Goal: Task Accomplishment & Management: Complete application form

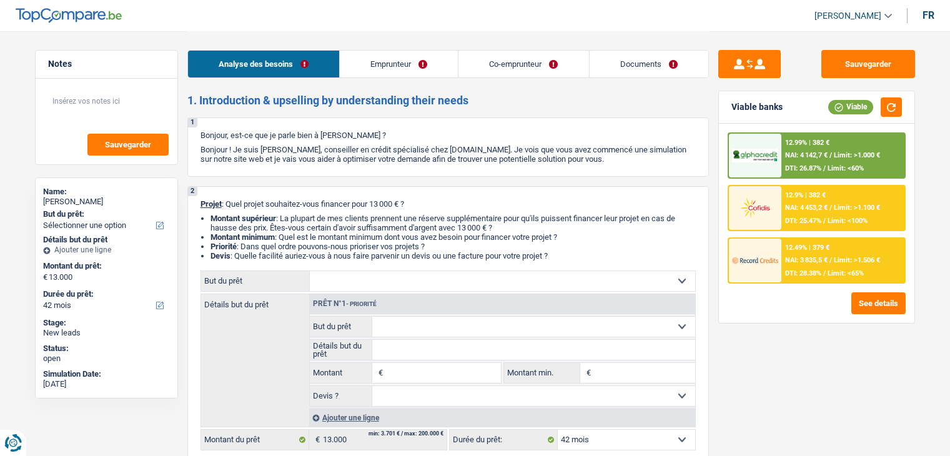
select select "42"
select select "privateEmployee"
select select "noProfession"
select select "familyAllowances"
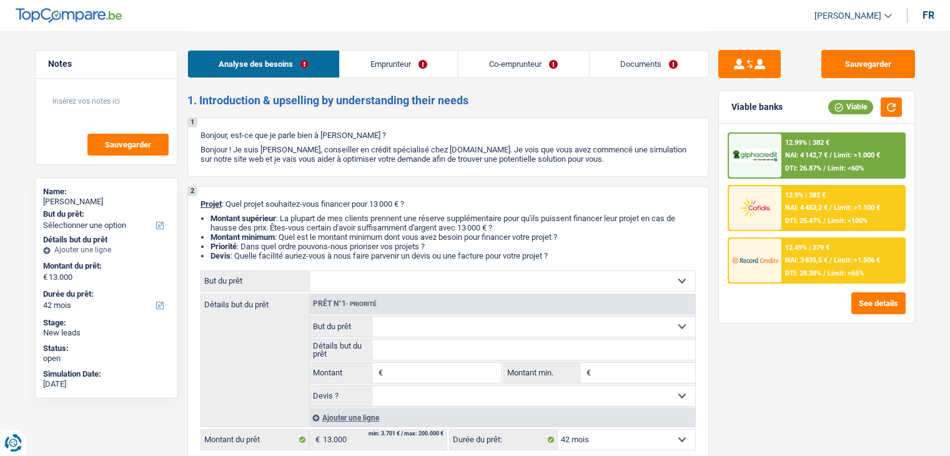
select select "netSalary"
select select "mealVouchers"
select select "ownerWithMortgage"
select select "renovationLoan"
select select "120"
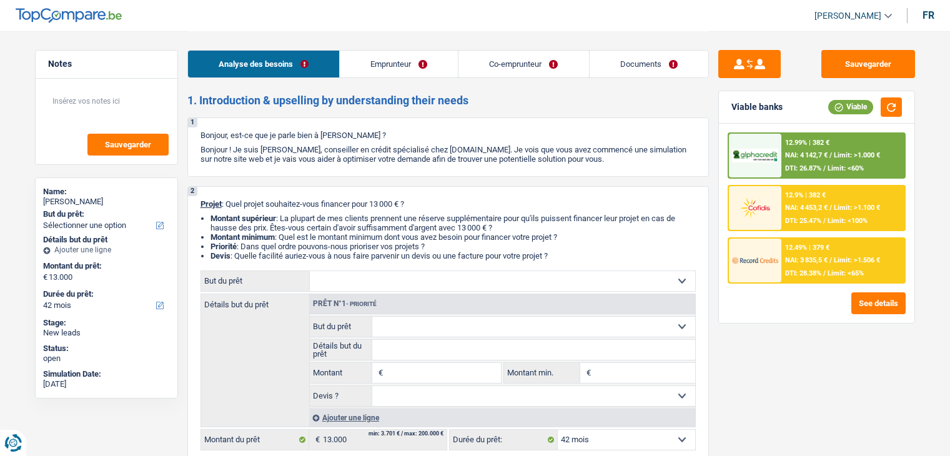
select select "carLoan"
select select "60"
select select "mortgage"
select select "42"
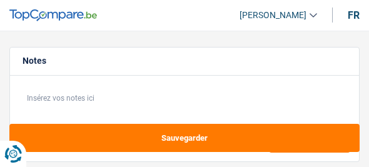
select select "renovation"
select select "120"
select select "renovation"
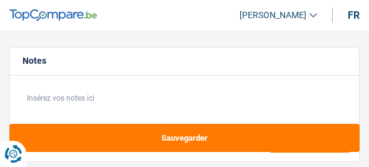
select select "120"
select select "renovation"
select select "120"
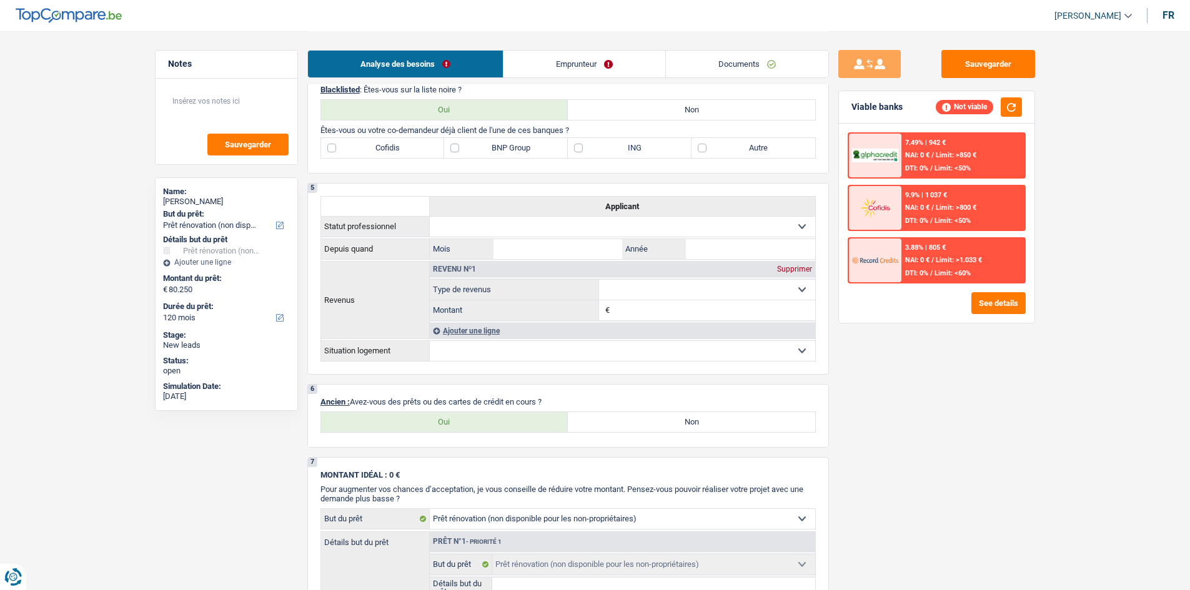
scroll to position [562, 0]
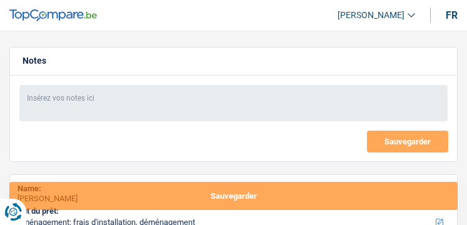
select select "movingOrInstallation"
select select "120"
select select "movingOrInstallation"
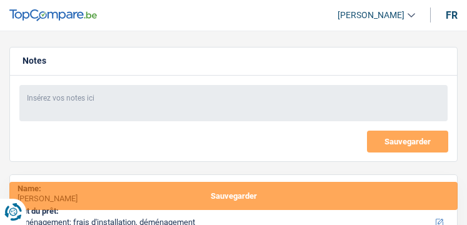
select select "120"
select select "worker"
select select "netSalary"
select select "liveWithParents"
select select "movingOrInstallation"
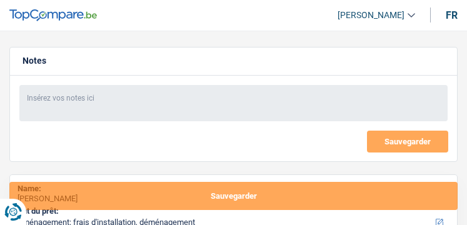
select select "movingOrInstallation"
select select "120"
select select "32"
select select "single"
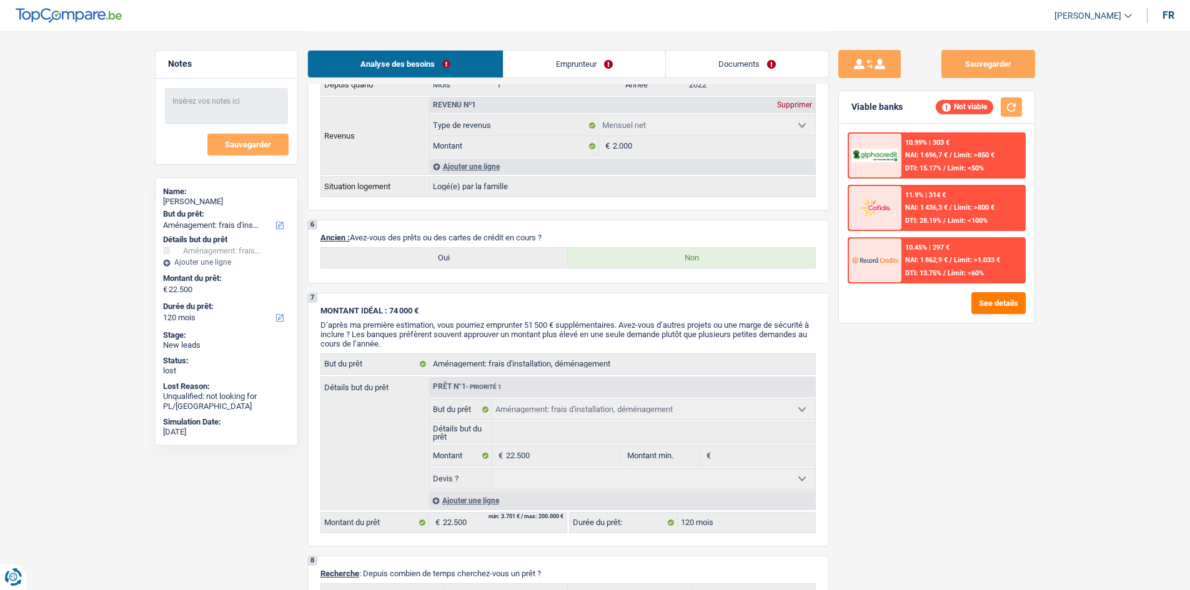
scroll to position [742, 0]
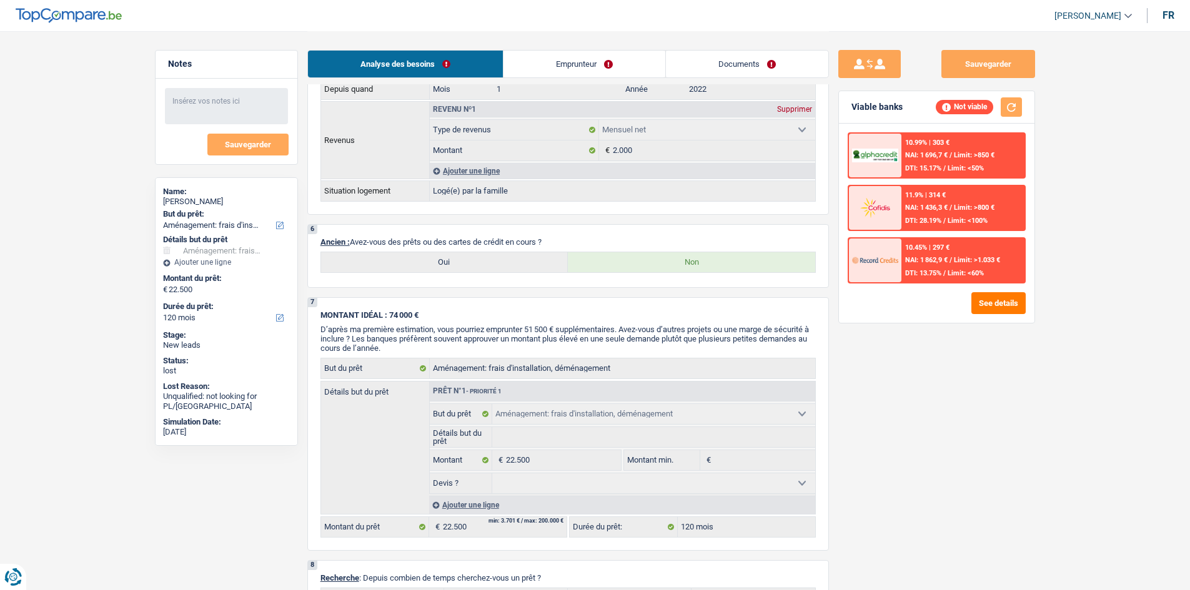
drag, startPoint x: 620, startPoint y: 52, endPoint x: 612, endPoint y: 70, distance: 19.9
click at [466, 52] on link "Emprunteur" at bounding box center [584, 64] width 162 height 27
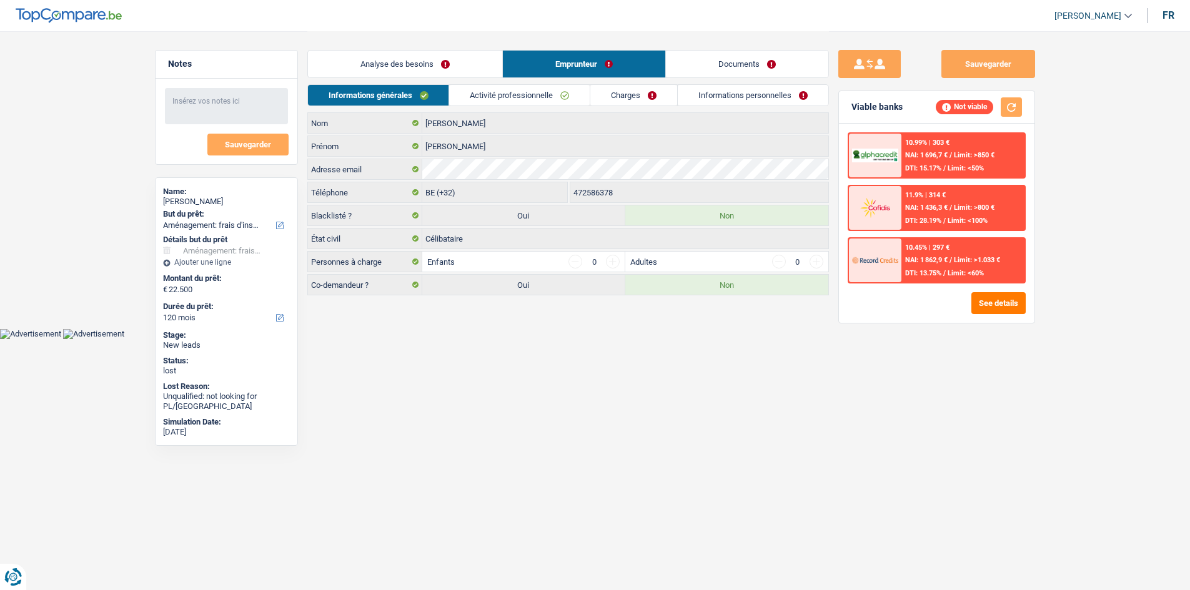
scroll to position [0, 0]
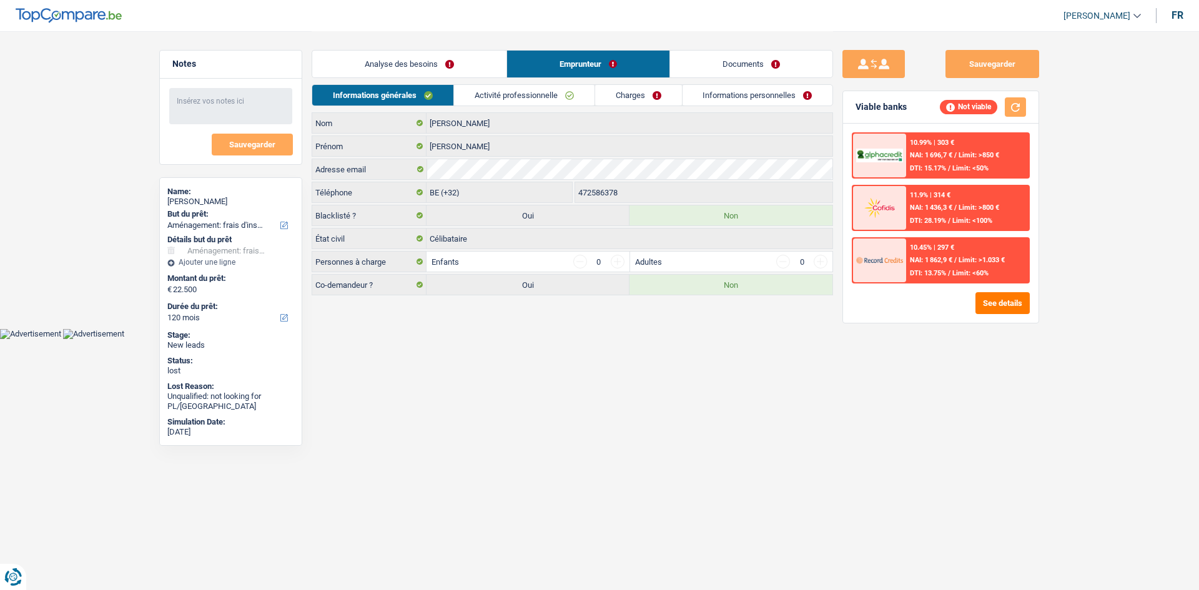
click at [466, 88] on link "Activité professionnelle" at bounding box center [524, 95] width 141 height 21
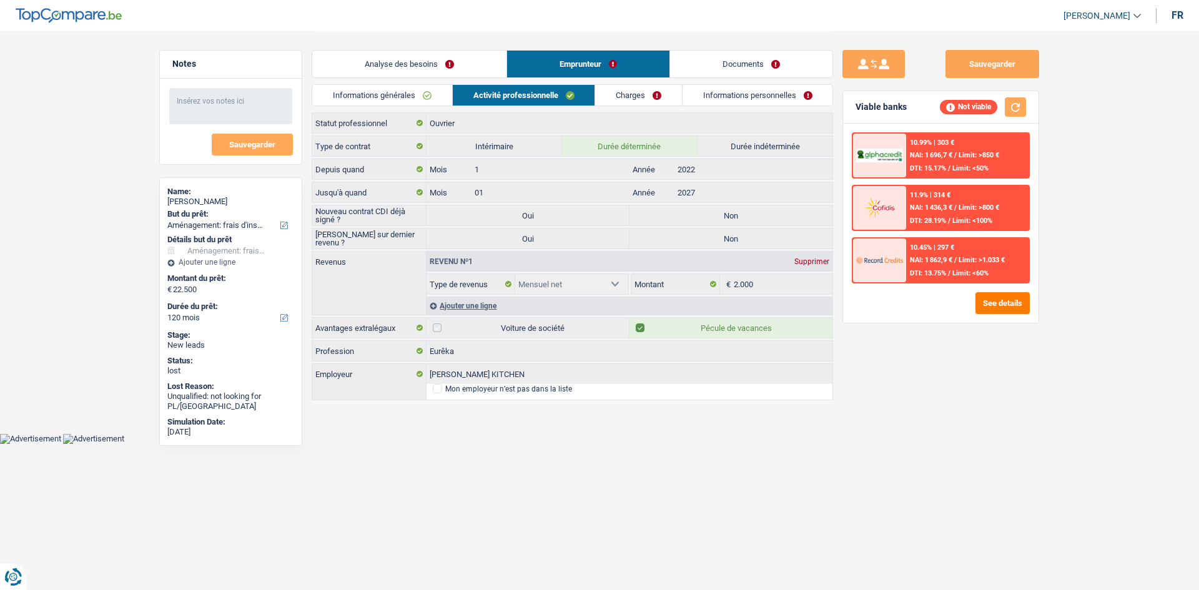
drag, startPoint x: 414, startPoint y: 90, endPoint x: 543, endPoint y: 74, distance: 129.7
click at [414, 90] on link "Informations générales" at bounding box center [382, 95] width 140 height 21
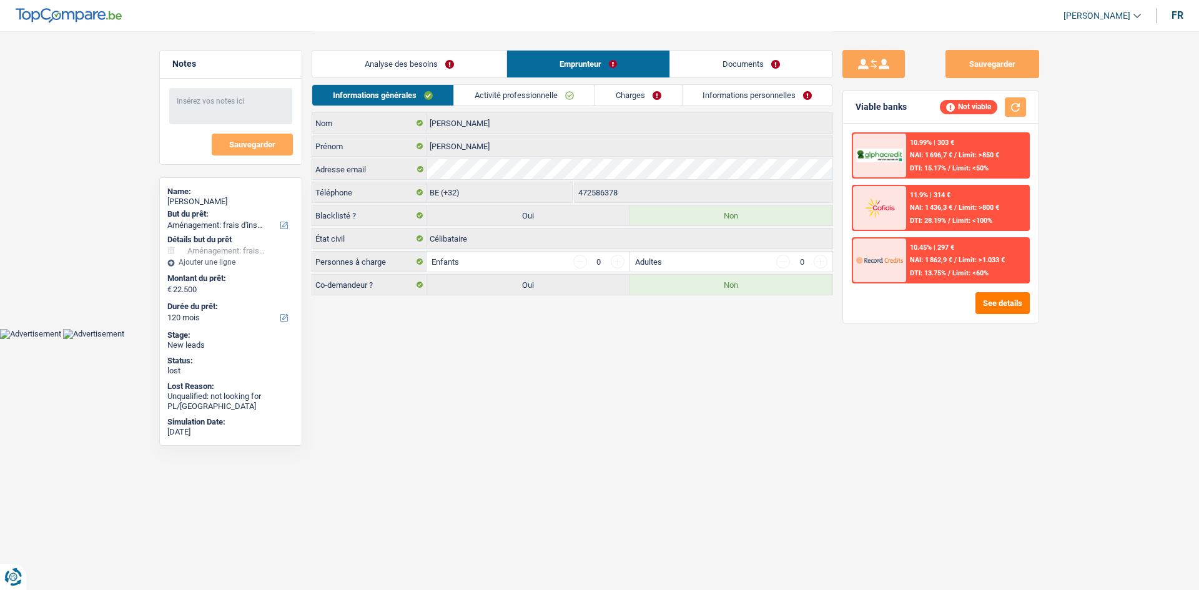
click at [466, 98] on link "Activité professionnelle" at bounding box center [524, 95] width 141 height 21
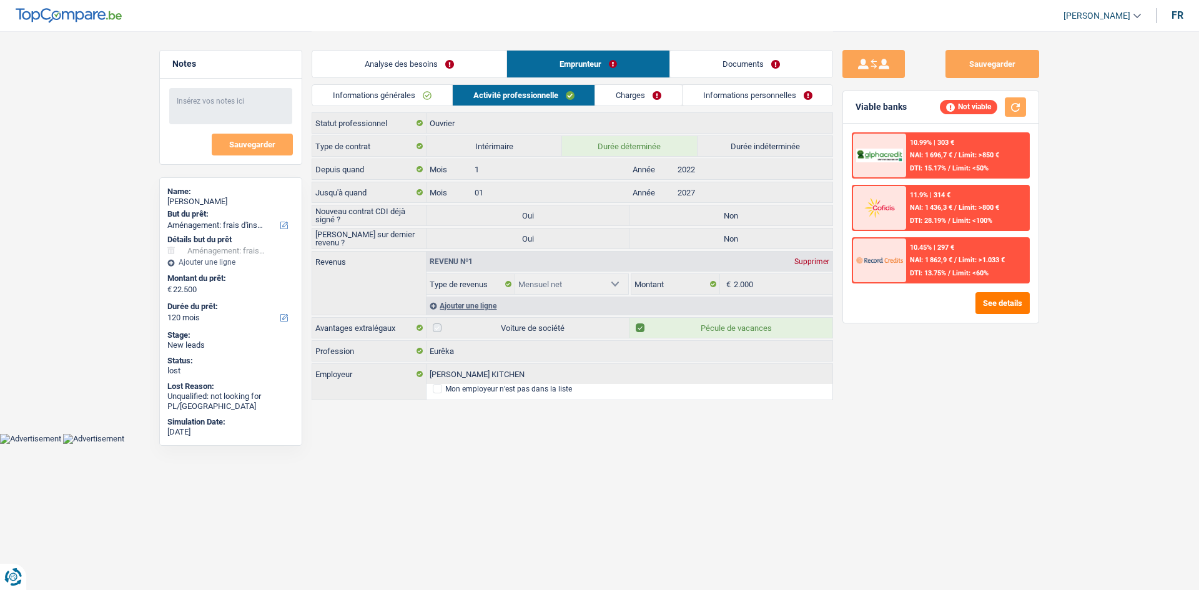
drag, startPoint x: 628, startPoint y: 87, endPoint x: 652, endPoint y: 87, distance: 23.7
click at [466, 87] on link "Charges" at bounding box center [638, 95] width 87 height 21
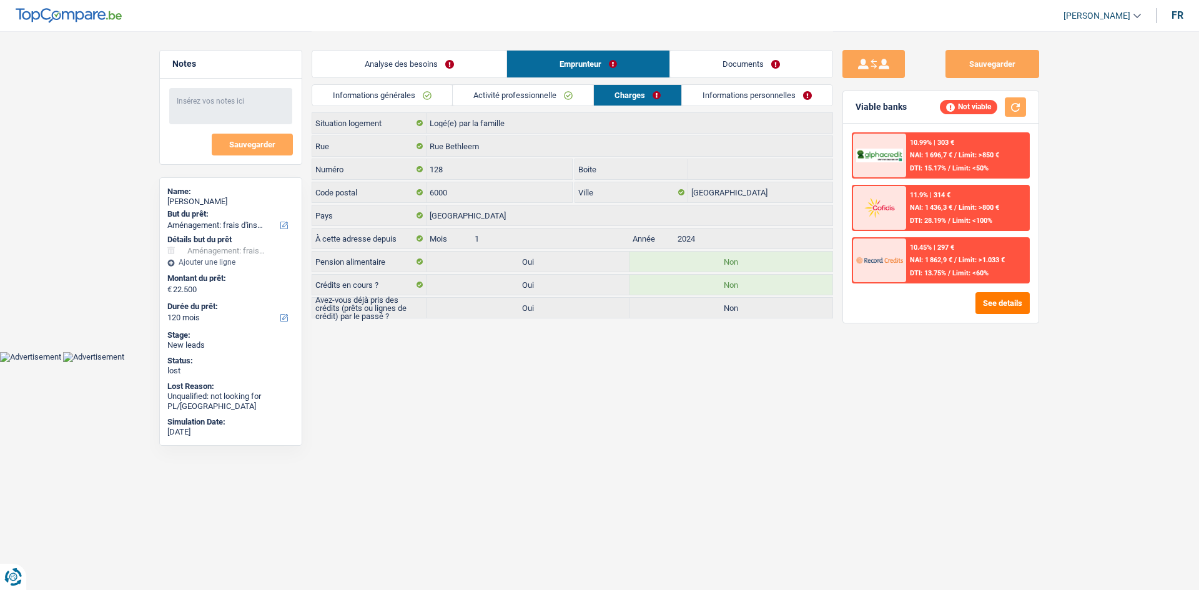
click at [466, 86] on link "Informations personnelles" at bounding box center [757, 95] width 151 height 21
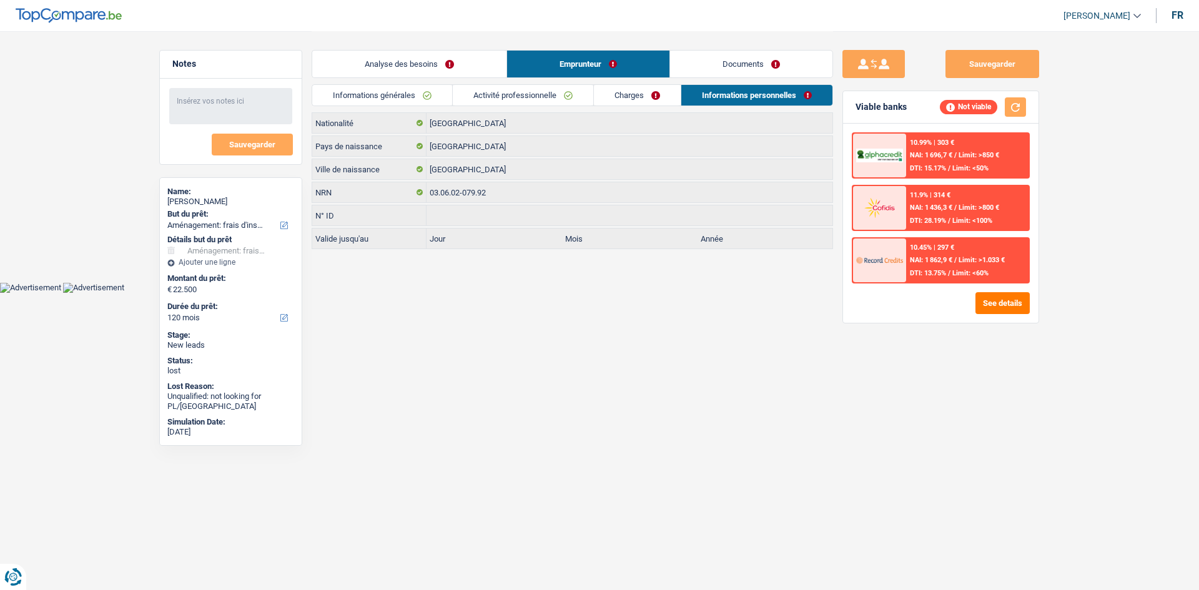
click at [395, 88] on link "Informations générales" at bounding box center [382, 95] width 140 height 21
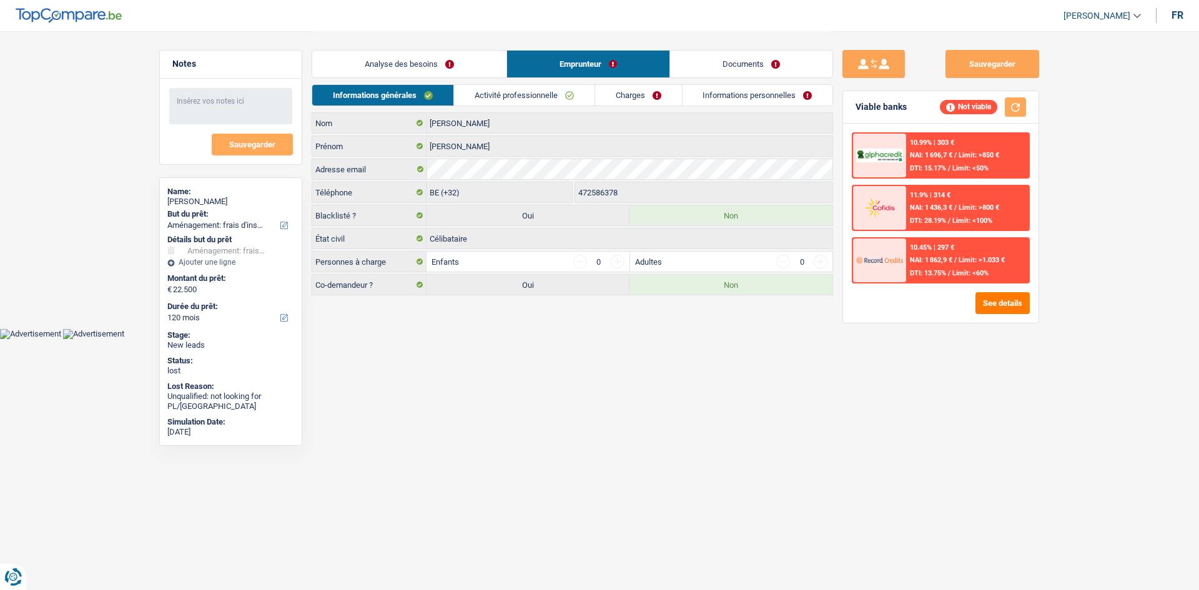
click at [465, 42] on div "Analyse des besoins Emprunteur Documents" at bounding box center [573, 57] width 522 height 53
click at [394, 69] on link "Analyse des besoins" at bounding box center [409, 64] width 194 height 27
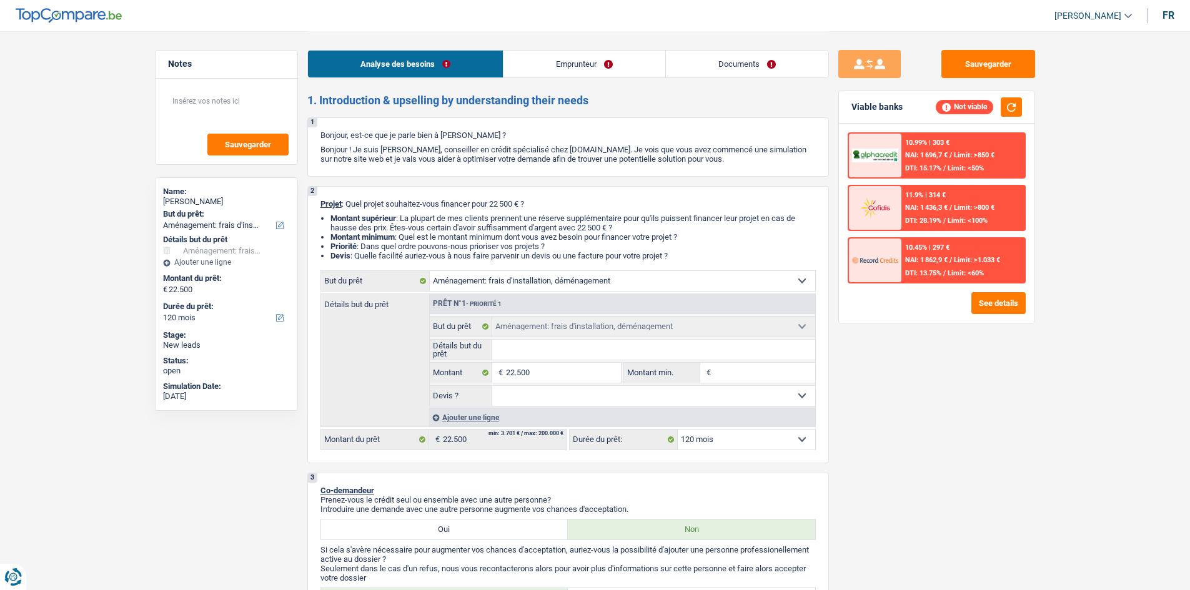
select select "movingOrInstallation"
select select "120"
select select "movingOrInstallation"
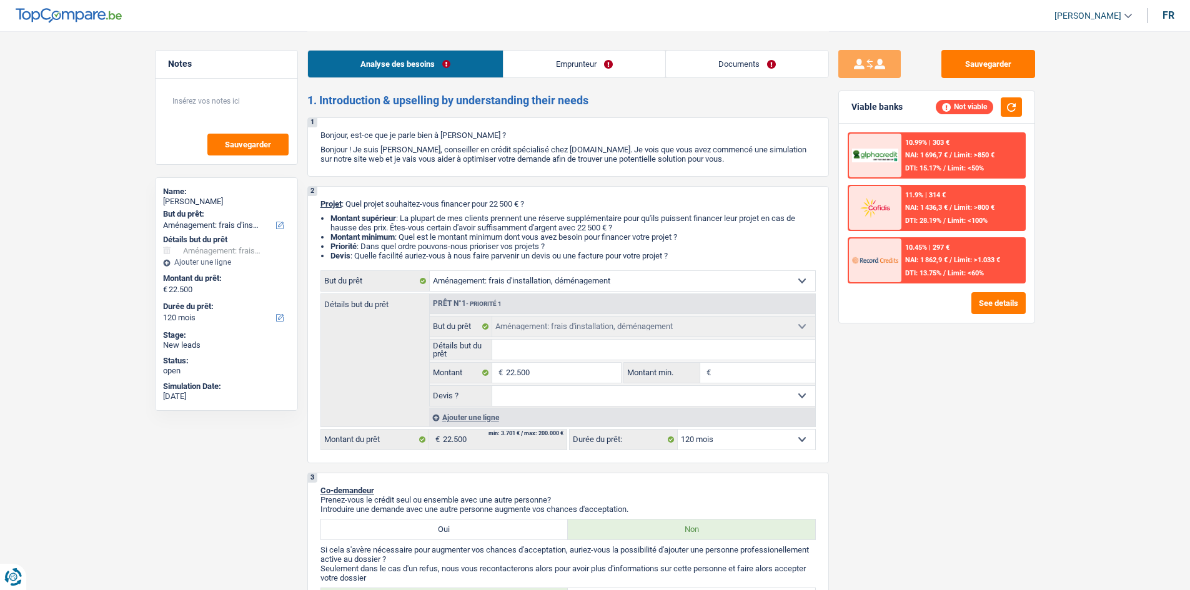
select select "120"
select select "worker"
select select "netSalary"
select select "liveWithParents"
select select "movingOrInstallation"
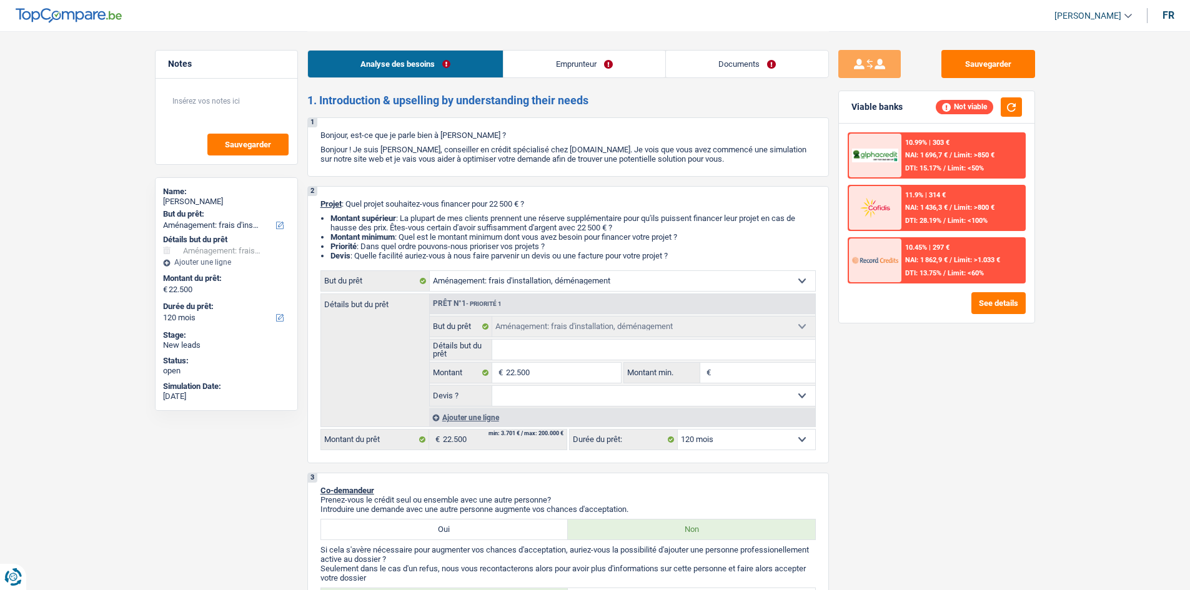
select select "movingOrInstallation"
select select "120"
click at [605, 359] on input "Détails but du prêt" at bounding box center [653, 350] width 323 height 20
click at [615, 68] on link "Emprunteur" at bounding box center [584, 64] width 162 height 27
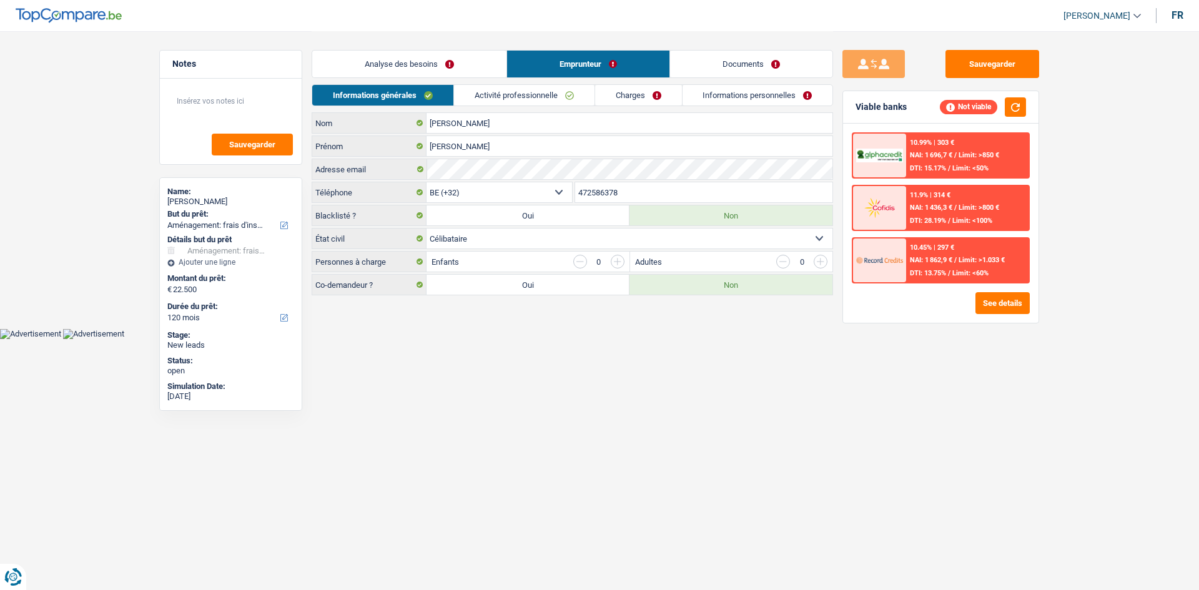
click at [543, 99] on link "Activité professionnelle" at bounding box center [524, 95] width 141 height 21
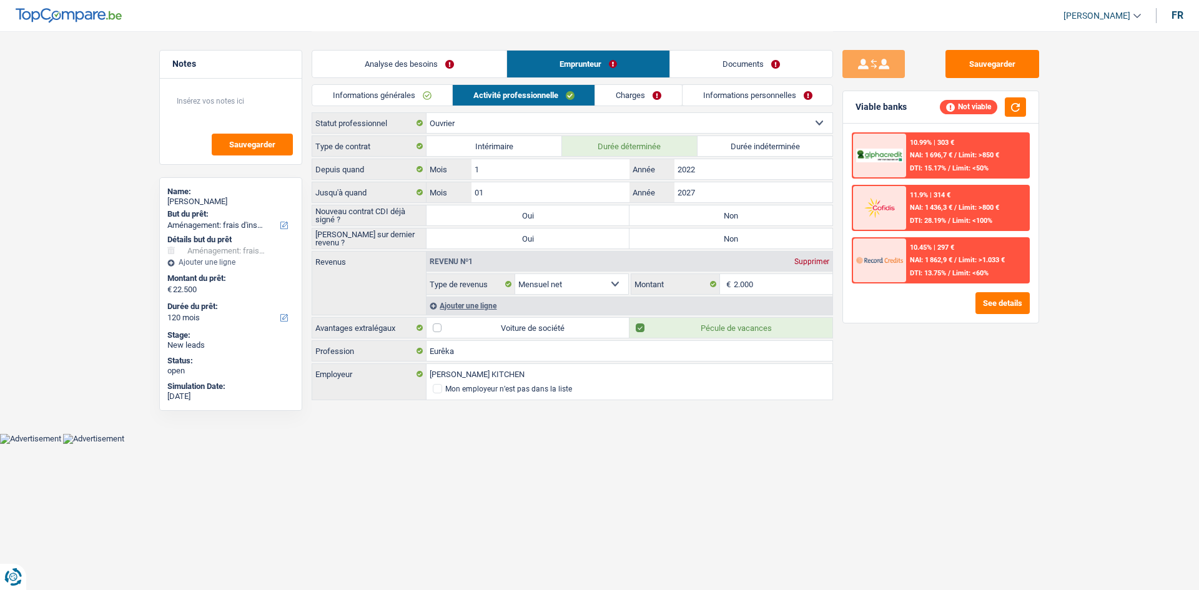
click at [608, 89] on link "Charges" at bounding box center [638, 95] width 87 height 21
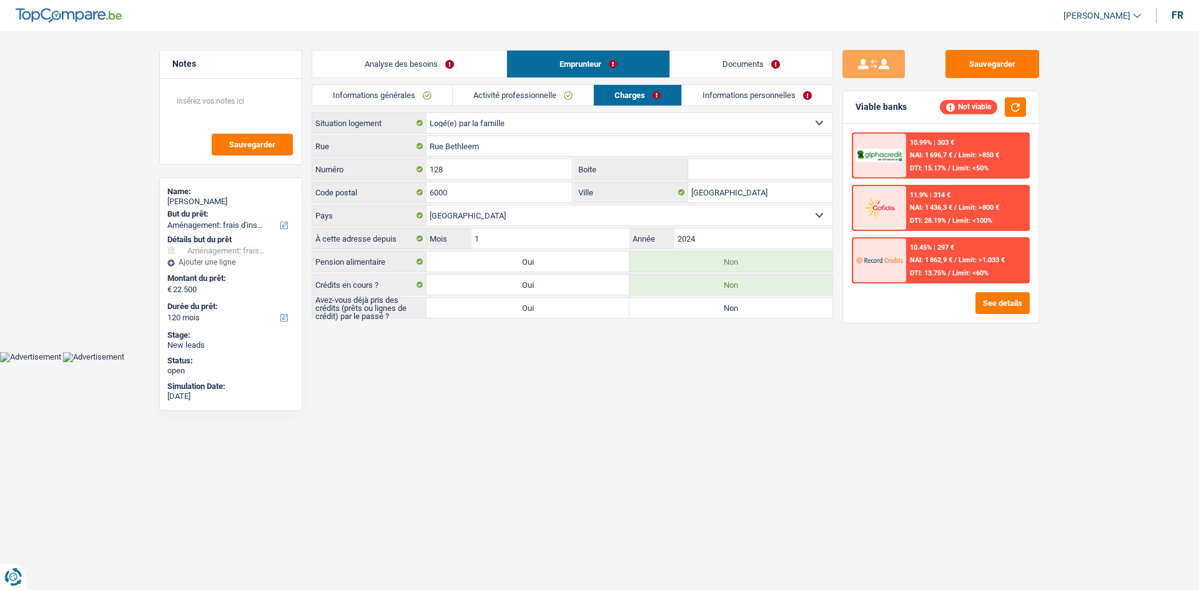
click at [716, 91] on link "Informations personnelles" at bounding box center [757, 95] width 151 height 21
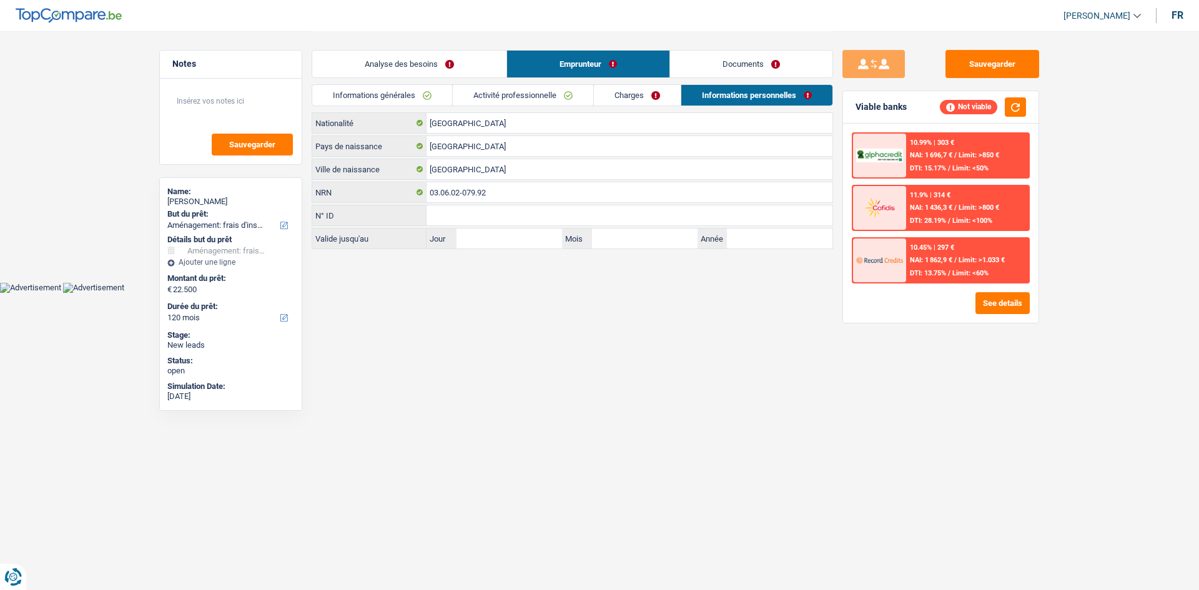
click at [650, 91] on link "Charges" at bounding box center [637, 95] width 87 height 21
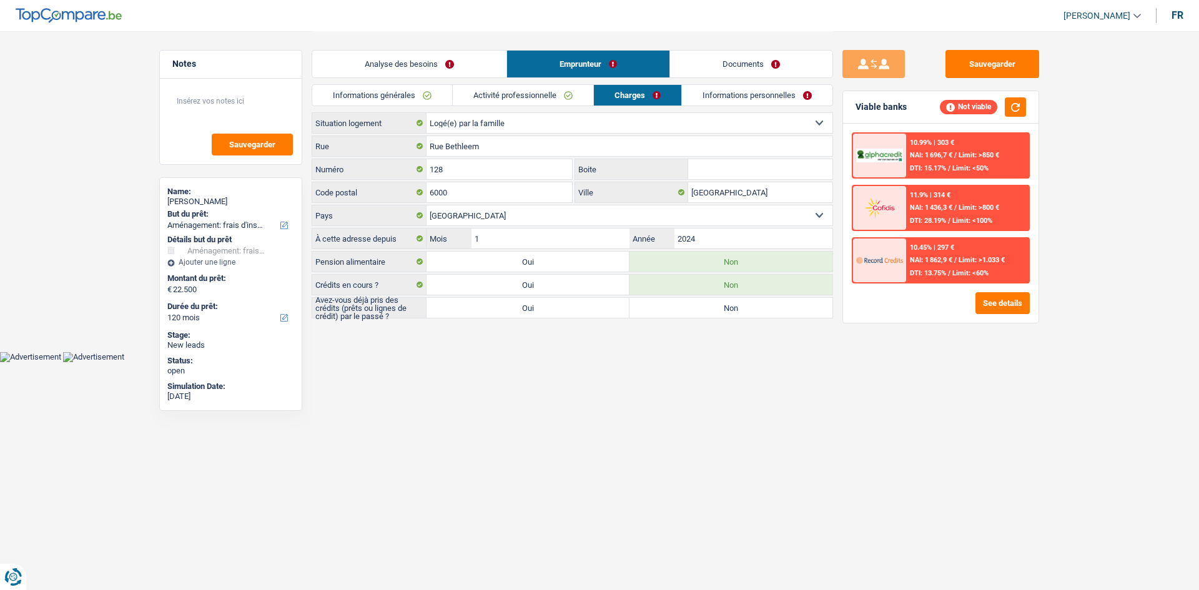
click at [589, 94] on link "Activité professionnelle" at bounding box center [523, 95] width 141 height 21
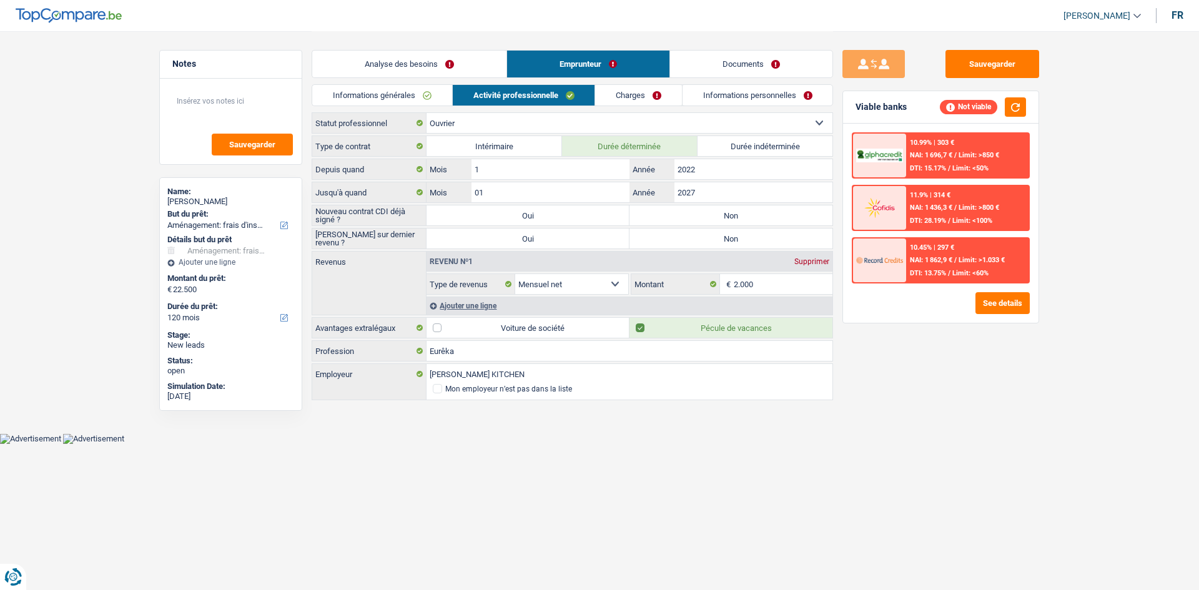
click at [489, 74] on link "Analyse des besoins" at bounding box center [409, 64] width 194 height 27
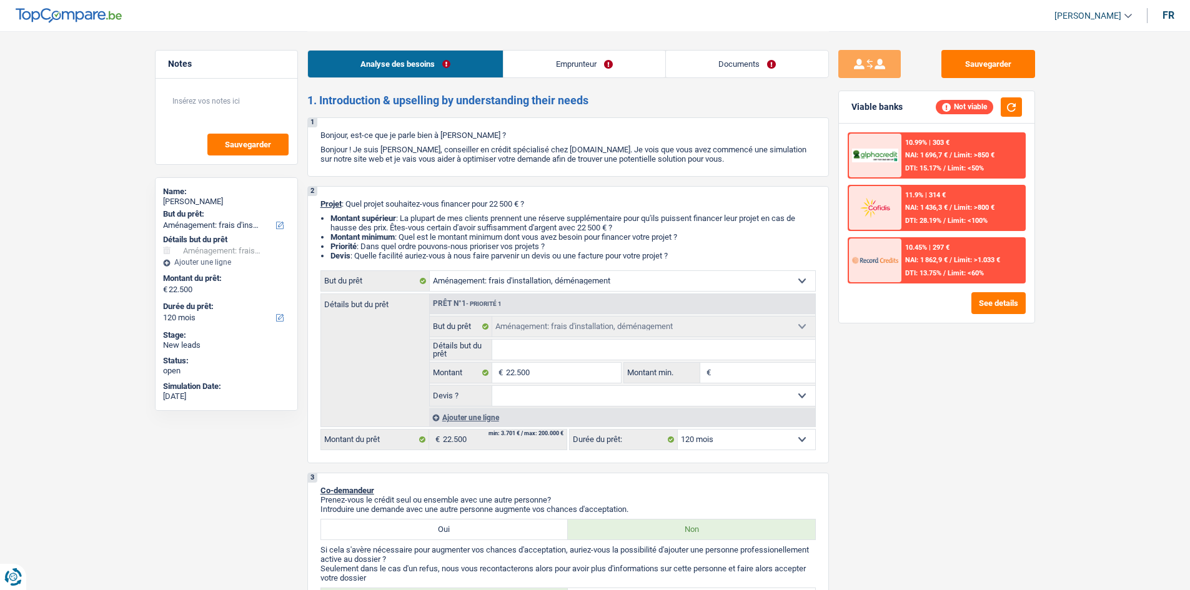
click at [901, 253] on div "10.45% | 297 € NAI: 1 862,9 € / Limit: >1.033 € DTI: 13.75% / Limit: <60%" at bounding box center [962, 261] width 123 height 44
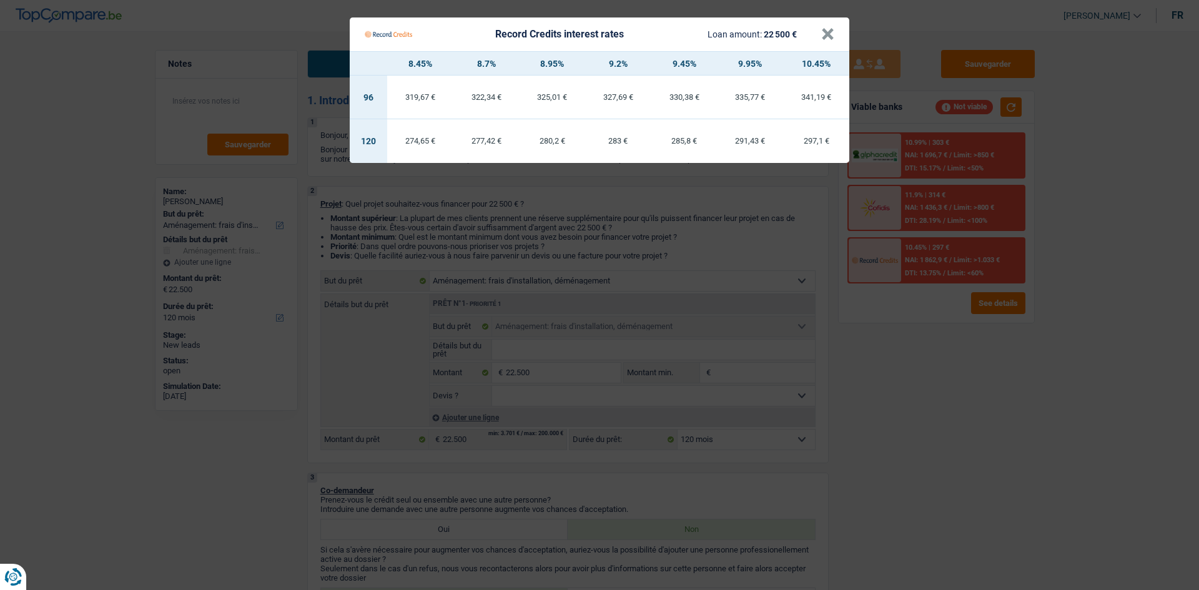
drag, startPoint x: 924, startPoint y: 413, endPoint x: 974, endPoint y: 334, distance: 93.8
click at [924, 413] on Credits "Record Credits interest rates Loan amount: 22 500 € × 8.45% 8.7% 8.95% 9.2% 9.4…" at bounding box center [599, 295] width 1199 height 590
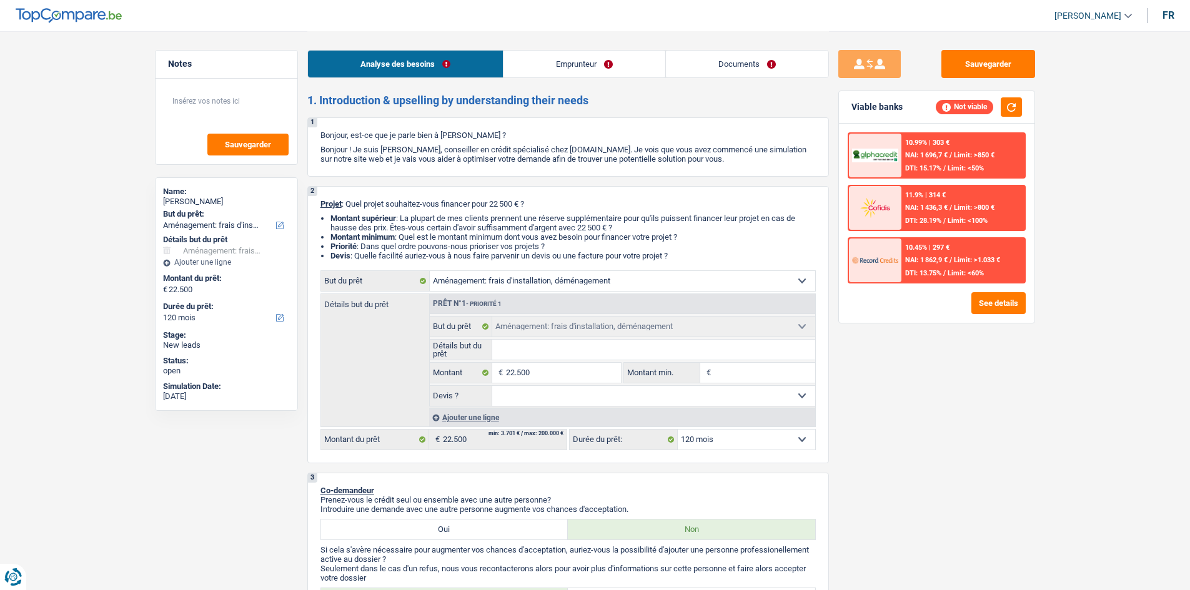
click at [756, 427] on div "Confort maison: meubles, textile, peinture, électroménager, outillage non-profe…" at bounding box center [567, 360] width 495 height 180
click at [737, 435] on select "12 mois 18 mois 24 mois 30 mois 36 mois 42 mois 48 mois 60 mois 72 mois 84 mois…" at bounding box center [746, 440] width 137 height 20
click at [737, 436] on select "12 mois 18 mois 24 mois 30 mois 36 mois 42 mois 48 mois 60 mois 72 mois 84 mois…" at bounding box center [746, 440] width 137 height 20
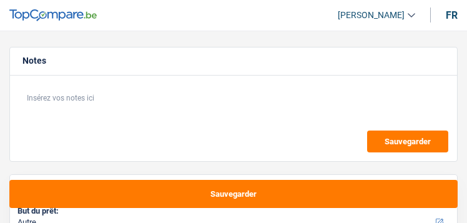
select select "other"
select select "60"
select select "other"
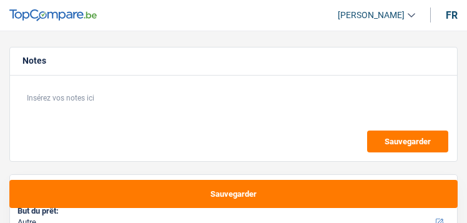
select select "60"
select select "independent"
select select "netSalary"
select select "ownerWithMortgage"
select select "mortgage"
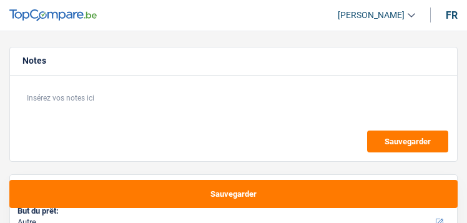
select select "240"
select select "other"
select select "60"
select select "independent"
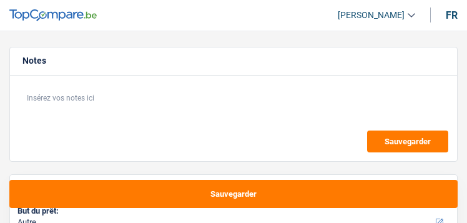
select select "netSalary"
select select "BE"
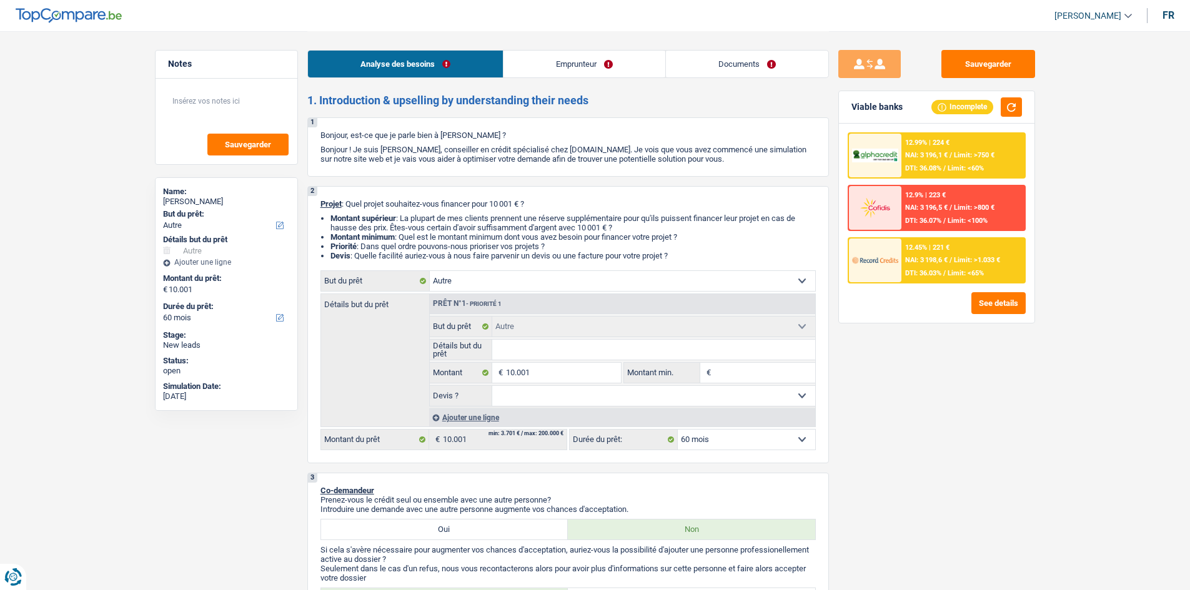
click at [467, 79] on div "Analyse des besoins Emprunteur Documents" at bounding box center [568, 57] width 522 height 53
click at [467, 69] on link "Emprunteur" at bounding box center [584, 64] width 162 height 27
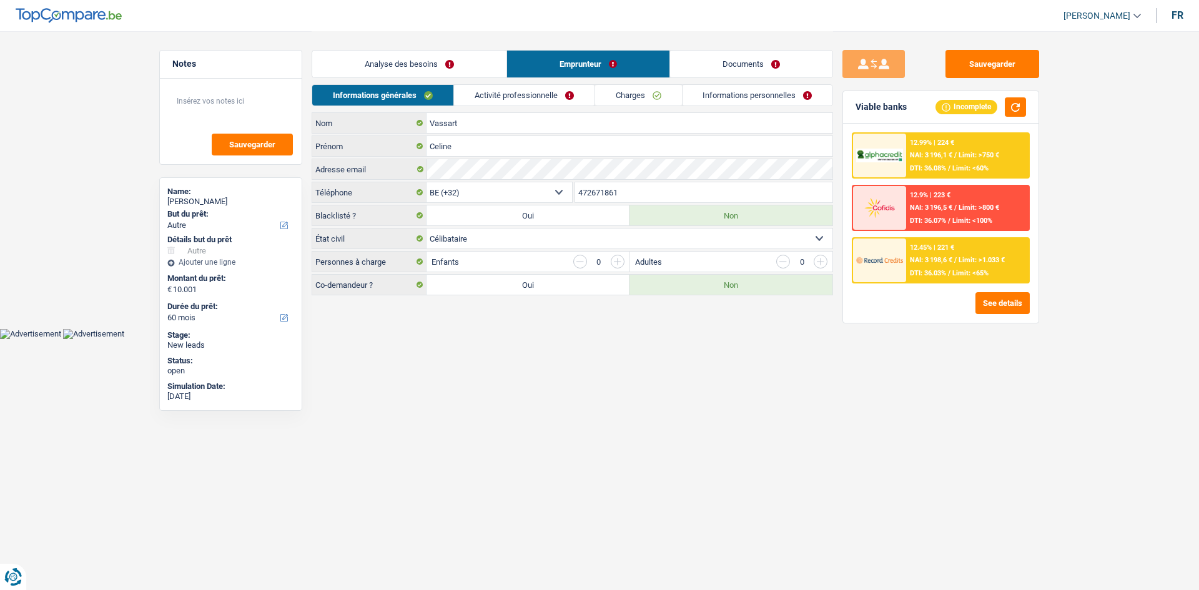
click at [467, 79] on div "Analyse des besoins Emprunteur Documents" at bounding box center [573, 57] width 522 height 53
click at [467, 91] on link "Activité professionnelle" at bounding box center [524, 95] width 141 height 21
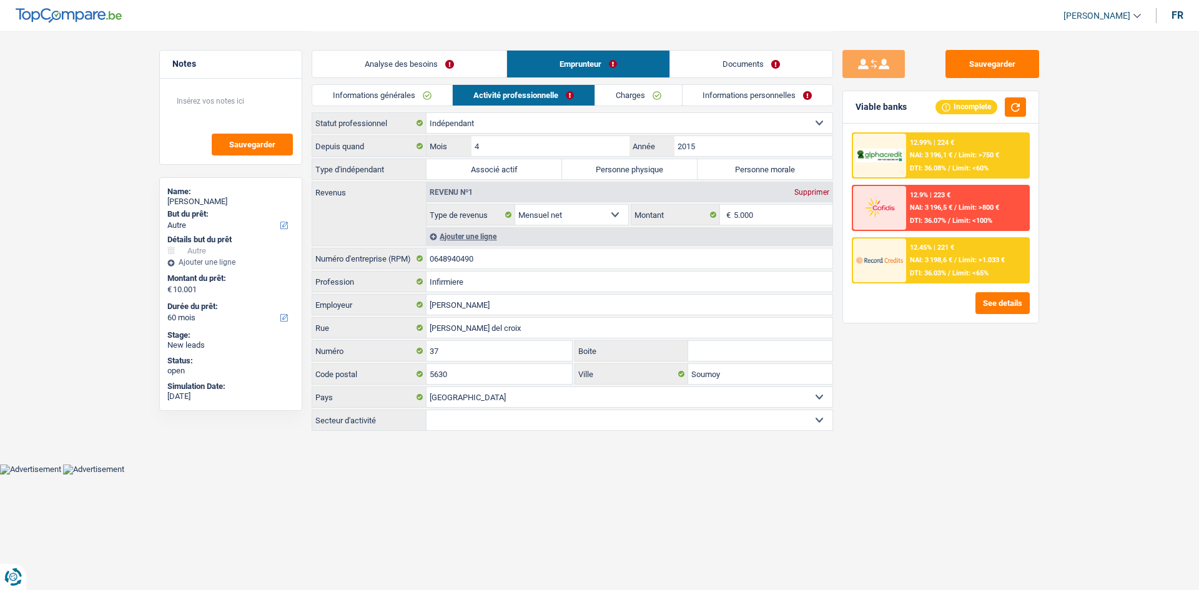
click at [359, 63] on link "Analyse des besoins" at bounding box center [409, 64] width 194 height 27
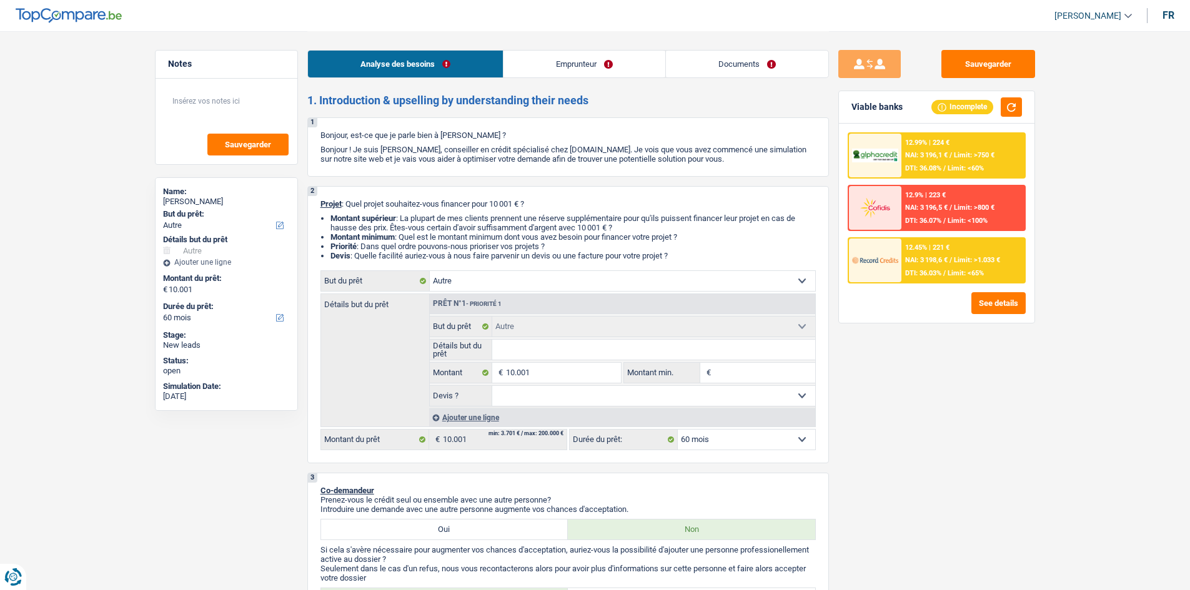
click at [467, 222] on select "Confort maison: meubles, textile, peinture, électroménager, outillage non-profe…" at bounding box center [622, 281] width 385 height 20
select select "household"
click at [430, 222] on select "Confort maison: meubles, textile, peinture, électroménager, outillage non-profe…" at bounding box center [622, 281] width 385 height 20
select select "household"
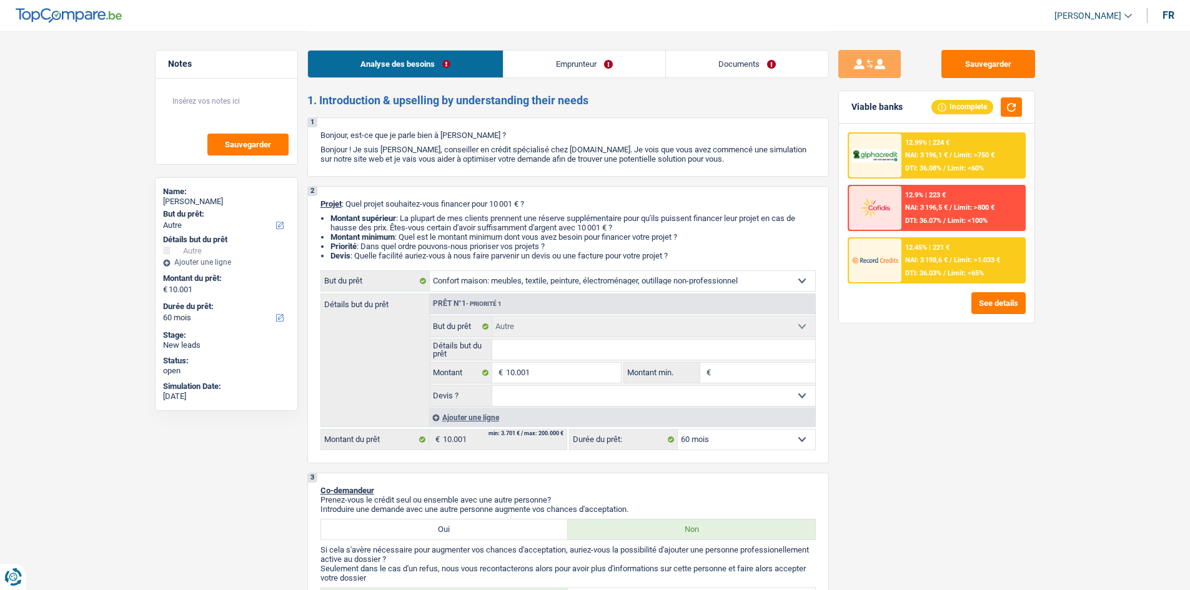
select select "household"
select select "other"
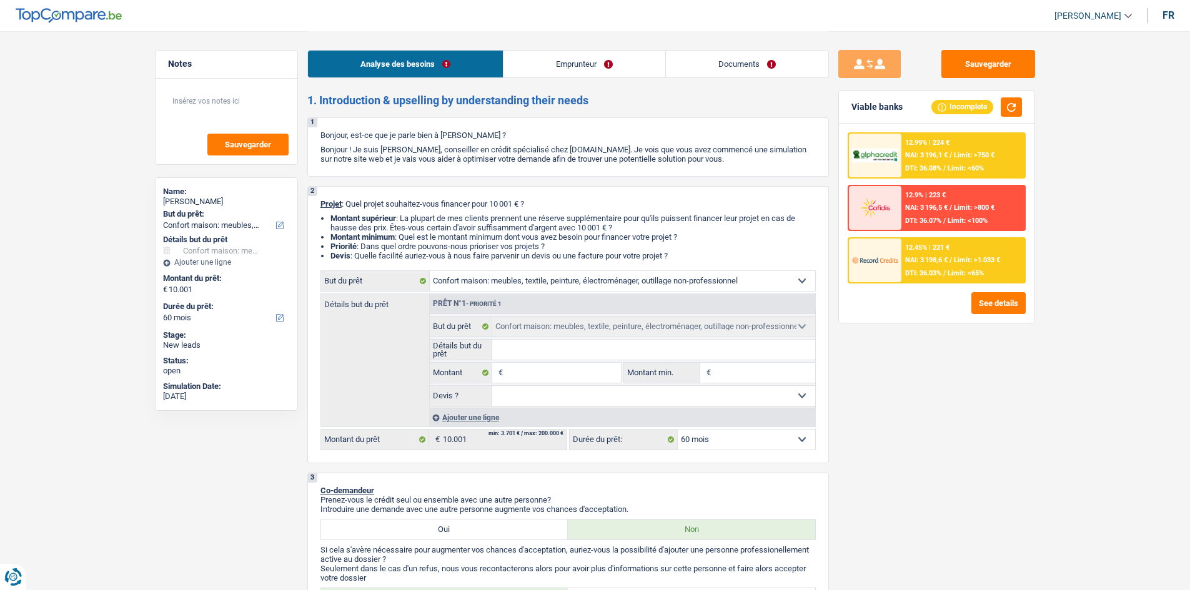
select select "other"
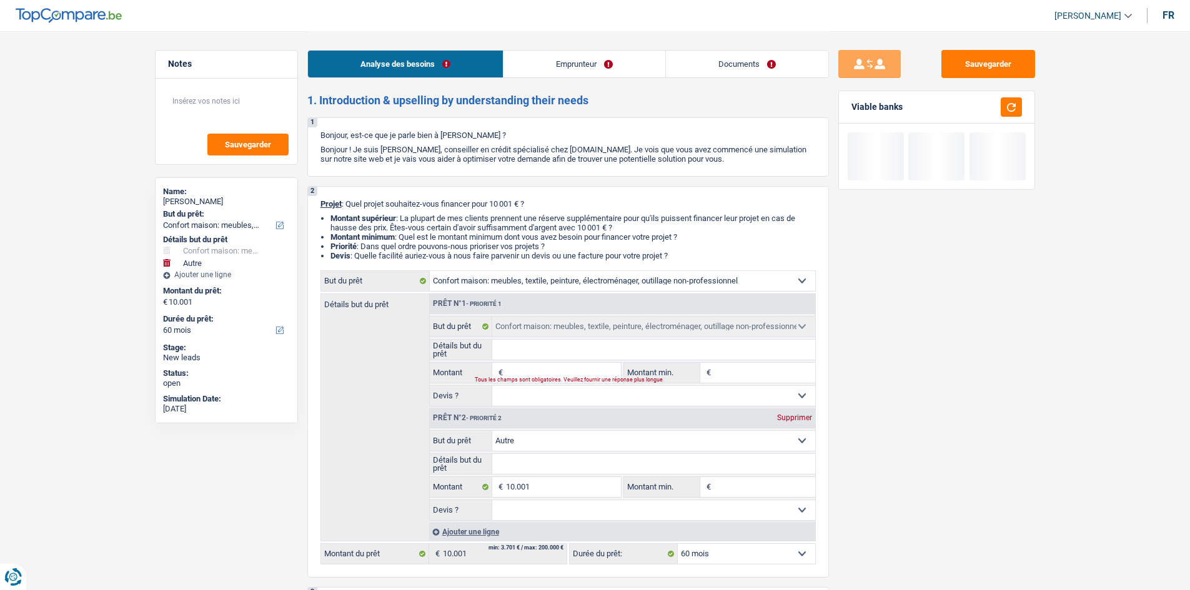
click at [467, 222] on div "Supprimer" at bounding box center [794, 417] width 41 height 7
type input "0"
select select
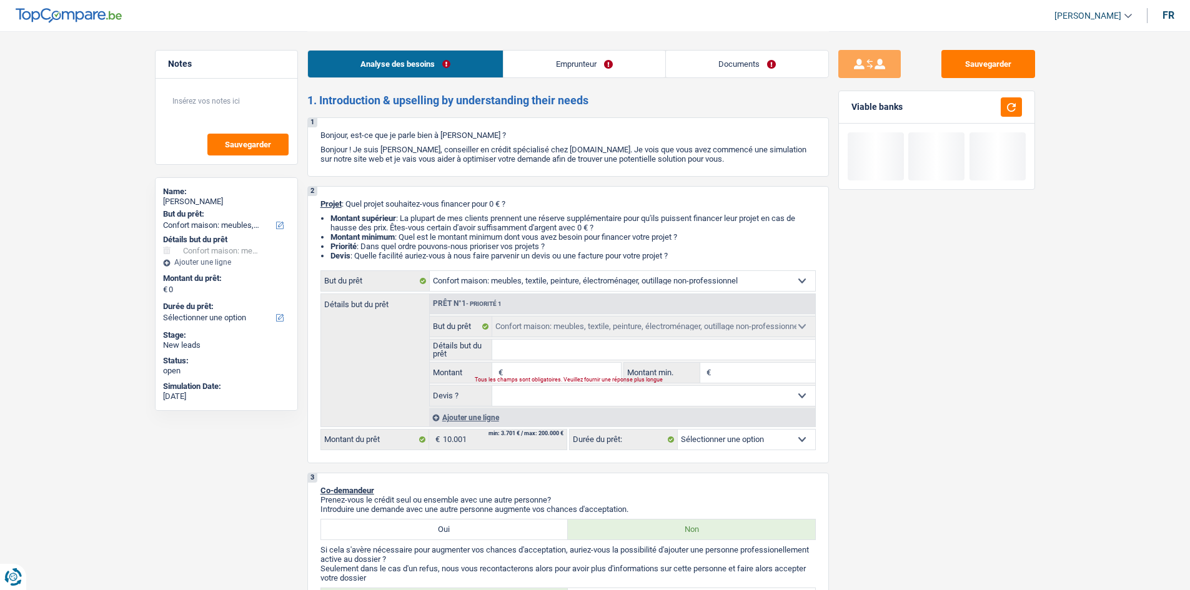
drag, startPoint x: 583, startPoint y: 373, endPoint x: 642, endPoint y: 374, distance: 58.1
click at [467, 222] on input "Montant" at bounding box center [563, 373] width 114 height 20
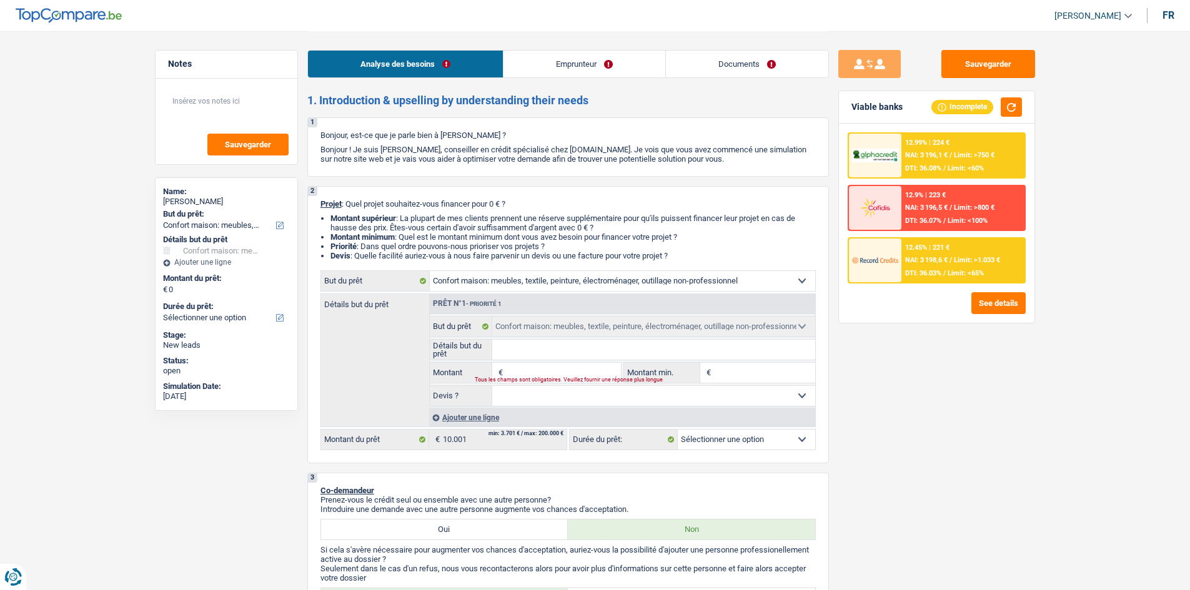
type input "1"
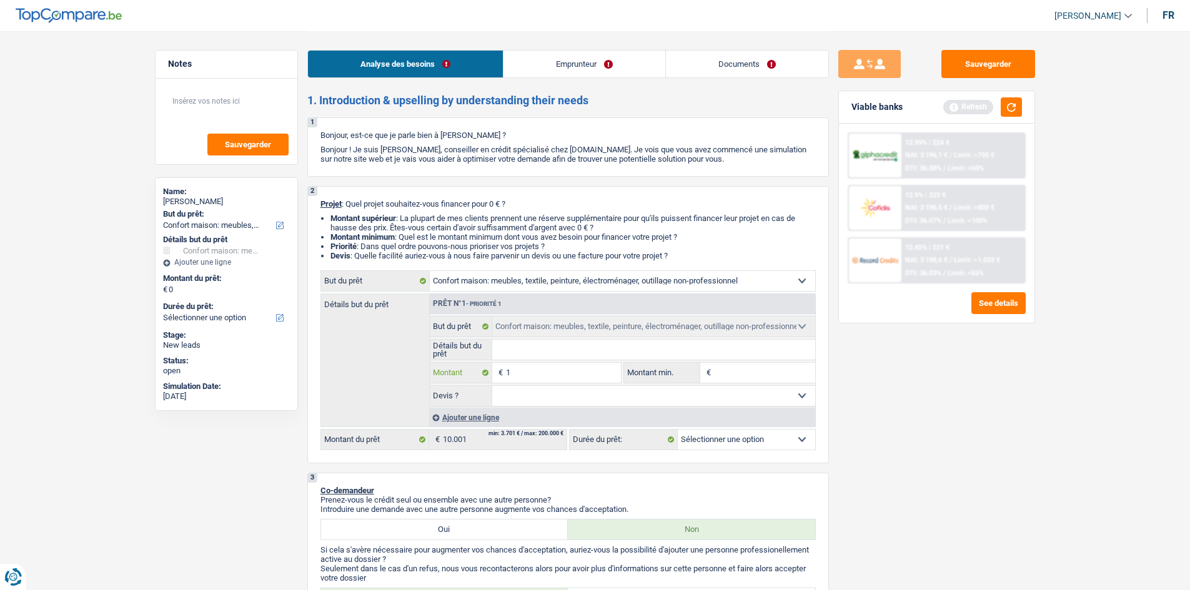
type input "10"
type input "100"
type input "1.000"
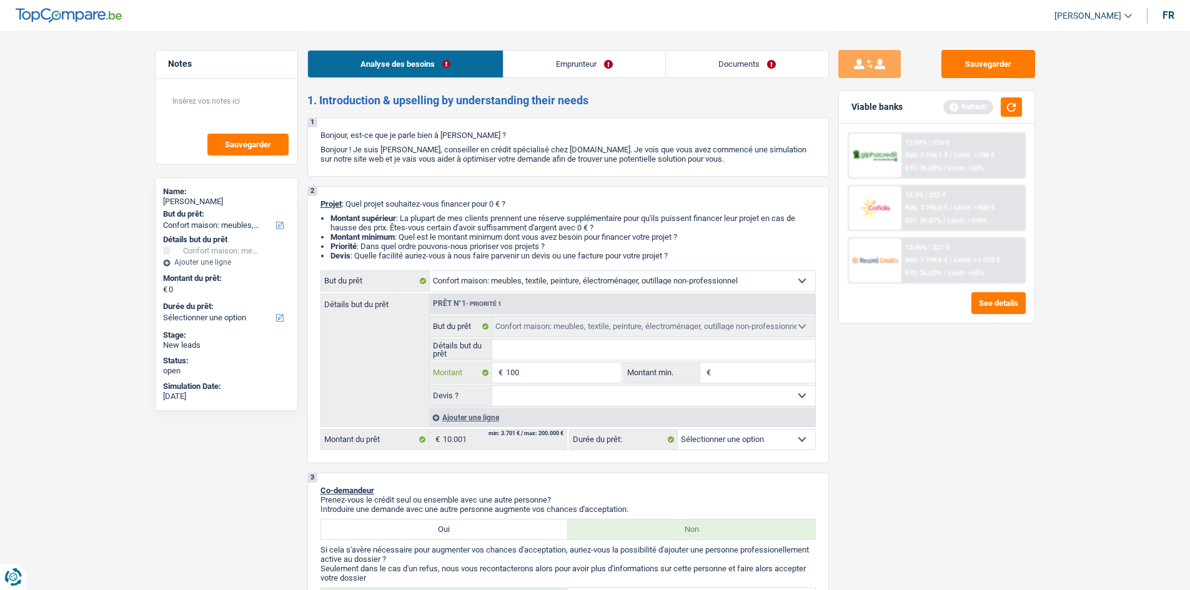
type input "1.000"
type input "10.001"
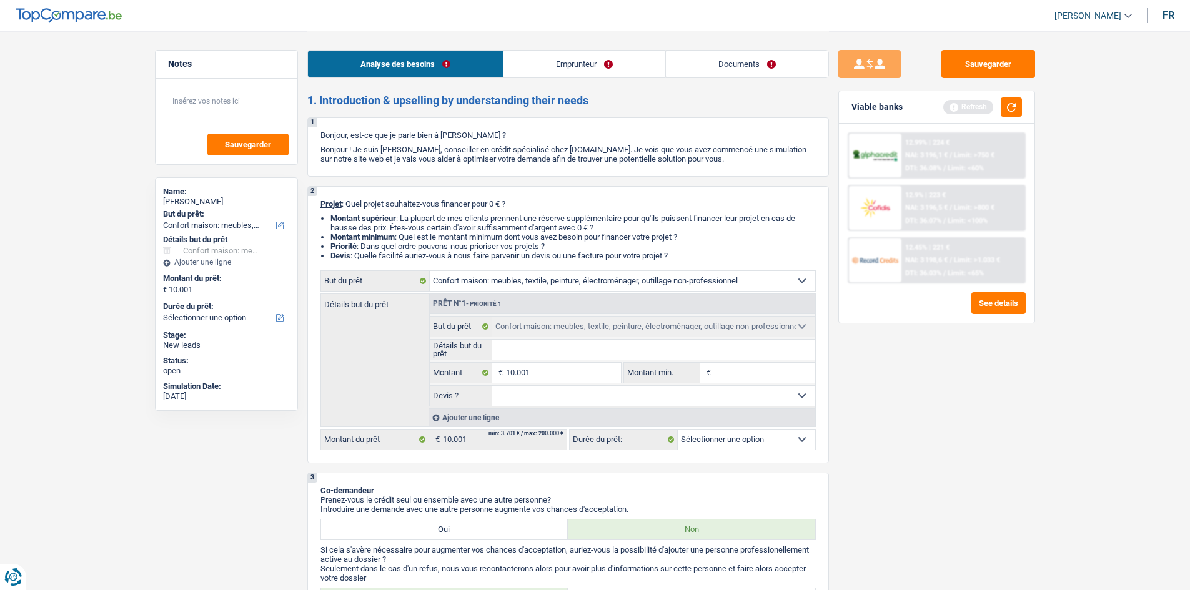
select select "60"
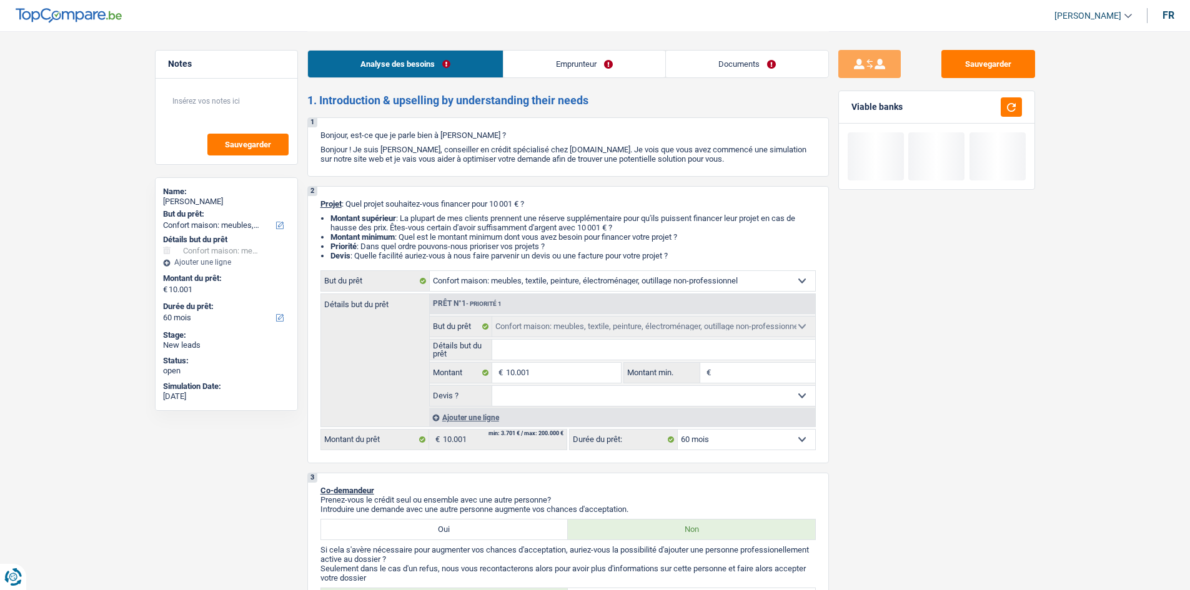
drag, startPoint x: 1146, startPoint y: 365, endPoint x: 1199, endPoint y: 407, distance: 67.2
drag, startPoint x: 750, startPoint y: 388, endPoint x: 745, endPoint y: 394, distance: 8.0
click at [467, 222] on select "Oui Non Non répondu Sélectionner une option" at bounding box center [653, 396] width 323 height 20
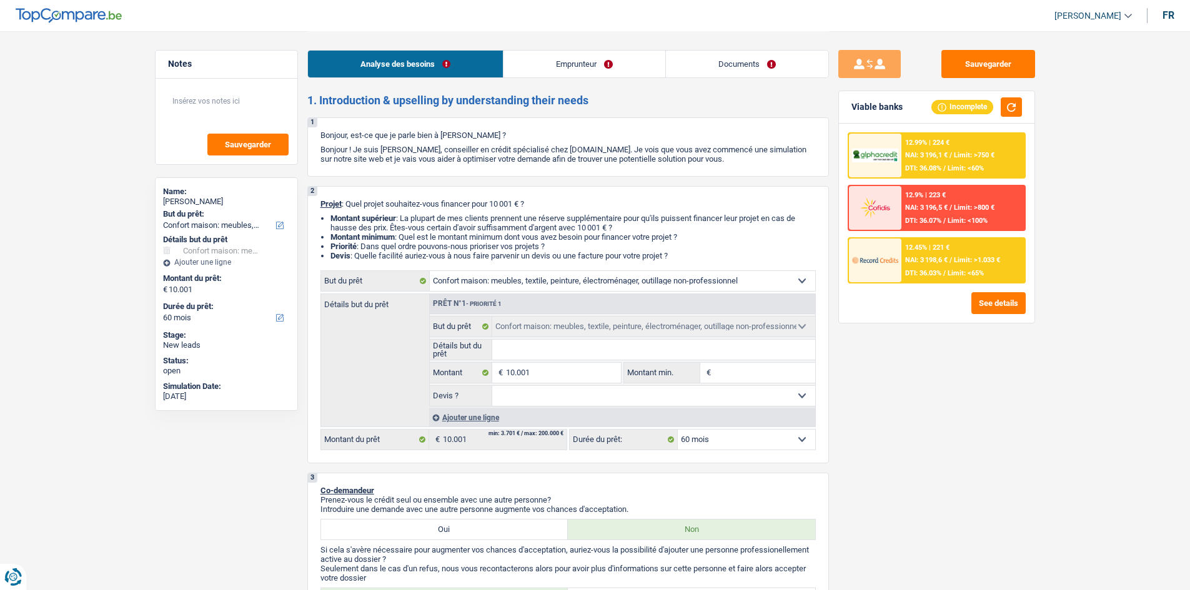
select select "yes"
click at [467, 222] on select "Oui Non Non répondu Sélectionner une option" at bounding box center [653, 396] width 323 height 20
select select "yes"
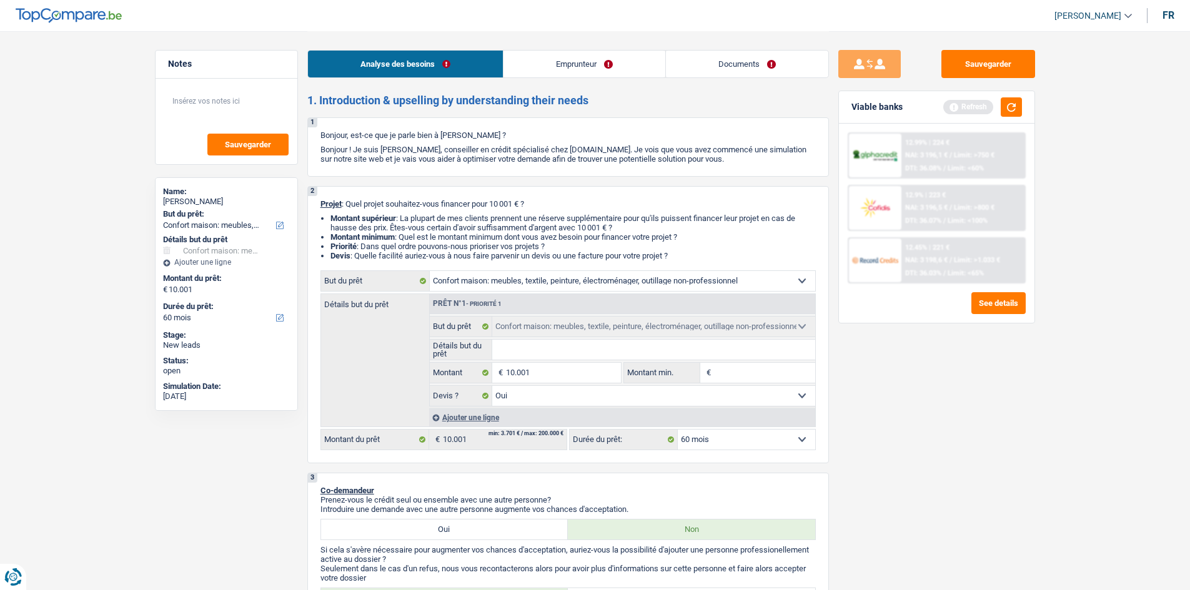
drag, startPoint x: 575, startPoint y: 67, endPoint x: 571, endPoint y: 132, distance: 65.1
click at [467, 67] on link "Emprunteur" at bounding box center [584, 64] width 162 height 27
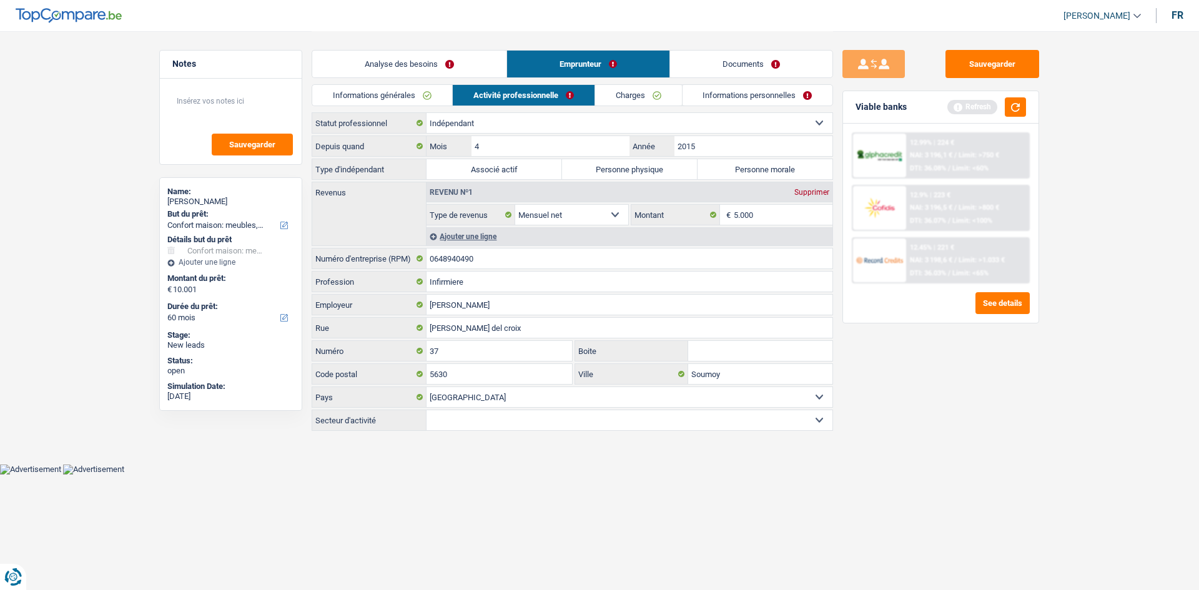
click at [467, 103] on link "Charges" at bounding box center [638, 95] width 87 height 21
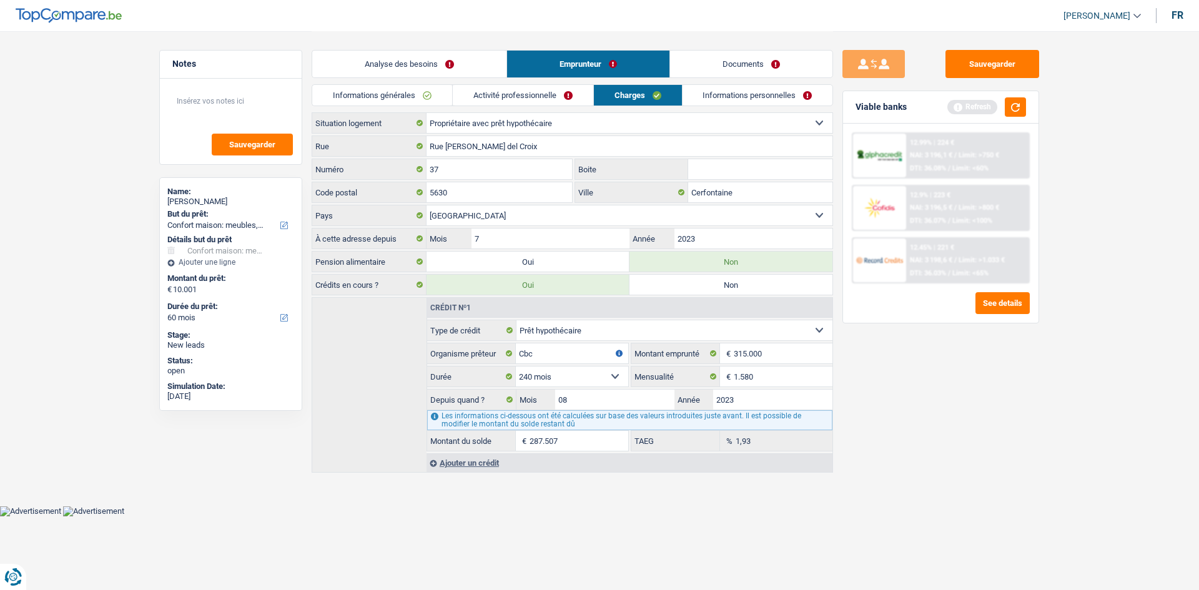
click at [467, 96] on link "Informations personnelles" at bounding box center [758, 95] width 151 height 21
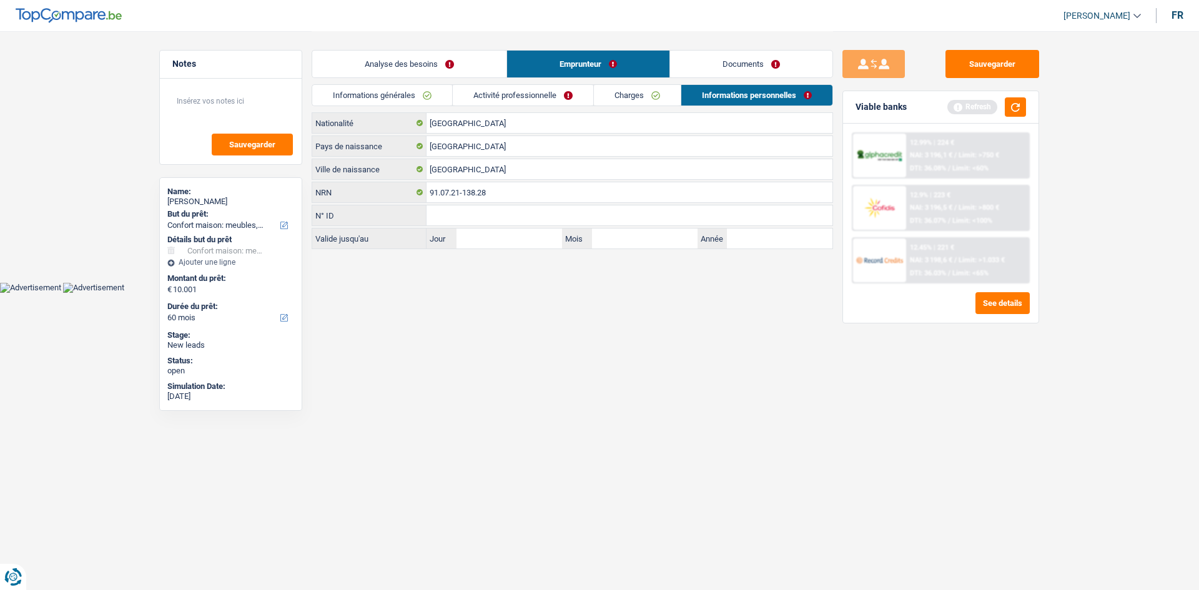
click at [467, 98] on link "Activité professionnelle" at bounding box center [523, 95] width 141 height 21
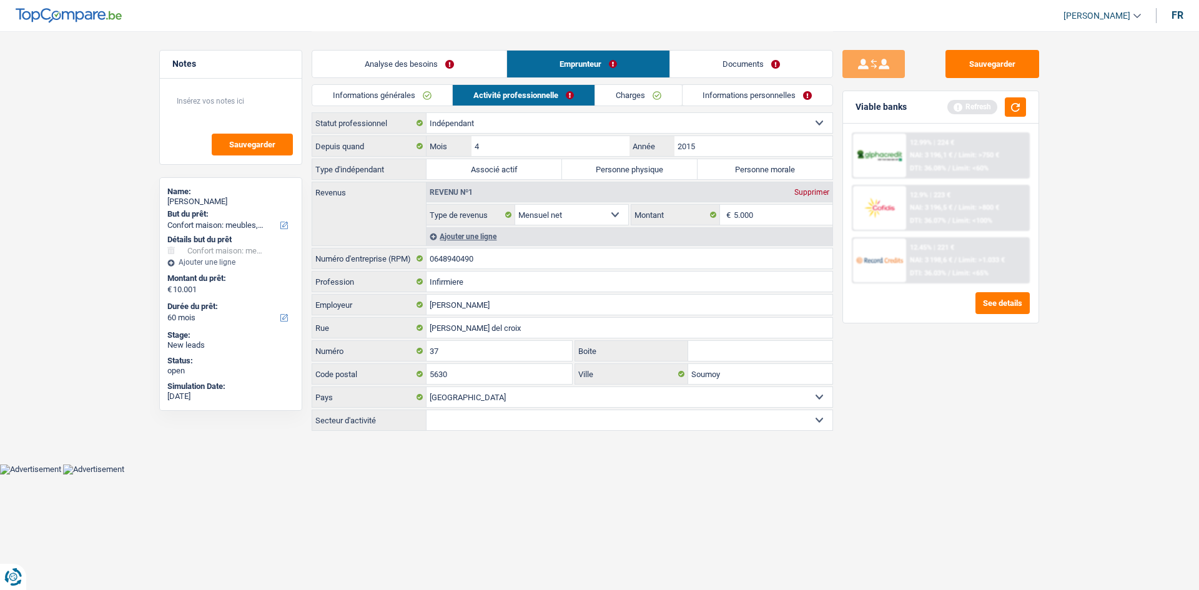
drag, startPoint x: 360, startPoint y: 94, endPoint x: 432, endPoint y: 76, distance: 73.9
click at [362, 92] on link "Informations générales" at bounding box center [382, 95] width 140 height 21
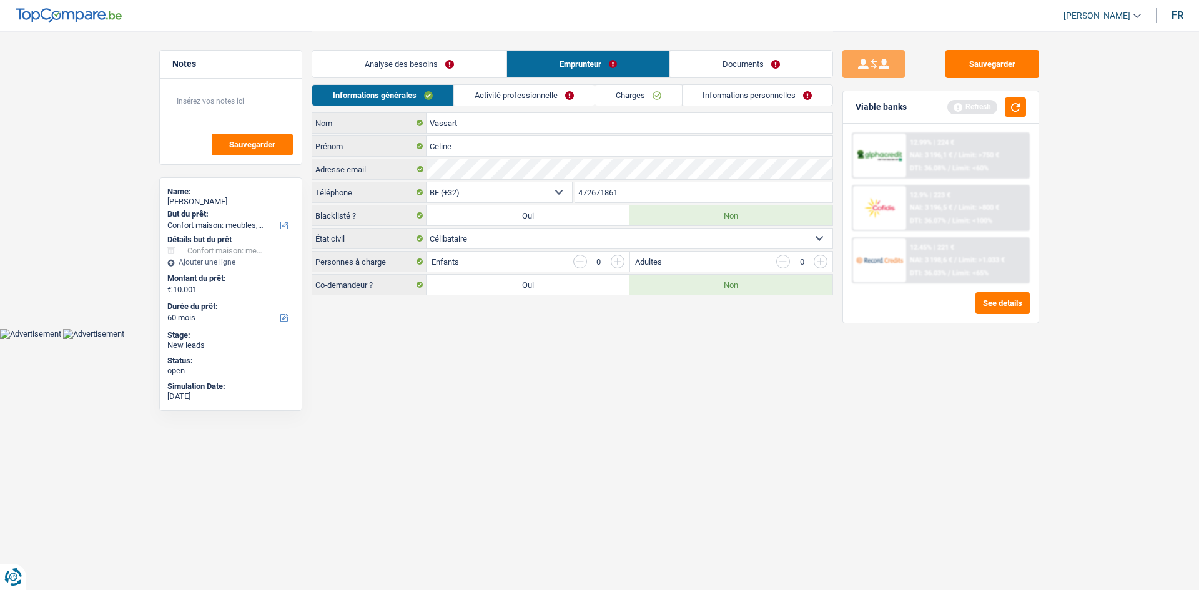
click at [448, 52] on link "Analyse des besoins" at bounding box center [409, 64] width 194 height 27
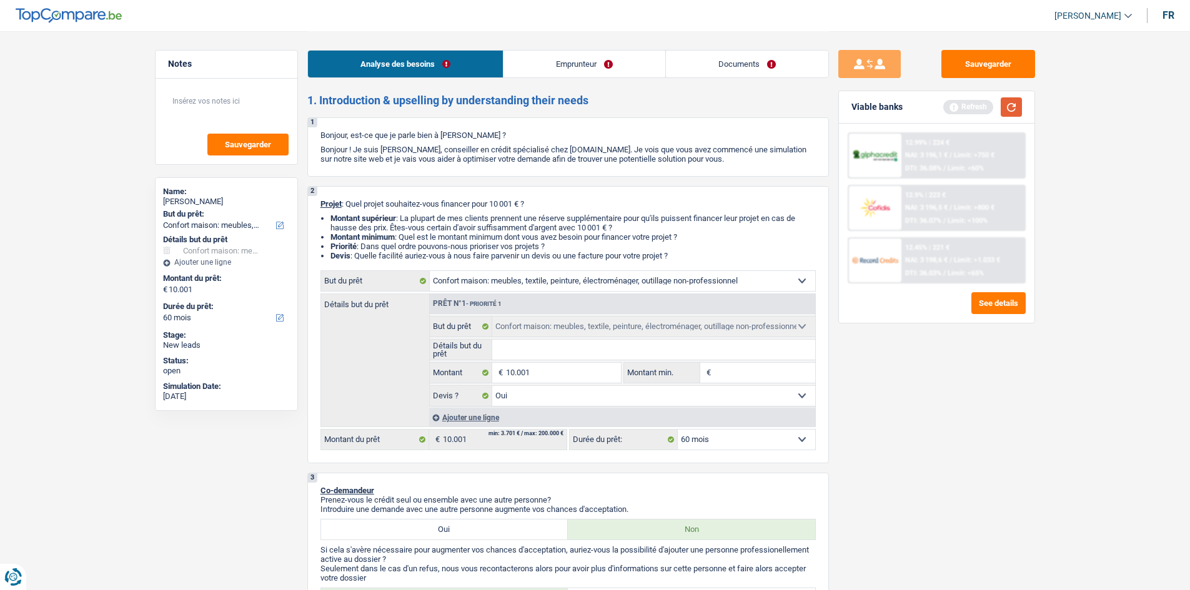
drag, startPoint x: 1018, startPoint y: 104, endPoint x: 1043, endPoint y: 112, distance: 26.7
click at [467, 104] on button "button" at bounding box center [1011, 106] width 21 height 19
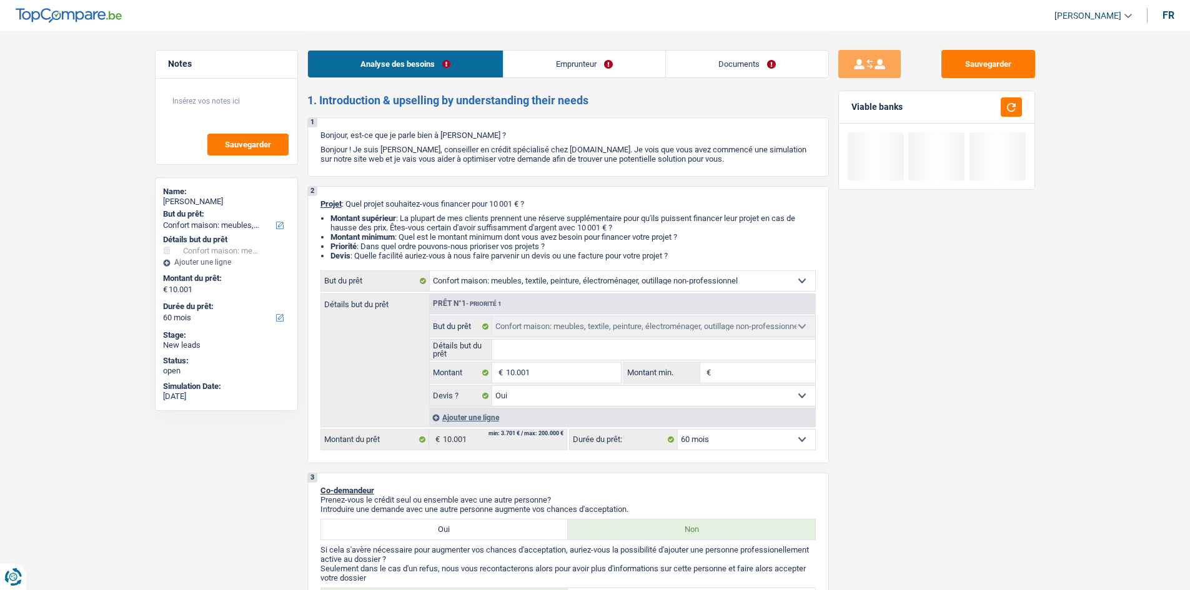
click at [467, 63] on link "Emprunteur" at bounding box center [584, 64] width 162 height 27
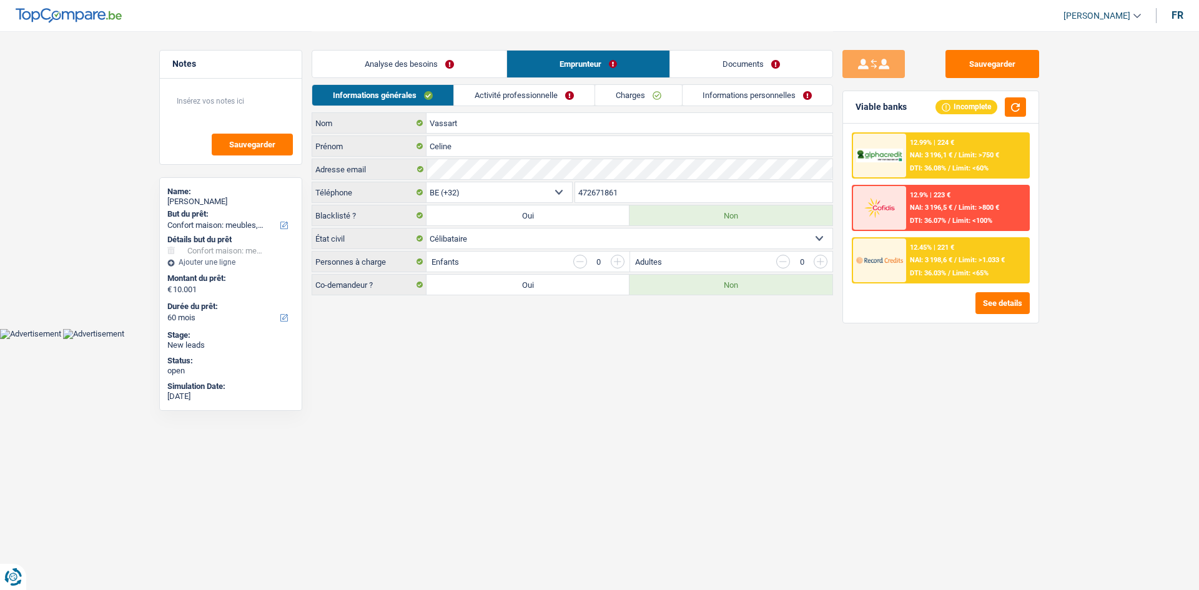
click at [467, 96] on link "Activité professionnelle" at bounding box center [524, 95] width 141 height 21
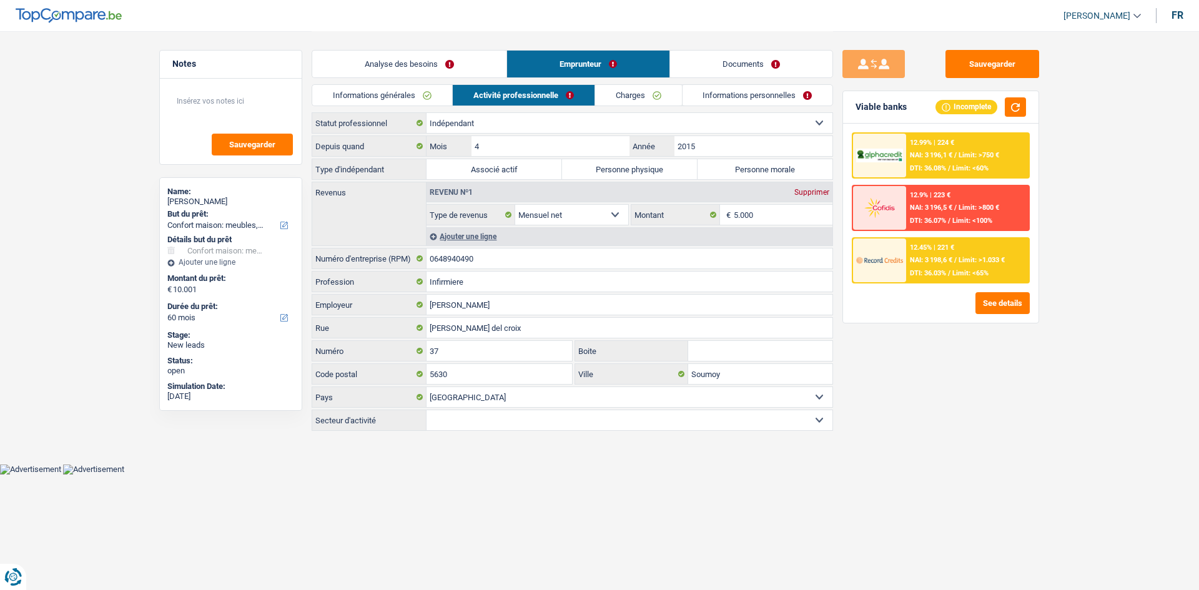
click at [467, 93] on link "Charges" at bounding box center [638, 95] width 87 height 21
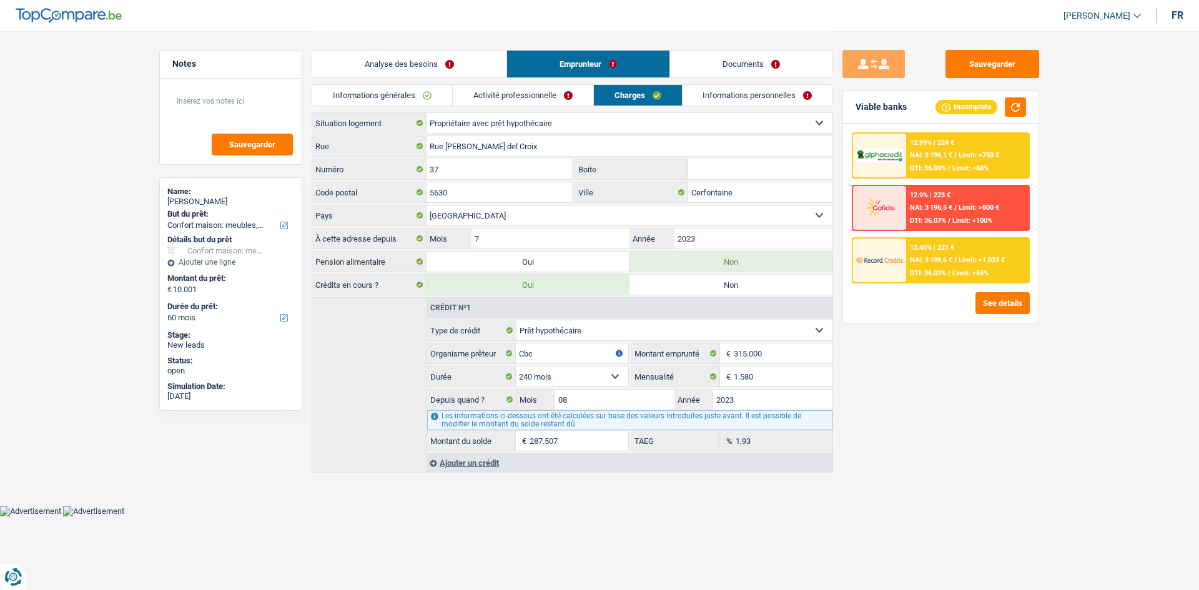
drag, startPoint x: 765, startPoint y: 104, endPoint x: 642, endPoint y: 106, distance: 122.4
click at [467, 104] on link "Informations personnelles" at bounding box center [758, 95] width 151 height 21
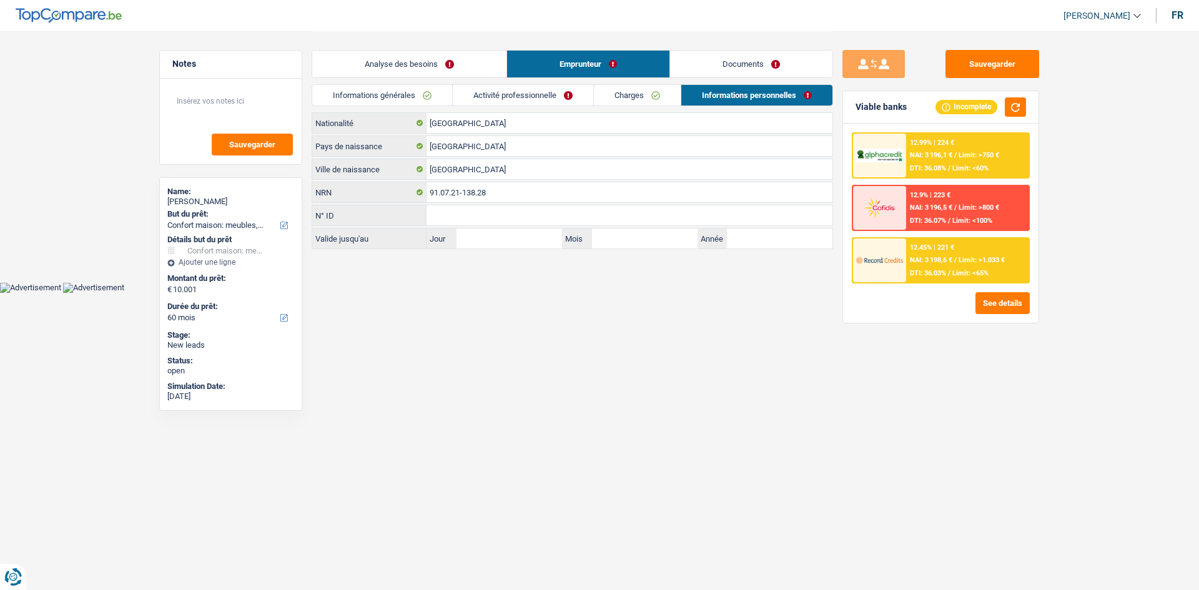
click at [465, 62] on link "Analyse des besoins" at bounding box center [409, 64] width 194 height 27
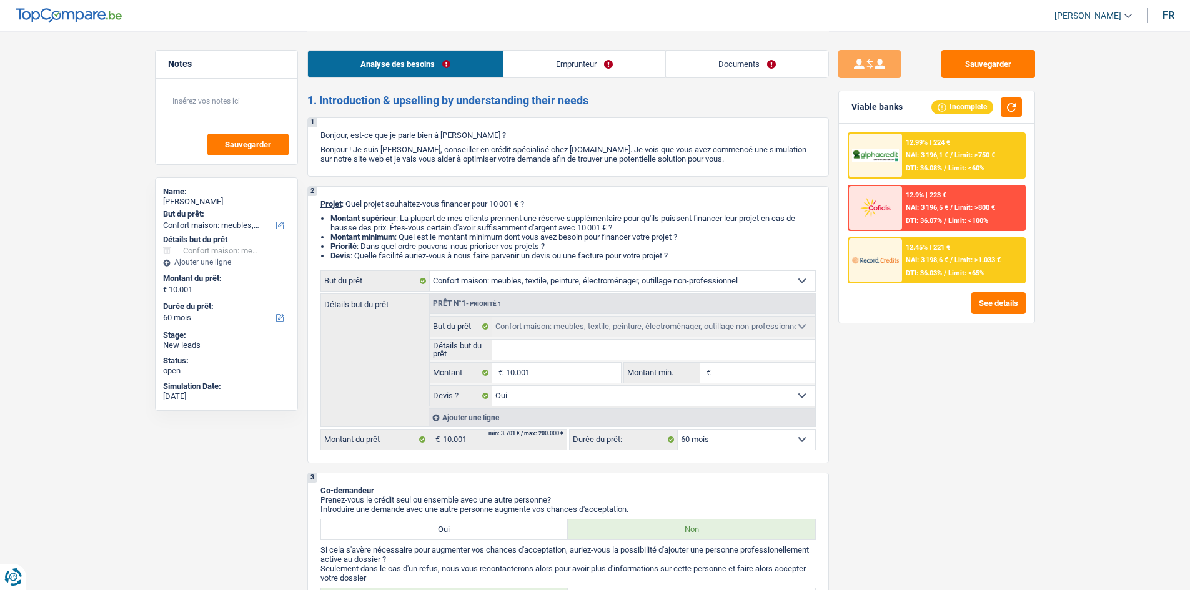
drag, startPoint x: 592, startPoint y: 281, endPoint x: 606, endPoint y: 287, distance: 14.8
click at [467, 222] on select "Confort maison: meubles, textile, peinture, électroménager, outillage non-profe…" at bounding box center [622, 281] width 385 height 20
select select "houseOrGarden"
click at [430, 222] on select "Confort maison: meubles, textile, peinture, électroménager, outillage non-profe…" at bounding box center [622, 281] width 385 height 20
select select "houseOrGarden"
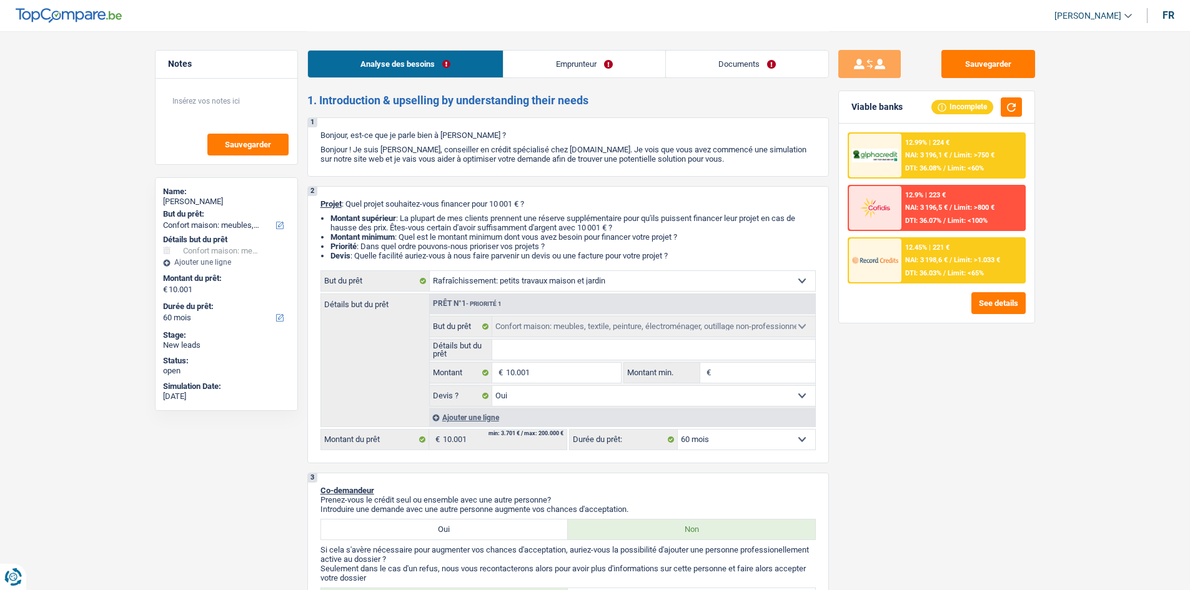
select select "houseOrGarden"
select select
select select "houseOrGarden"
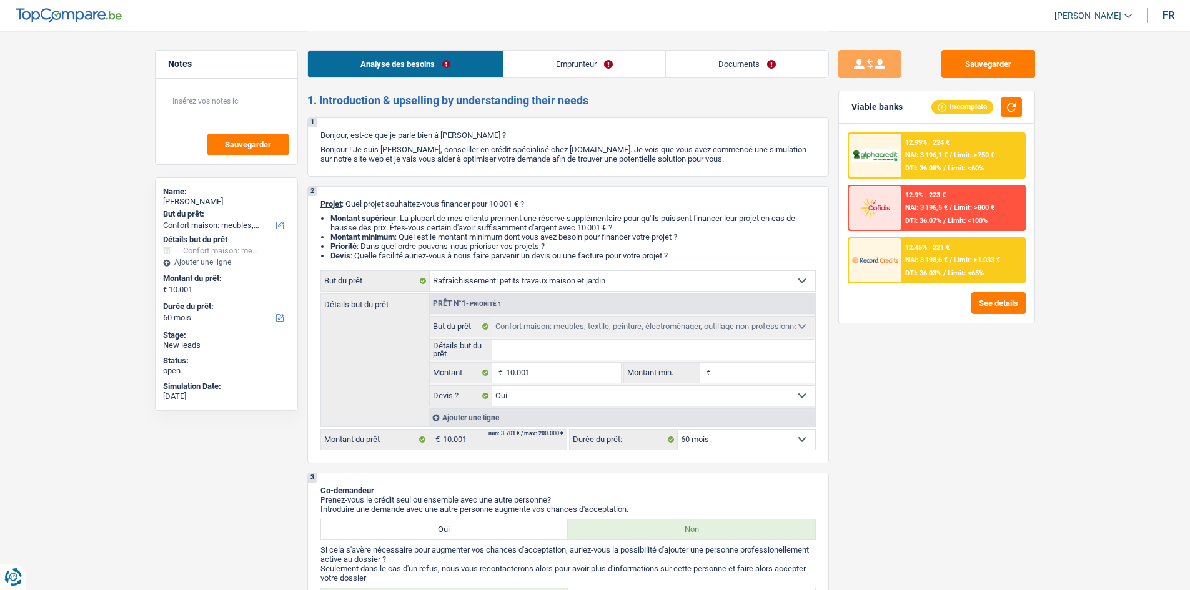
select select
select select "household"
select select "yes"
select select "household"
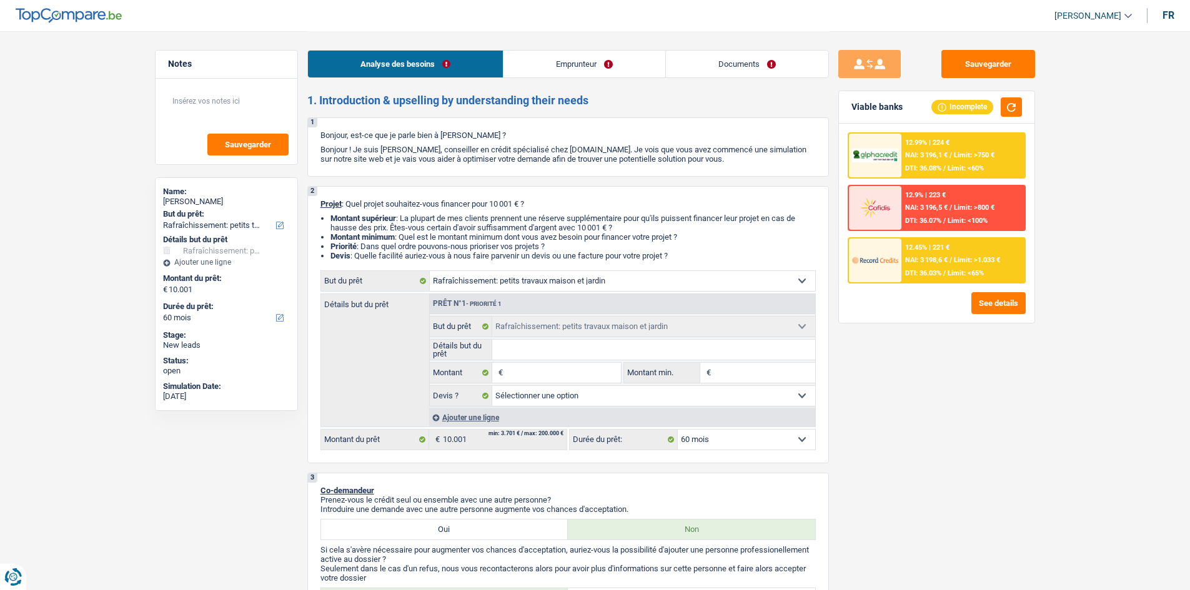
select select "yes"
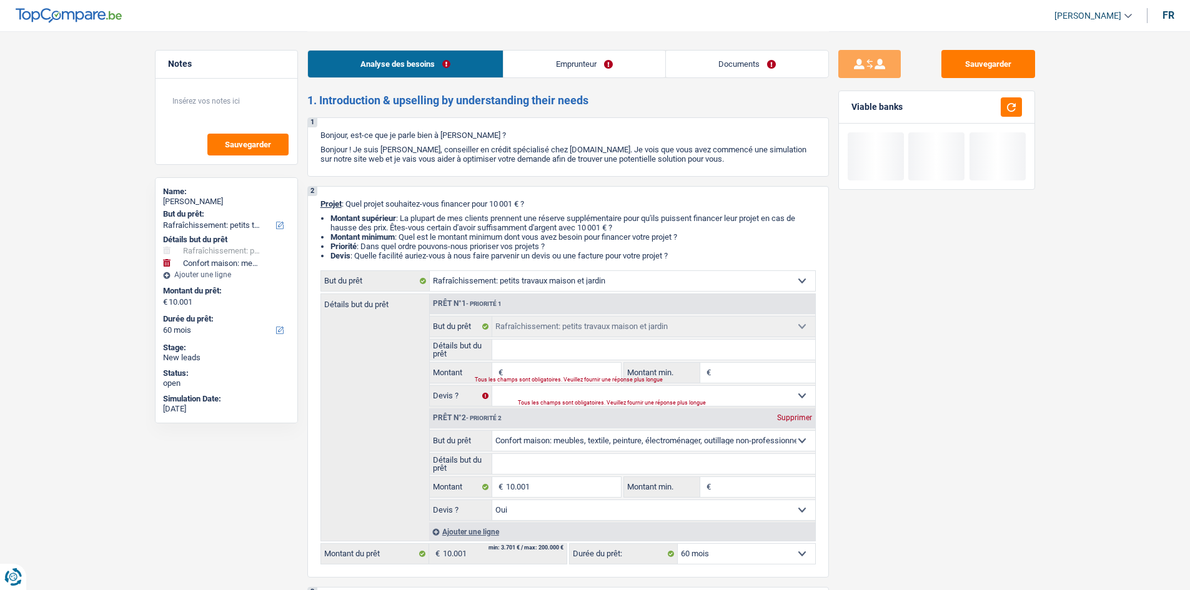
click at [467, 222] on div "Supprimer" at bounding box center [794, 417] width 41 height 7
type input "0"
select select
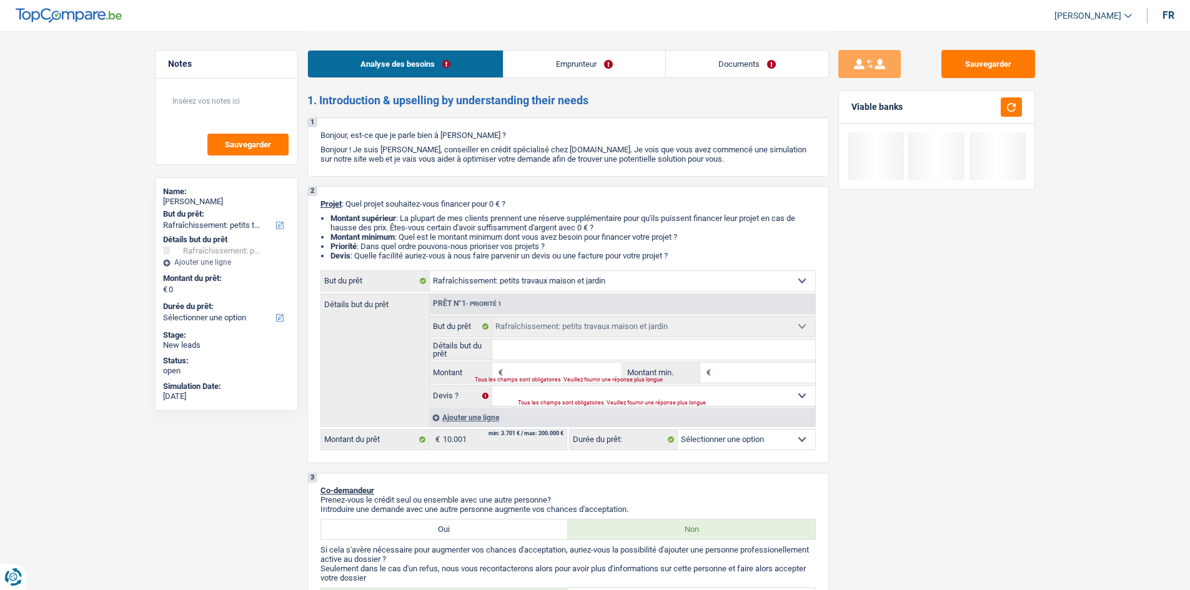
click at [467, 222] on input "Détails but du prêt" at bounding box center [653, 350] width 323 height 20
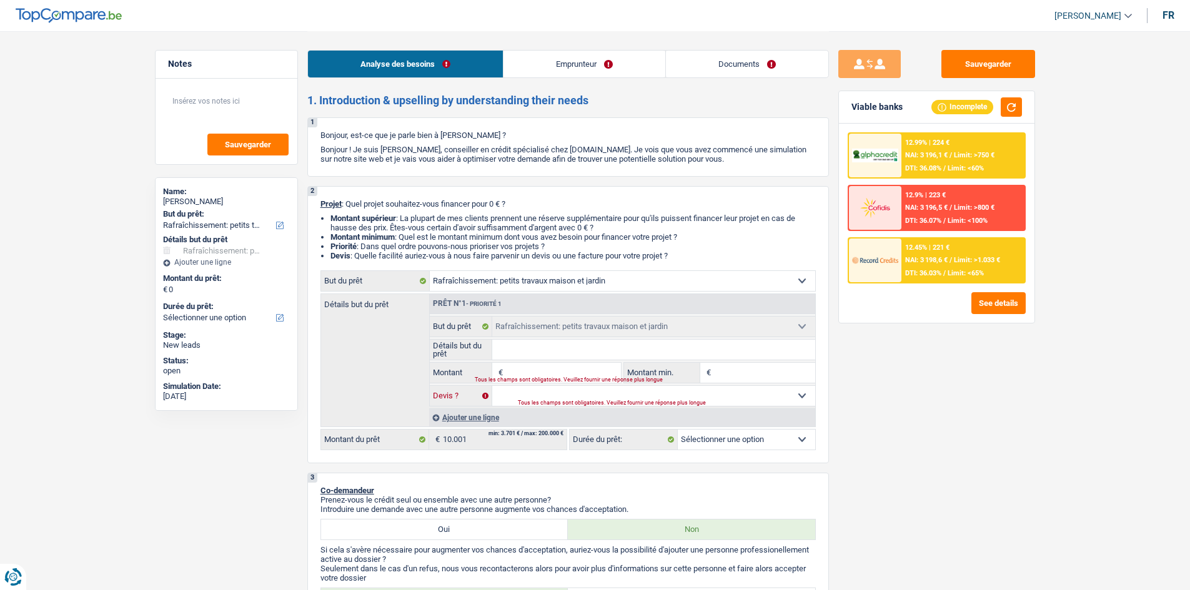
click at [467, 222] on select "Oui Non Non répondu Sélectionner une option" at bounding box center [653, 396] width 323 height 20
click at [467, 222] on div "Tous les champs sont obligatoires. Veuillez fournir une réponse plus longue" at bounding box center [540, 380] width 131 height 5
click at [467, 222] on fieldset "Détails but du prêt Tous les champs sont obligatoires. Veuillez fournir une rép…" at bounding box center [622, 349] width 385 height 21
click at [467, 222] on input "Montant" at bounding box center [563, 373] width 114 height 20
type input "1"
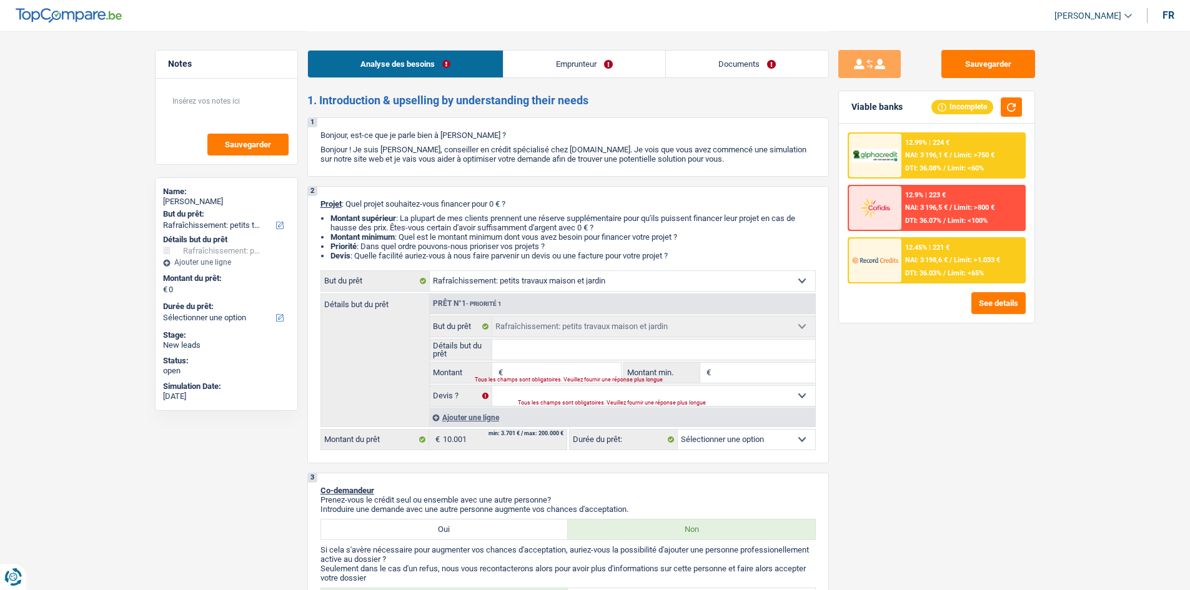
type input "1"
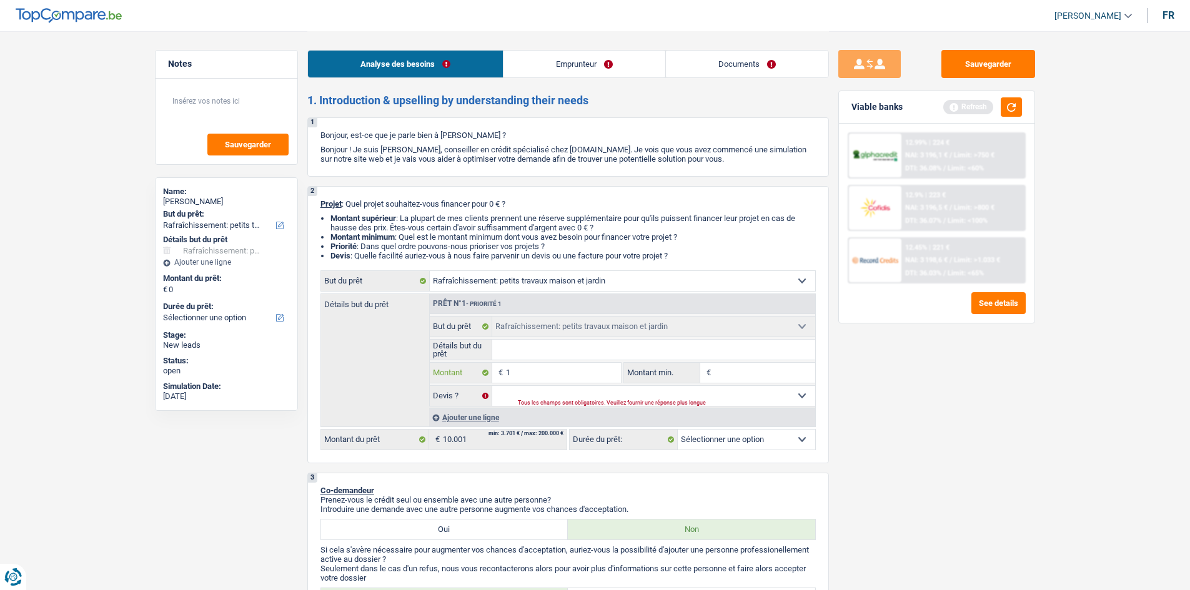
type input "10"
type input "100"
type input "1.000"
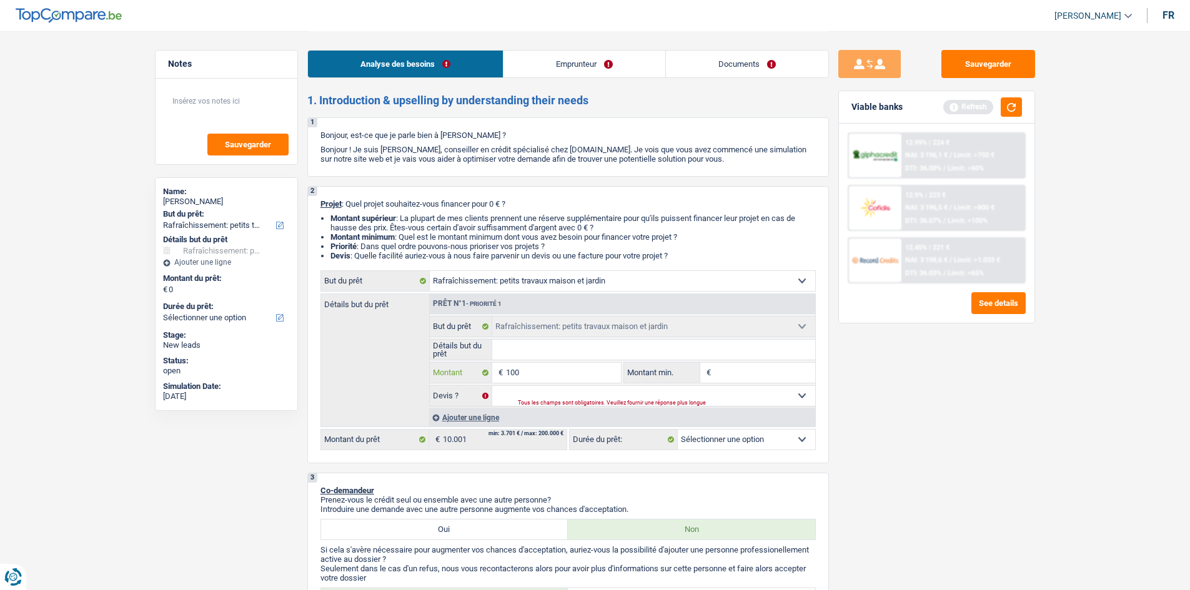
type input "1.000"
type input "10.001"
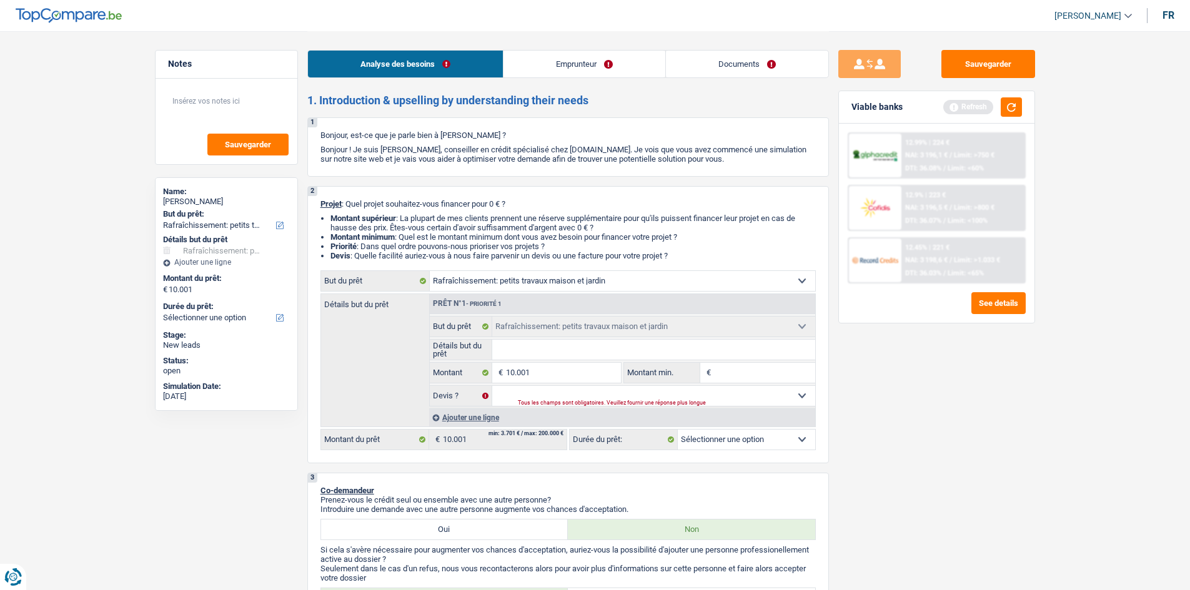
click at [467, 222] on div "Sauvegarder Viable banks Refresh 12.99% | 224 € NAI: 3 196,1 € / Limit: >750 € …" at bounding box center [937, 310] width 216 height 520
select select "60"
click at [467, 222] on input "Détails but du prêt" at bounding box center [653, 350] width 323 height 20
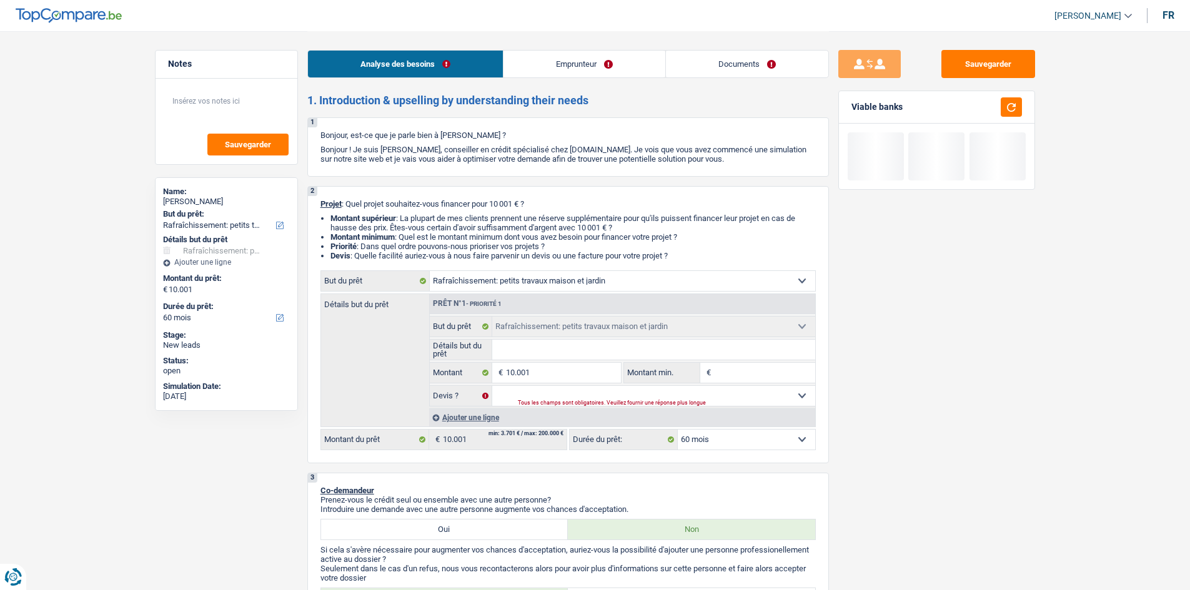
type input "t"
type input "tr"
type input "tra"
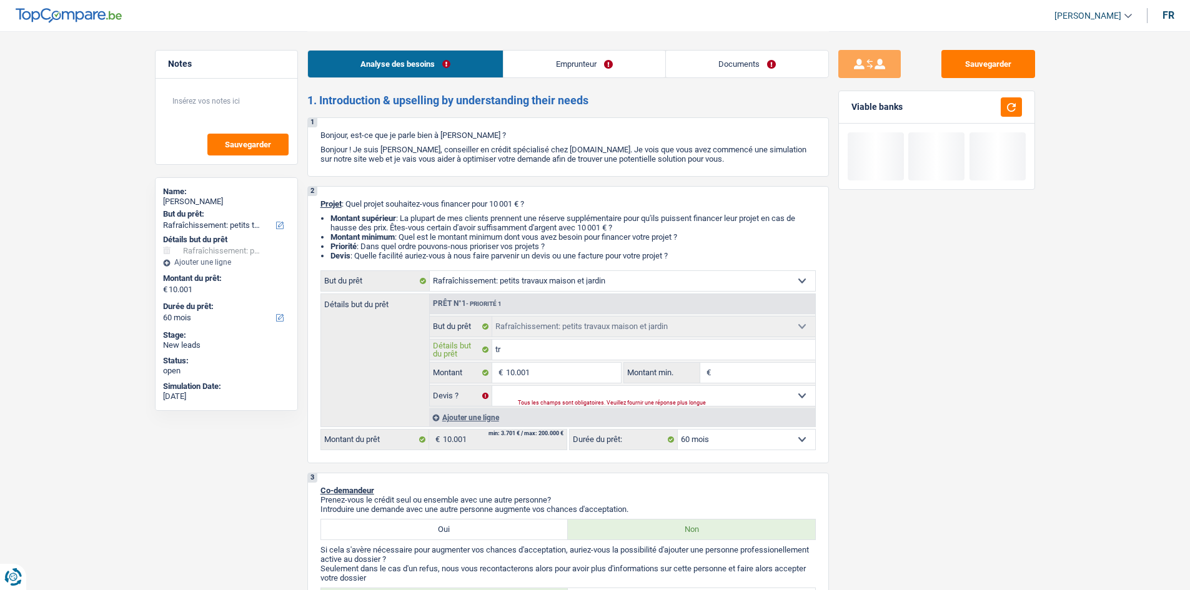
type input "tra"
type input "trav"
type input "trava"
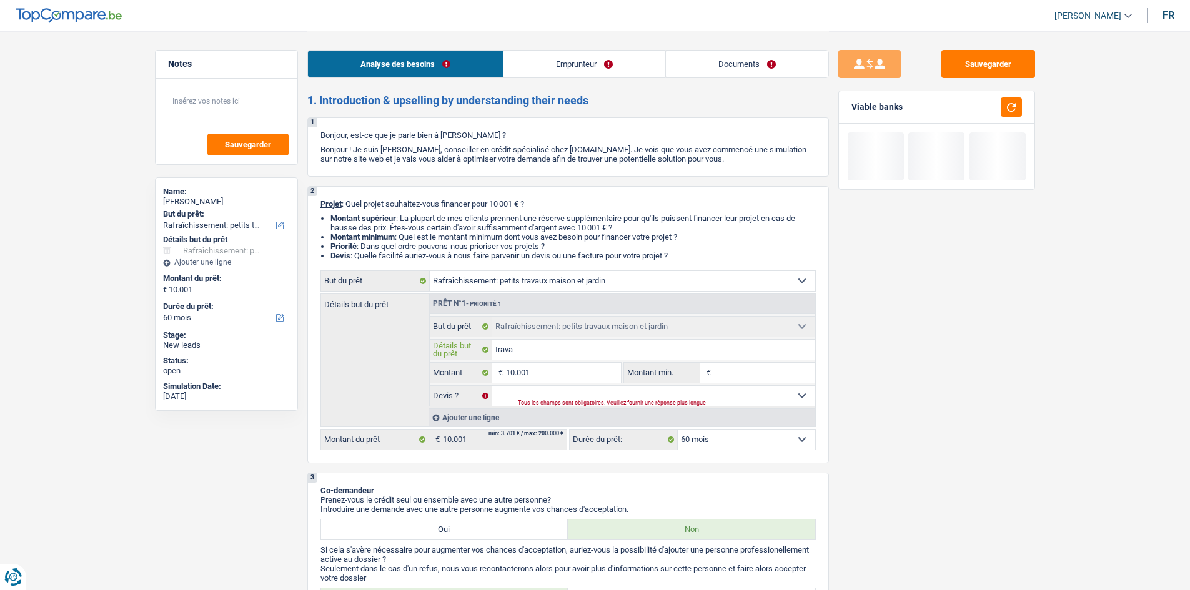
type input "travau"
type input "travaux"
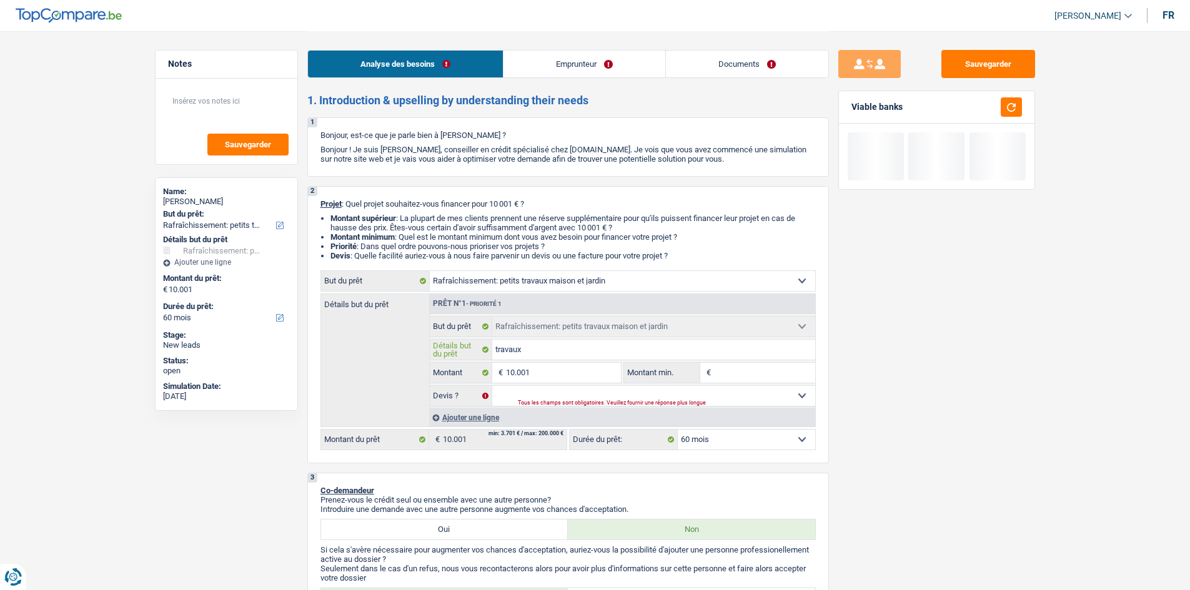
type input "travaux"
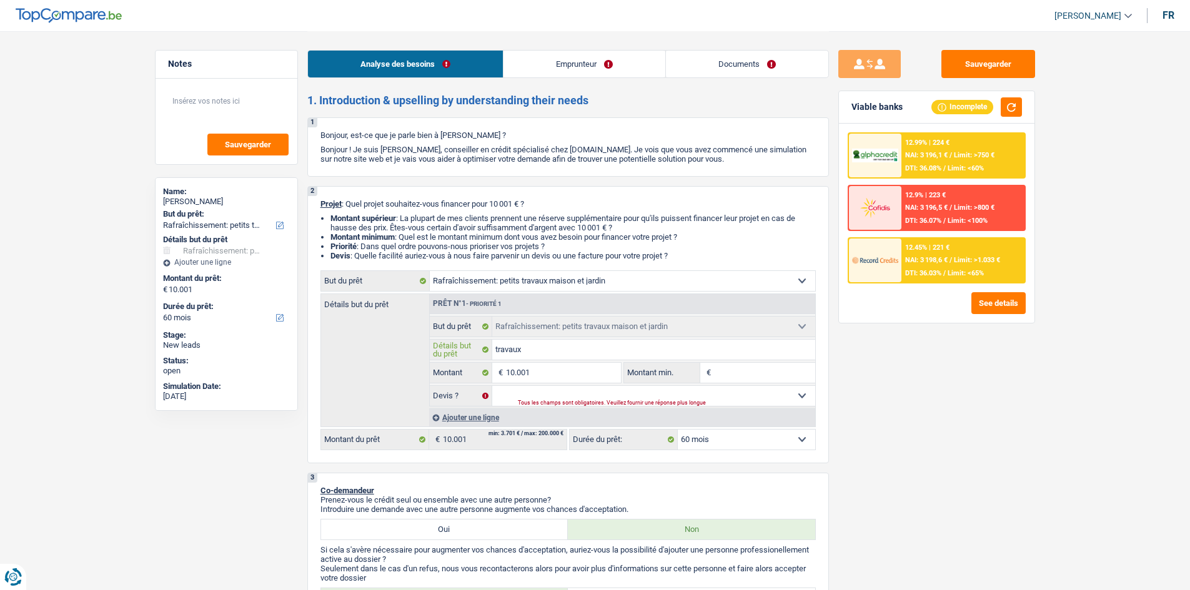
type input "travaux"
click at [467, 222] on select "Oui Non Non répondu Sélectionner une option" at bounding box center [653, 396] width 323 height 20
select select "yes"
click at [467, 222] on select "Oui Non Non répondu Sélectionner une option" at bounding box center [653, 396] width 323 height 20
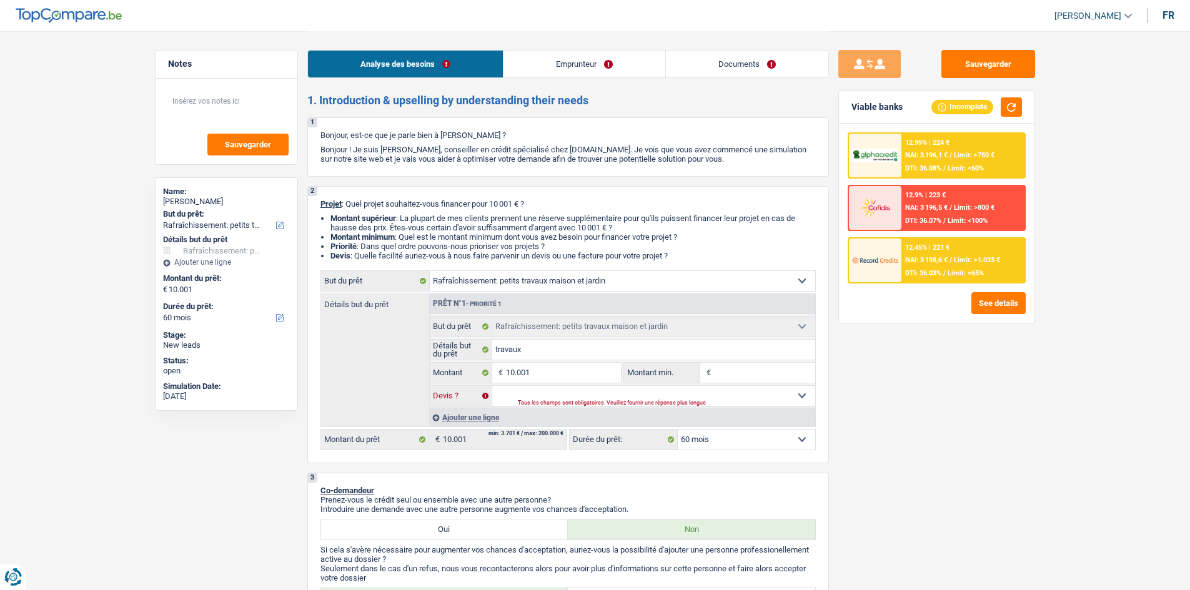
select select "yes"
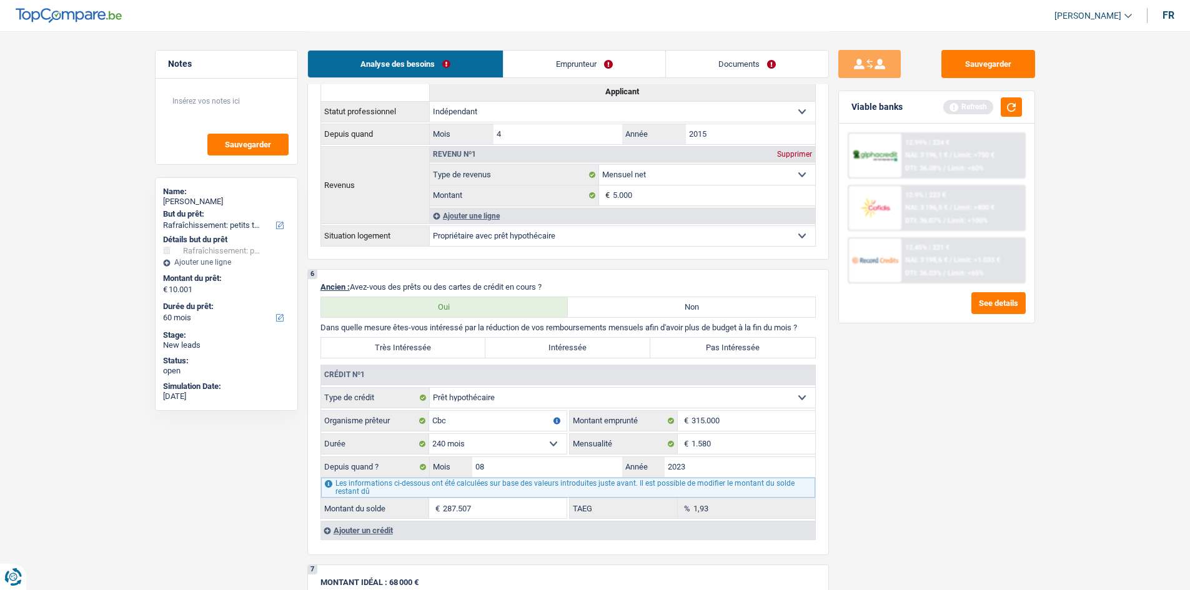
scroll to position [687, 0]
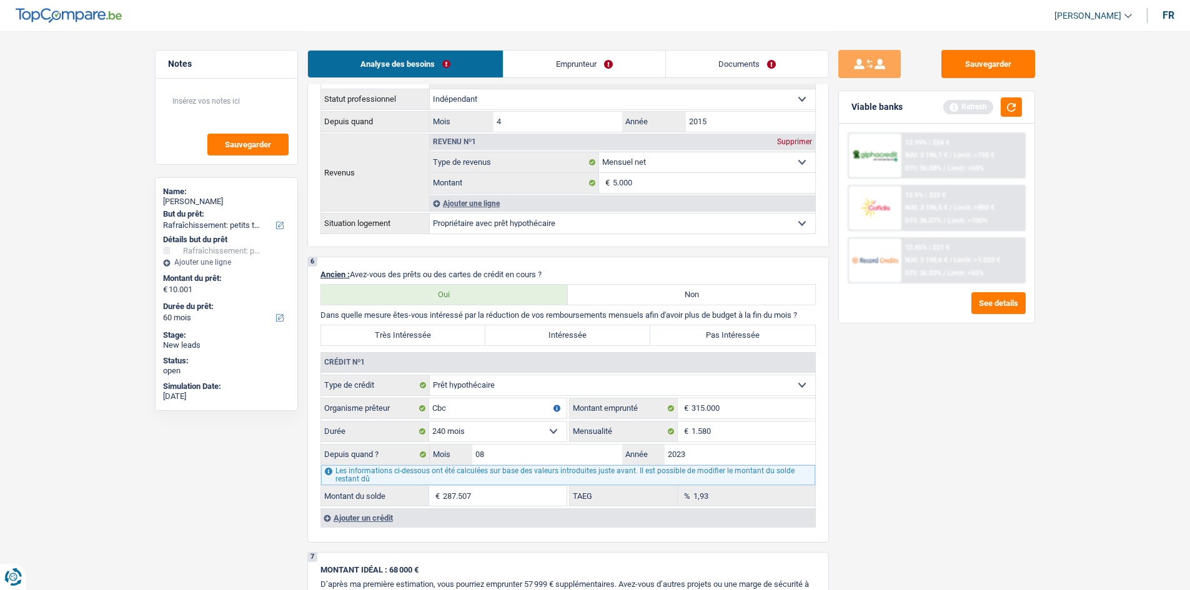
click at [467, 222] on label "Pas Intéressée" at bounding box center [732, 335] width 165 height 20
click at [467, 222] on input "Pas Intéressée" at bounding box center [732, 335] width 165 height 20
radio input "true"
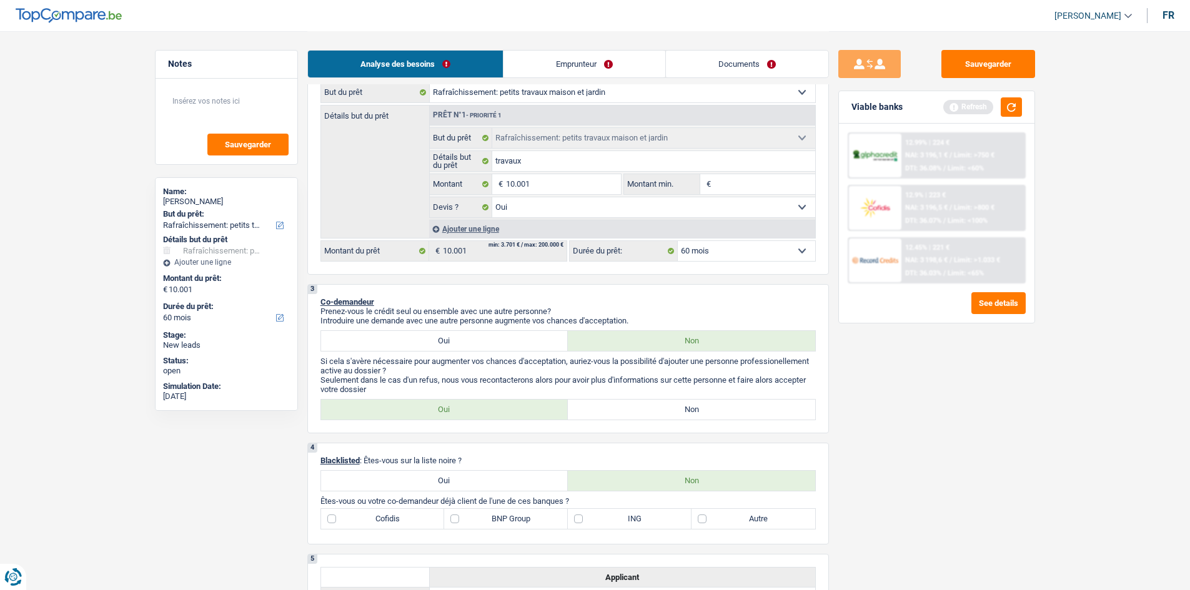
scroll to position [0, 0]
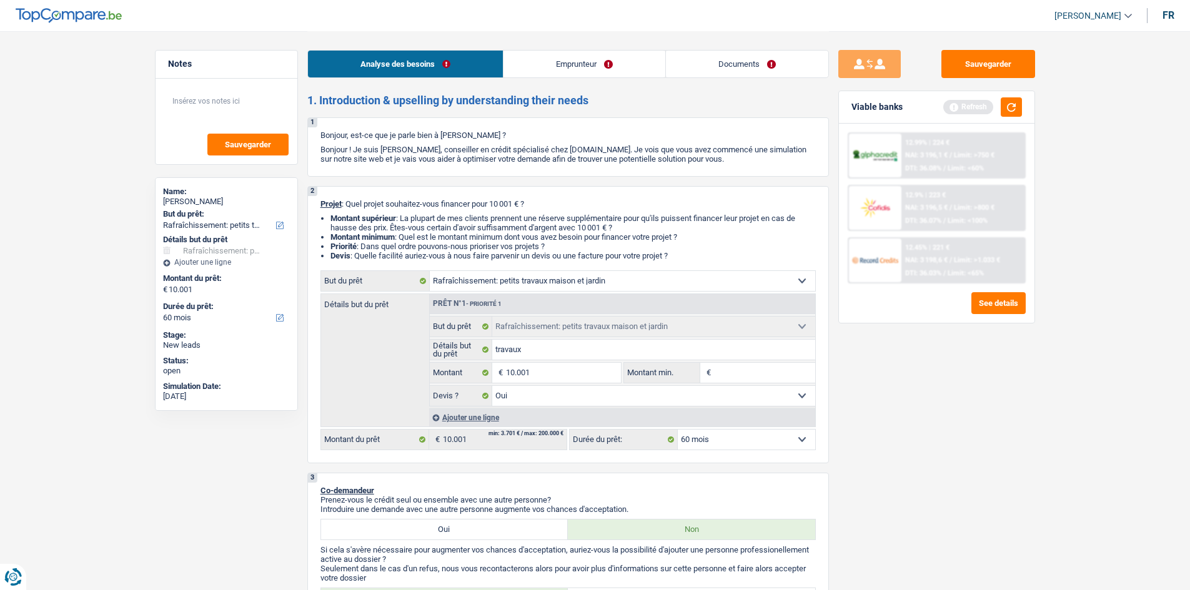
click at [467, 60] on link "Emprunteur" at bounding box center [584, 64] width 162 height 27
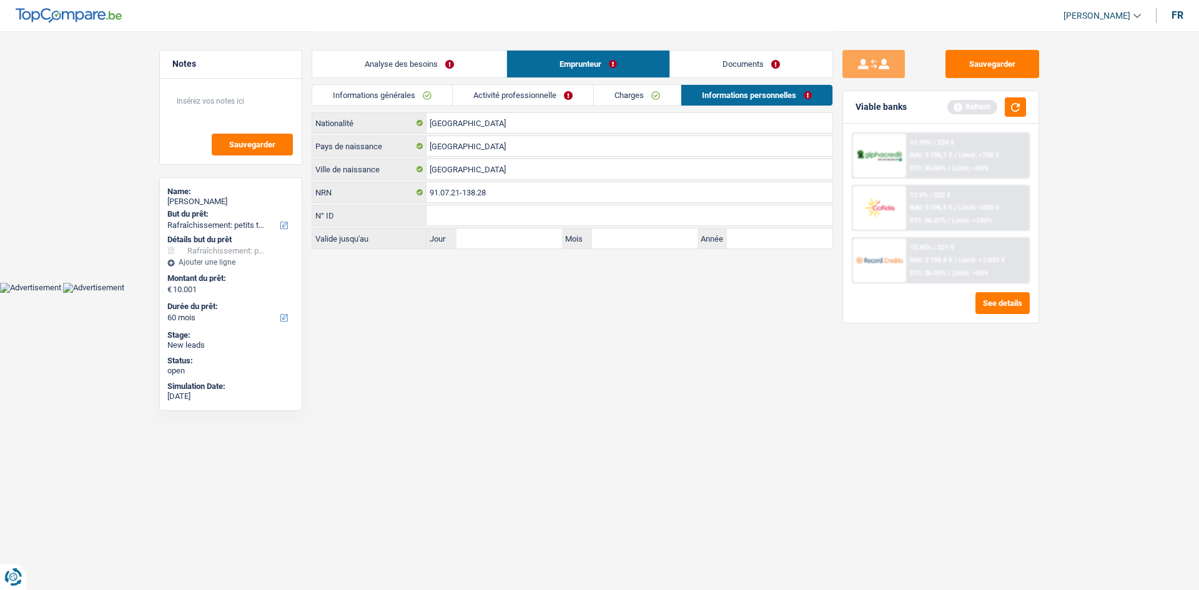
click at [467, 102] on link "Activité professionnelle" at bounding box center [523, 95] width 141 height 21
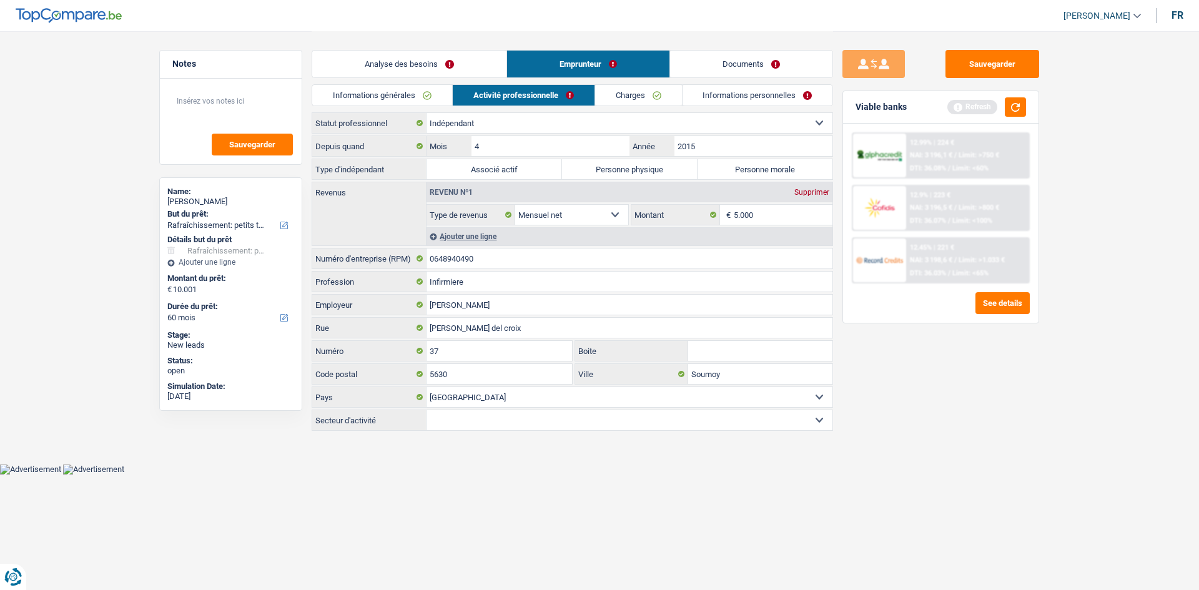
click at [467, 97] on link "Charges" at bounding box center [638, 95] width 87 height 21
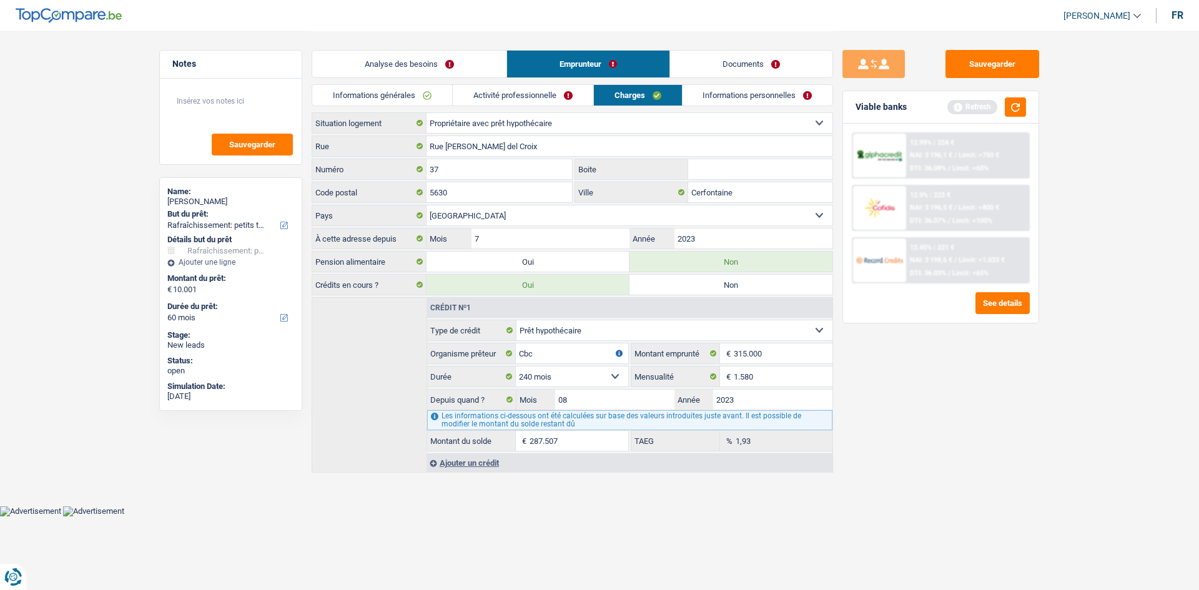
click at [400, 93] on link "Informations générales" at bounding box center [382, 95] width 140 height 21
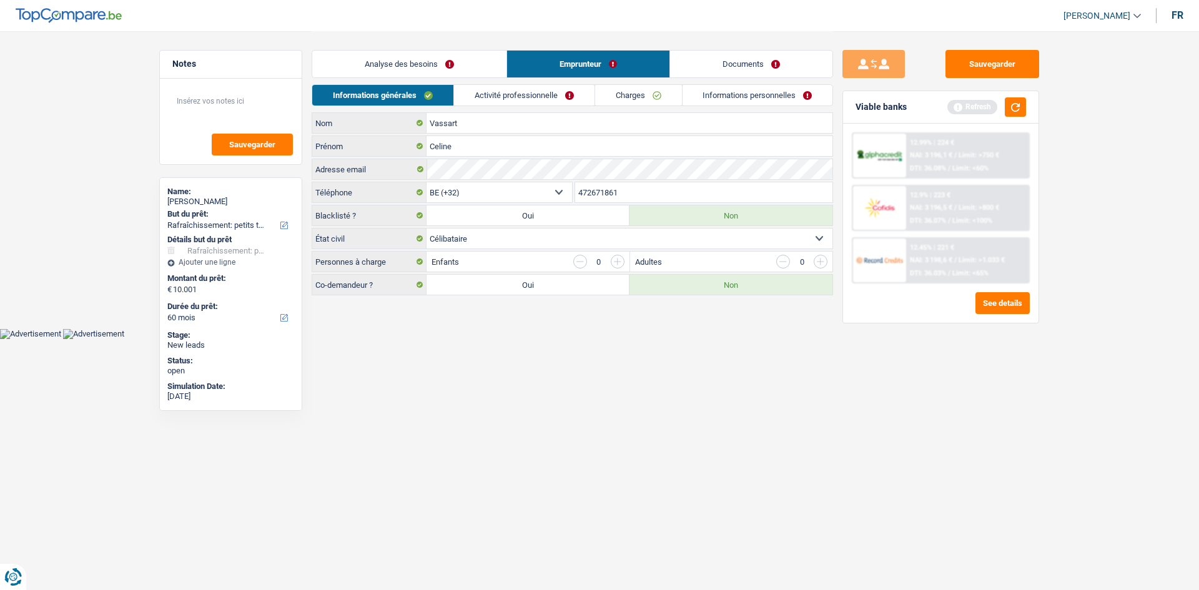
click at [440, 68] on link "Analyse des besoins" at bounding box center [409, 64] width 194 height 27
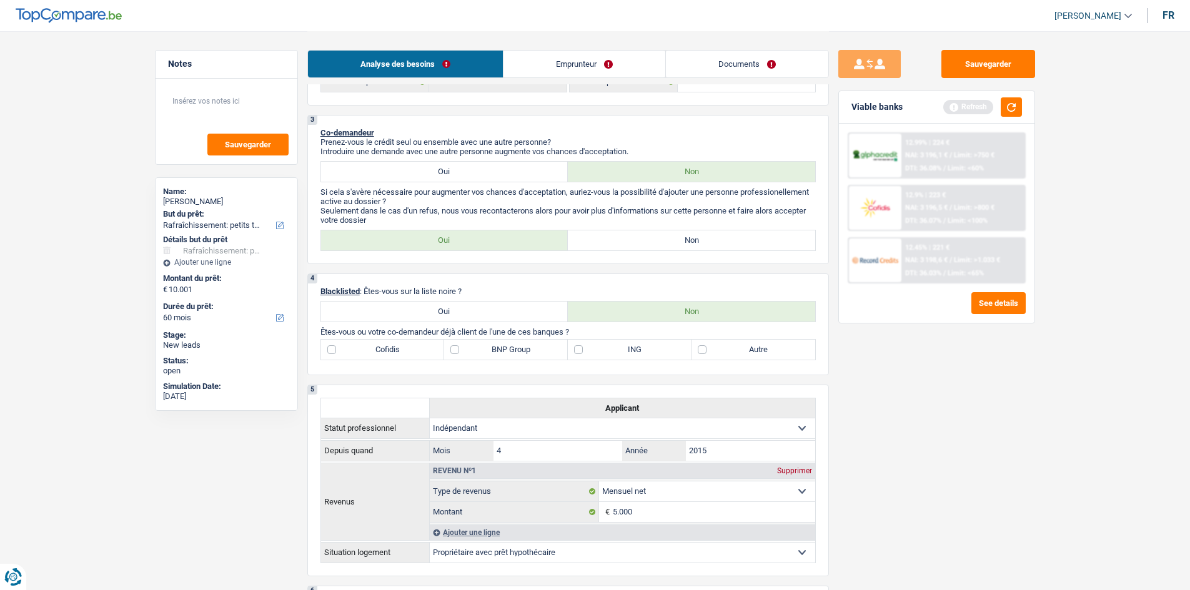
scroll to position [500, 0]
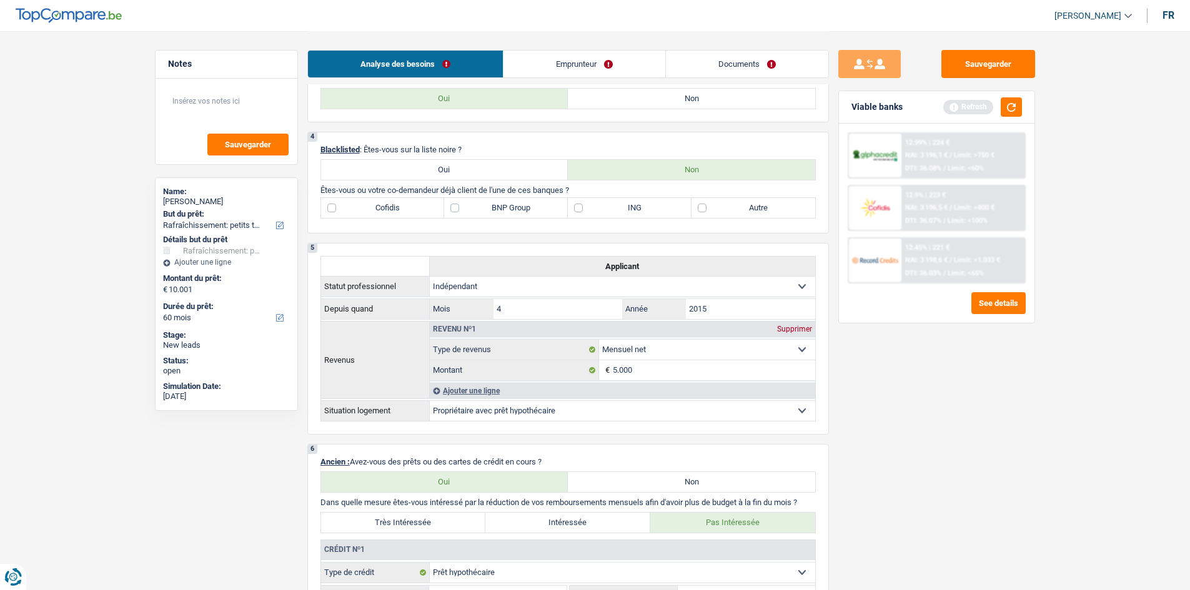
click at [467, 69] on link "Emprunteur" at bounding box center [584, 64] width 162 height 27
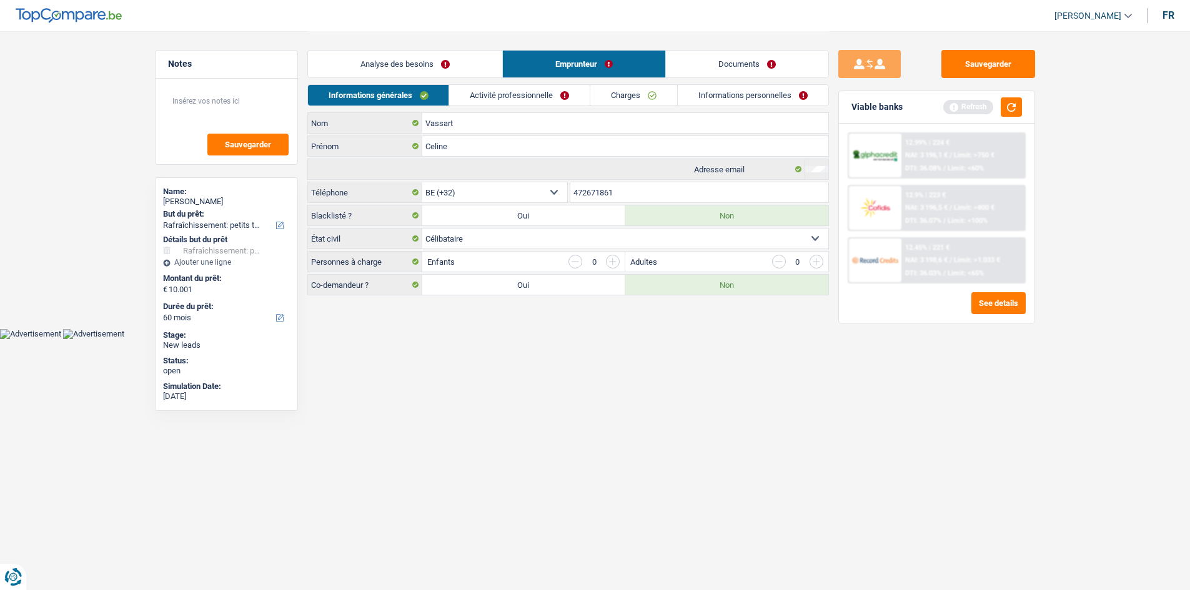
scroll to position [0, 0]
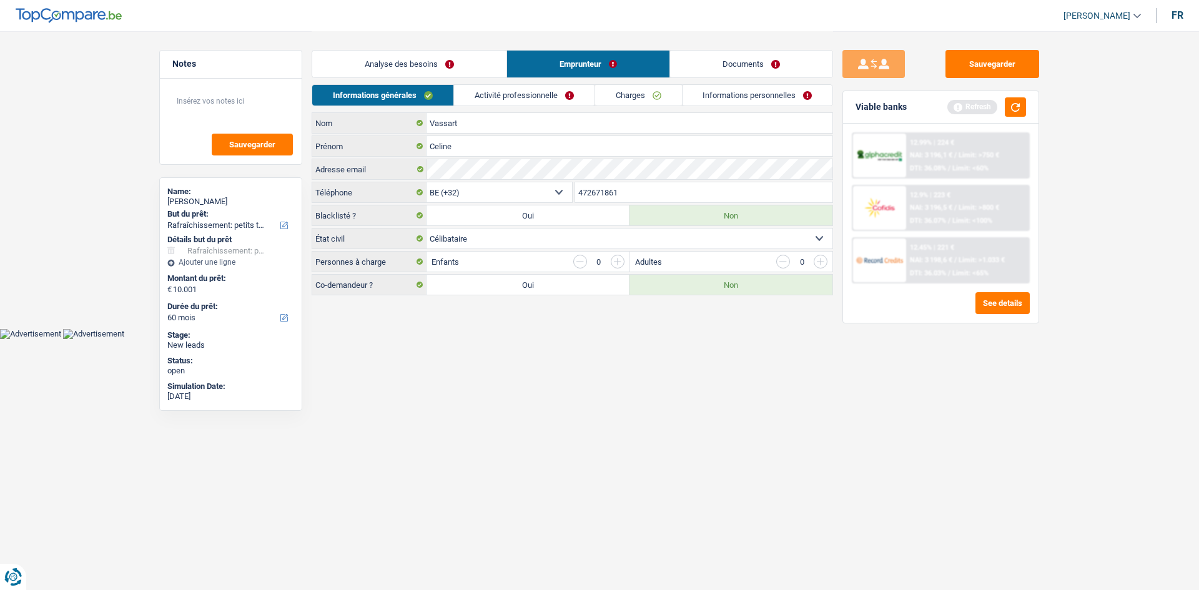
click at [467, 96] on link "Activité professionnelle" at bounding box center [524, 95] width 141 height 21
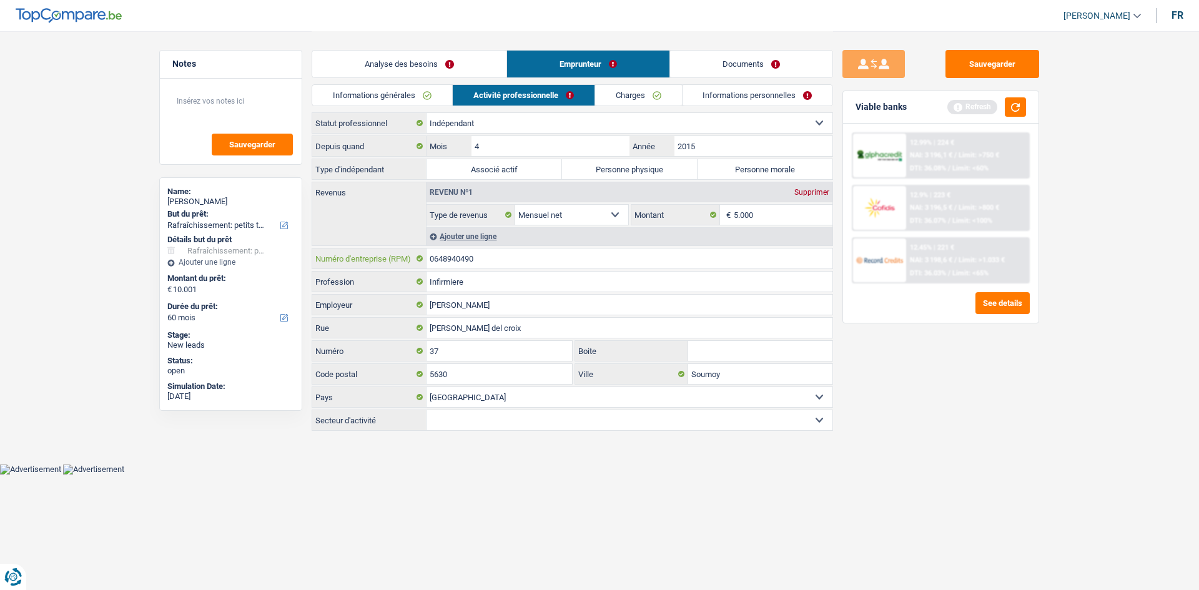
drag, startPoint x: 495, startPoint y: 255, endPoint x: 483, endPoint y: 288, distance: 35.0
click at [366, 222] on div "0648940490 Numéro d'entreprise (RPM)" at bounding box center [572, 259] width 520 height 20
click at [467, 172] on label "Personne physique" at bounding box center [630, 169] width 136 height 20
click at [467, 172] on input "Personne physique" at bounding box center [630, 169] width 136 height 20
radio input "true"
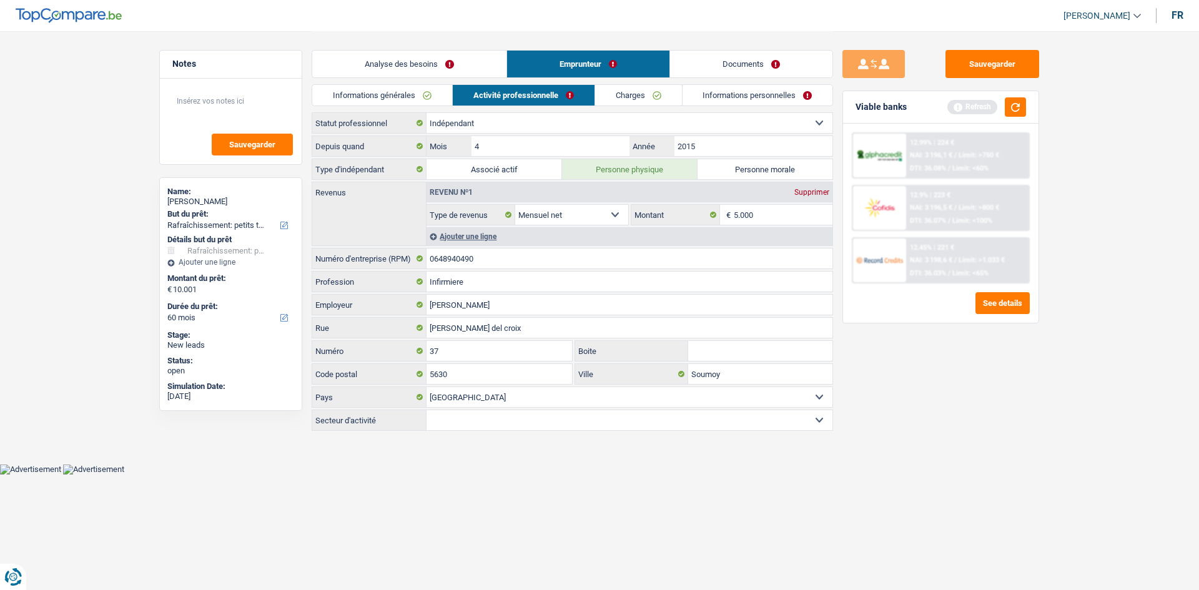
click at [467, 222] on div "Sauvegarder Viable banks Refresh 12.99% | 224 € NAI: 3 196,1 € / Limit: >750 € …" at bounding box center [941, 310] width 216 height 520
click at [426, 69] on link "Analyse des besoins" at bounding box center [409, 64] width 194 height 27
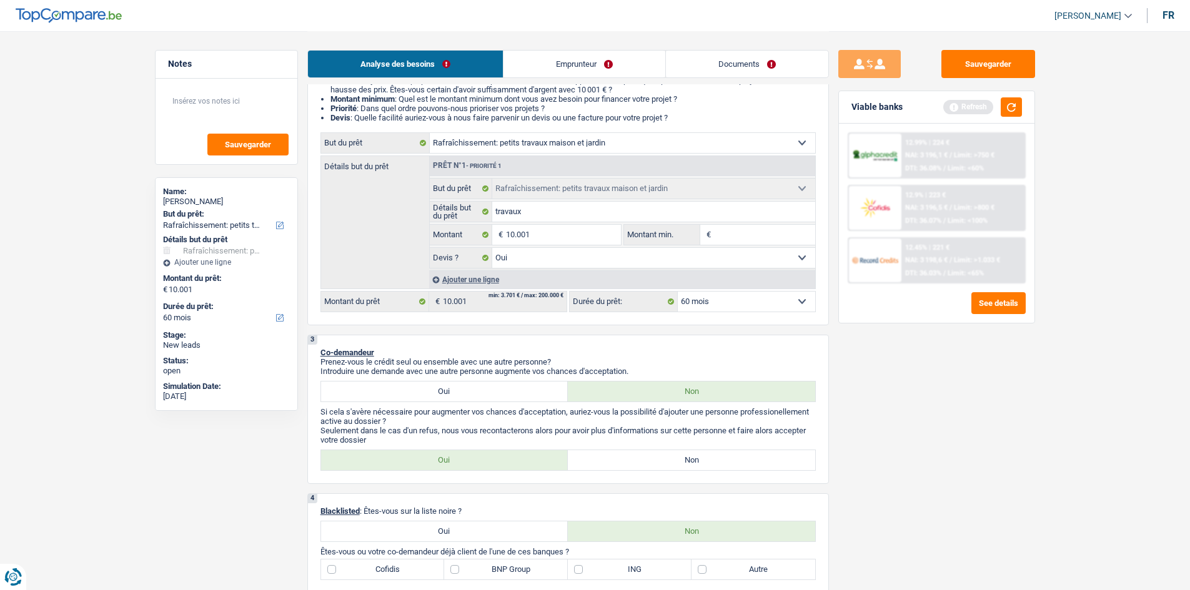
scroll to position [125, 0]
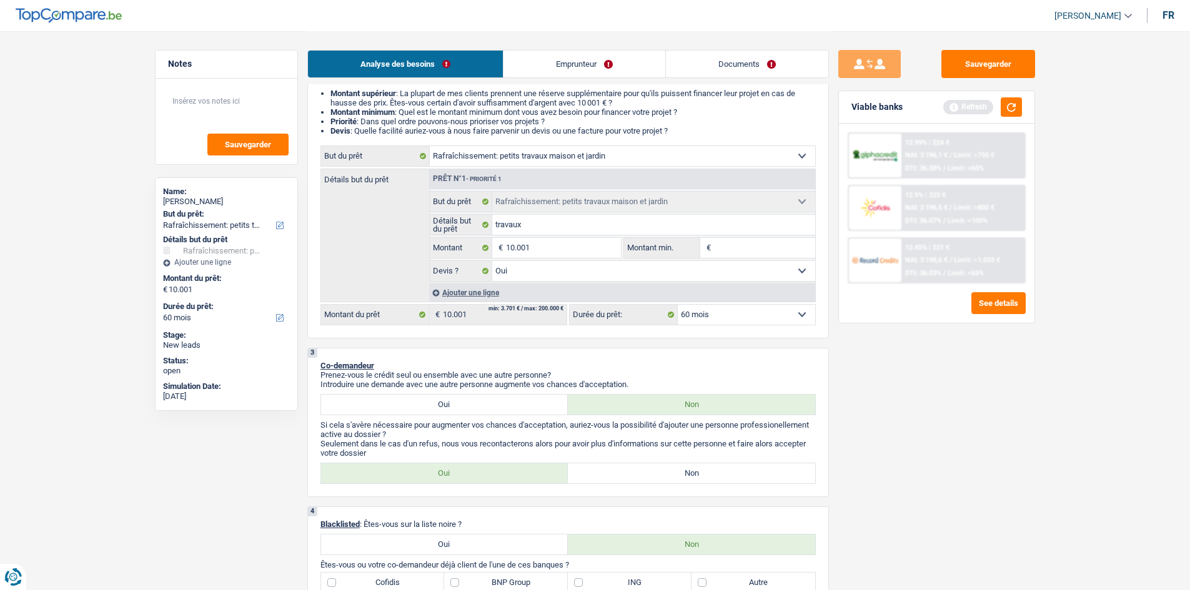
click at [467, 54] on link "Emprunteur" at bounding box center [584, 64] width 162 height 27
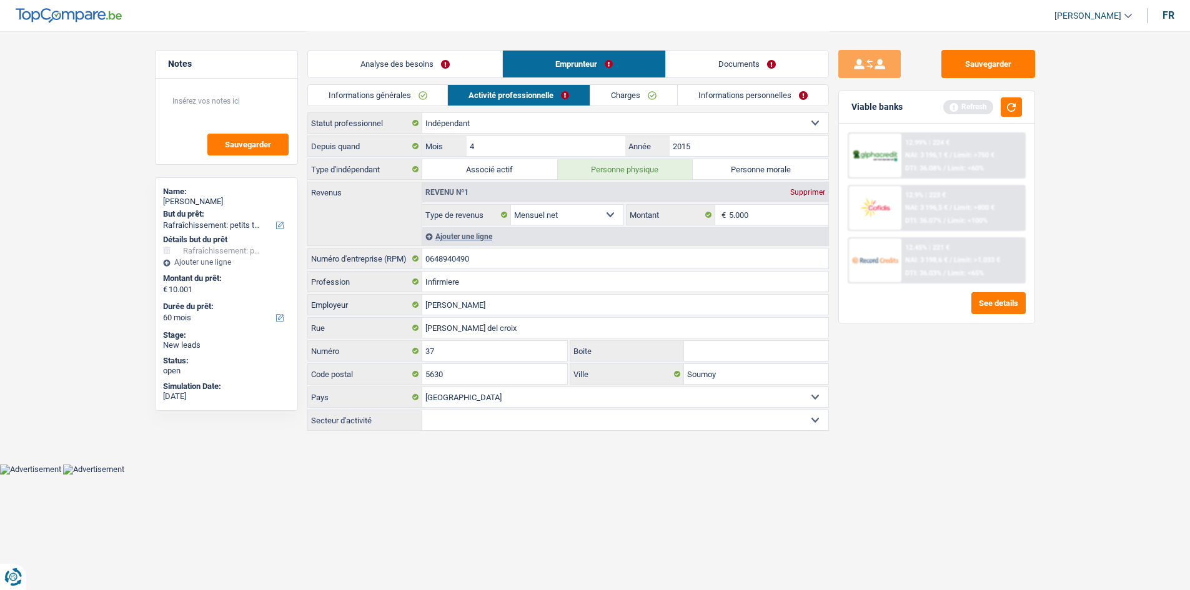
scroll to position [0, 0]
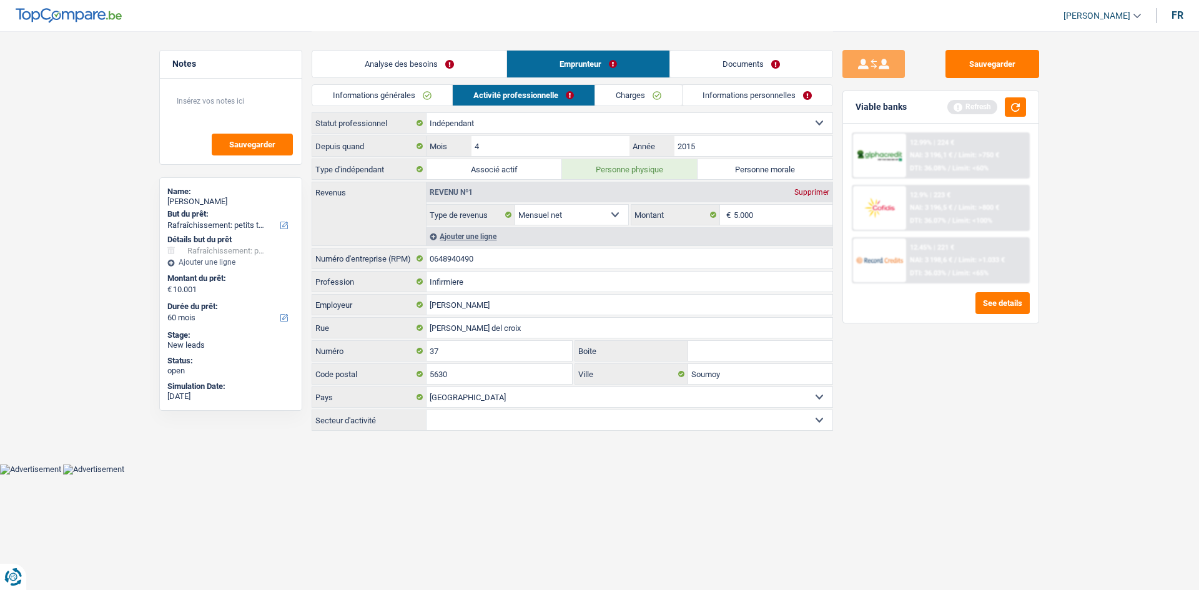
click at [467, 89] on link "Charges" at bounding box center [638, 95] width 87 height 21
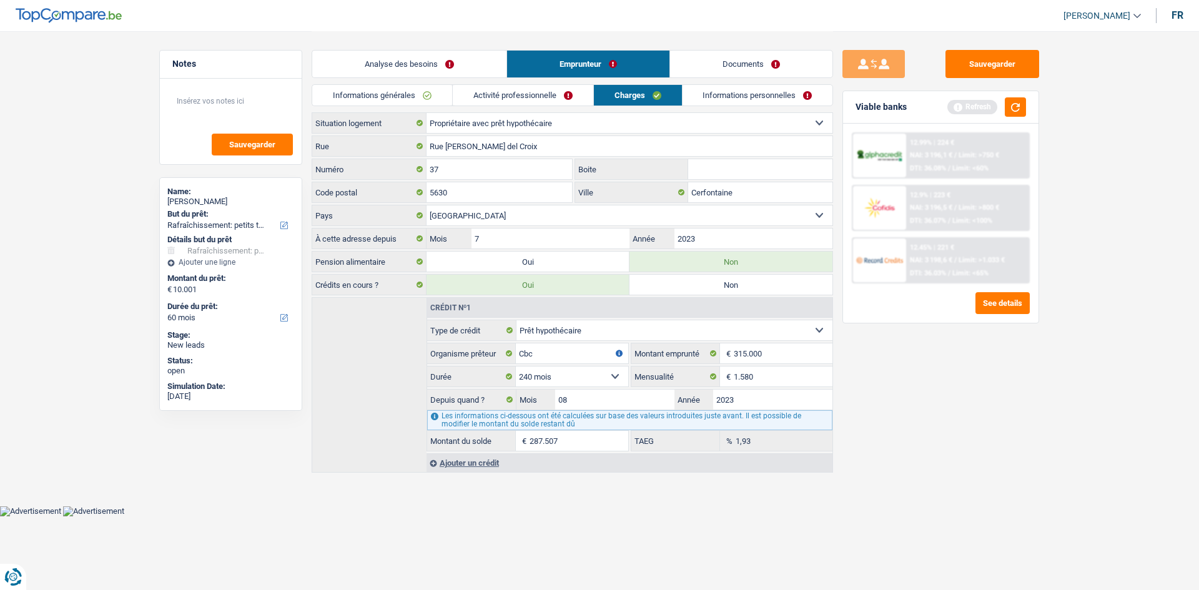
click at [467, 93] on link "Informations personnelles" at bounding box center [758, 95] width 151 height 21
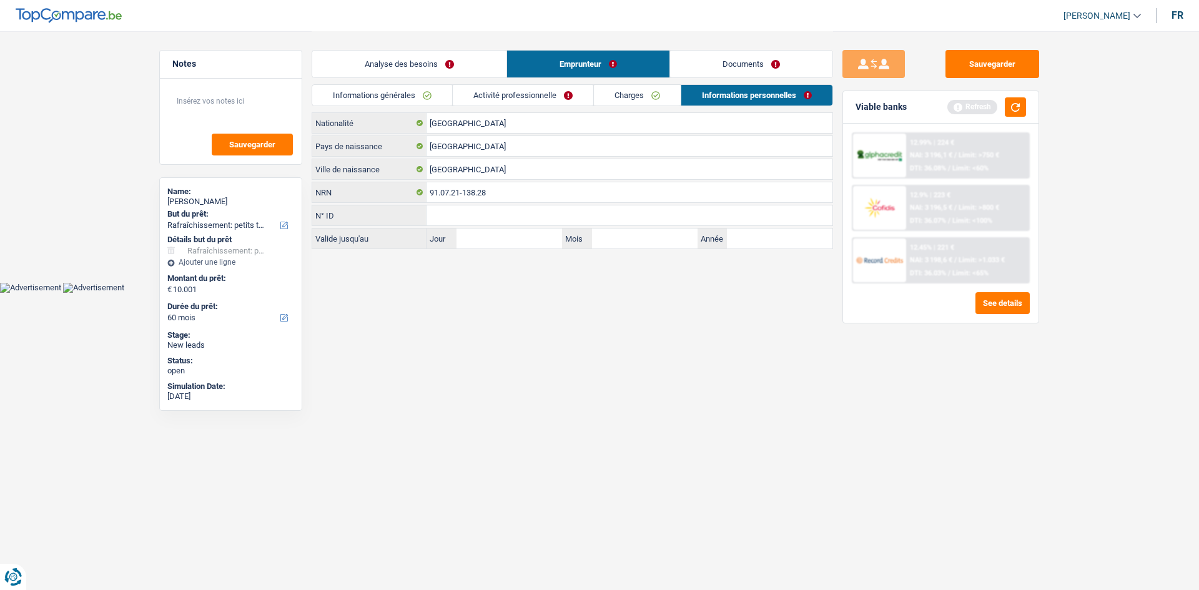
click at [467, 102] on link "Activité professionnelle" at bounding box center [523, 95] width 141 height 21
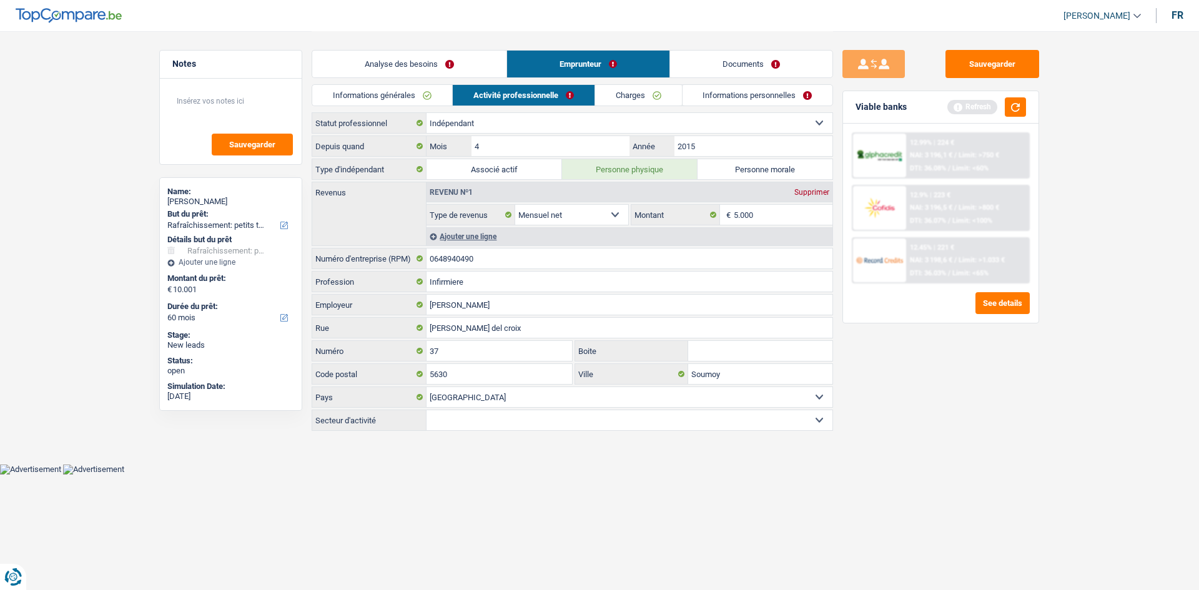
click at [448, 102] on link "Informations générales" at bounding box center [382, 95] width 140 height 21
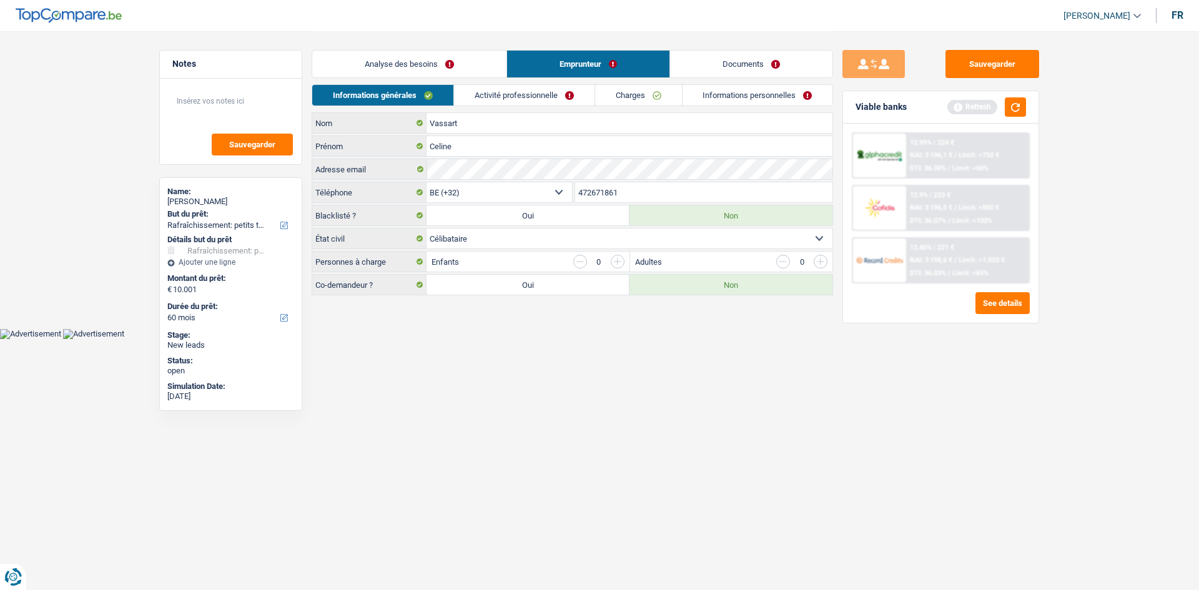
click at [460, 72] on link "Analyse des besoins" at bounding box center [409, 64] width 194 height 27
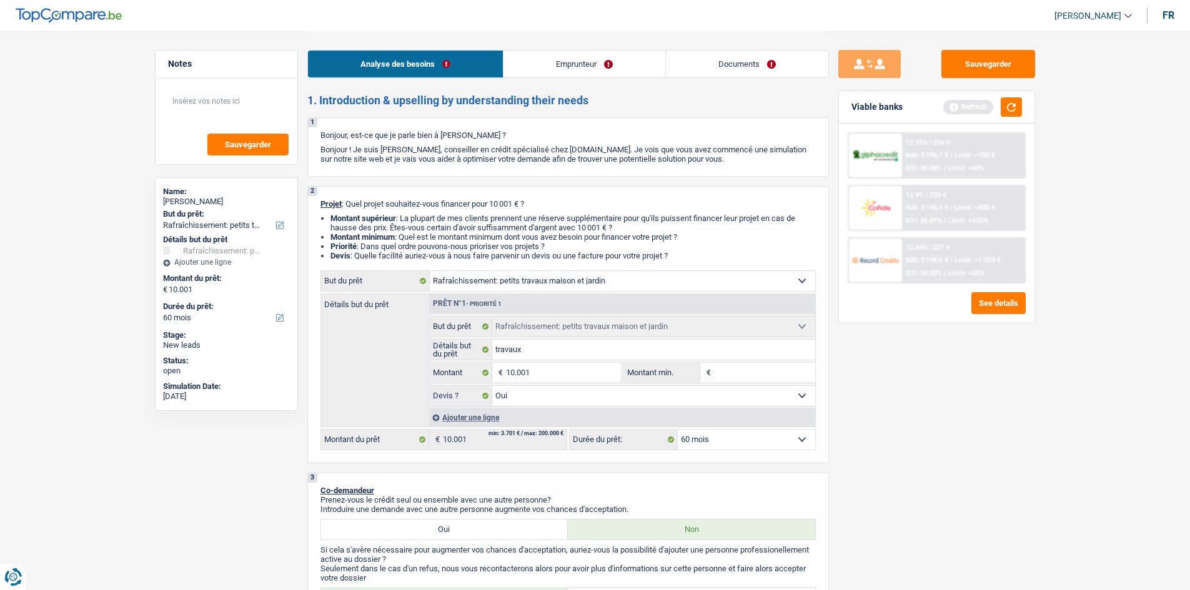
click at [467, 76] on link "Emprunteur" at bounding box center [584, 64] width 162 height 27
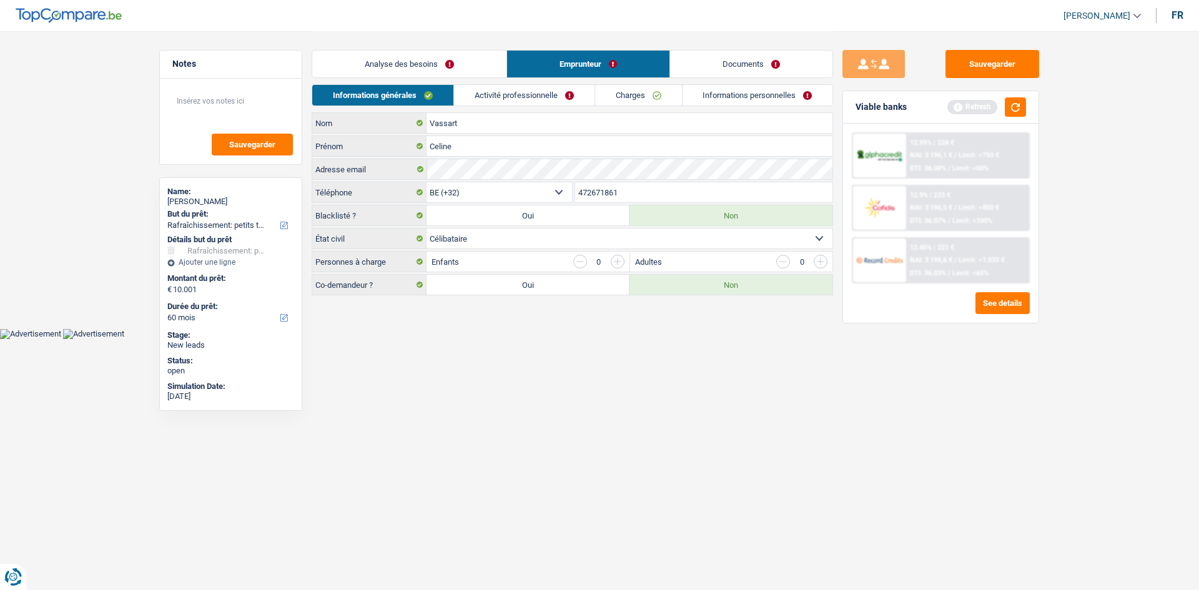
click at [467, 106] on li "Activité professionnelle" at bounding box center [523, 95] width 141 height 22
click at [467, 101] on link "Activité professionnelle" at bounding box center [524, 95] width 141 height 21
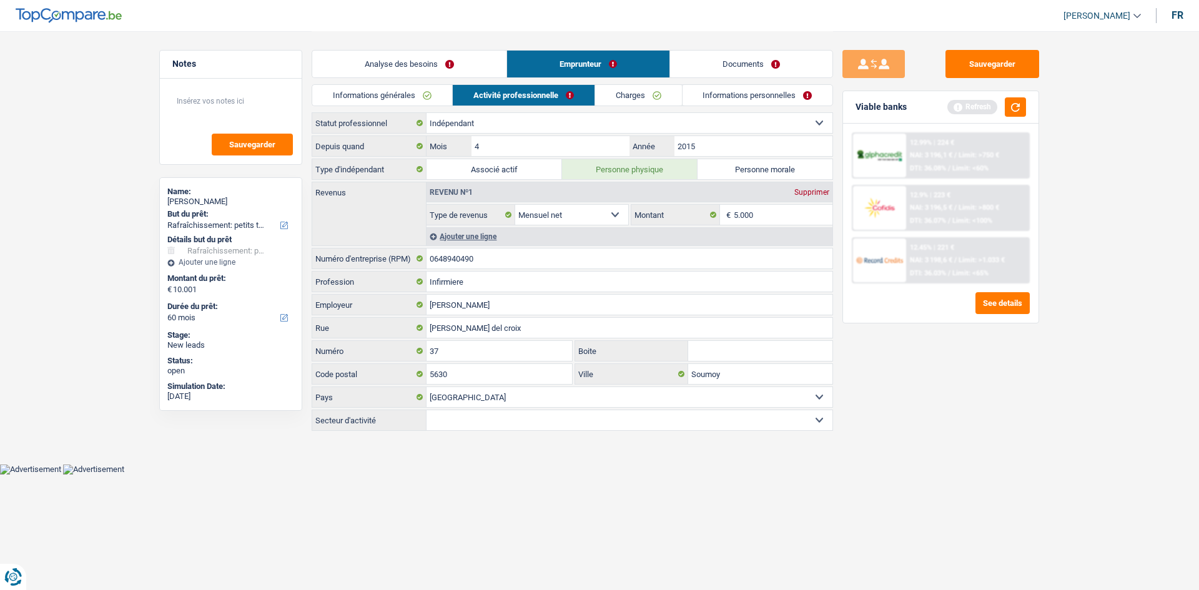
click at [467, 91] on link "Charges" at bounding box center [638, 95] width 87 height 21
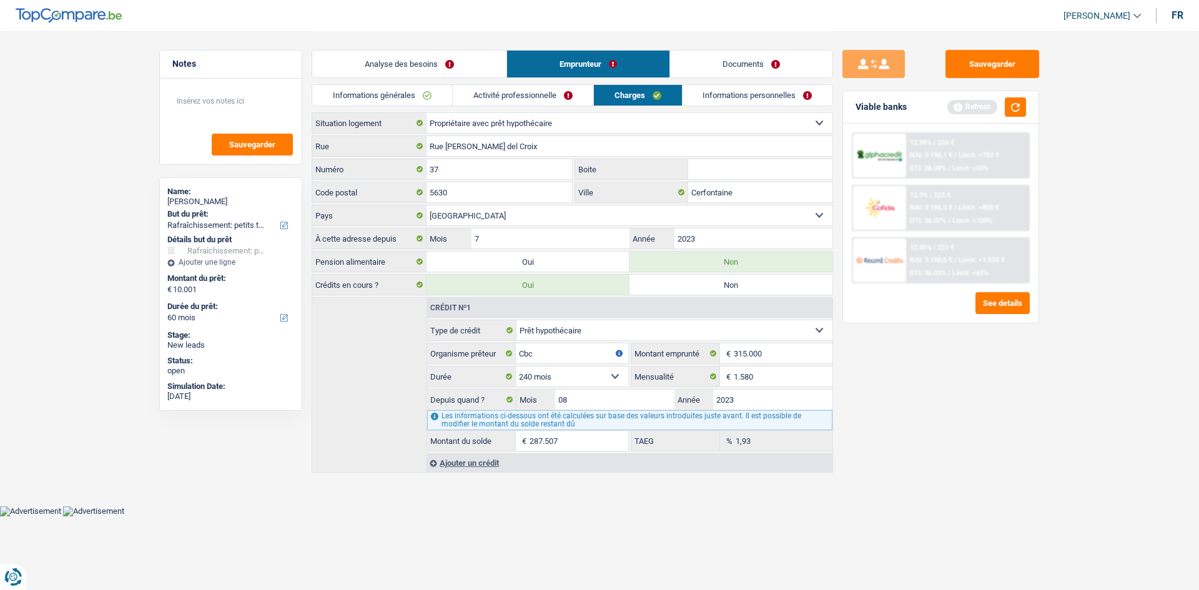
click at [467, 90] on link "Informations personnelles" at bounding box center [758, 95] width 151 height 21
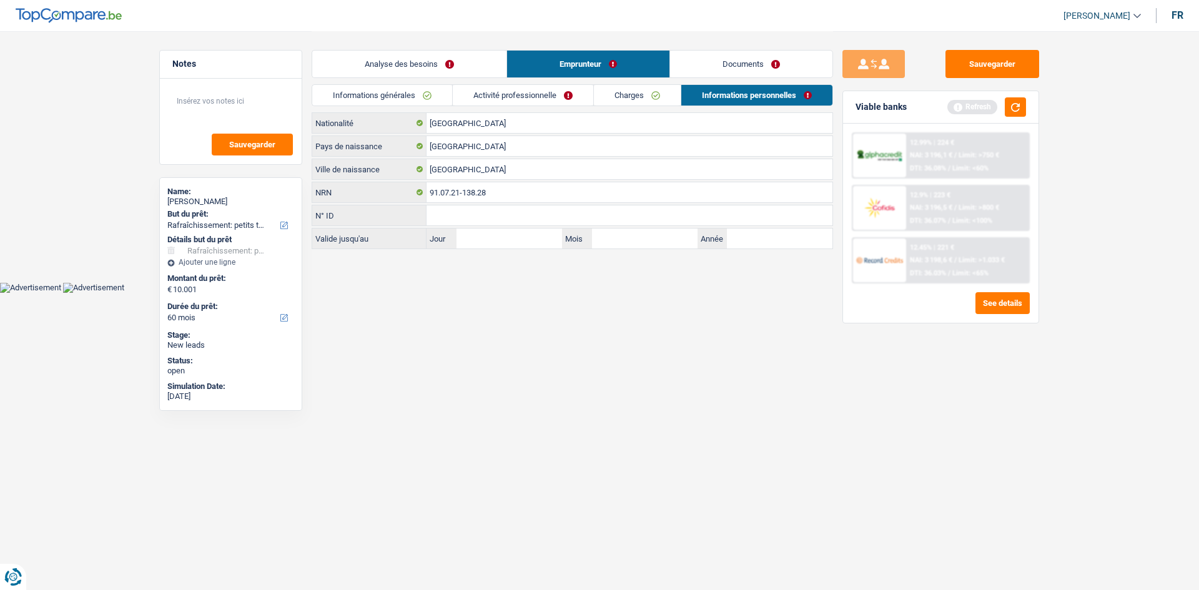
click at [467, 102] on link "Charges" at bounding box center [637, 95] width 87 height 21
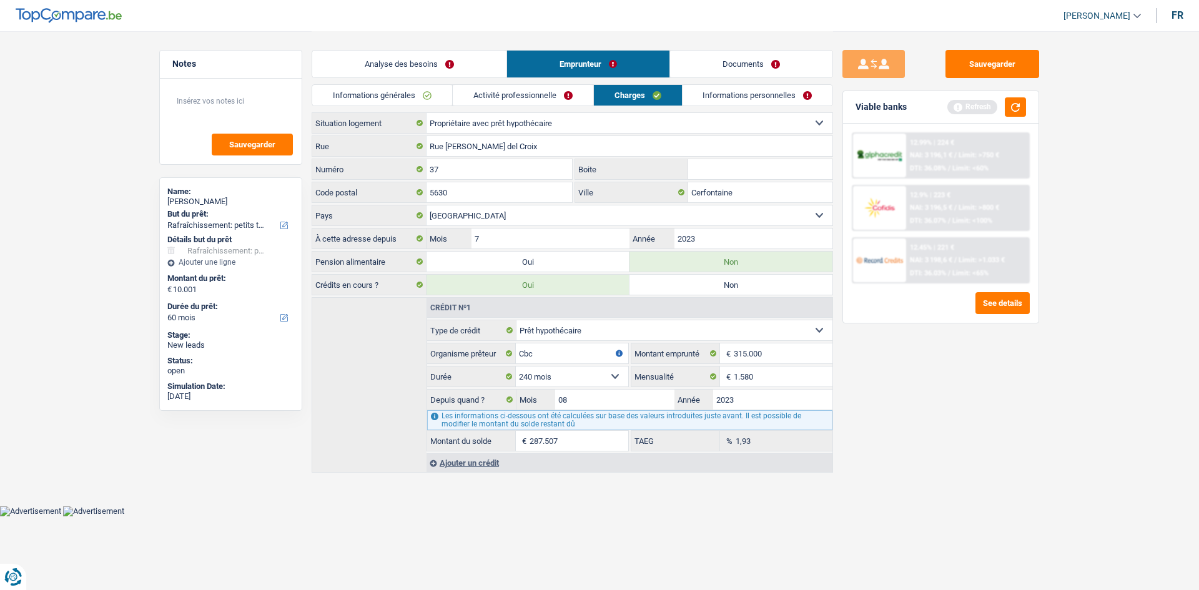
click at [467, 98] on link "Activité professionnelle" at bounding box center [523, 95] width 141 height 21
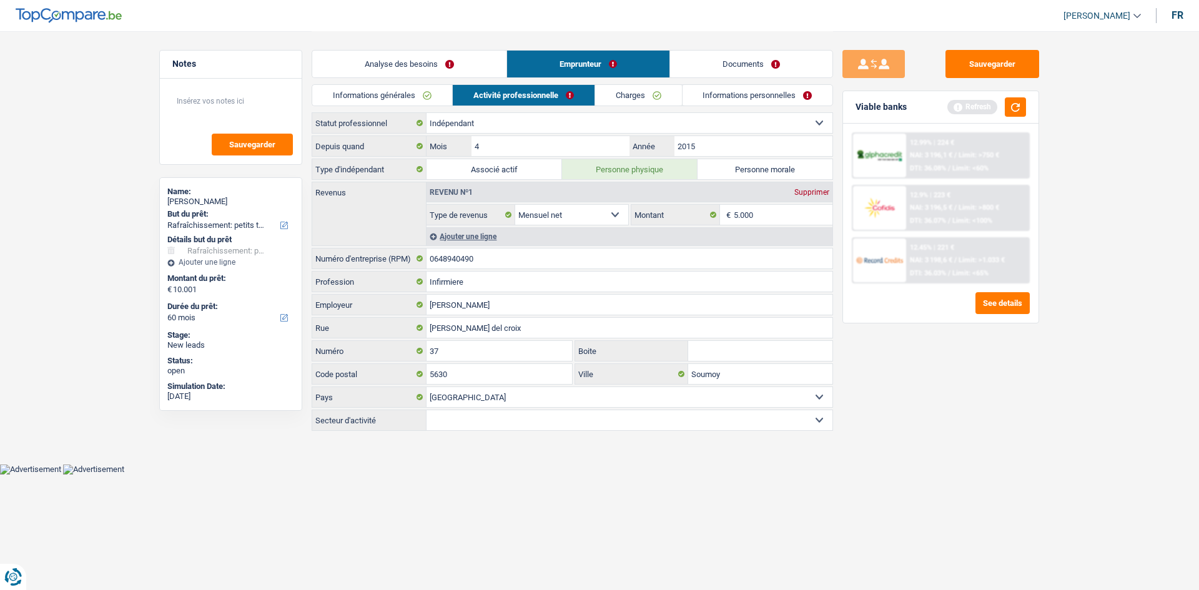
click at [467, 99] on link "Charges" at bounding box center [638, 95] width 87 height 21
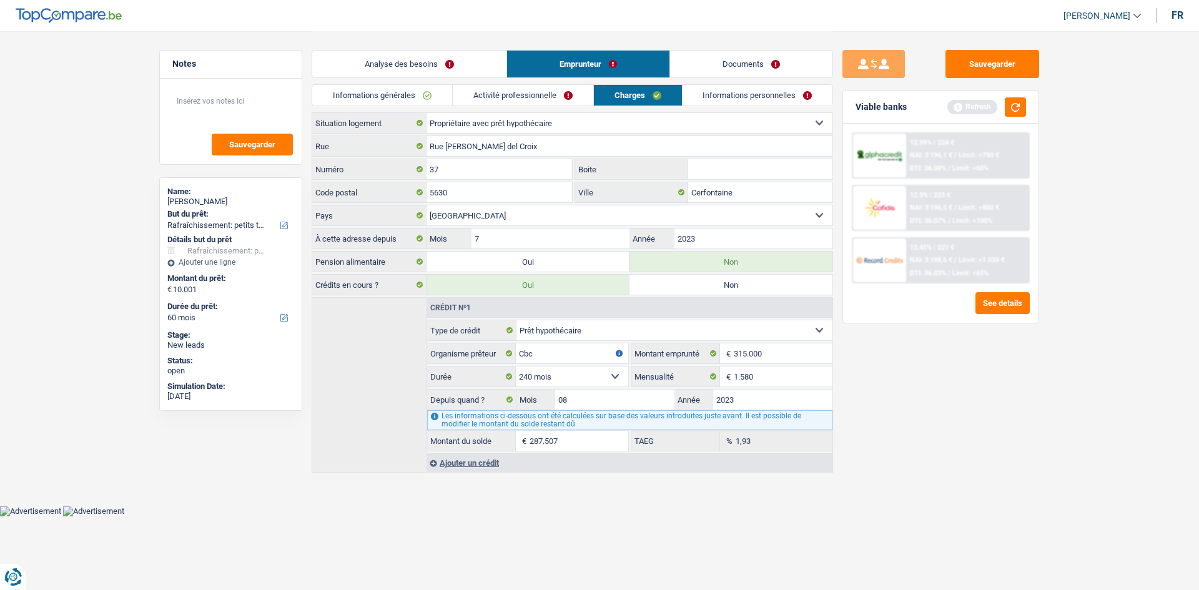
click at [467, 91] on link "Activité professionnelle" at bounding box center [523, 95] width 141 height 21
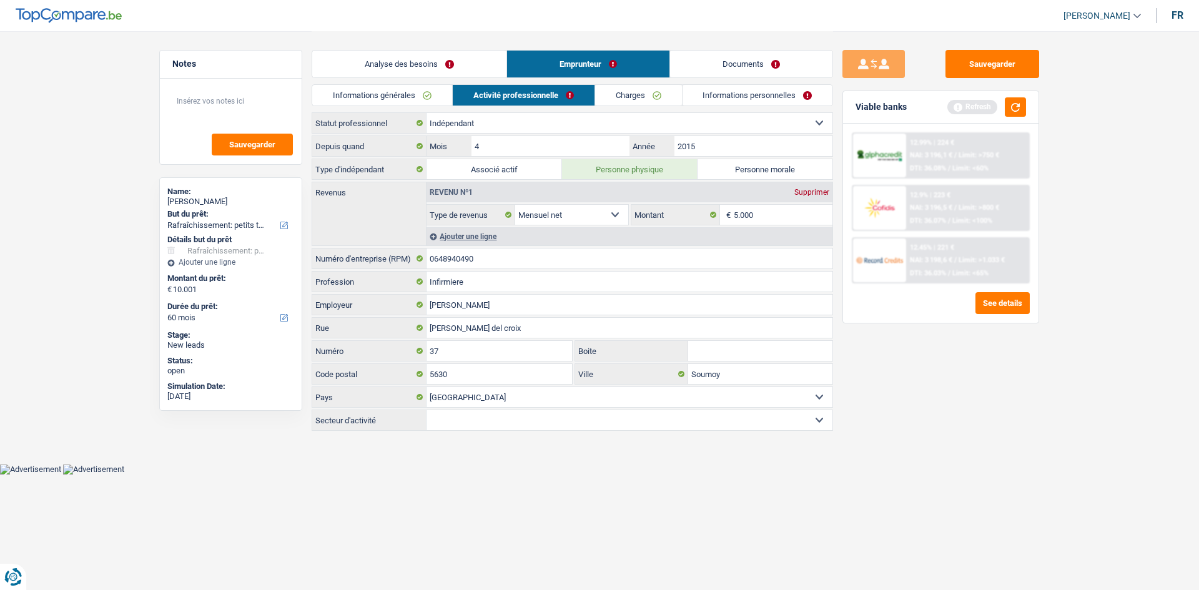
click at [467, 101] on link "Charges" at bounding box center [638, 95] width 87 height 21
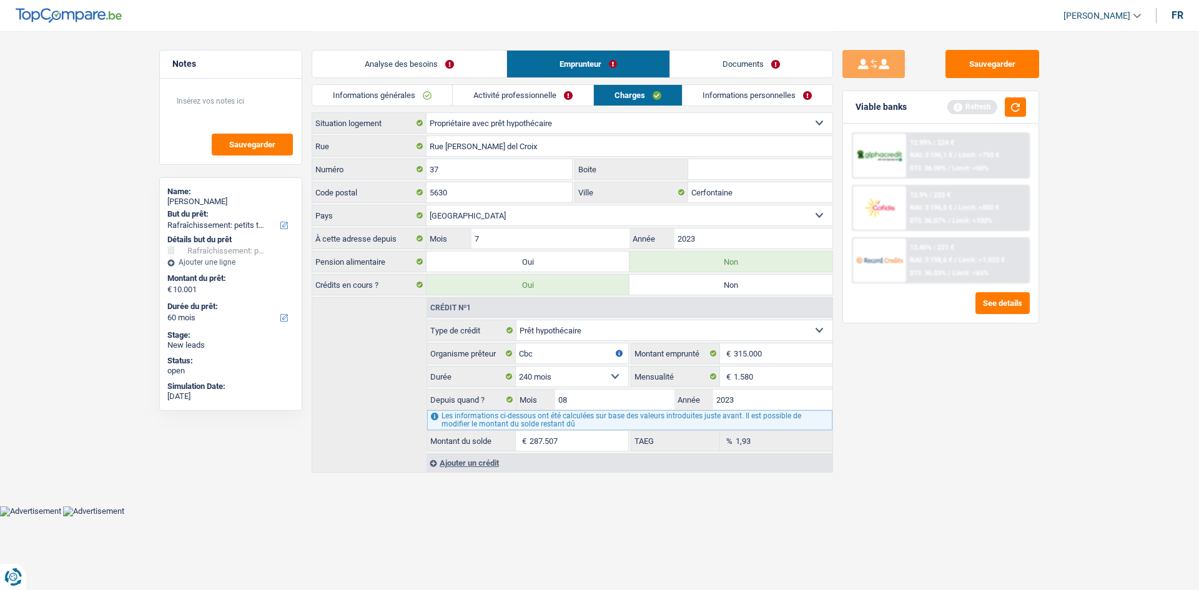
click at [467, 100] on link "Informations personnelles" at bounding box center [758, 95] width 151 height 21
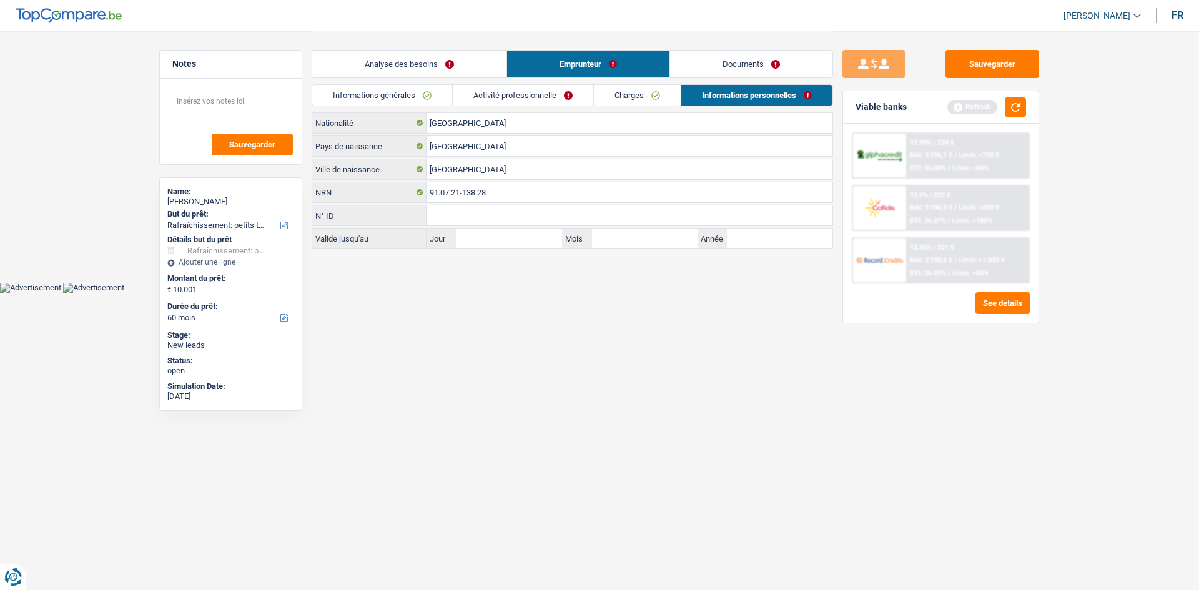
click at [467, 99] on link "Activité professionnelle" at bounding box center [523, 95] width 141 height 21
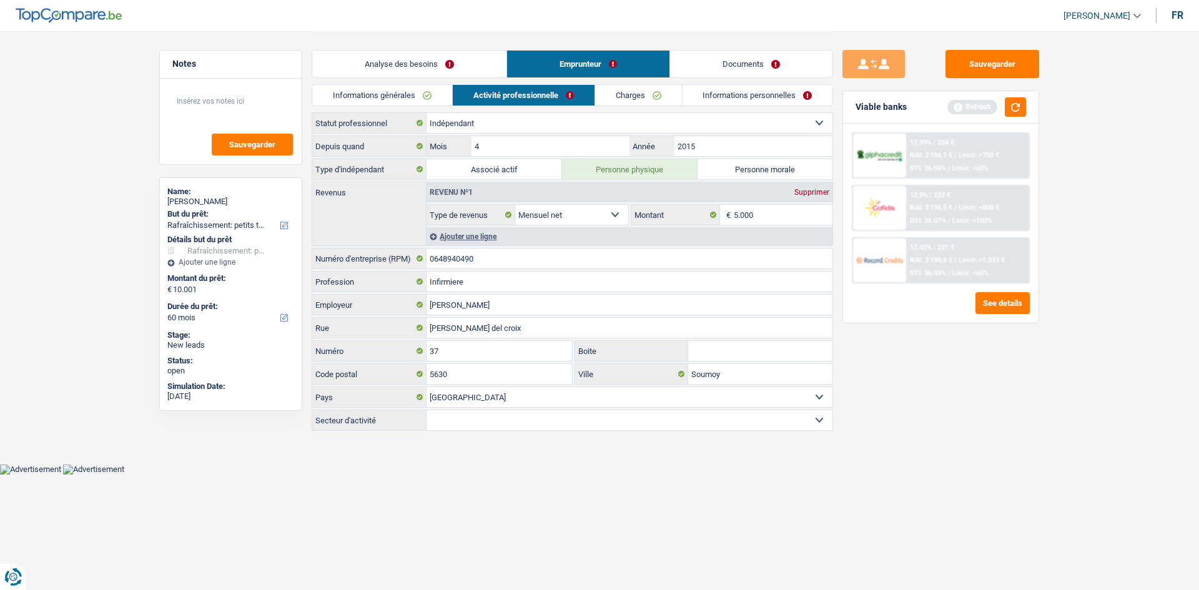
click at [413, 98] on link "Informations générales" at bounding box center [382, 95] width 140 height 21
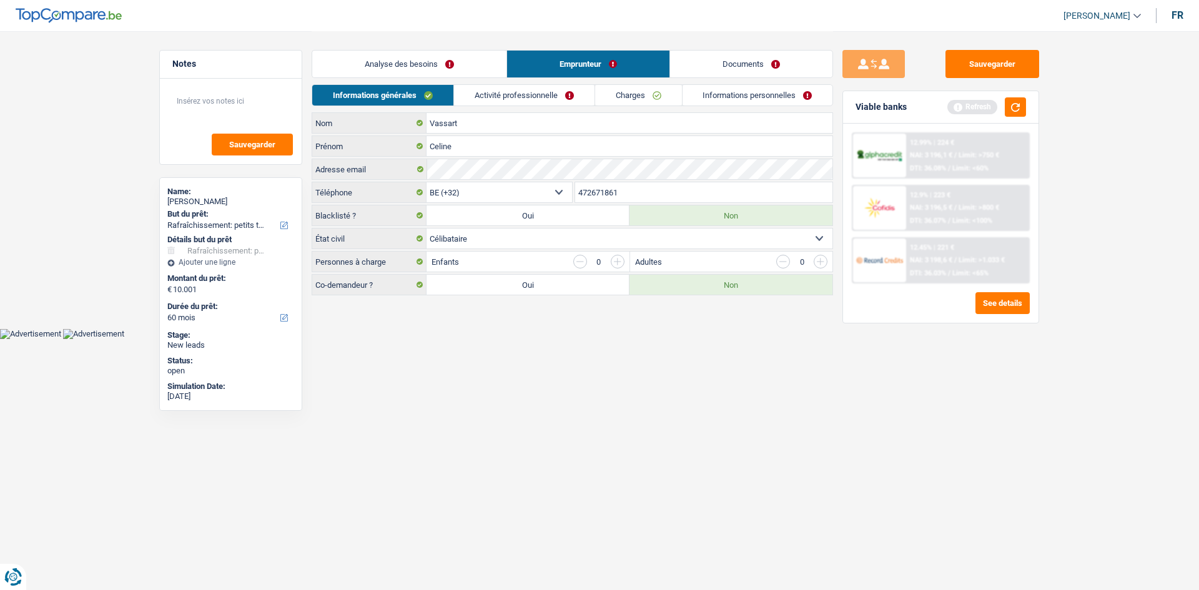
click at [438, 72] on link "Analyse des besoins" at bounding box center [409, 64] width 194 height 27
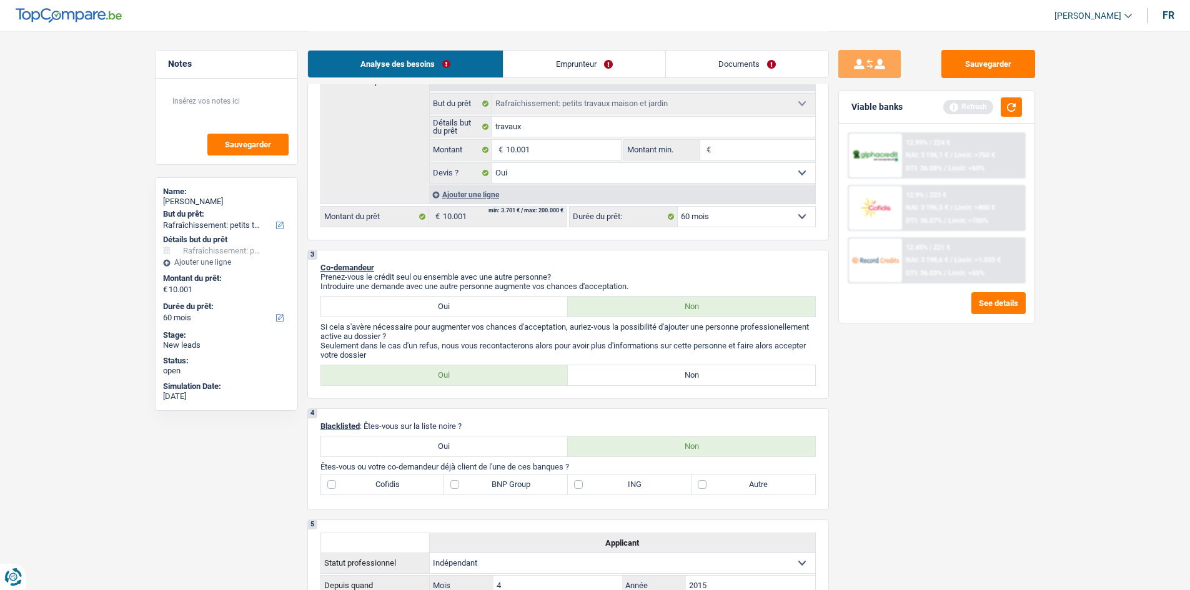
scroll to position [375, 0]
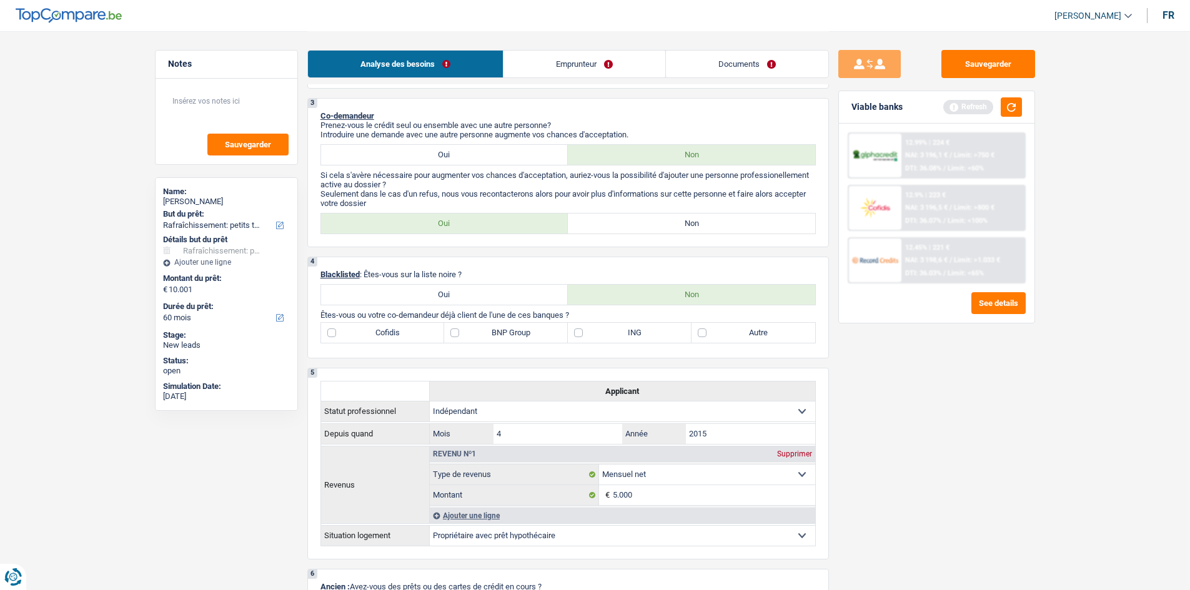
click at [467, 47] on div "Analyse des besoins Emprunteur Documents" at bounding box center [568, 57] width 522 height 53
click at [467, 70] on link "Emprunteur" at bounding box center [584, 64] width 162 height 27
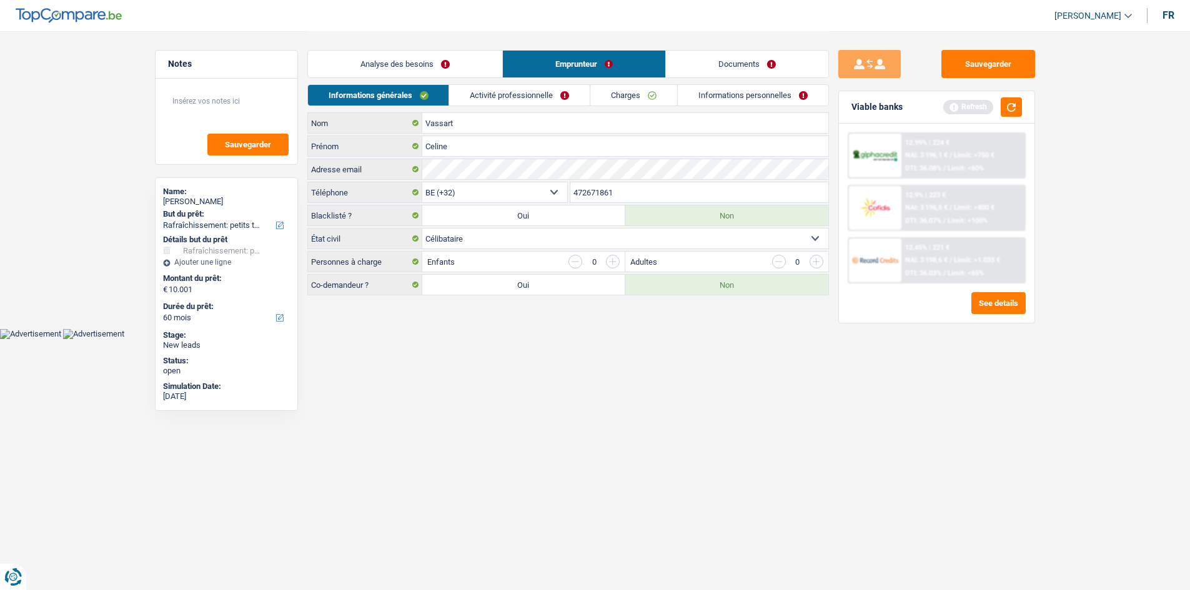
scroll to position [0, 0]
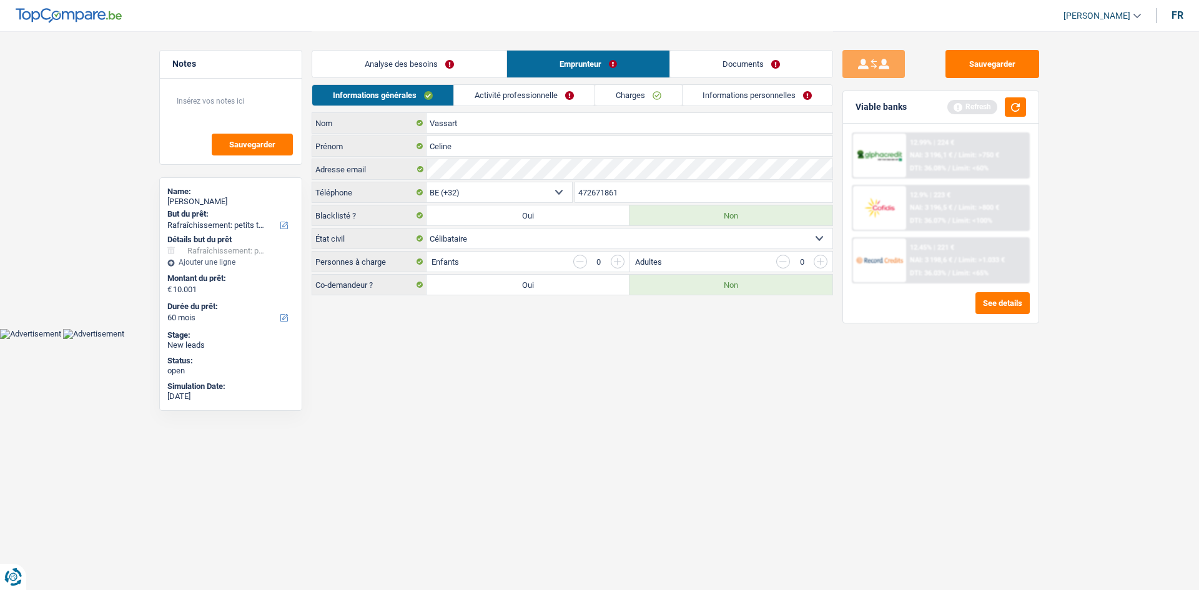
click at [467, 81] on div "Analyse des besoins Emprunteur Documents" at bounding box center [573, 57] width 522 height 53
click at [467, 90] on link "Activité professionnelle" at bounding box center [524, 95] width 141 height 21
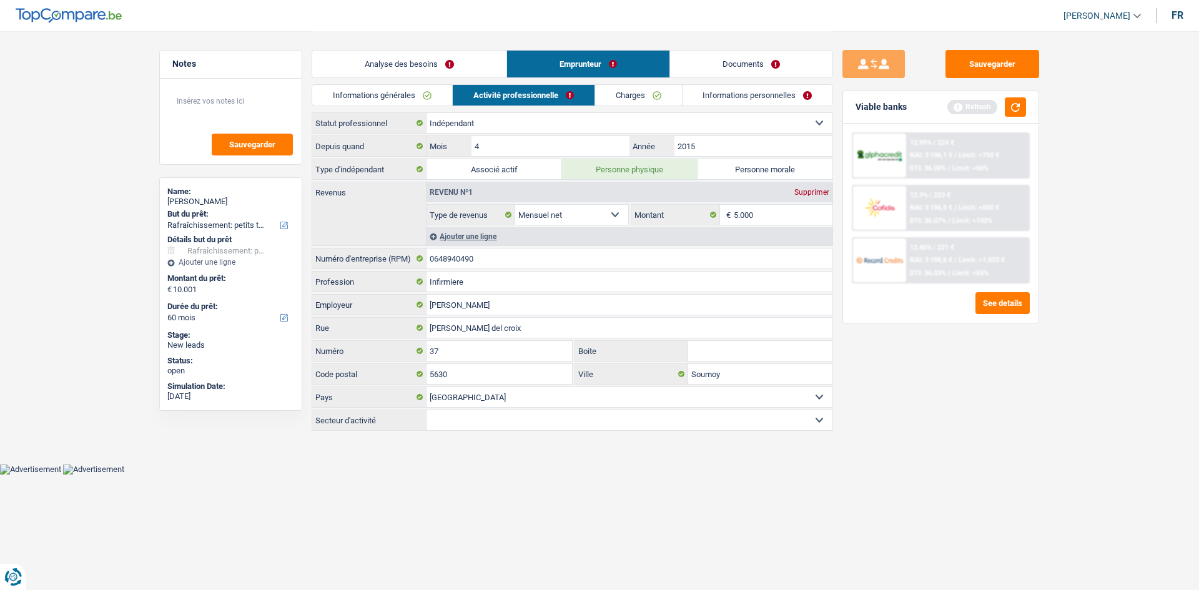
click at [467, 69] on link "Analyse des besoins" at bounding box center [409, 64] width 194 height 27
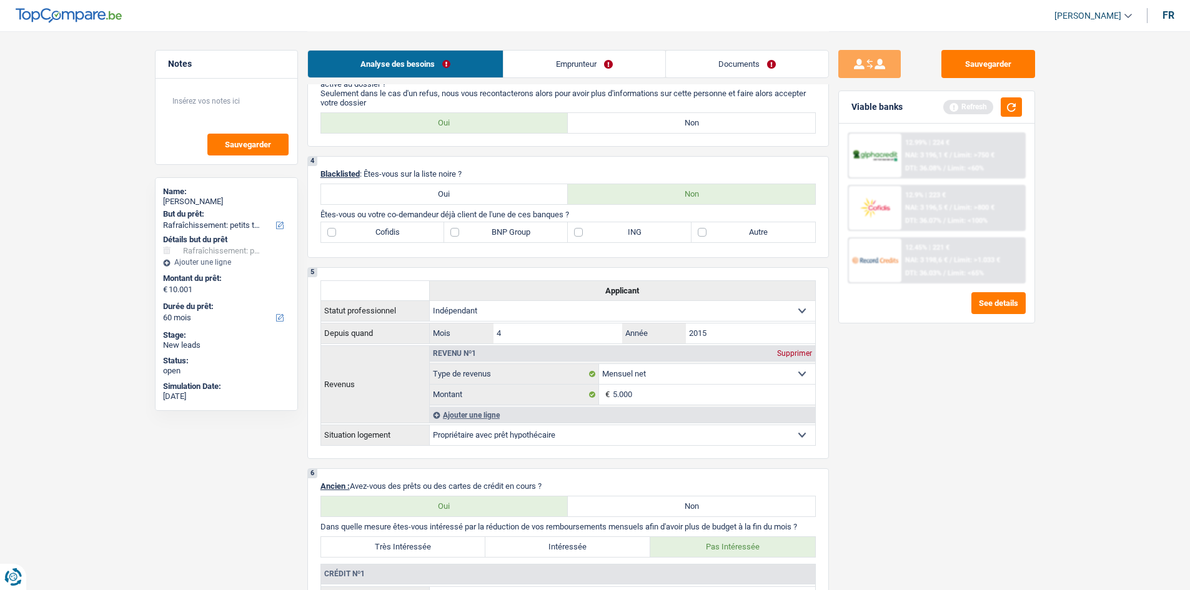
scroll to position [437, 0]
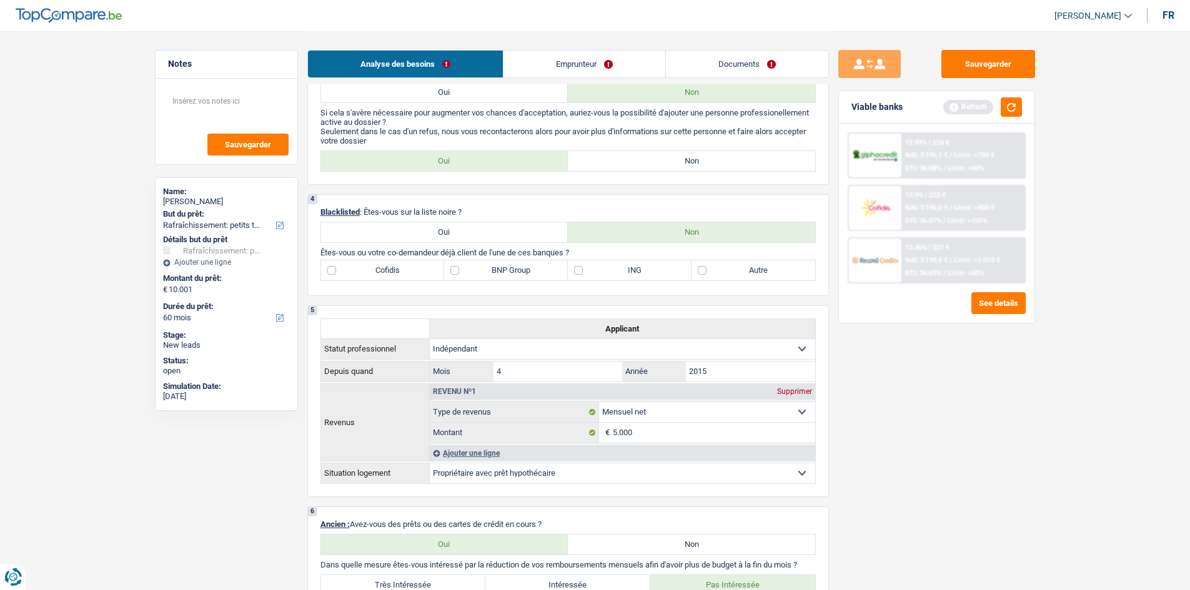
click at [467, 222] on label "Autre" at bounding box center [753, 270] width 124 height 20
click at [467, 222] on input "Autre" at bounding box center [753, 270] width 124 height 20
checkbox input "true"
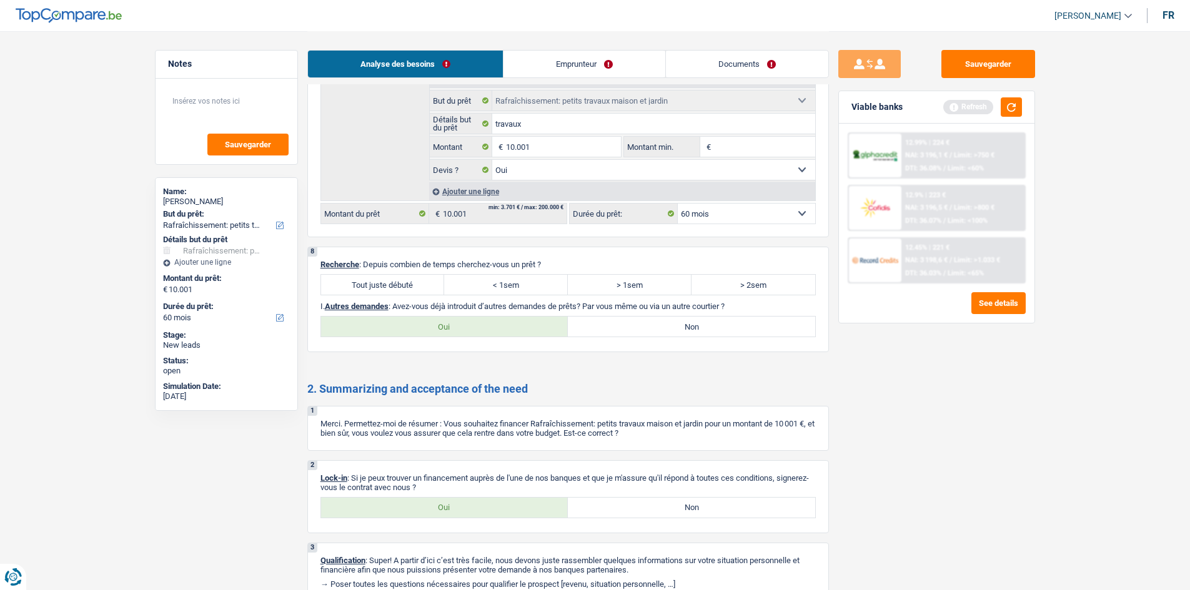
scroll to position [1317, 0]
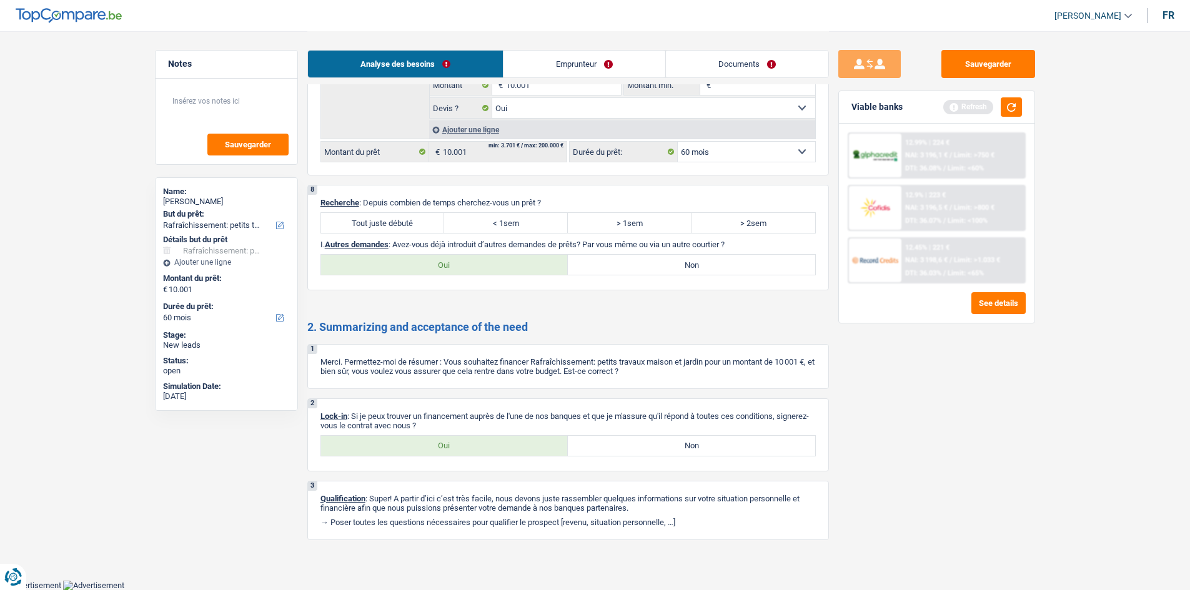
click at [345, 219] on label "Tout juste débuté" at bounding box center [383, 223] width 124 height 20
click at [345, 219] on input "Tout juste débuté" at bounding box center [383, 223] width 124 height 20
radio input "true"
click at [467, 222] on label "Oui" at bounding box center [444, 446] width 247 height 20
click at [467, 222] on input "Oui" at bounding box center [444, 446] width 247 height 20
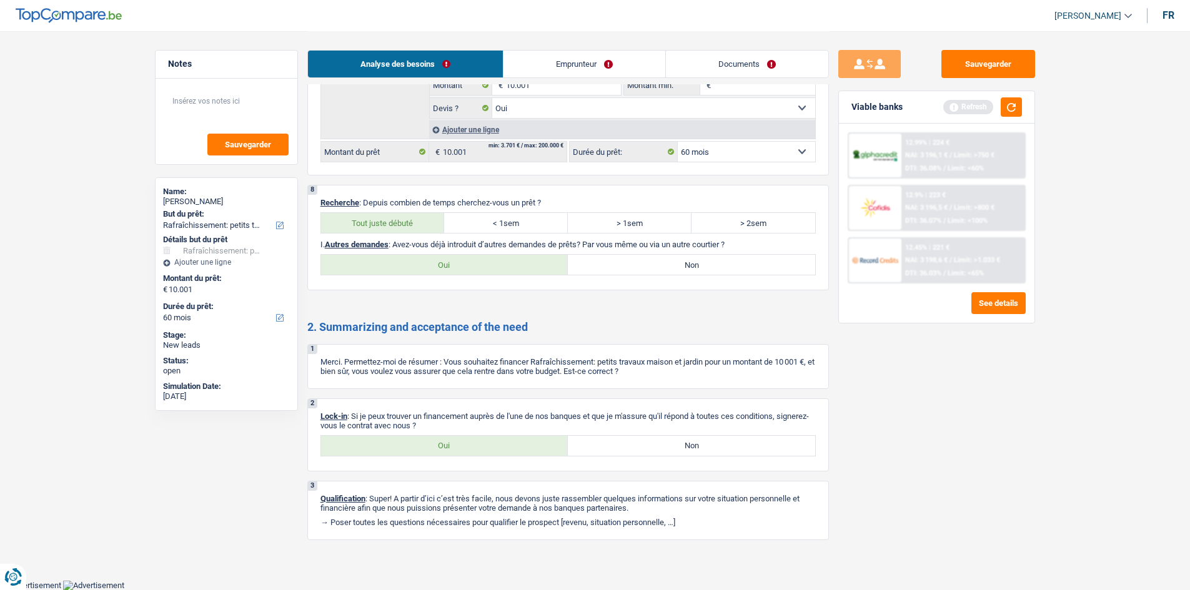
radio input "true"
click at [467, 222] on div "8 Recherche : Depuis combien de temps cherchez-vous un prêt ? Tout juste débuté…" at bounding box center [568, 238] width 522 height 106
click at [467, 222] on label "Non" at bounding box center [691, 265] width 247 height 20
click at [467, 222] on input "Non" at bounding box center [691, 265] width 247 height 20
radio input "true"
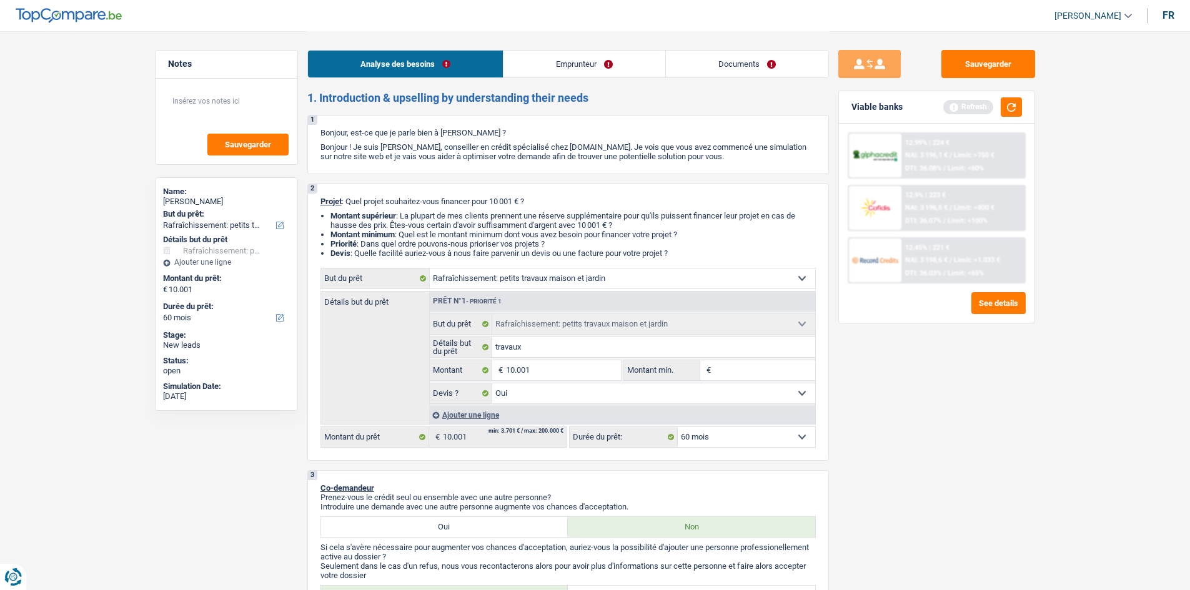
scroll to position [0, 0]
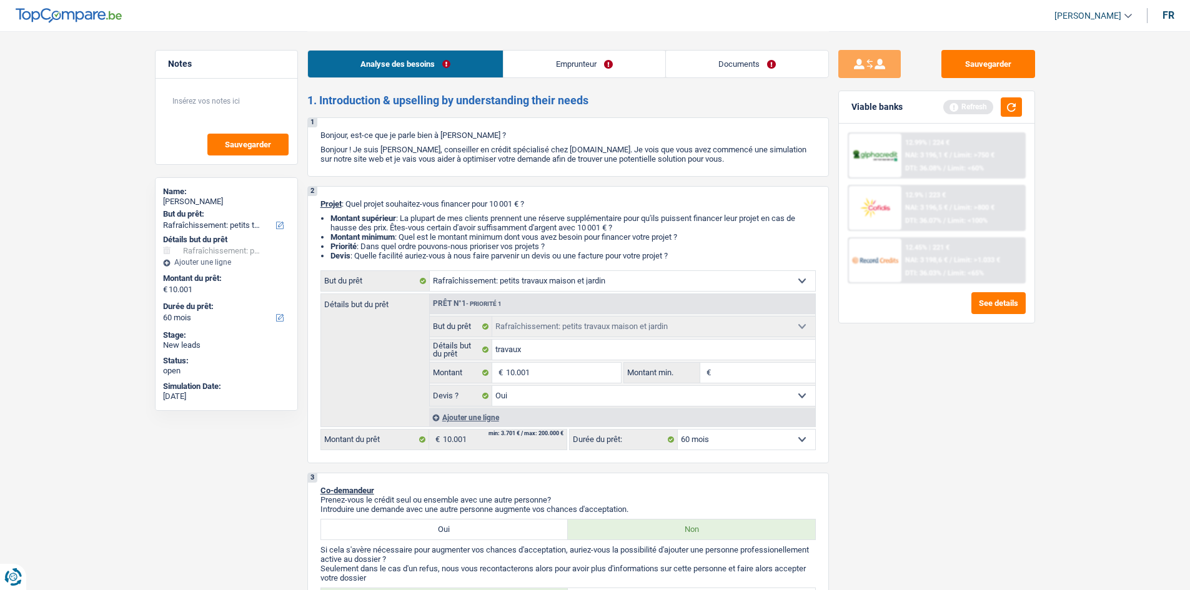
click at [467, 54] on link "Emprunteur" at bounding box center [584, 64] width 162 height 27
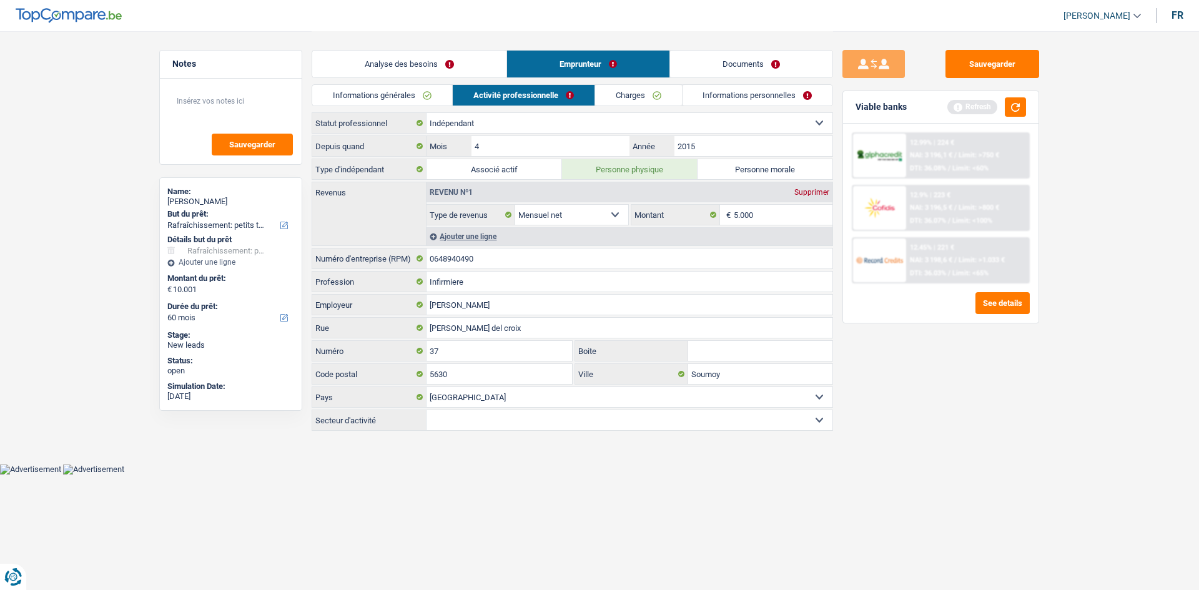
click at [467, 101] on link "Charges" at bounding box center [638, 95] width 87 height 21
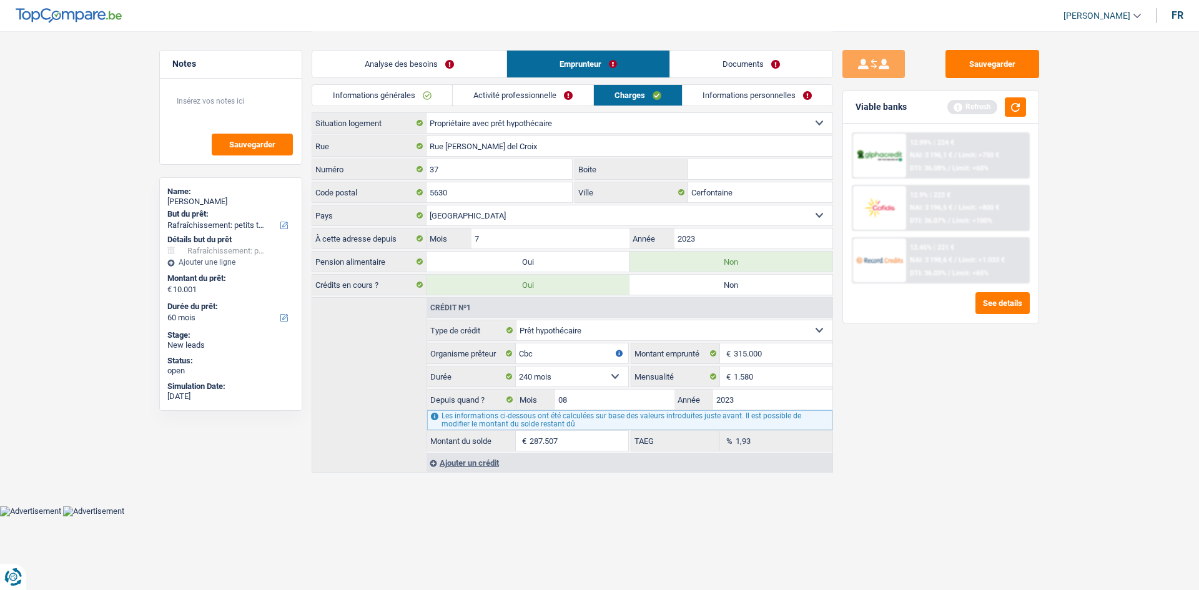
click at [467, 84] on li "Informations personnelles" at bounding box center [758, 95] width 152 height 22
click at [467, 99] on link "Informations personnelles" at bounding box center [758, 95] width 151 height 21
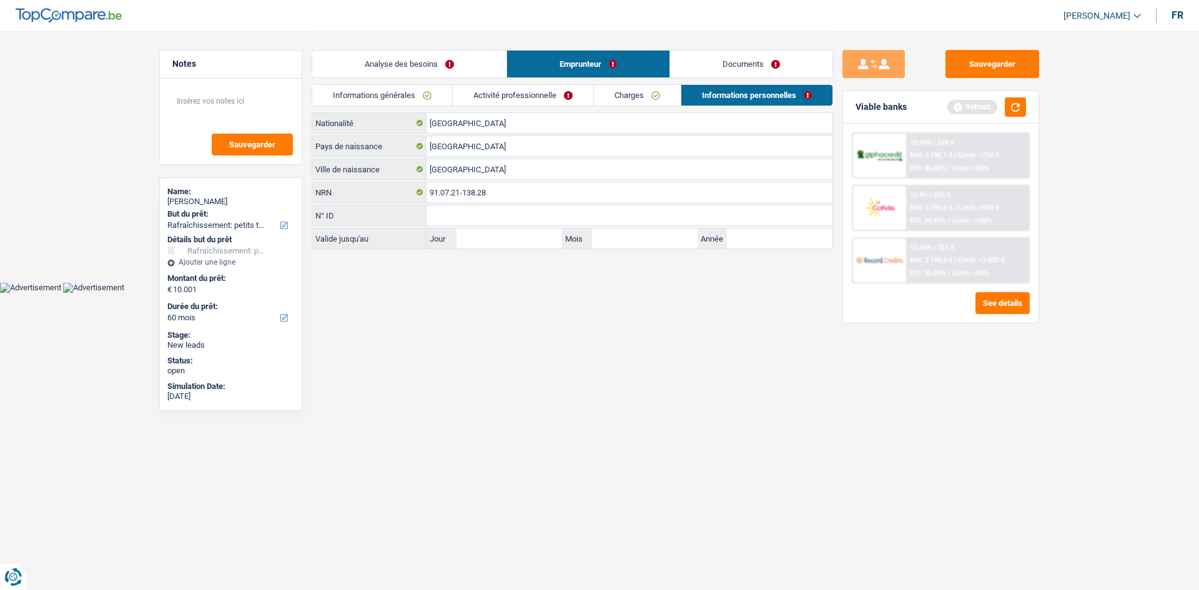
click at [419, 101] on link "Informations générales" at bounding box center [382, 95] width 140 height 21
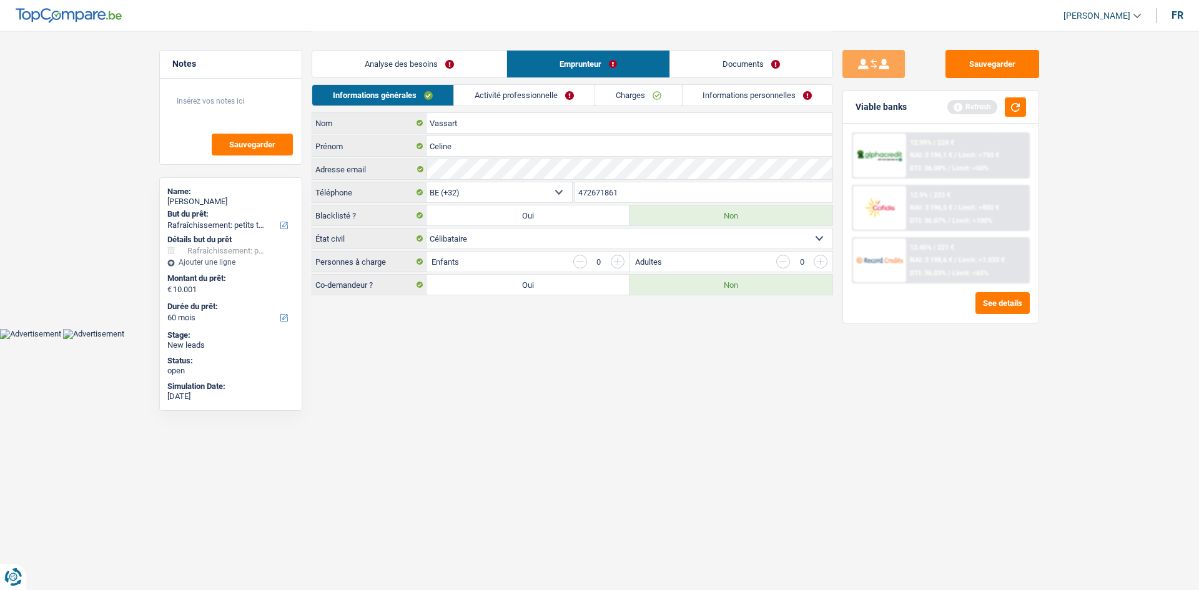
click at [440, 70] on link "Analyse des besoins" at bounding box center [409, 64] width 194 height 27
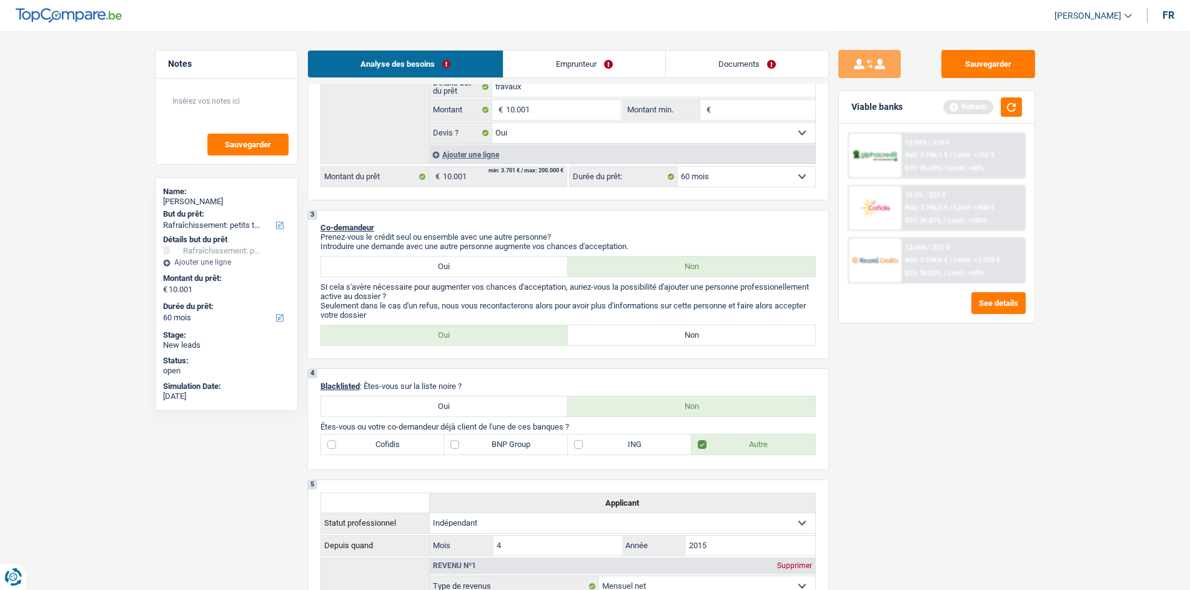
scroll to position [250, 0]
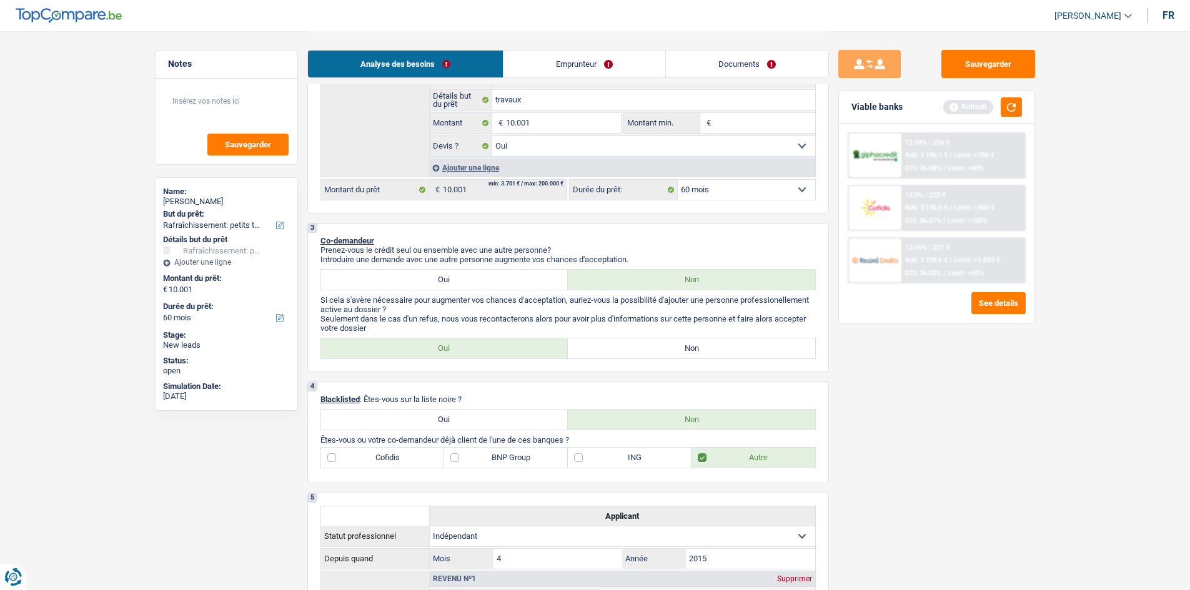
click at [467, 52] on link "Emprunteur" at bounding box center [584, 64] width 162 height 27
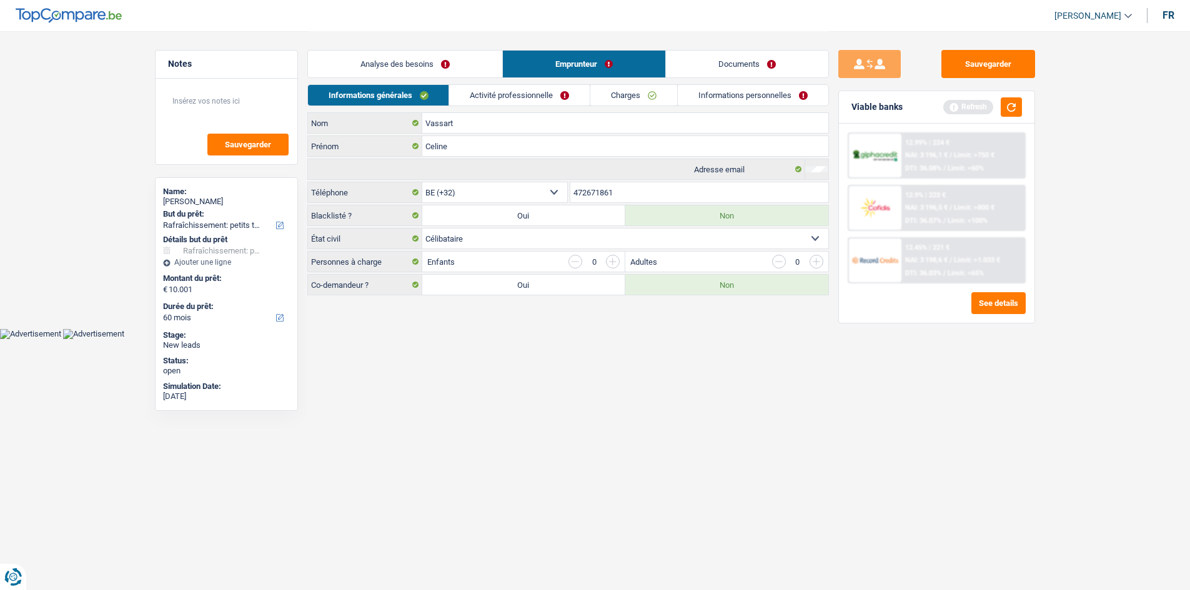
scroll to position [0, 0]
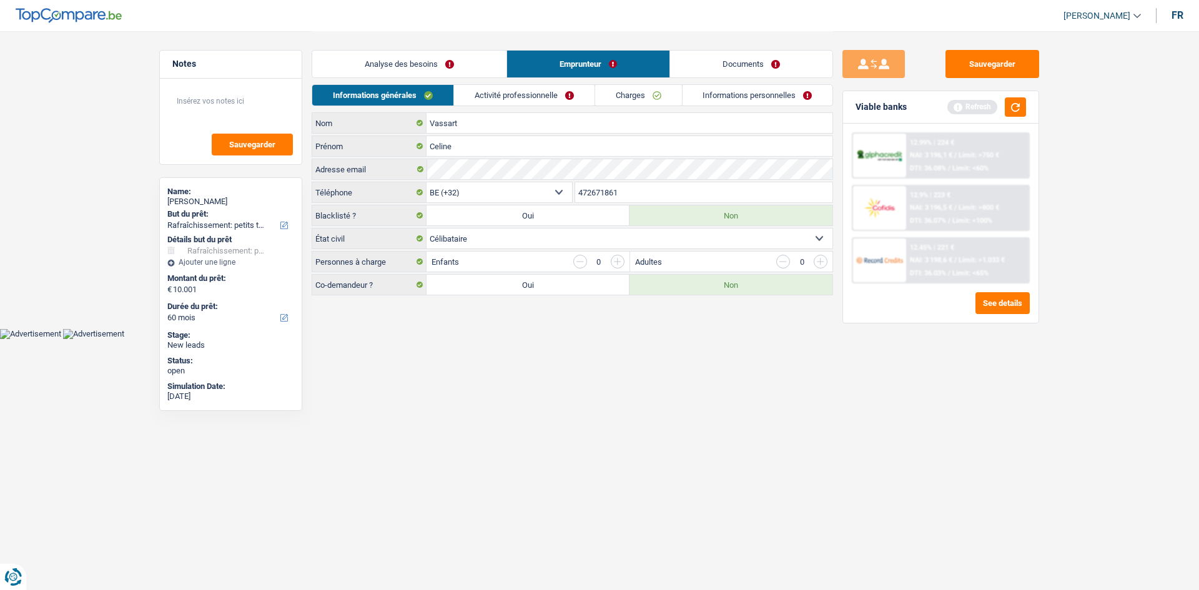
click at [467, 84] on div "Analyse des besoins Emprunteur Documents" at bounding box center [573, 57] width 522 height 53
click at [467, 92] on link "Activité professionnelle" at bounding box center [524, 95] width 141 height 21
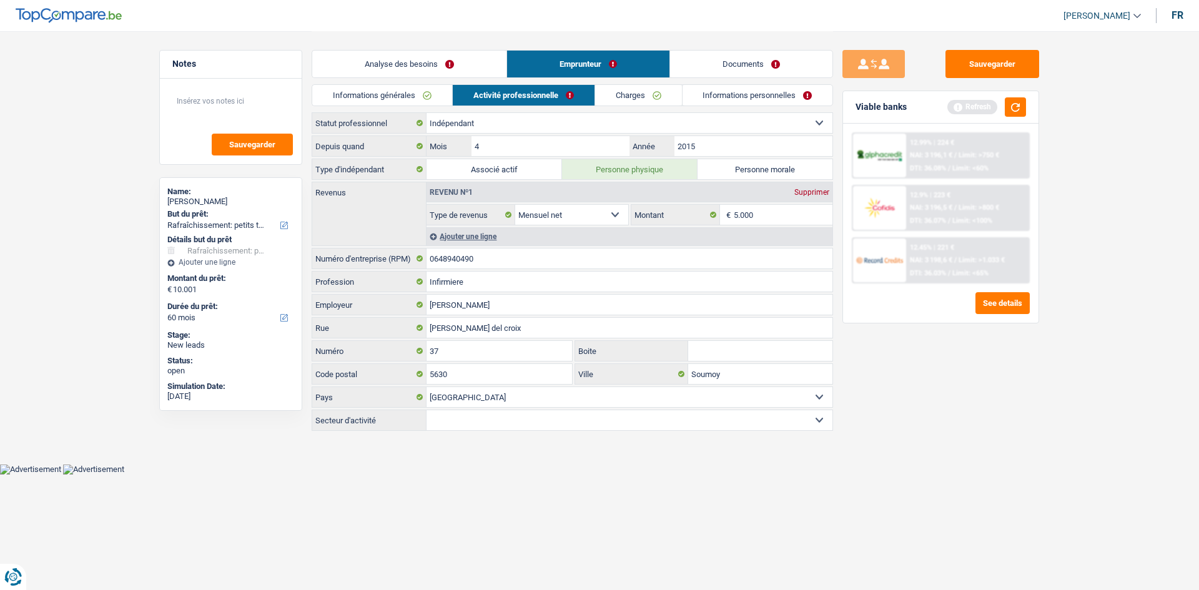
click at [467, 91] on link "Charges" at bounding box center [638, 95] width 87 height 21
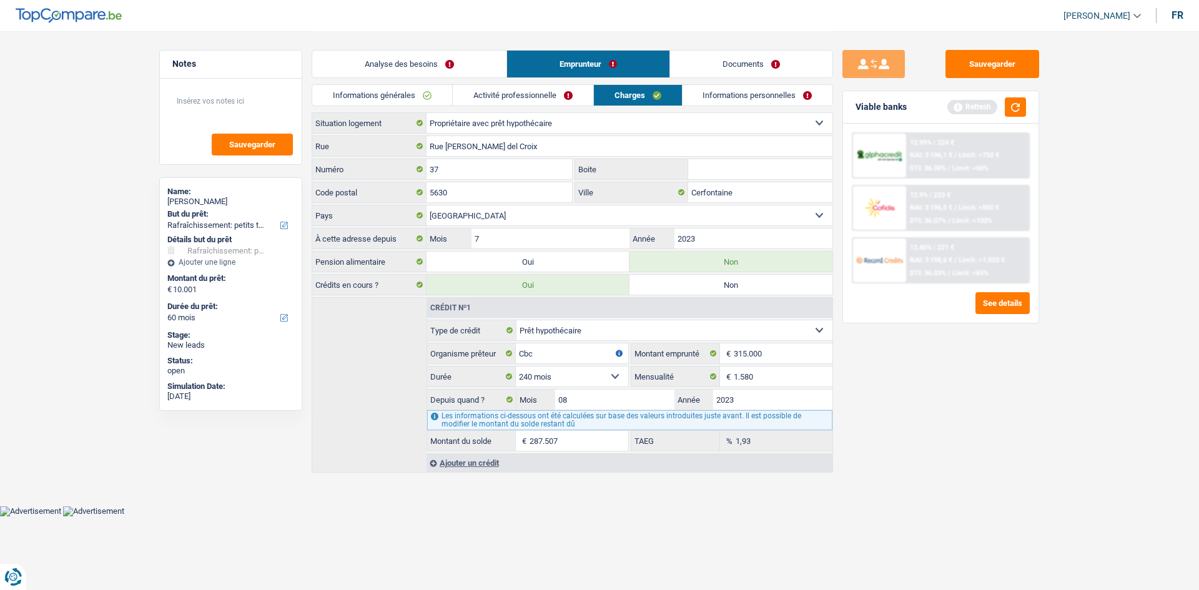
click at [467, 98] on link "Informations personnelles" at bounding box center [758, 95] width 151 height 21
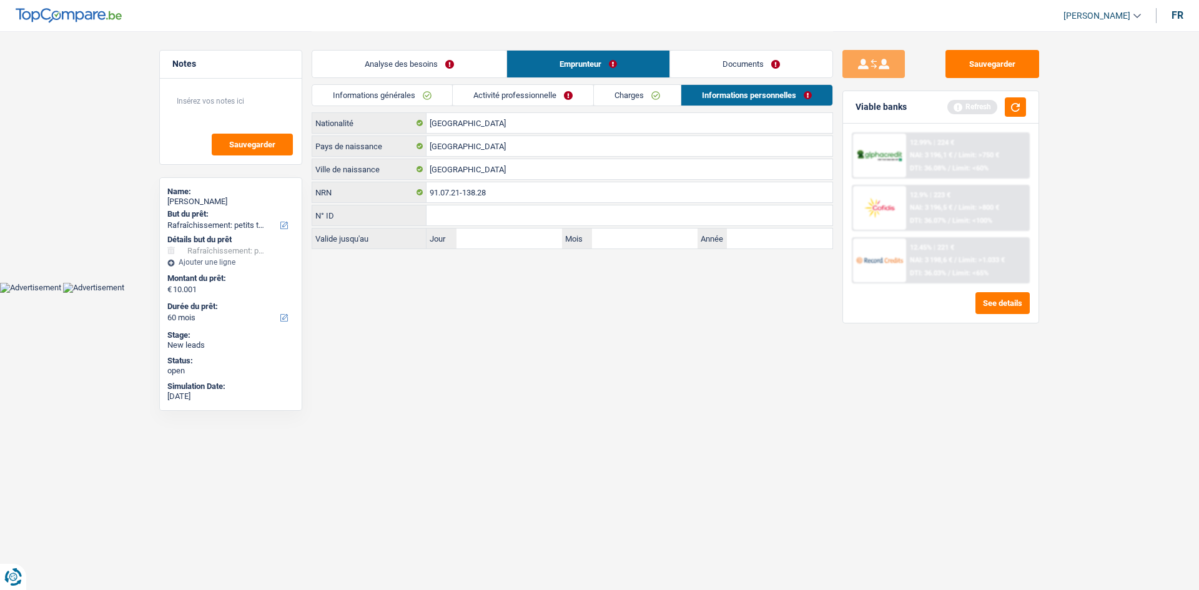
click at [451, 72] on link "Analyse des besoins" at bounding box center [409, 64] width 194 height 27
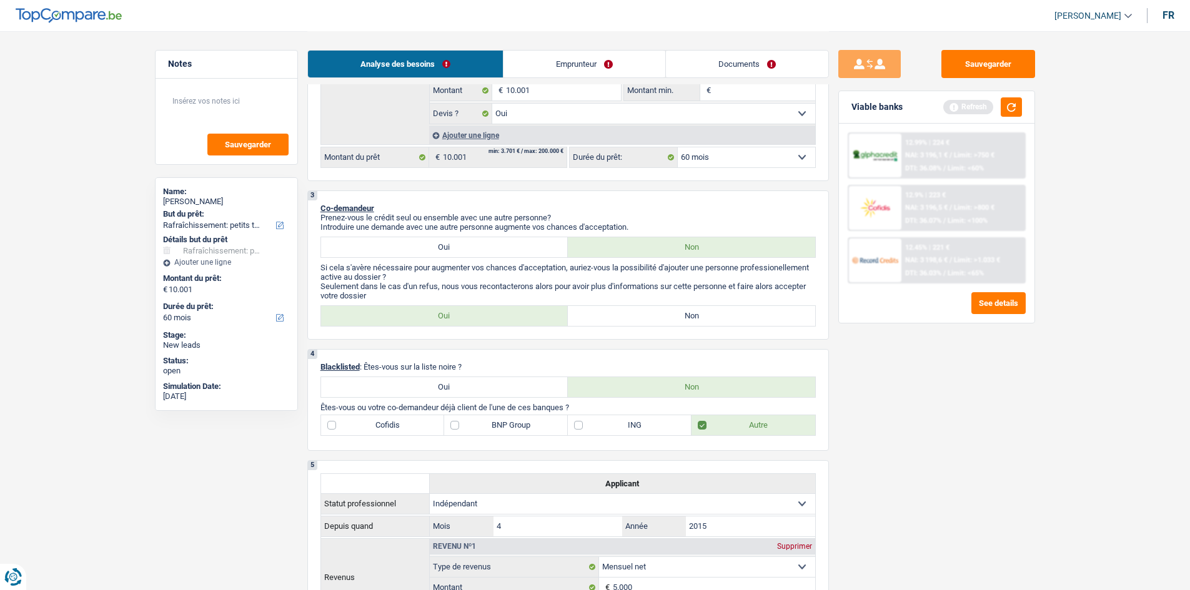
scroll to position [437, 0]
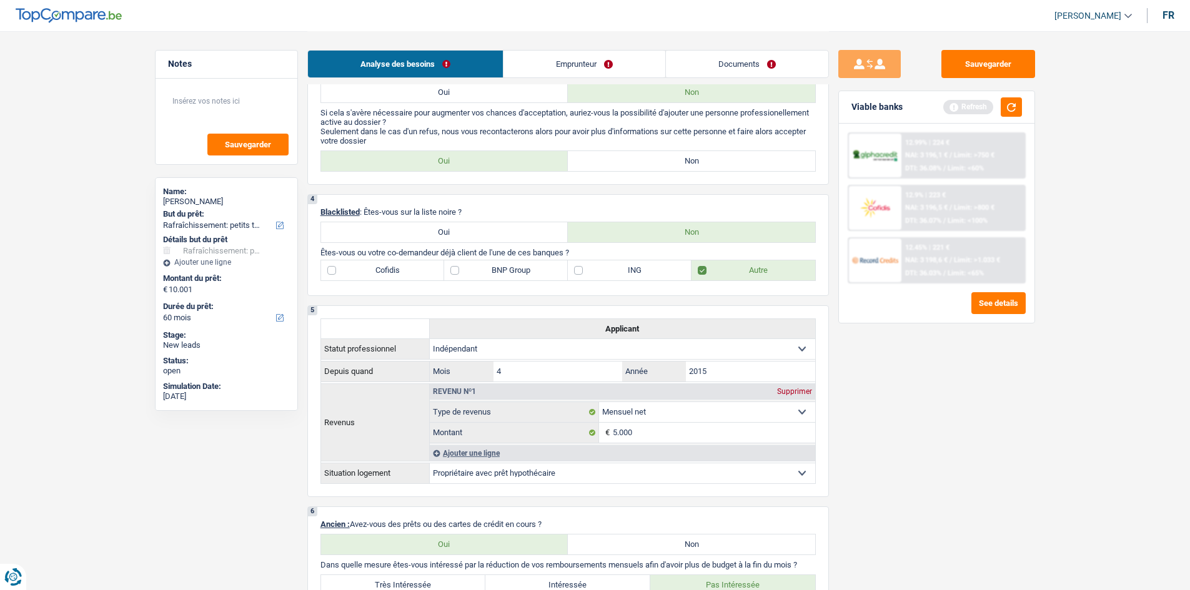
click at [467, 160] on label "Non" at bounding box center [691, 161] width 247 height 20
click at [467, 160] on input "Non" at bounding box center [691, 161] width 247 height 20
radio input "true"
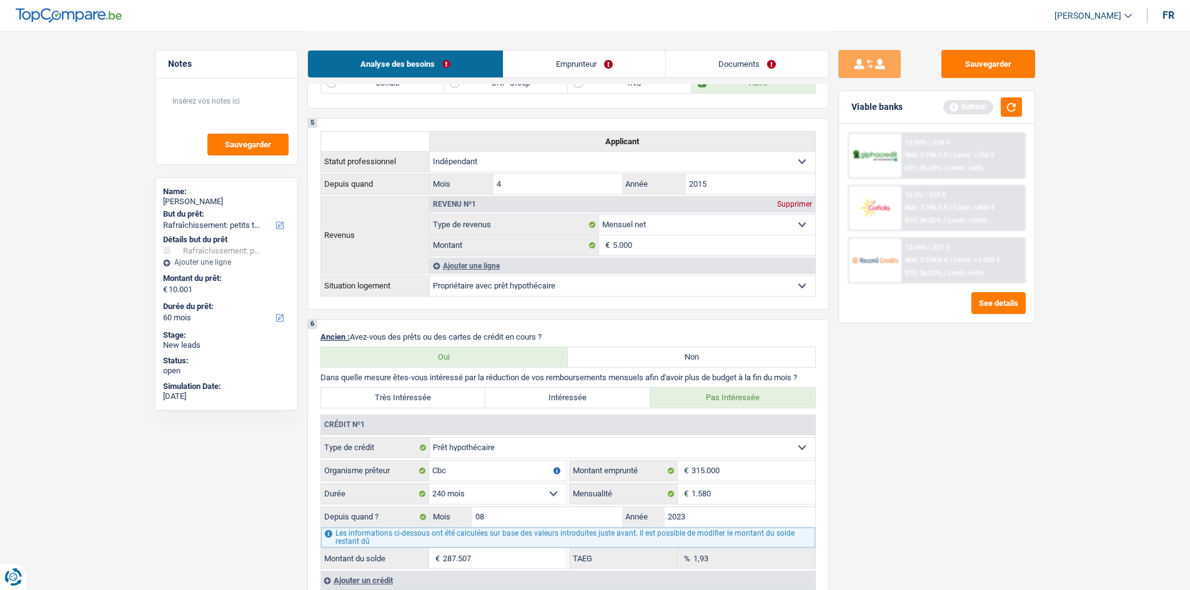
scroll to position [312, 0]
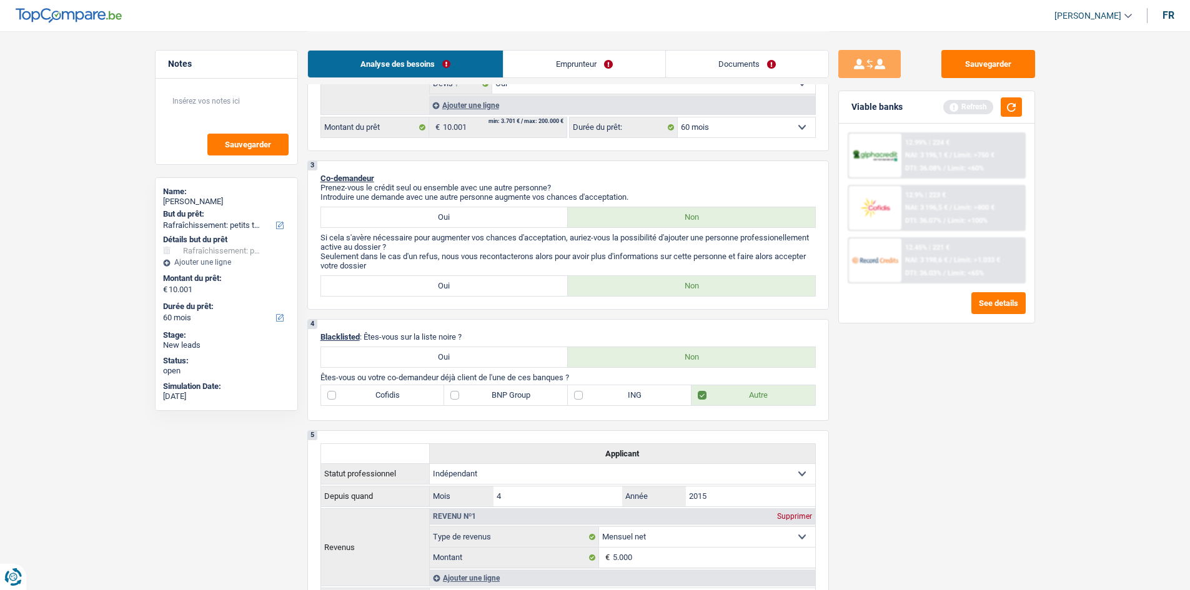
click at [467, 222] on div "Oui Non" at bounding box center [567, 285] width 495 height 21
click at [467, 222] on label "Oui" at bounding box center [444, 286] width 247 height 20
click at [467, 222] on input "Oui" at bounding box center [444, 286] width 247 height 20
radio input "true"
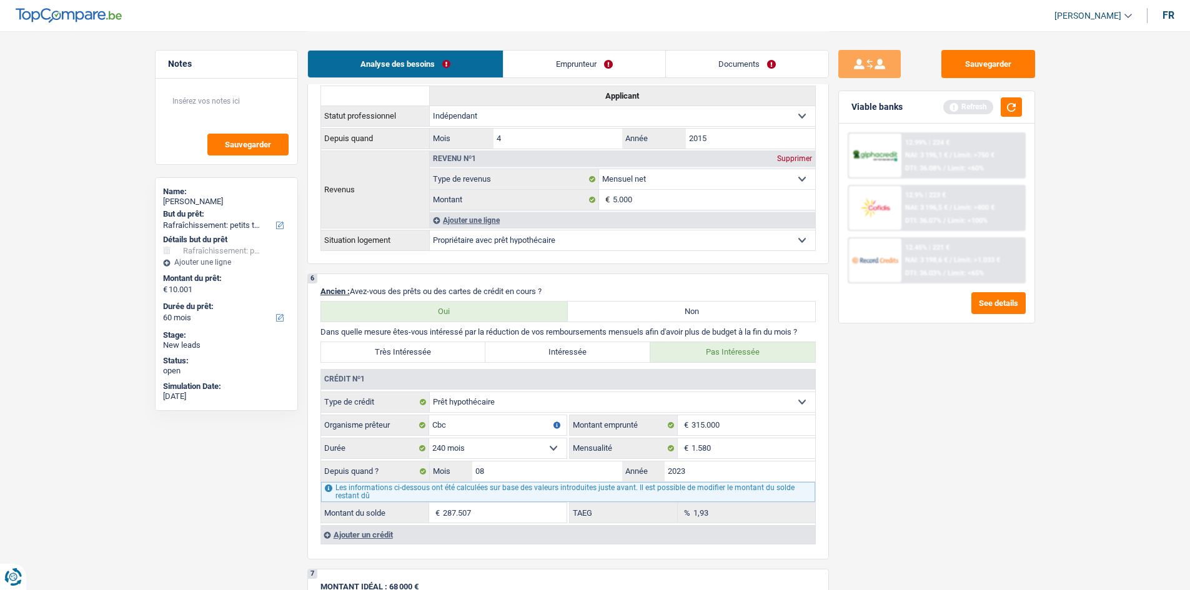
scroll to position [687, 0]
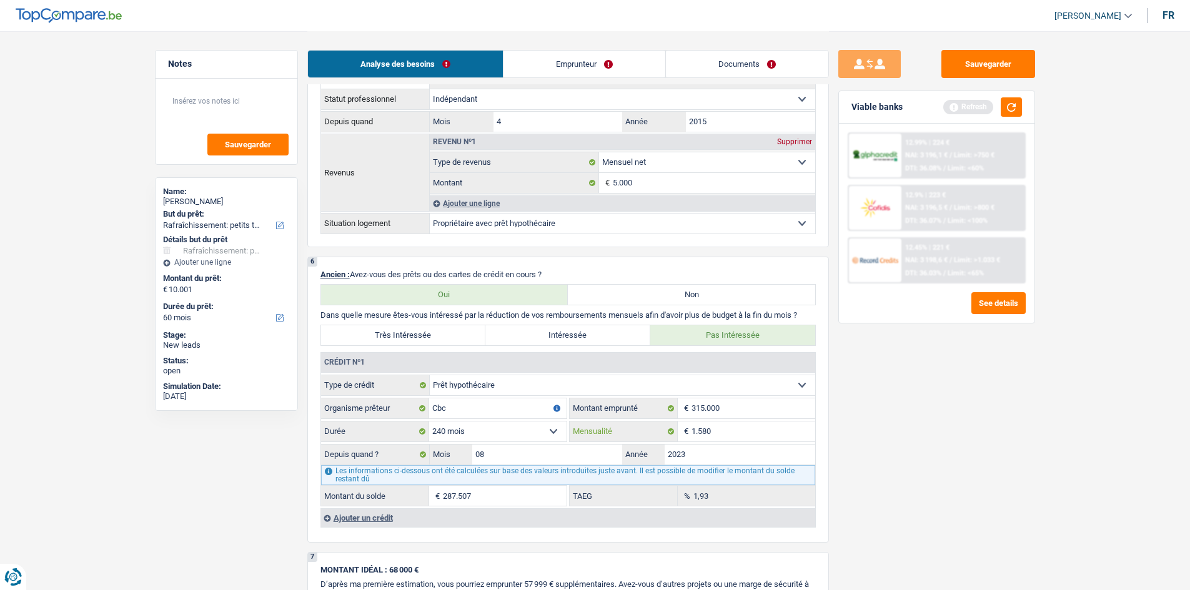
click at [467, 222] on input "1.580" at bounding box center [753, 432] width 124 height 20
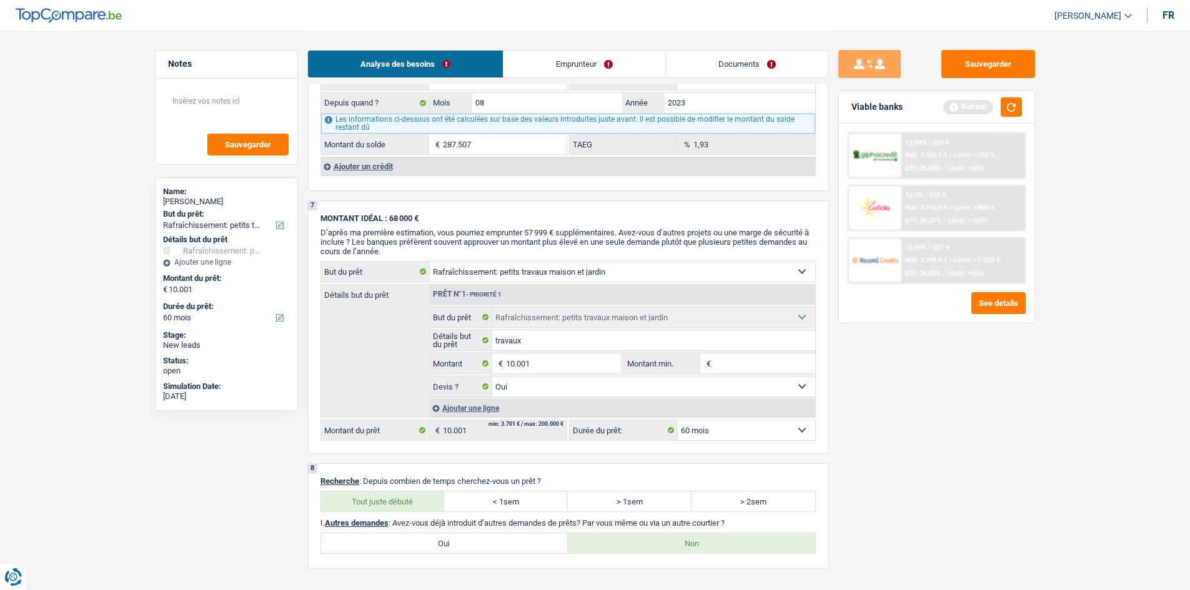
scroll to position [1187, 0]
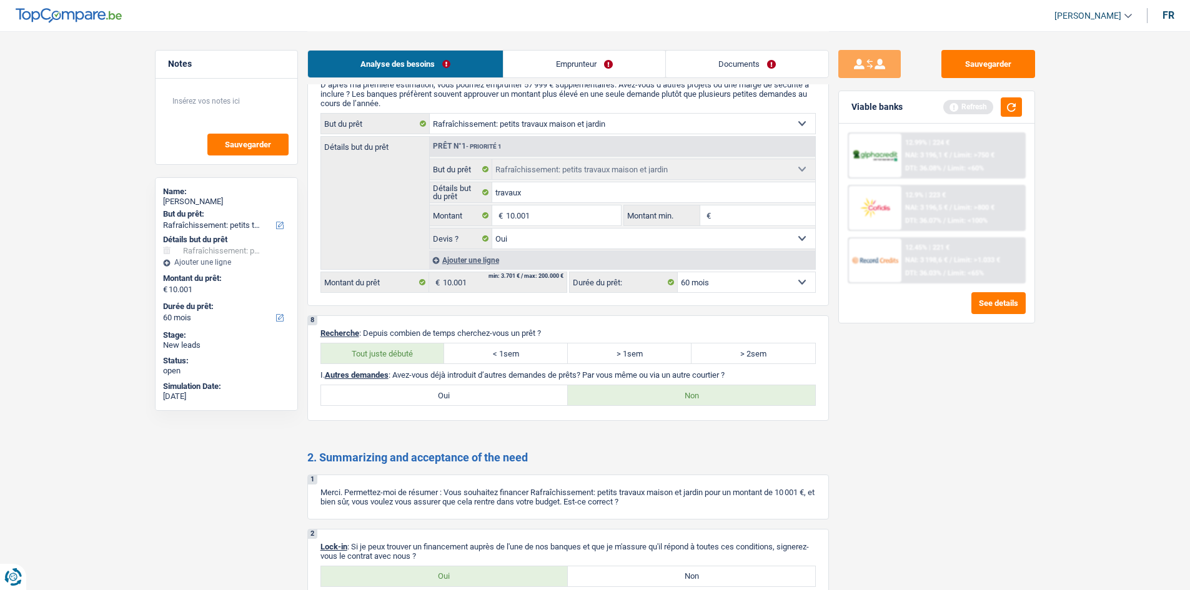
click at [467, 56] on link "Emprunteur" at bounding box center [584, 64] width 162 height 27
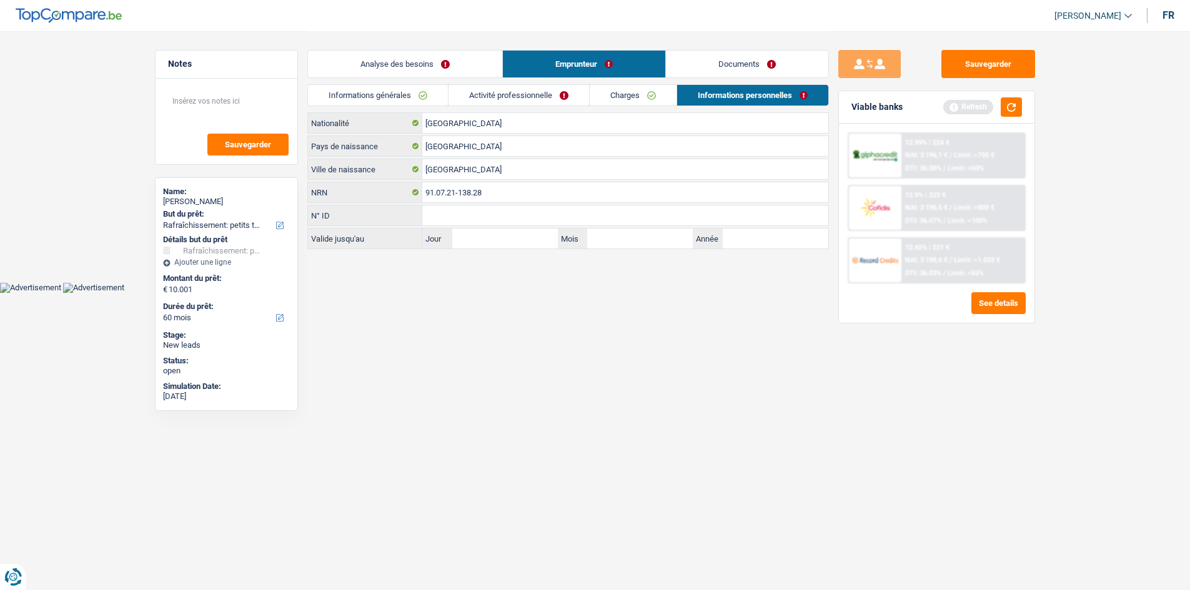
scroll to position [0, 0]
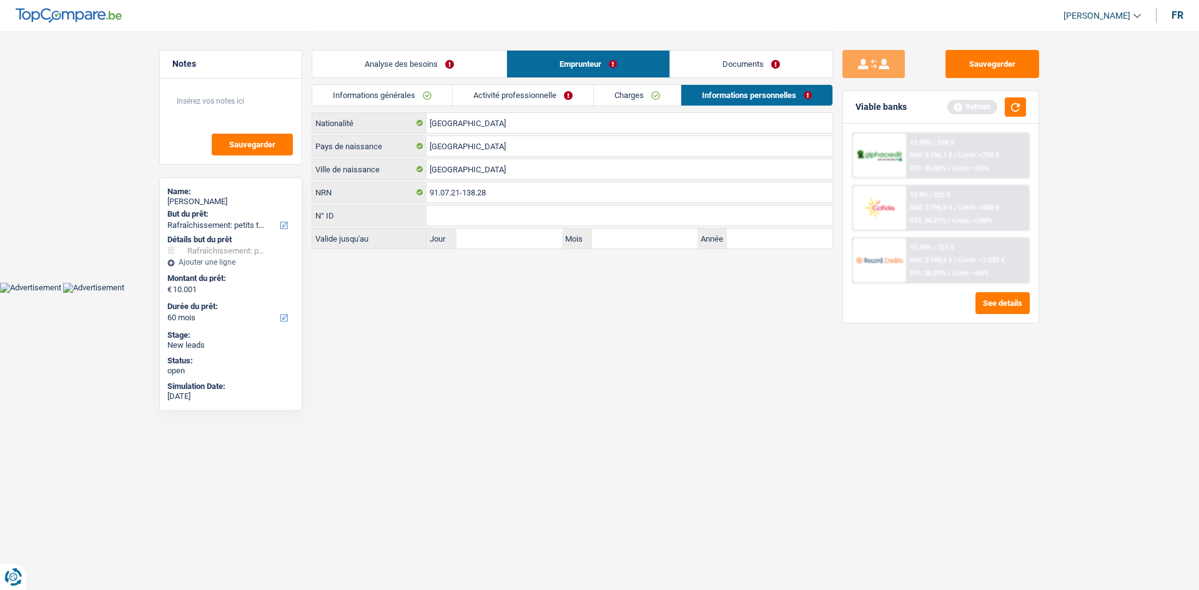
click at [412, 71] on link "Analyse des besoins" at bounding box center [409, 64] width 194 height 27
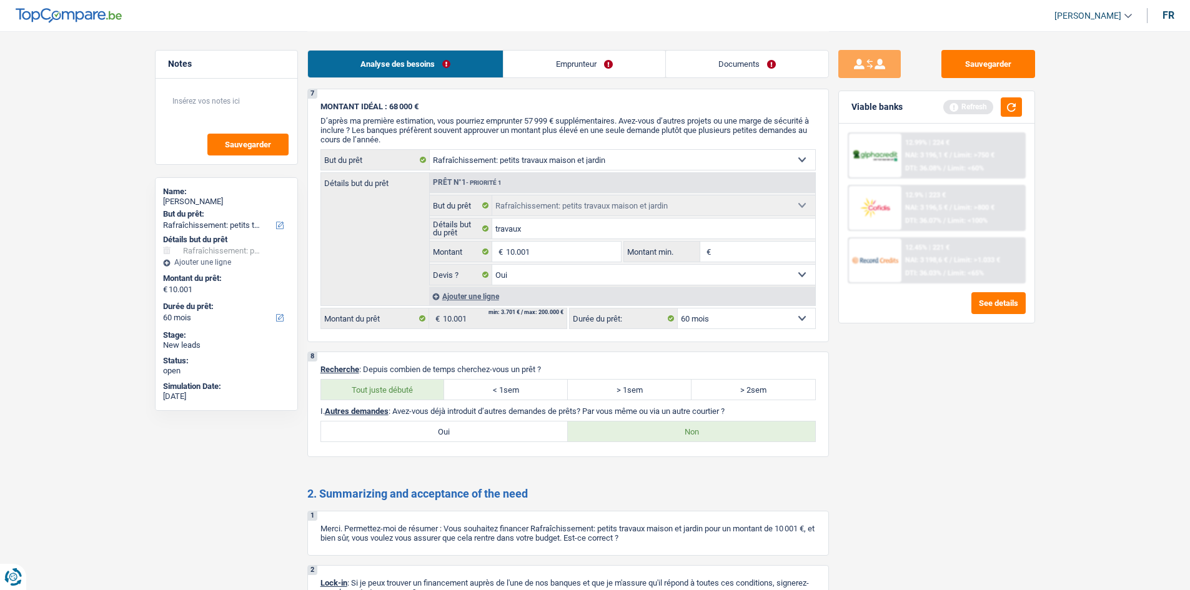
scroll to position [1312, 0]
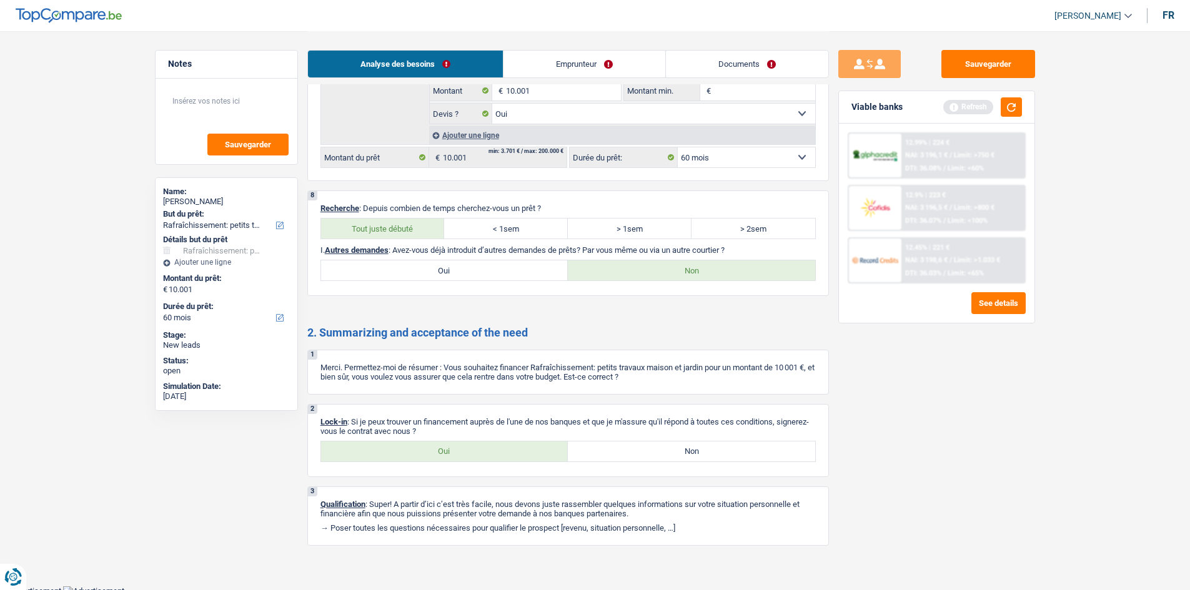
click at [467, 56] on link "Emprunteur" at bounding box center [584, 64] width 162 height 27
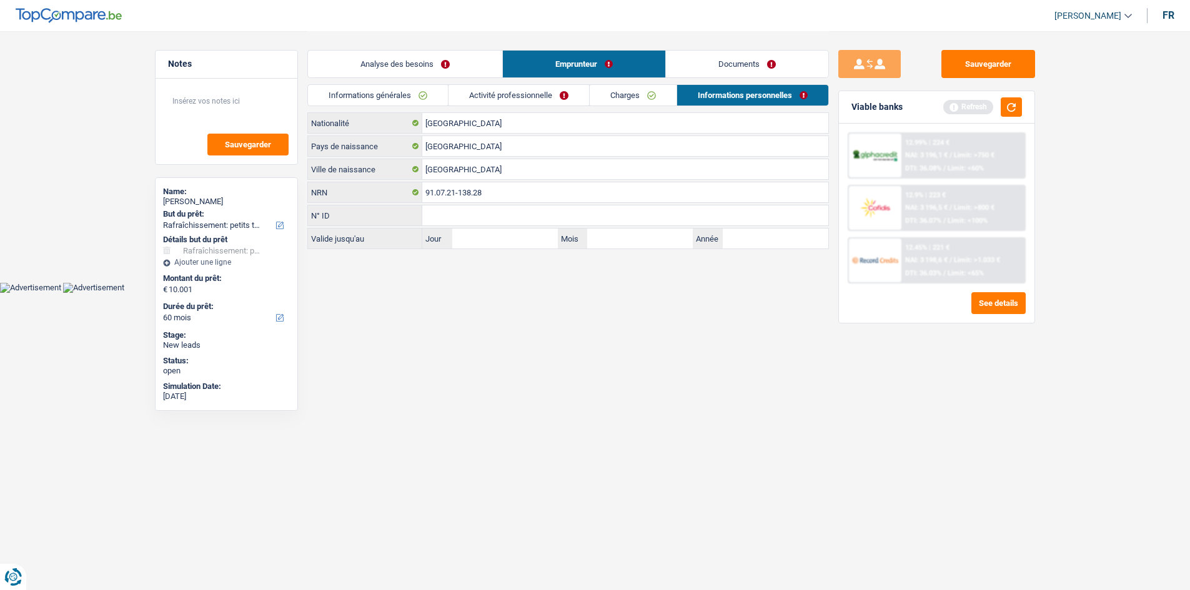
scroll to position [0, 0]
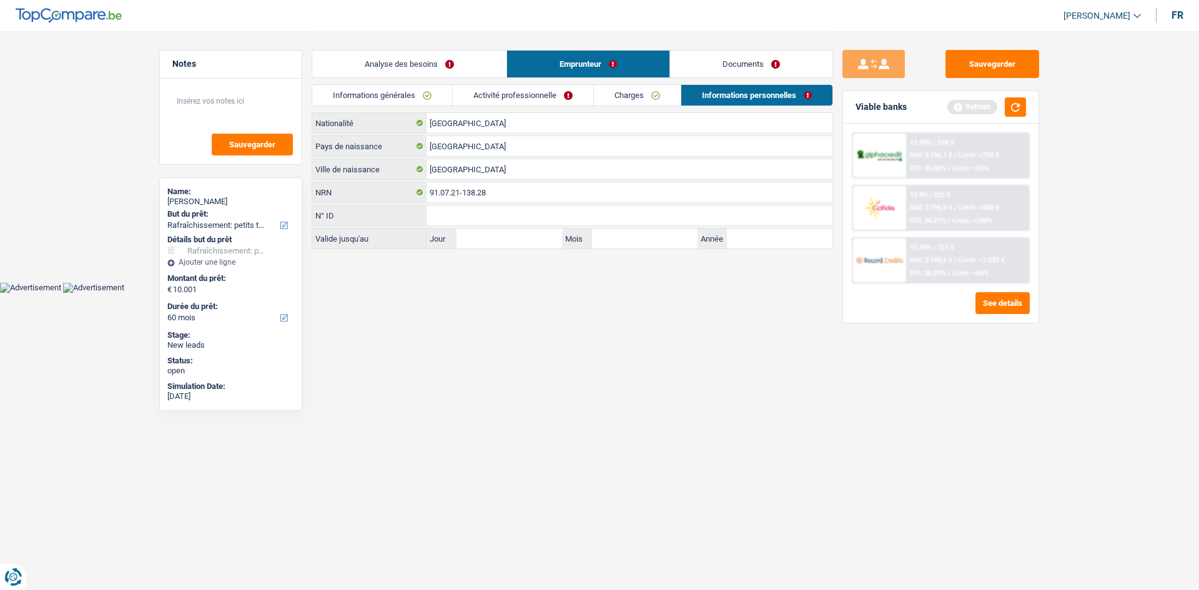
click at [393, 89] on link "Informations générales" at bounding box center [382, 95] width 140 height 21
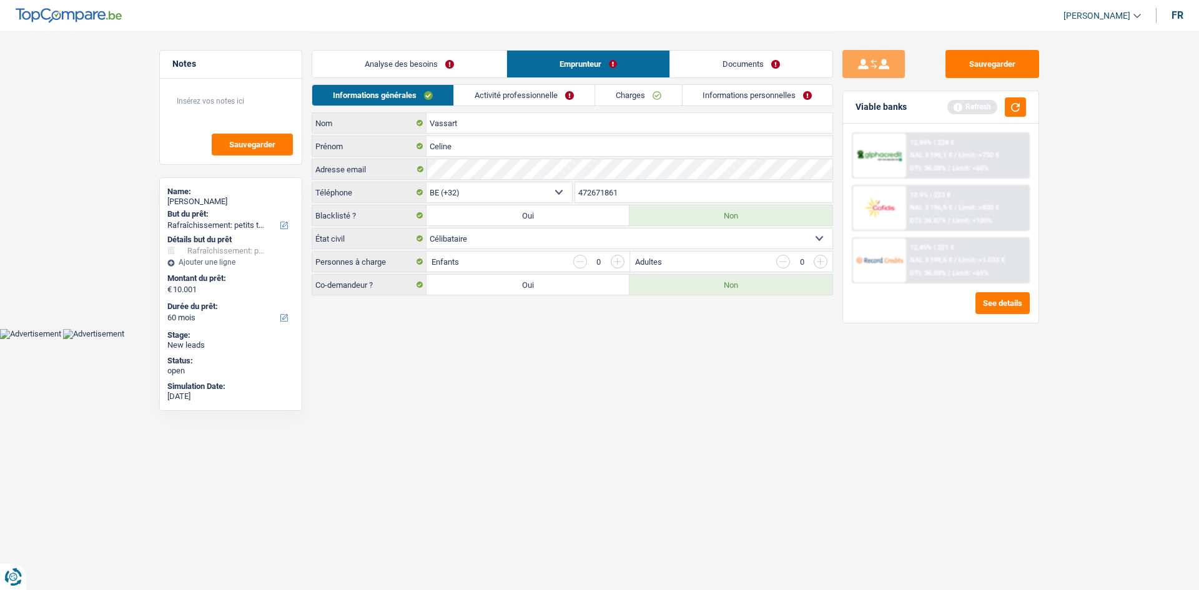
click at [467, 102] on link "Activité professionnelle" at bounding box center [524, 95] width 141 height 21
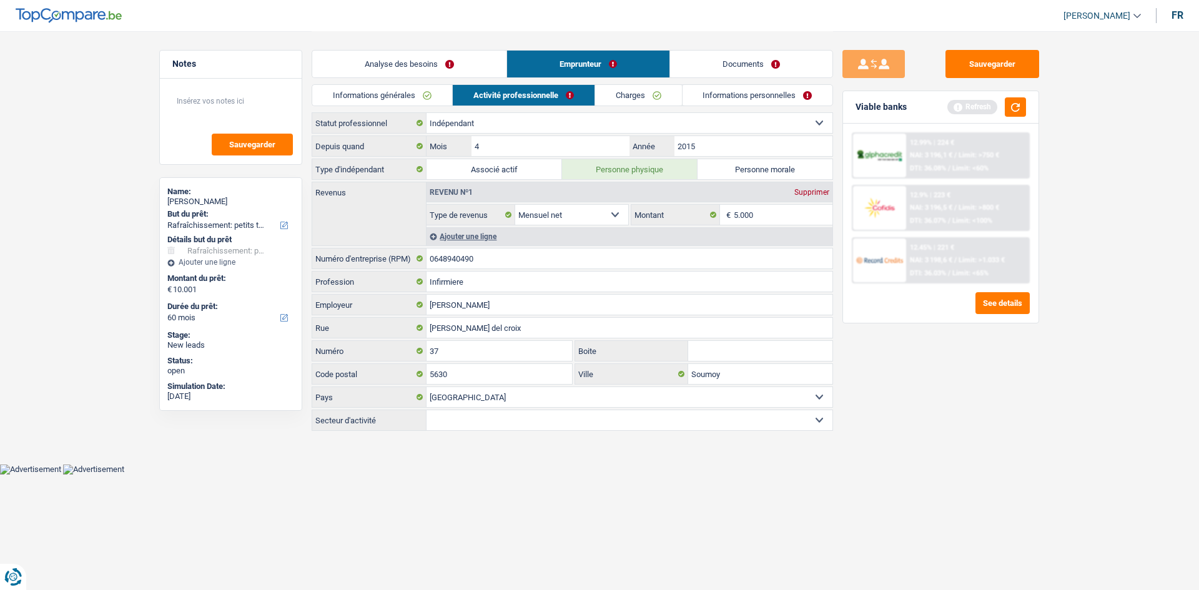
click at [467, 103] on link "Charges" at bounding box center [638, 95] width 87 height 21
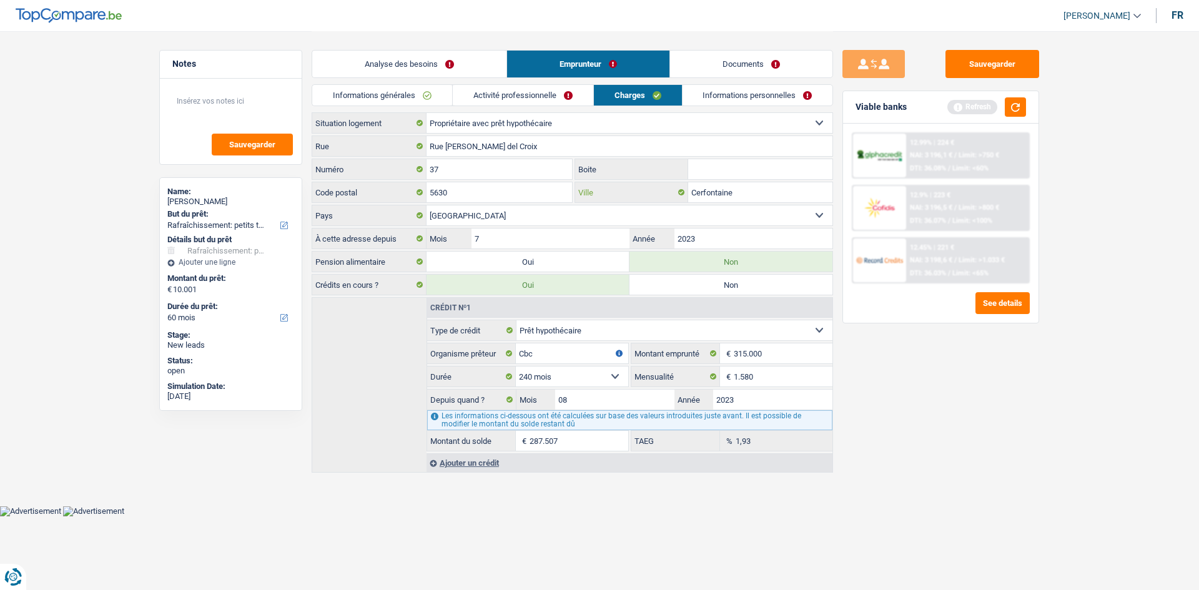
click at [467, 199] on input "Cerfontaine" at bounding box center [760, 192] width 144 height 20
click at [467, 94] on link "Informations personnelles" at bounding box center [758, 95] width 151 height 21
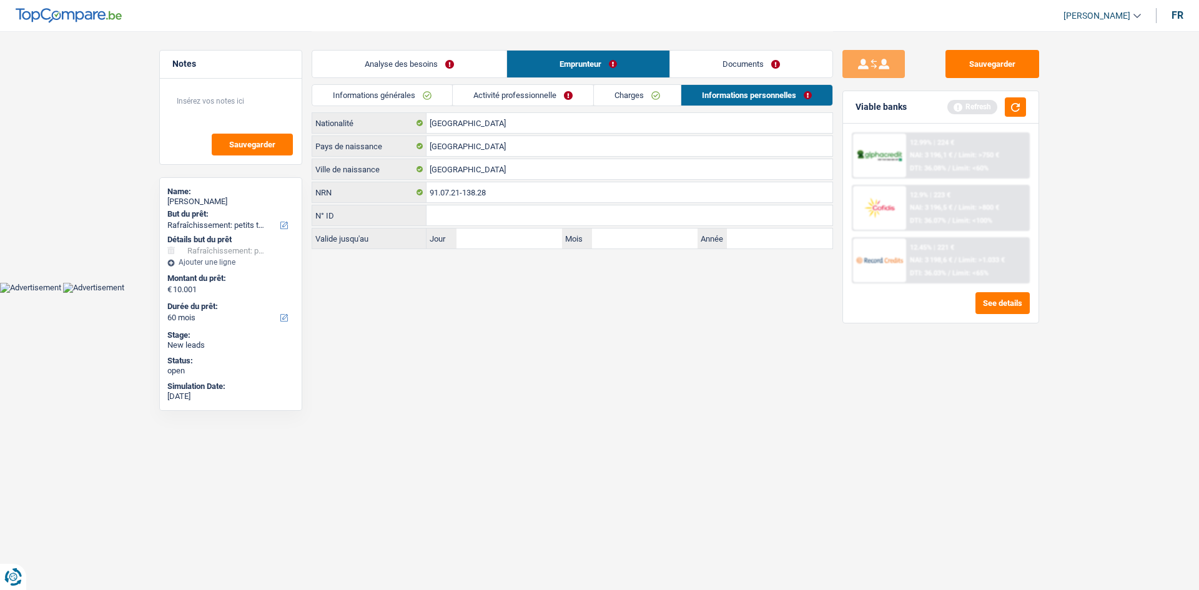
click at [467, 81] on div "Analyse des besoins Emprunteur Documents" at bounding box center [573, 57] width 522 height 53
click at [467, 60] on link "Documents" at bounding box center [751, 64] width 162 height 27
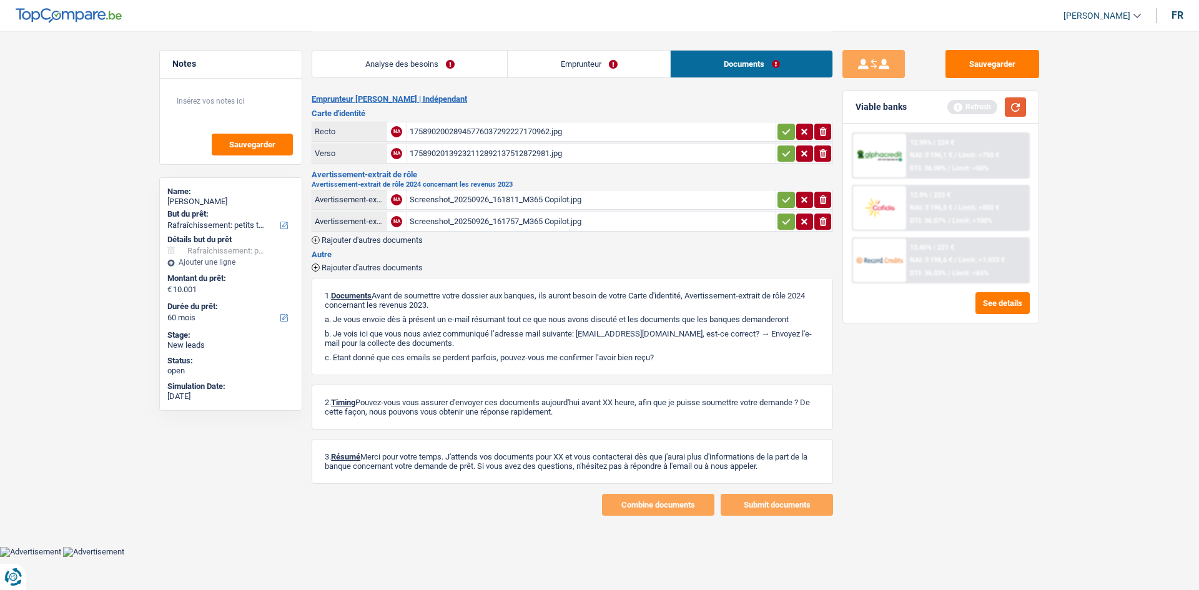
click at [467, 110] on button "button" at bounding box center [1015, 106] width 21 height 19
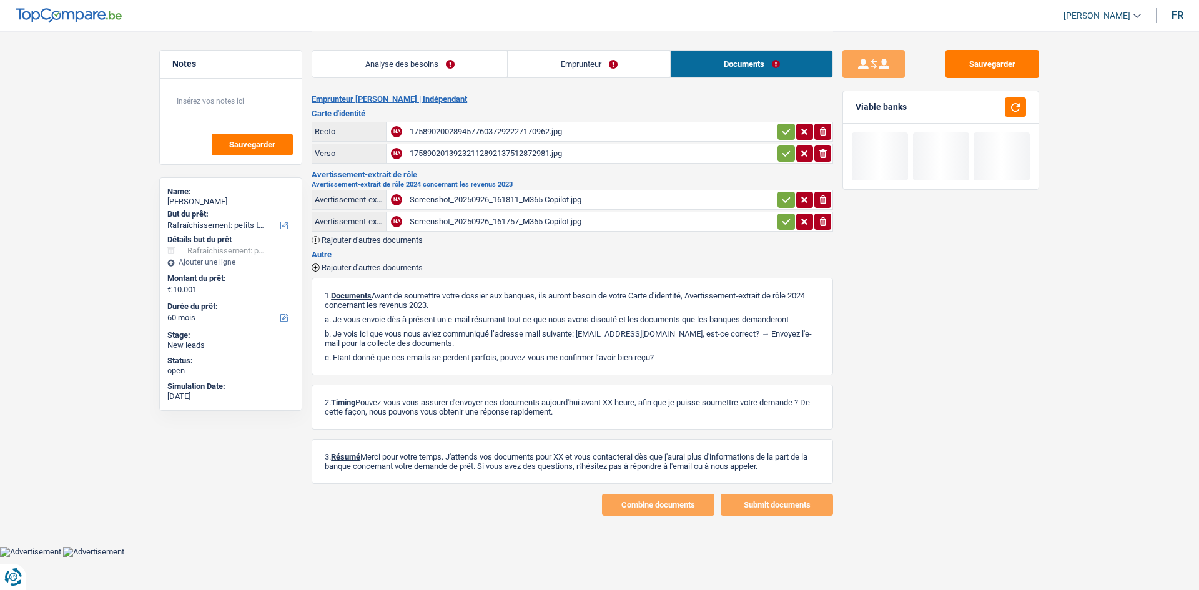
click at [467, 198] on div "Screenshot_20250926_161811_M365 Copilot.jpg" at bounding box center [592, 200] width 364 height 19
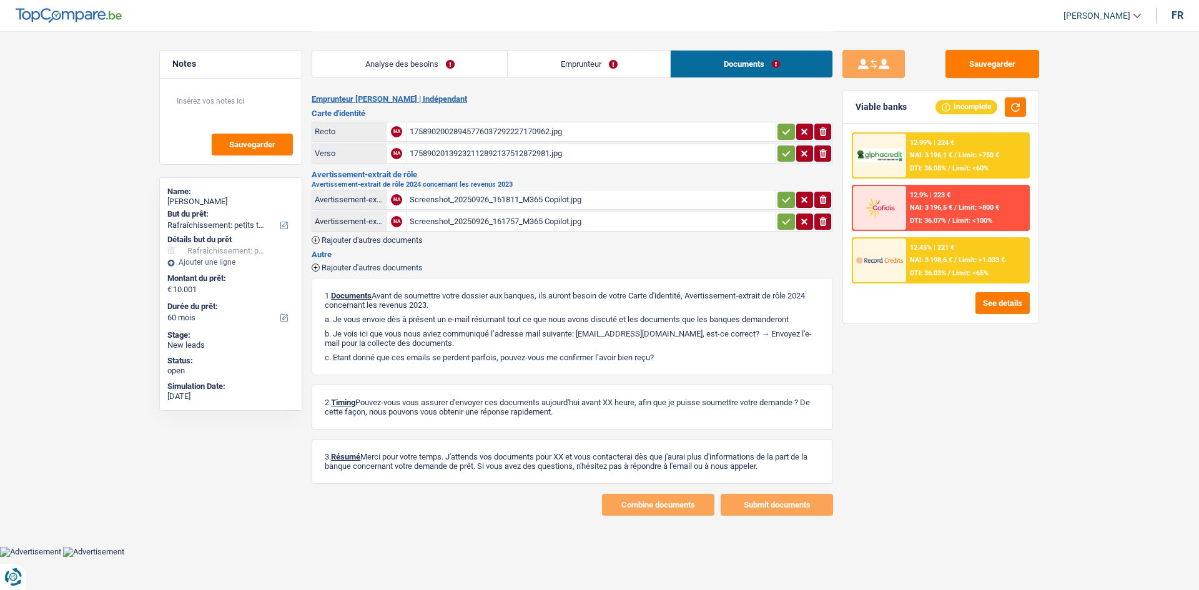
click at [467, 222] on div "Screenshot_20250926_161757_M365 Copilot.jpg" at bounding box center [592, 221] width 364 height 19
click at [467, 76] on button "Sauvegarder" at bounding box center [993, 64] width 94 height 28
click at [467, 219] on button "button" at bounding box center [786, 222] width 17 height 16
click at [467, 203] on icon "button" at bounding box center [786, 200] width 10 height 12
click at [467, 152] on icon "button" at bounding box center [786, 153] width 10 height 12
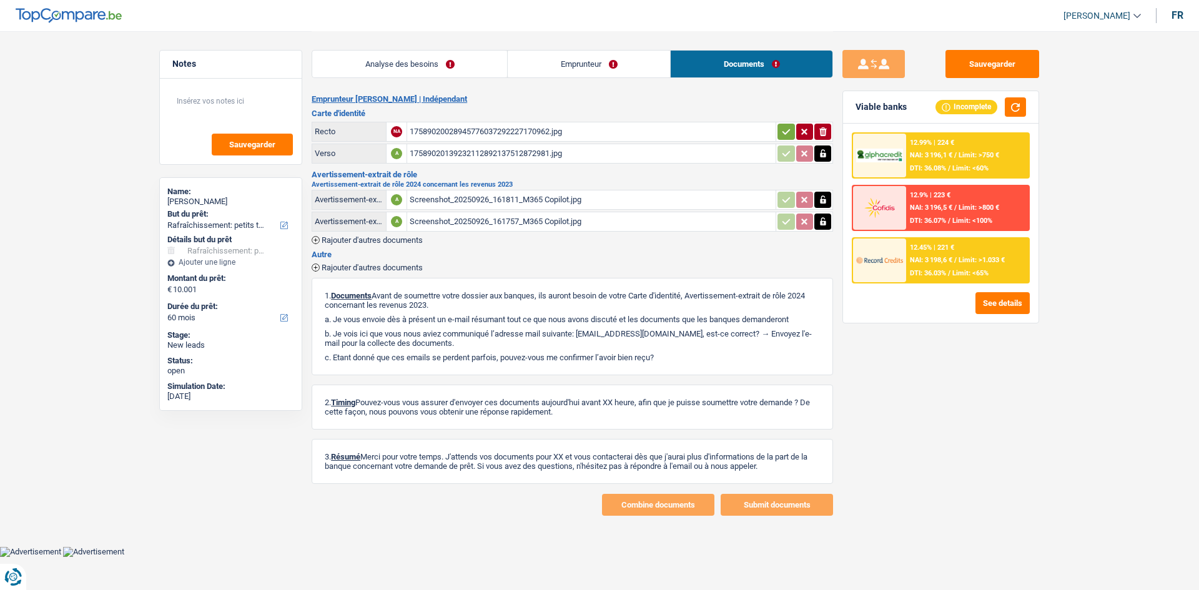
click at [467, 135] on icon "button" at bounding box center [786, 132] width 10 height 12
click at [461, 54] on link "Analyse des besoins" at bounding box center [409, 64] width 195 height 27
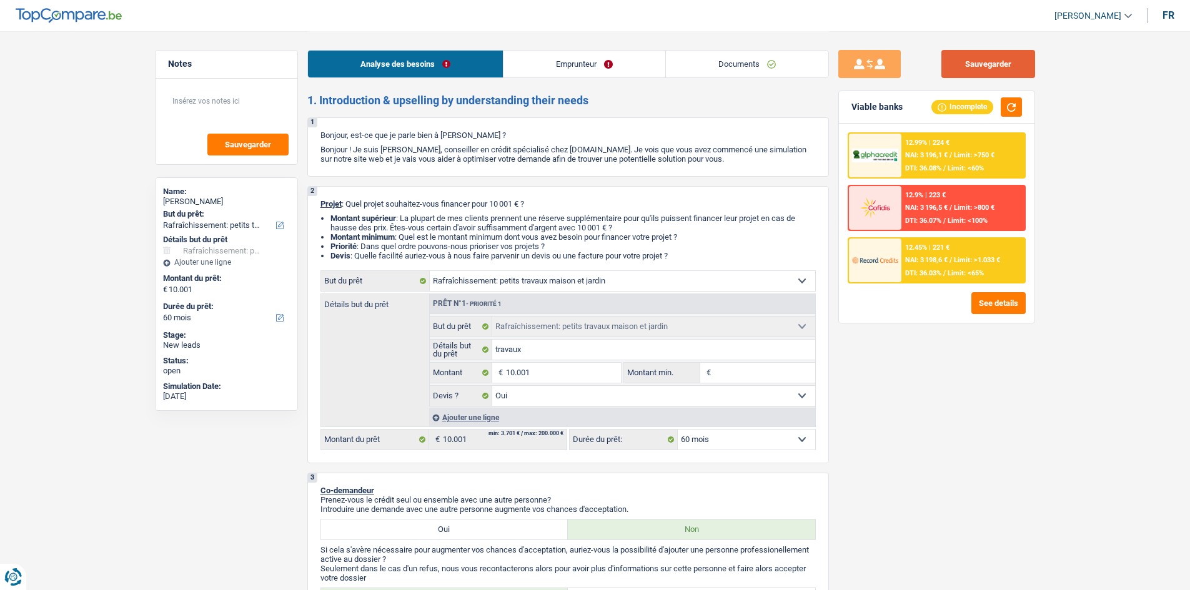
click at [467, 60] on button "Sauvegarder" at bounding box center [988, 64] width 94 height 28
click at [467, 52] on link "Emprunteur" at bounding box center [584, 64] width 162 height 27
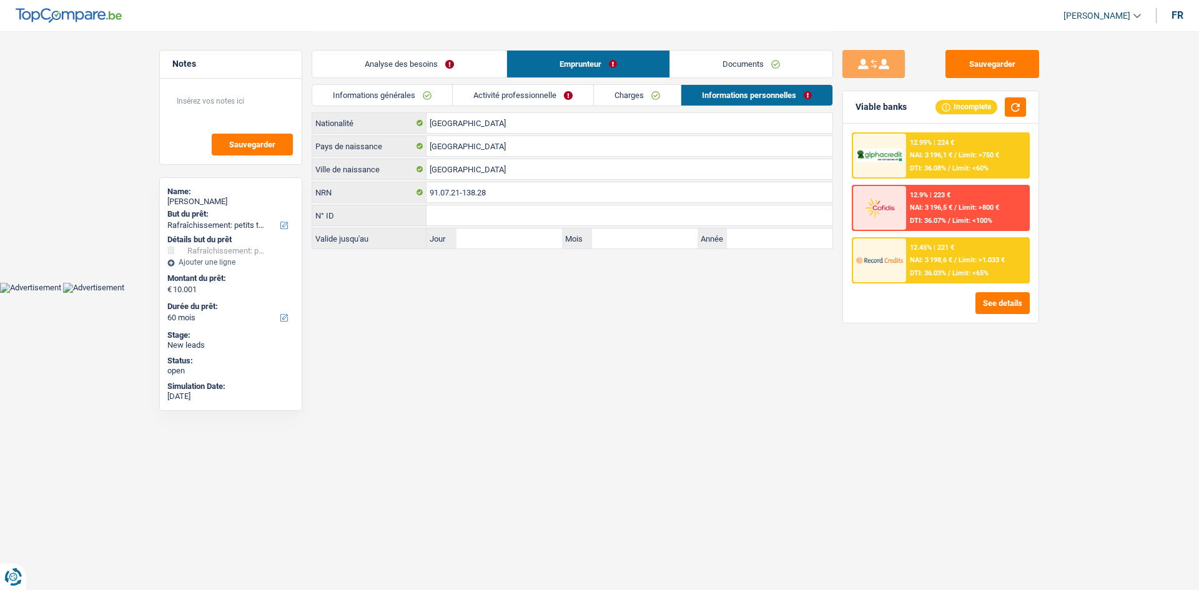
click at [407, 90] on link "Informations générales" at bounding box center [382, 95] width 140 height 21
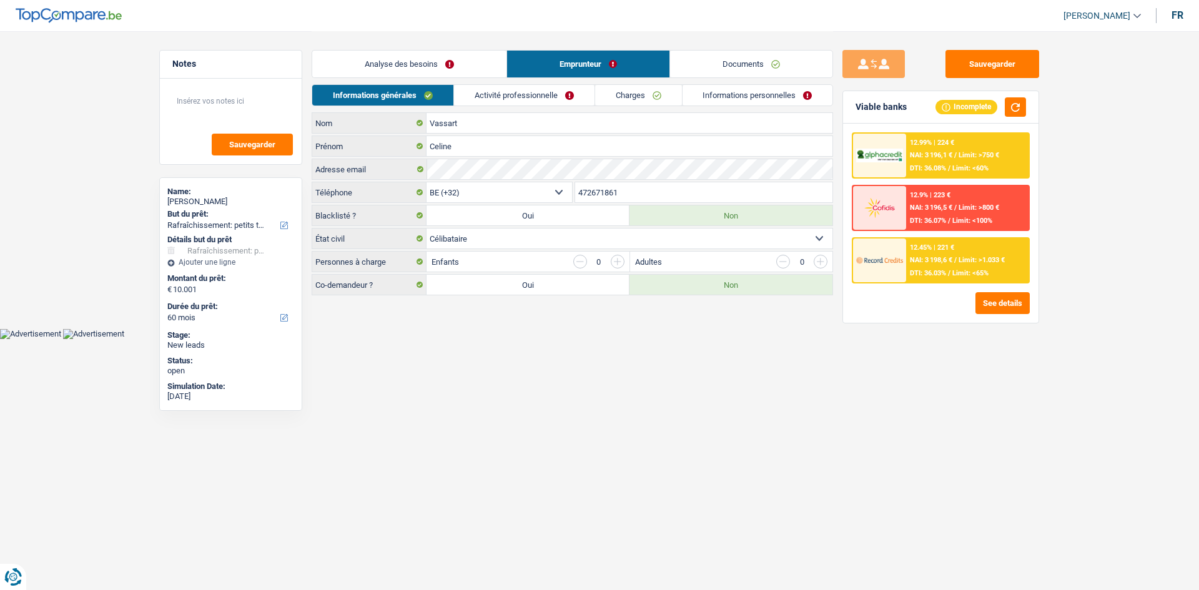
click at [467, 222] on input "button" at bounding box center [618, 262] width 14 height 14
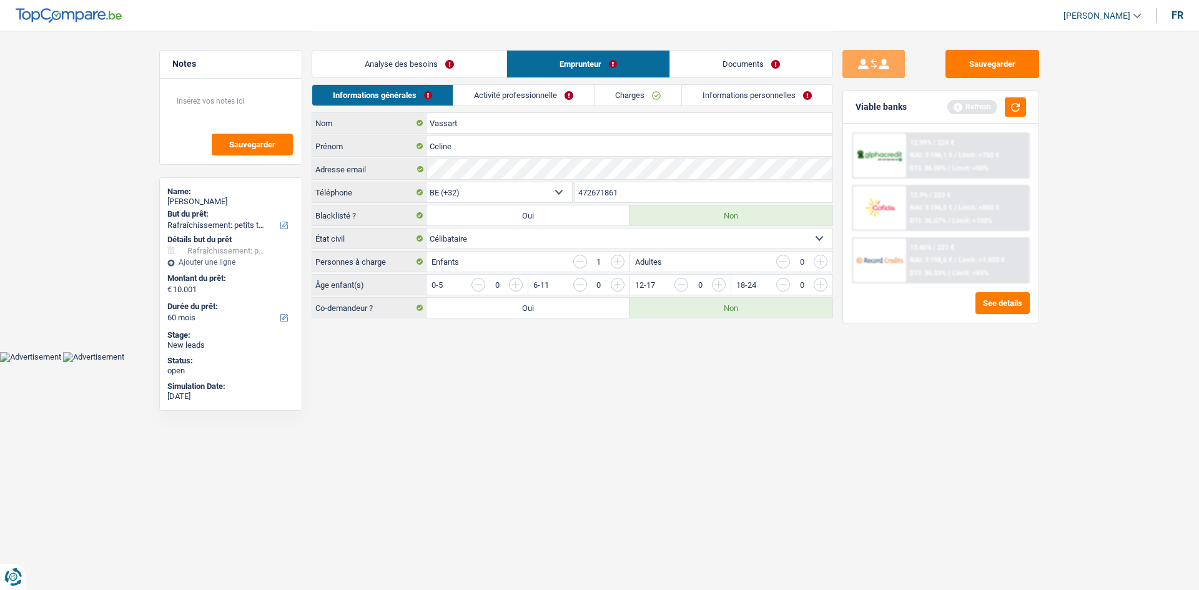
click at [467, 222] on input "button" at bounding box center [769, 288] width 520 height 20
click at [467, 111] on div "Informations générales Activité professionnelle Charges Informations personnell…" at bounding box center [573, 98] width 522 height 28
click at [467, 97] on link "Activité professionnelle" at bounding box center [524, 95] width 141 height 21
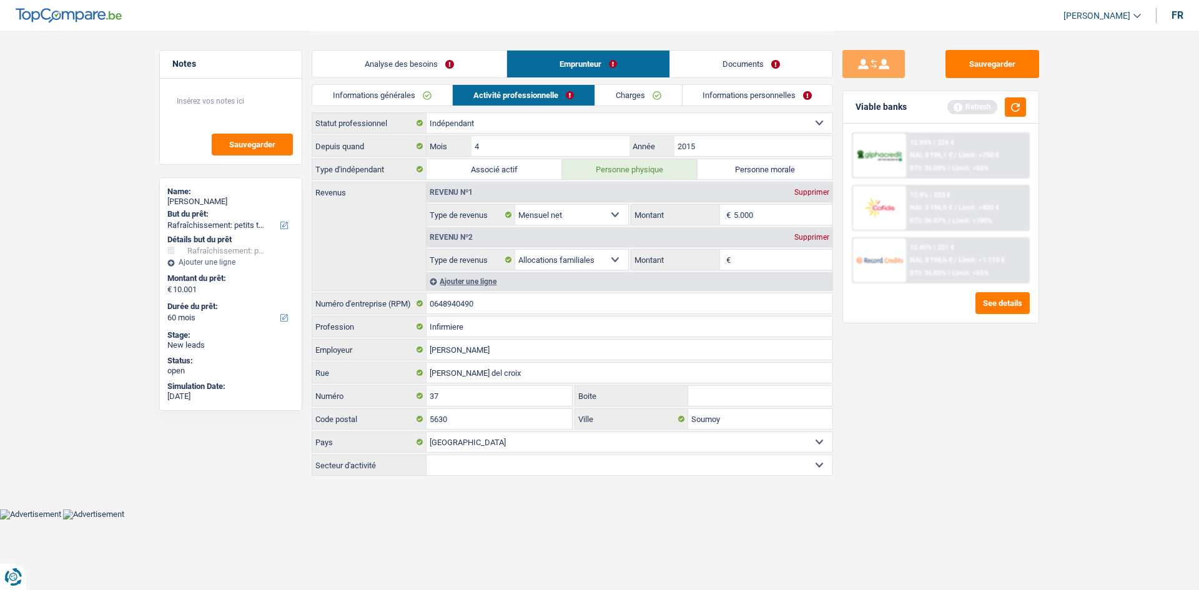
drag, startPoint x: 743, startPoint y: 255, endPoint x: 770, endPoint y: 270, distance: 31.3
click at [467, 222] on input "Montant" at bounding box center [783, 260] width 99 height 20
type input "90"
click at [467, 222] on div "Sauvegarder Viable banks Refresh 12.99% | 224 € NAI: 3 196,1 € / Limit: >750 € …" at bounding box center [941, 310] width 216 height 520
click at [467, 219] on input "5.000" at bounding box center [783, 215] width 99 height 20
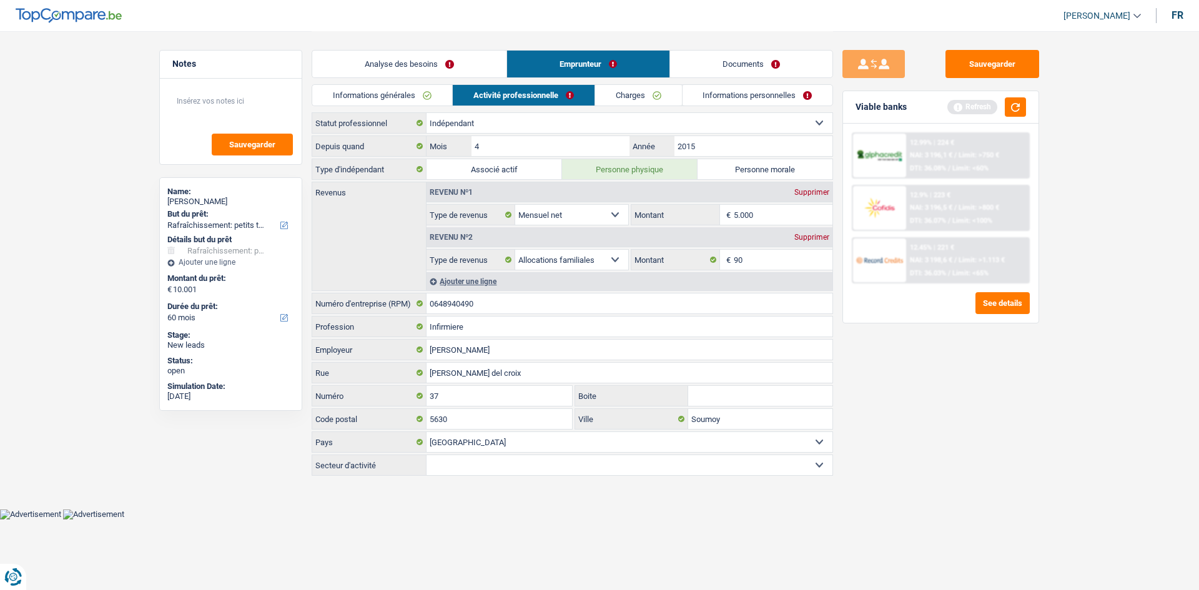
drag, startPoint x: 635, startPoint y: 95, endPoint x: 769, endPoint y: 134, distance: 139.8
click at [467, 96] on link "Charges" at bounding box center [638, 95] width 87 height 21
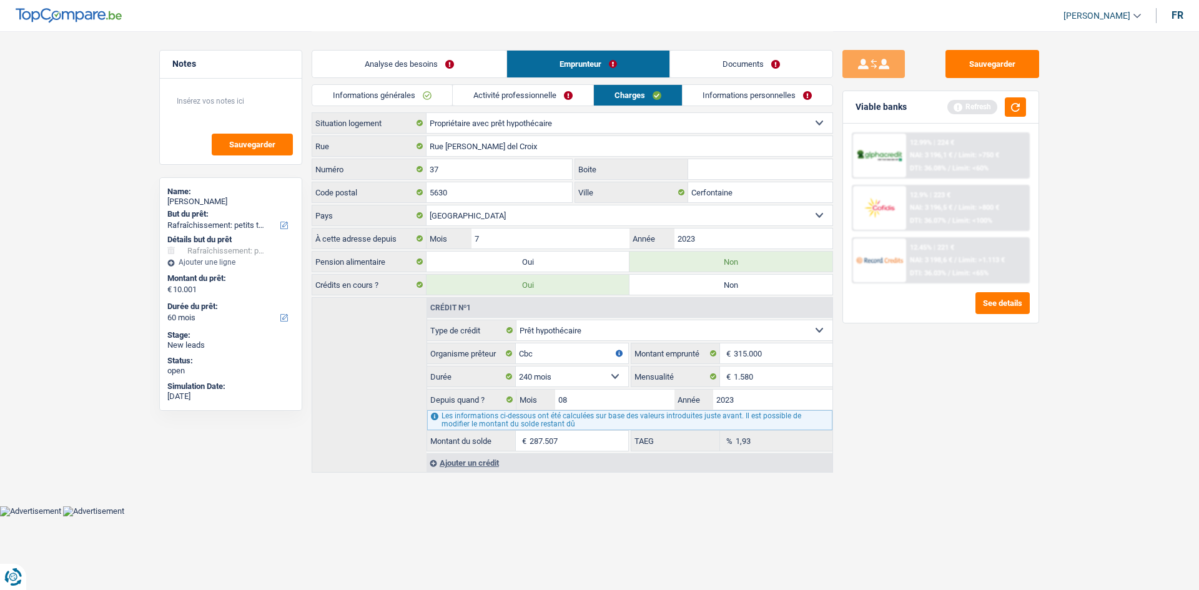
click at [467, 101] on link "Informations personnelles" at bounding box center [758, 95] width 151 height 21
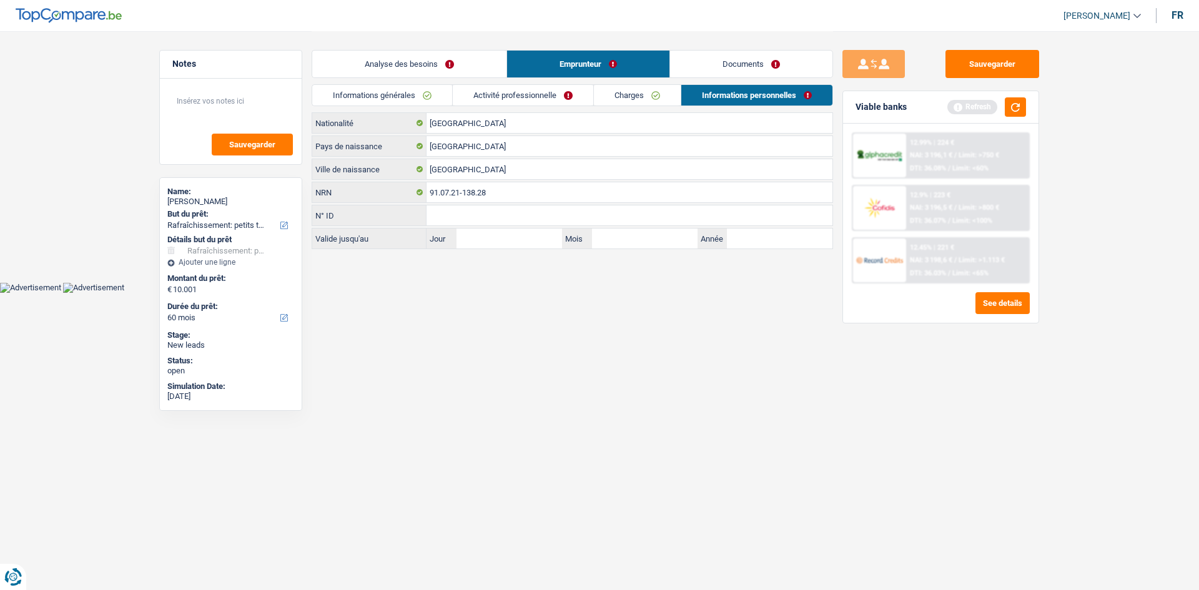
click at [467, 71] on link "Documents" at bounding box center [751, 64] width 162 height 27
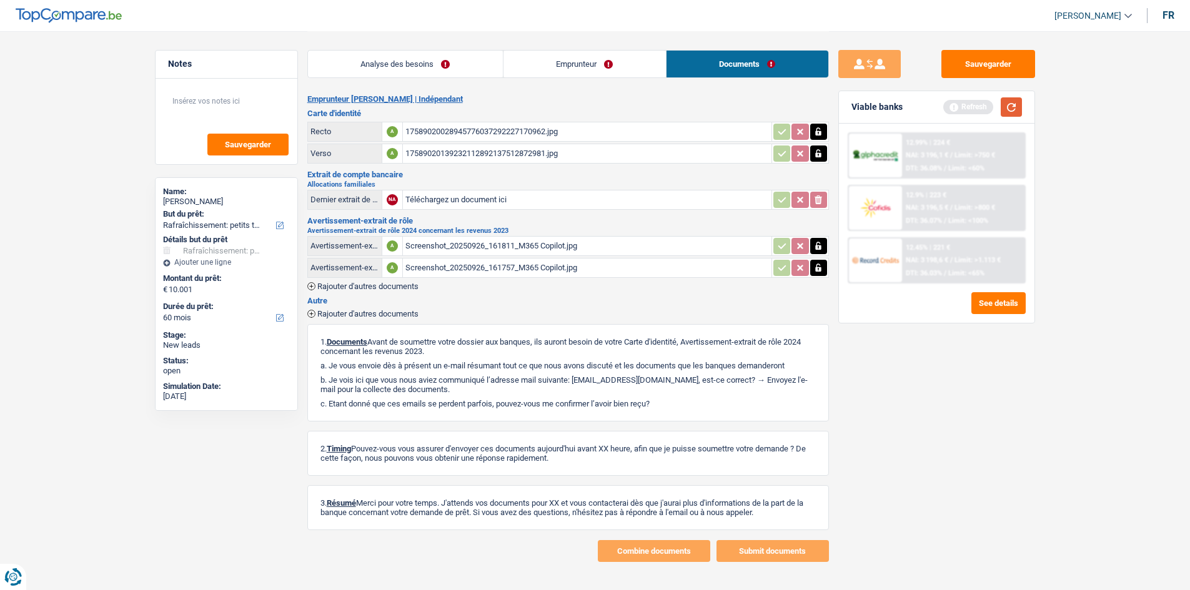
click at [467, 99] on button "button" at bounding box center [1011, 106] width 21 height 19
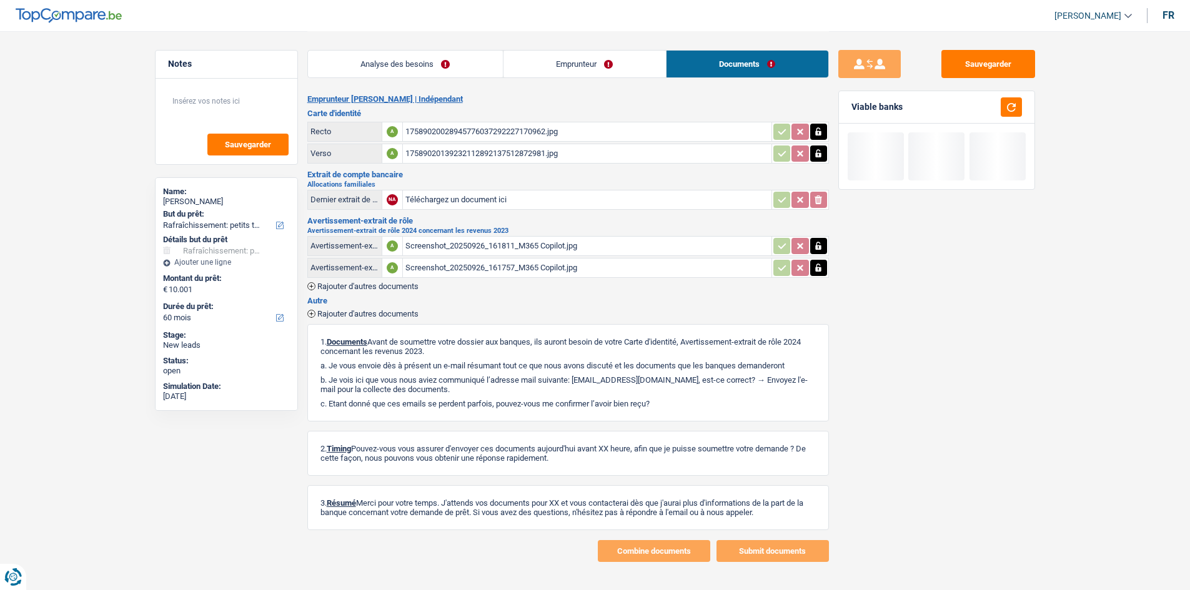
drag, startPoint x: 577, startPoint y: 69, endPoint x: 805, endPoint y: 116, distance: 232.8
click at [467, 69] on link "Emprunteur" at bounding box center [584, 64] width 162 height 27
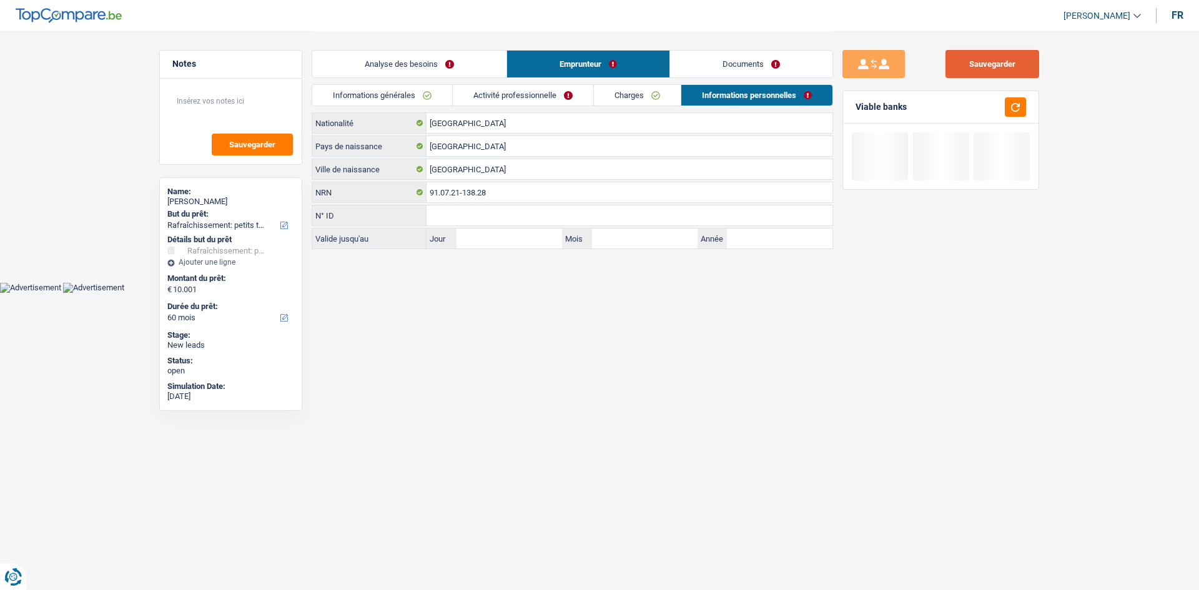
click at [467, 74] on div "Sauvegarder Viable banks" at bounding box center [941, 310] width 216 height 520
click at [467, 78] on div "Sauvegarder Viable banks" at bounding box center [941, 310] width 216 height 520
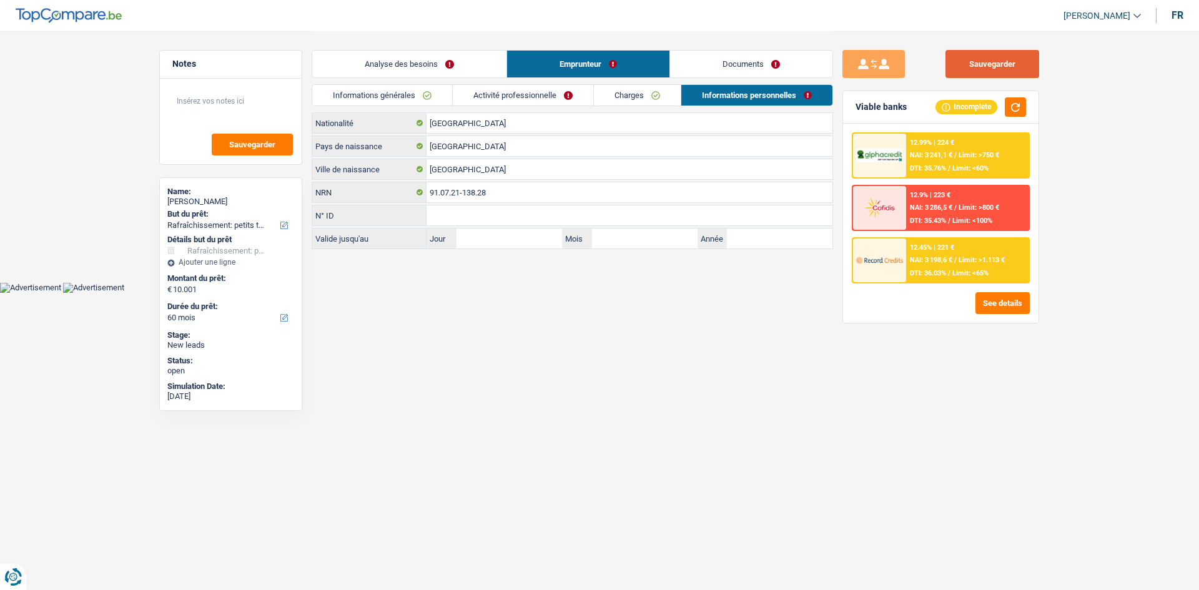
click at [467, 81] on div "Sauvegarder Viable banks Incomplete 12.99% | 224 € NAI: 3 241,1 € / Limit: >750…" at bounding box center [941, 310] width 216 height 520
click at [467, 72] on button "Sauvegarder" at bounding box center [993, 64] width 94 height 28
click at [404, 72] on link "Analyse des besoins" at bounding box center [409, 64] width 194 height 27
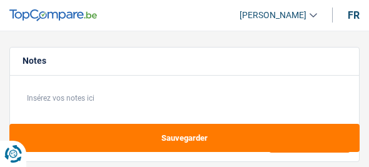
select select "120"
select select "mutuality"
select select "mutualityIndemnity"
select select "ownerWithoutMortgage"
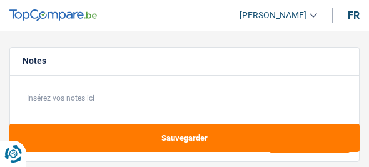
select select "120"
select select "mutuality"
select select "mutualityIndemnity"
select select "partenamut"
select select "BE"
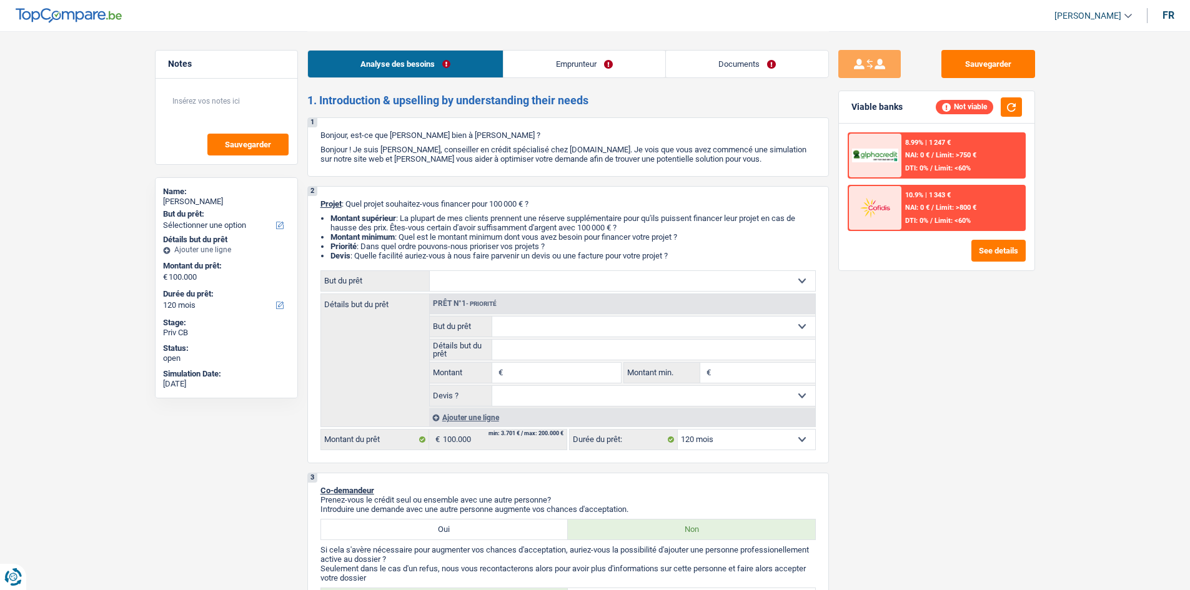
click at [368, 166] on input "Montant" at bounding box center [563, 373] width 114 height 20
click at [368, 68] on link "Emprunteur" at bounding box center [584, 64] width 162 height 27
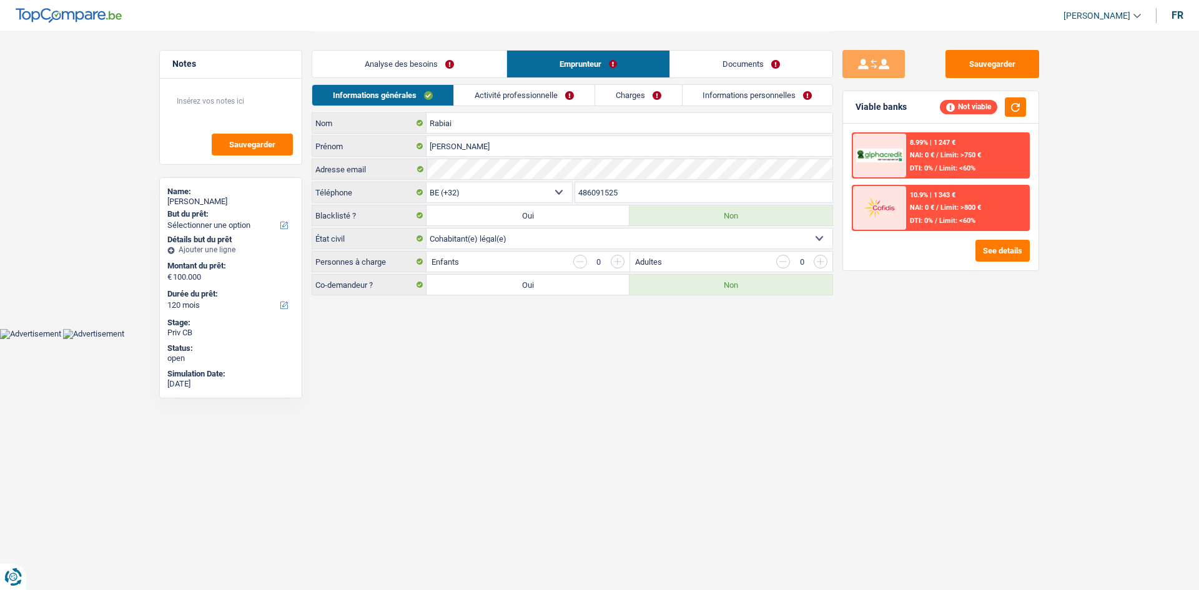
click at [368, 87] on link "Activité professionnelle" at bounding box center [524, 95] width 141 height 21
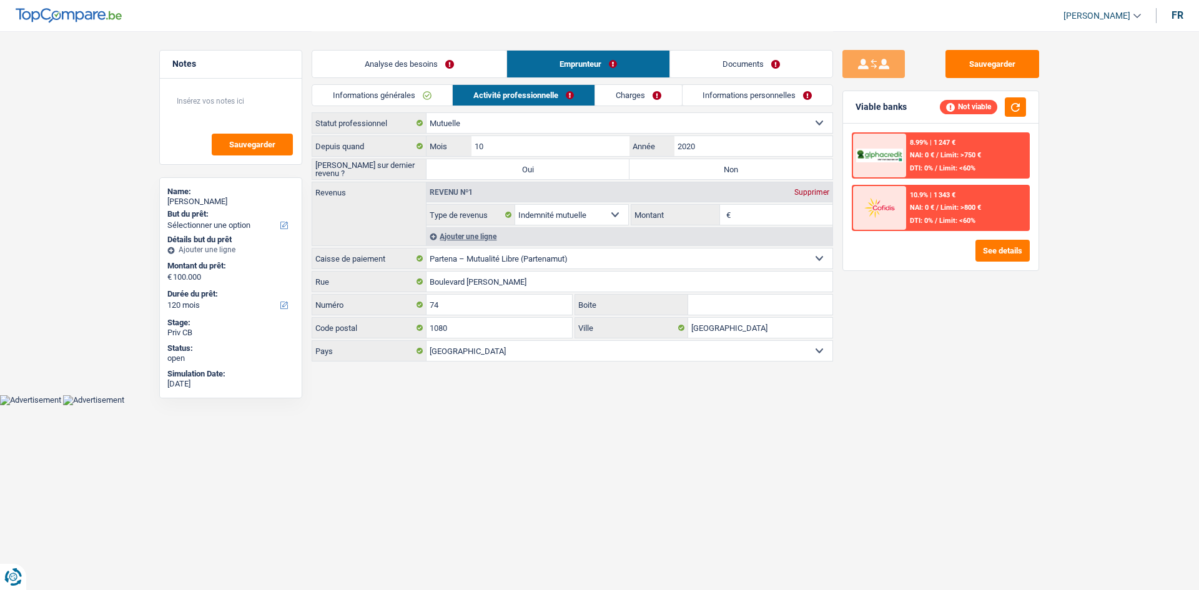
click at [368, 87] on link "Charges" at bounding box center [638, 95] width 87 height 21
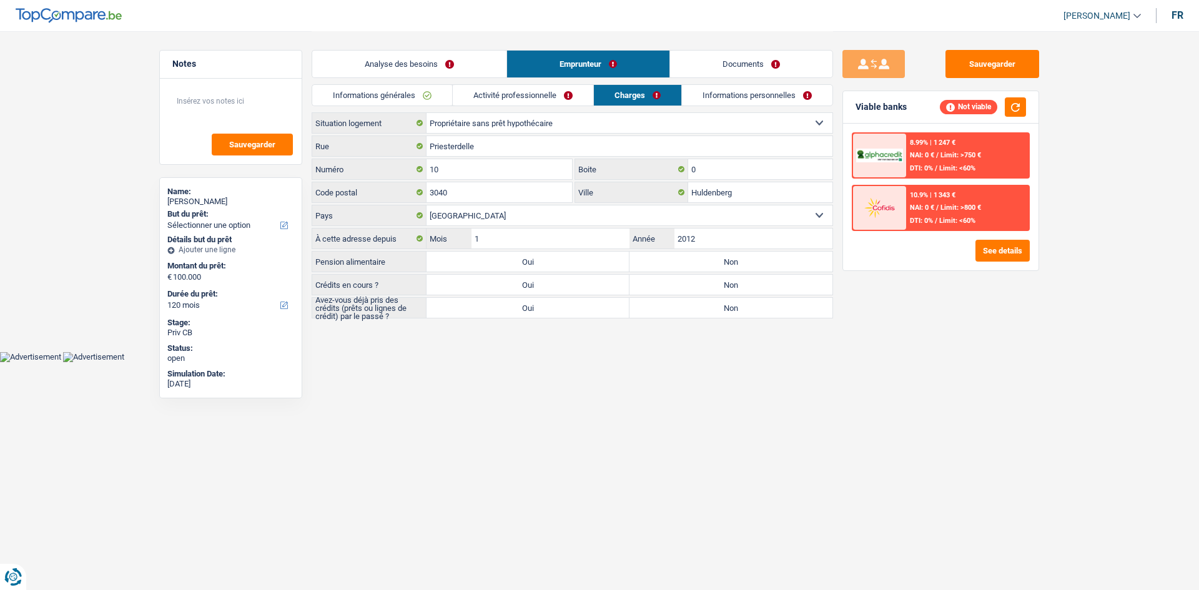
click at [368, 97] on link "Informations personnelles" at bounding box center [757, 95] width 151 height 21
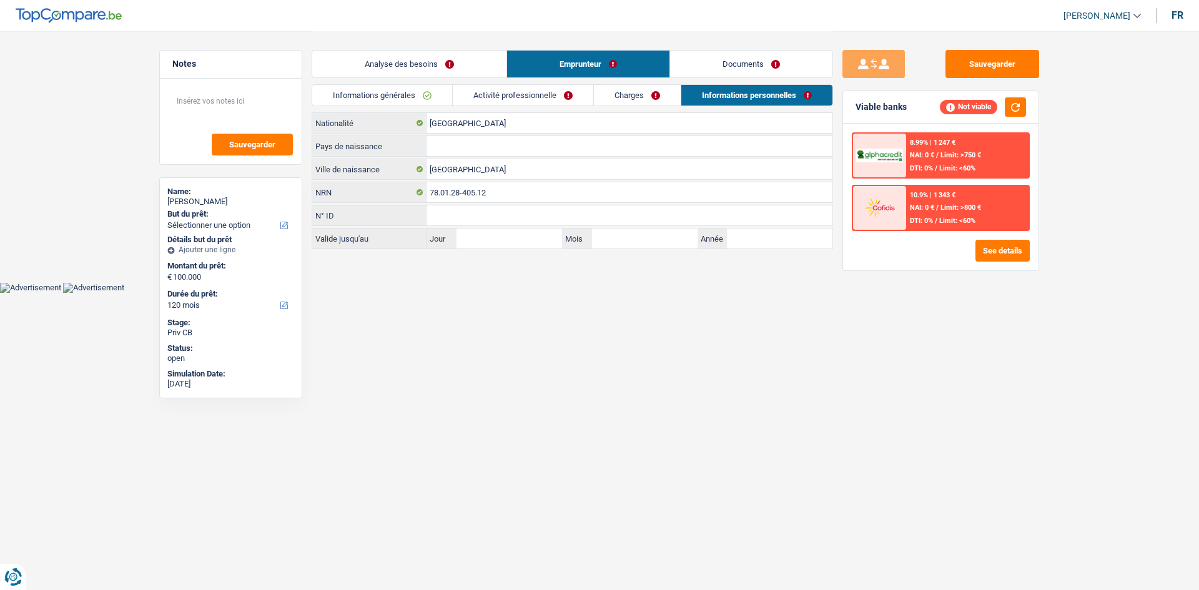
click at [368, 102] on link "Informations générales" at bounding box center [382, 95] width 140 height 21
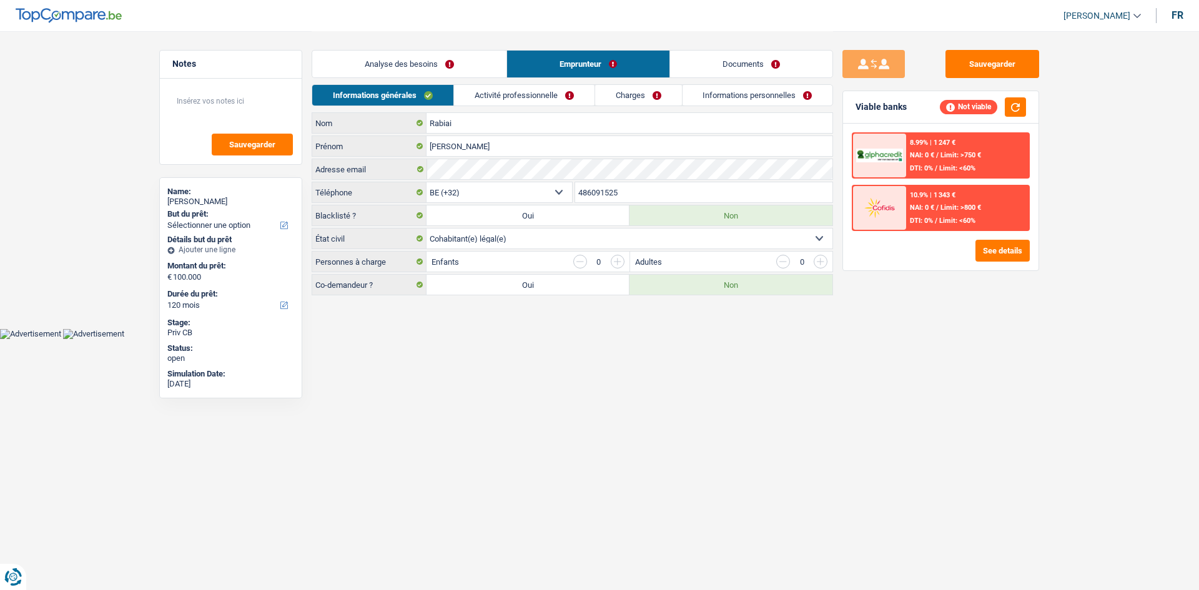
click at [368, 87] on link "Activité professionnelle" at bounding box center [524, 95] width 141 height 21
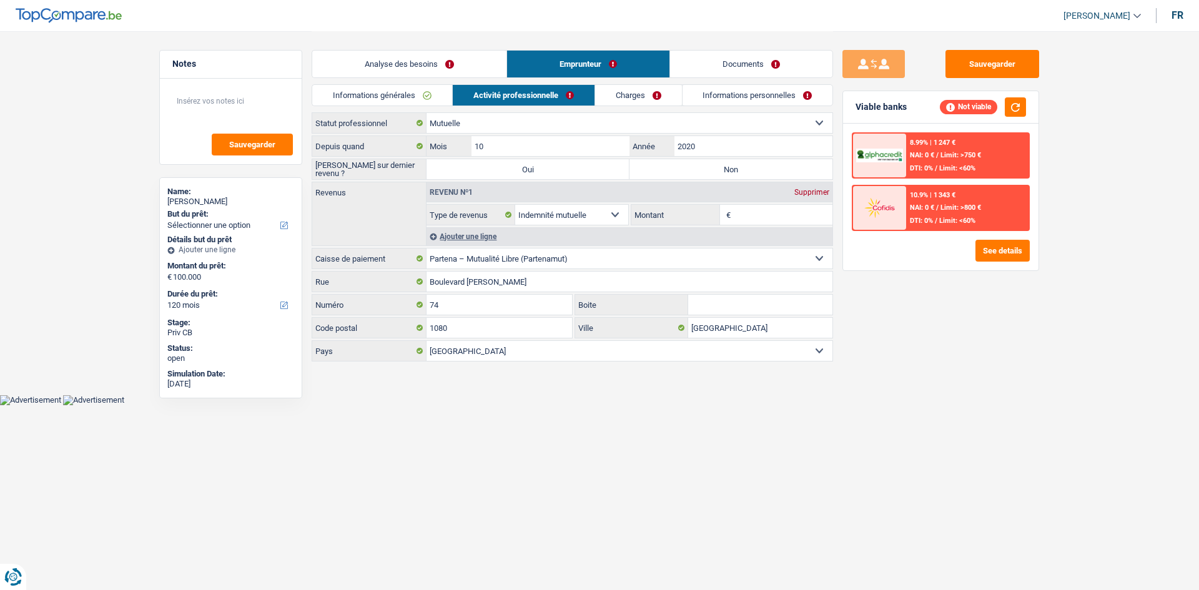
drag, startPoint x: 751, startPoint y: 217, endPoint x: 1093, endPoint y: 328, distance: 359.3
click at [368, 166] on input "Montant" at bounding box center [783, 215] width 99 height 20
click at [368, 159] on label "Non" at bounding box center [731, 169] width 203 height 20
click at [368, 159] on input "Non" at bounding box center [731, 169] width 203 height 20
radio input "true"
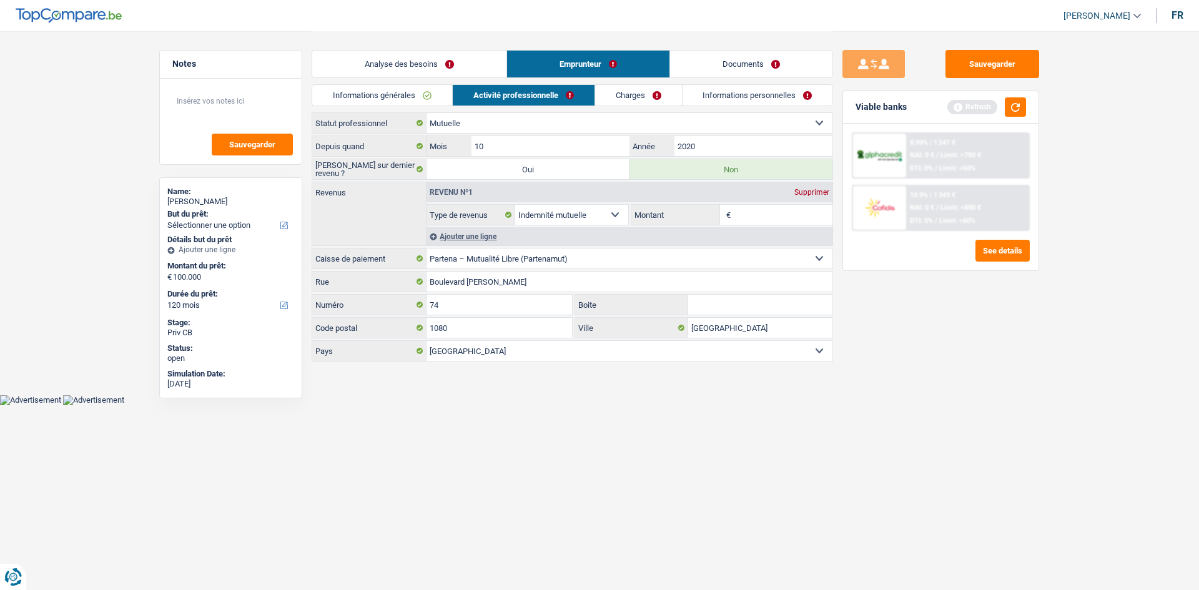
click at [368, 166] on input "Montant" at bounding box center [783, 215] width 99 height 20
type input "1.300"
click at [368, 166] on div "Sauvegarder Viable banks Refresh 8.99% | 1 247 € NAI: 0 € / Limit: >750 € DTI: …" at bounding box center [941, 310] width 216 height 520
click at [368, 166] on div "Ajouter une ligne" at bounding box center [630, 236] width 406 height 18
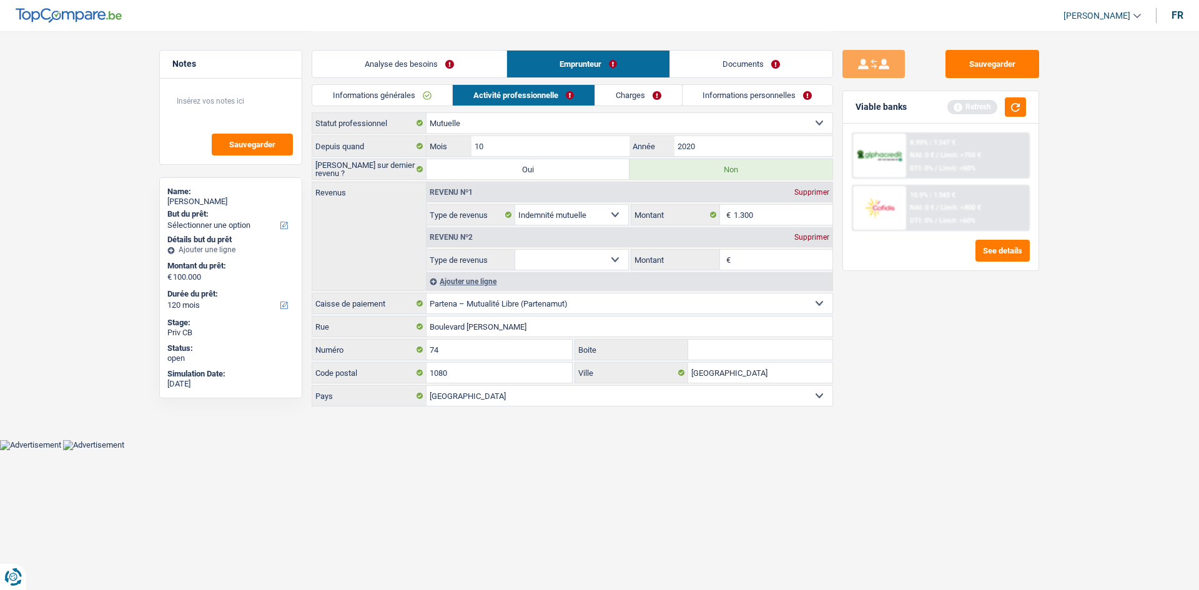
click at [368, 166] on select "Allocation d'handicap Allocations chômage Allocations familiales Chèques repas …" at bounding box center [571, 260] width 113 height 20
drag, startPoint x: 1018, startPoint y: 337, endPoint x: 991, endPoint y: 332, distance: 26.8
click at [368, 166] on div "Sauvegarder Viable banks Refresh 8.99% | 1 247 € NAI: 0 € / Limit: >750 € DTI: …" at bounding box center [941, 310] width 216 height 520
click at [368, 166] on input "1.300" at bounding box center [783, 215] width 99 height 20
click at [368, 166] on select "Allocation d'handicap Allocations chômage Allocations familiales Chèques repas …" at bounding box center [571, 260] width 113 height 20
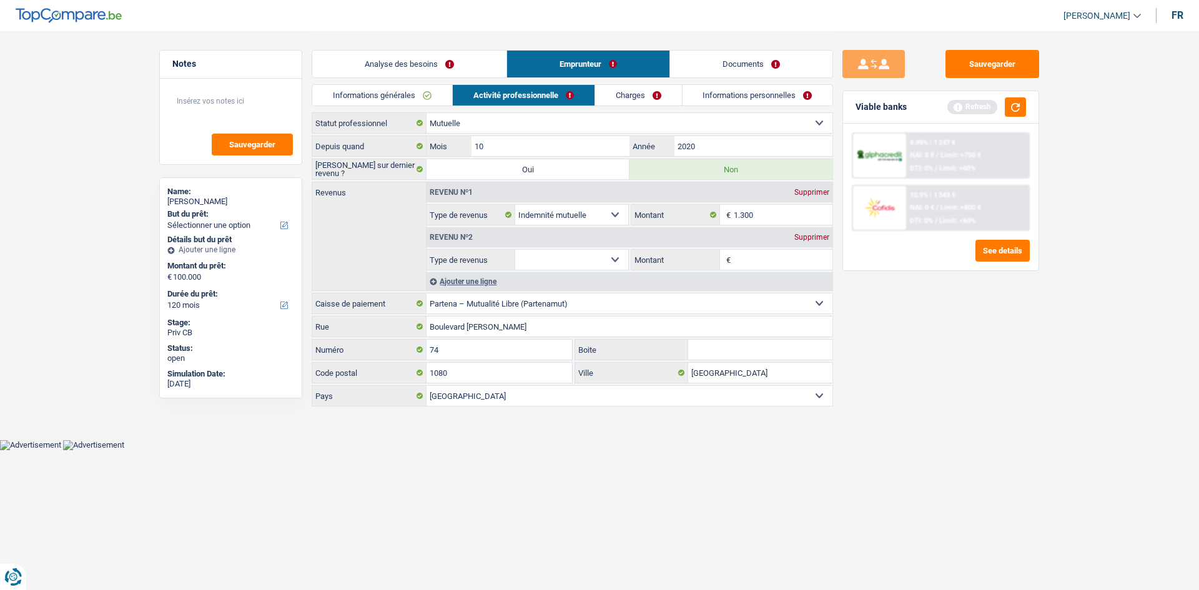
select select "netSalary"
click at [368, 166] on select "Allocation d'handicap Allocations chômage Allocations familiales Chèques repas …" at bounding box center [571, 260] width 113 height 20
click at [368, 166] on input "Montant" at bounding box center [783, 260] width 99 height 20
type input "800"
click at [368, 166] on main "Notes Sauvegarder Name: [PERSON_NAME] But du prêt: Confort maison: meubles, tex…" at bounding box center [599, 220] width 1199 height 440
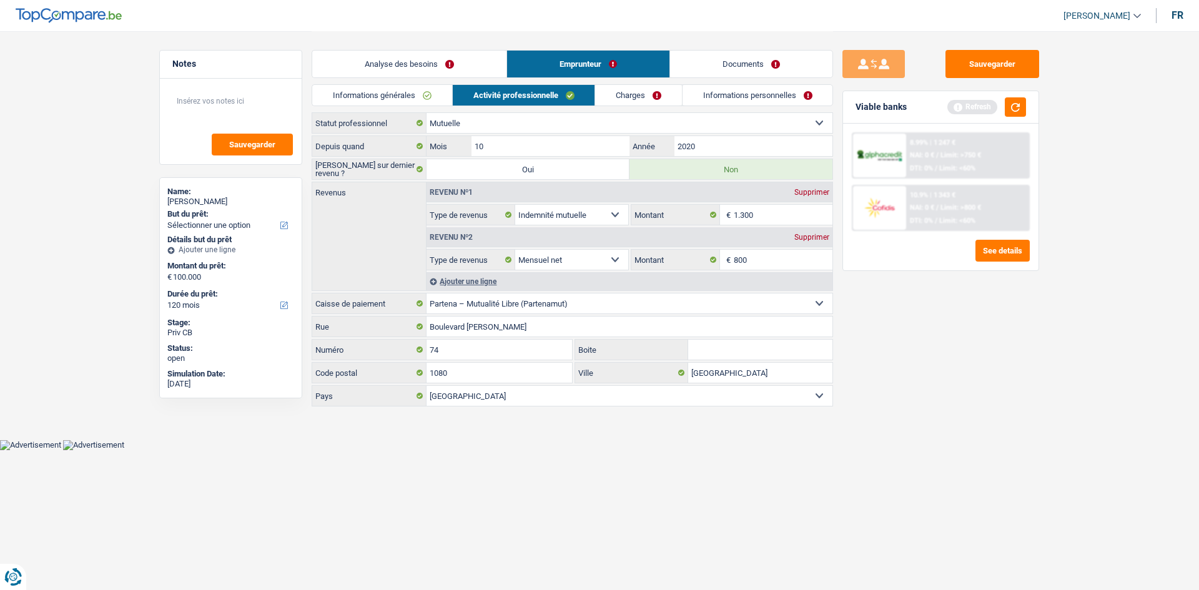
click at [368, 125] on select "Ouvrier Employé privé Employé public Invalide Indépendant Pensionné Chômeur Mut…" at bounding box center [630, 123] width 406 height 20
select select "privateEmployee"
click at [368, 113] on select "Ouvrier Employé privé Employé public Invalide Indépendant Pensionné Chômeur Mut…" at bounding box center [630, 123] width 406 height 20
select select "mutualityIndemnity"
select select "netSalary"
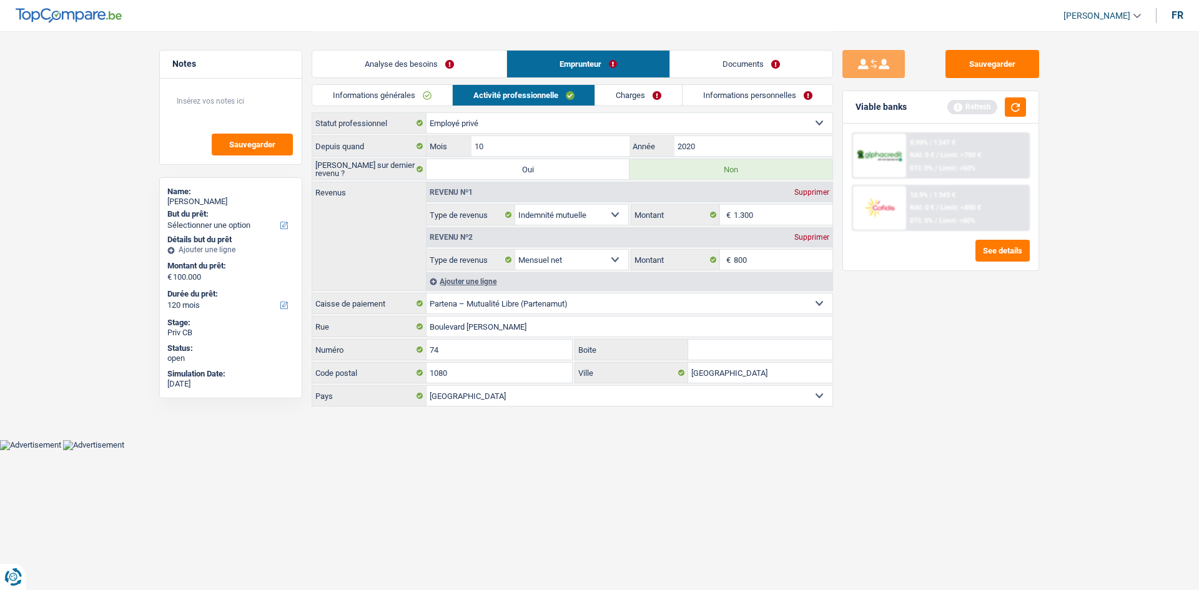
select select "mealVouchers"
select select "smallCompanies"
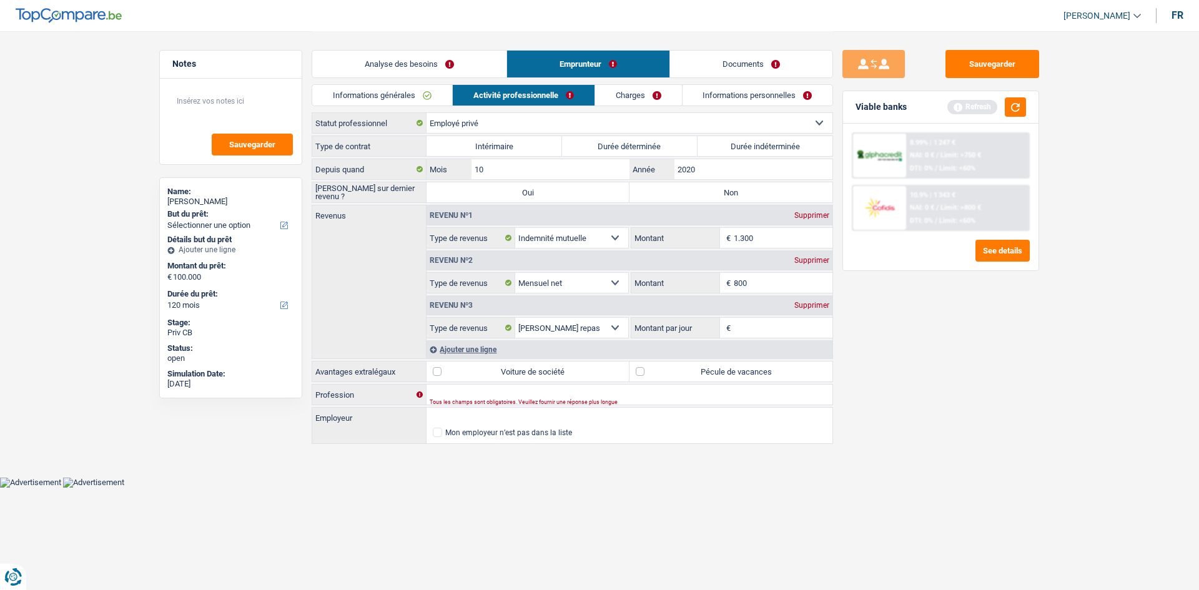
click at [368, 147] on label "Durée indéterminée" at bounding box center [766, 146] width 136 height 20
click at [368, 147] on input "Durée indéterminée" at bounding box center [766, 146] width 136 height 20
radio input "true"
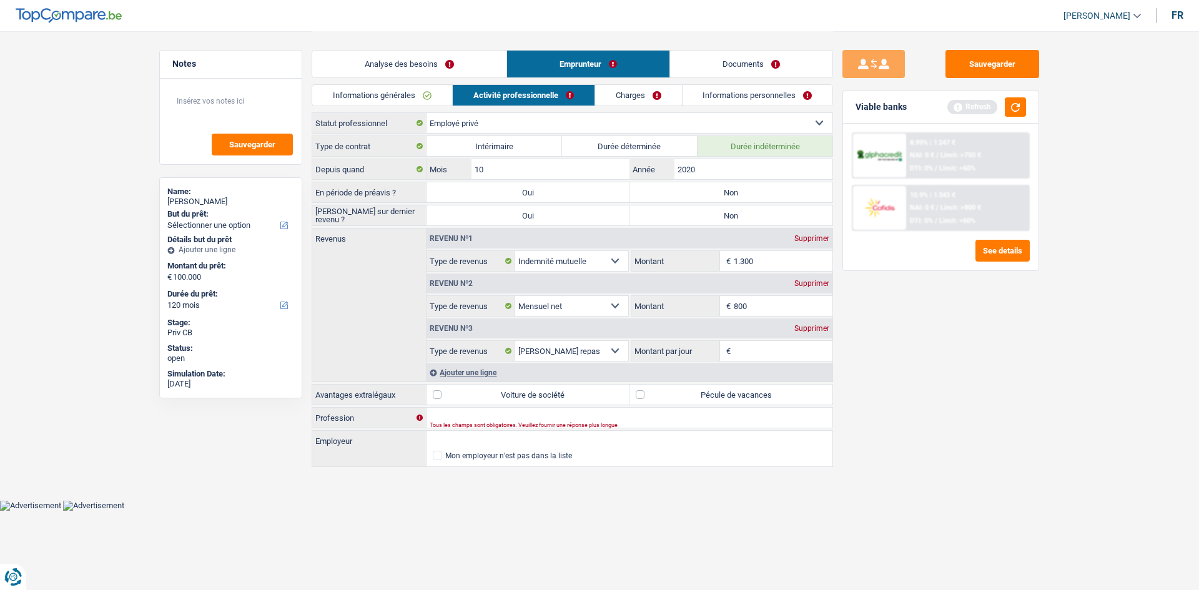
click at [368, 166] on label "Non" at bounding box center [731, 192] width 203 height 20
click at [368, 166] on input "Non" at bounding box center [731, 192] width 203 height 20
radio input "true"
click at [368, 166] on label "Non" at bounding box center [731, 216] width 203 height 20
click at [368, 166] on input "Non" at bounding box center [731, 216] width 203 height 20
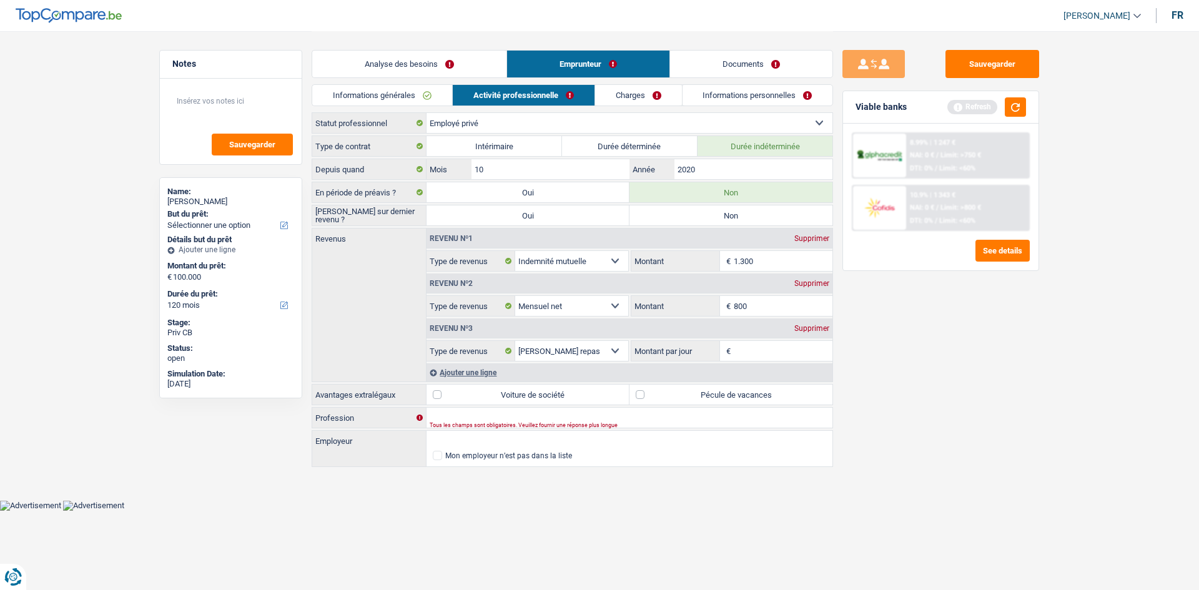
radio input "true"
click at [368, 166] on div "Sauvegarder Viable banks Refresh 8.99% | 1 247 € NAI: 0 € / Limit: >750 € DTI: …" at bounding box center [941, 310] width 216 height 520
click at [368, 166] on input "2020" at bounding box center [754, 169] width 158 height 20
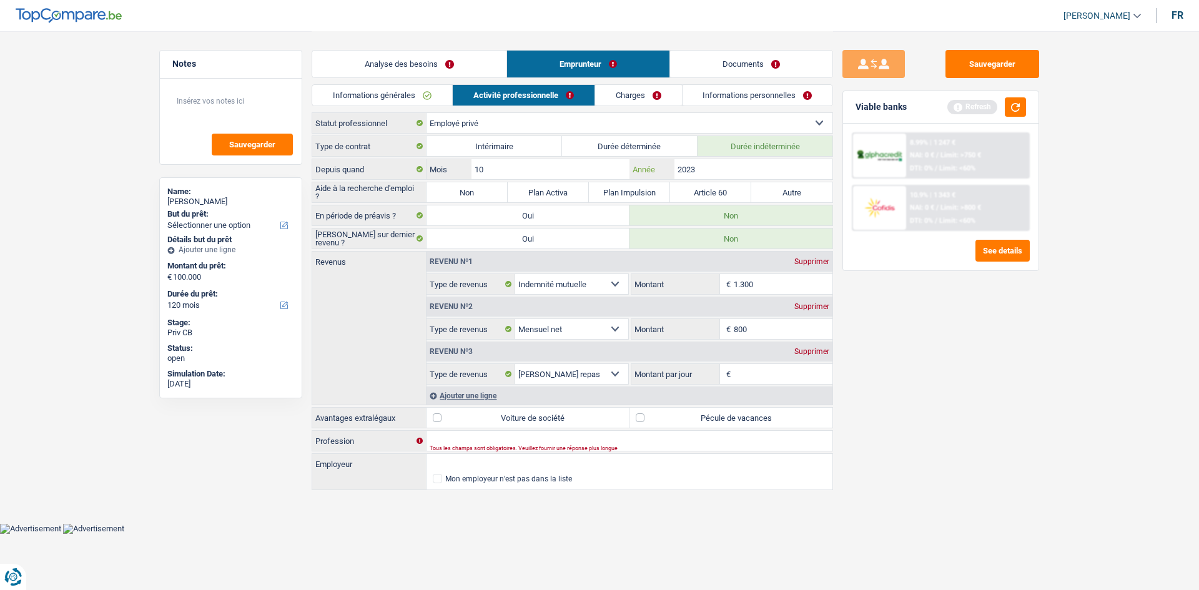
type input "2023"
click at [368, 166] on label "Non" at bounding box center [467, 192] width 81 height 20
click at [368, 166] on input "Non" at bounding box center [467, 192] width 81 height 20
radio input "true"
click at [368, 166] on input "10" at bounding box center [551, 169] width 158 height 20
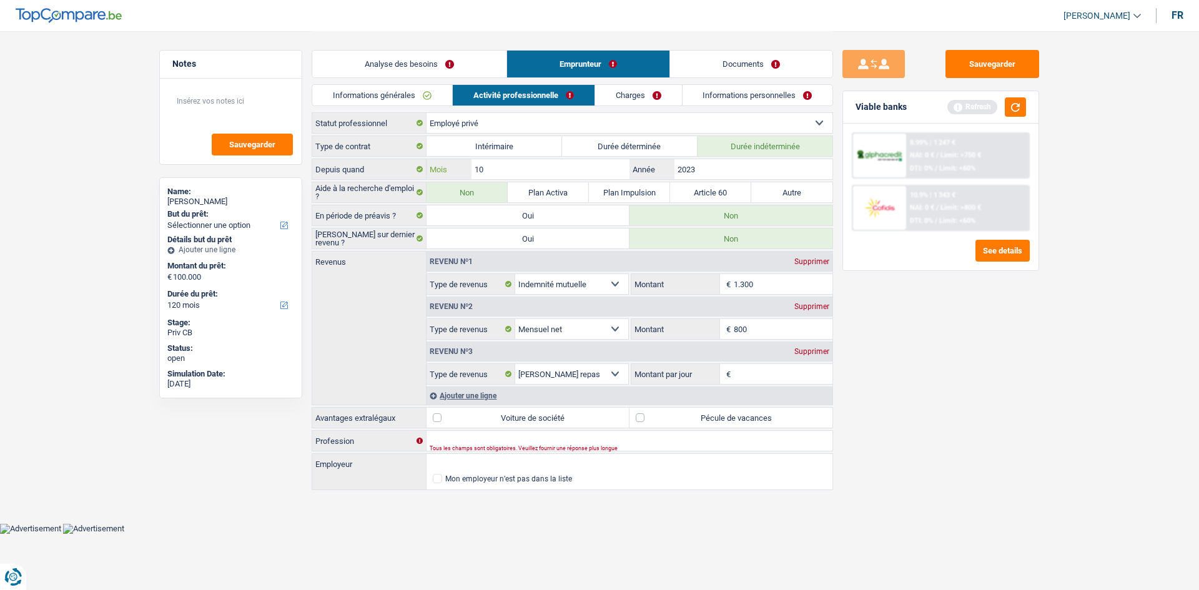
type input "1"
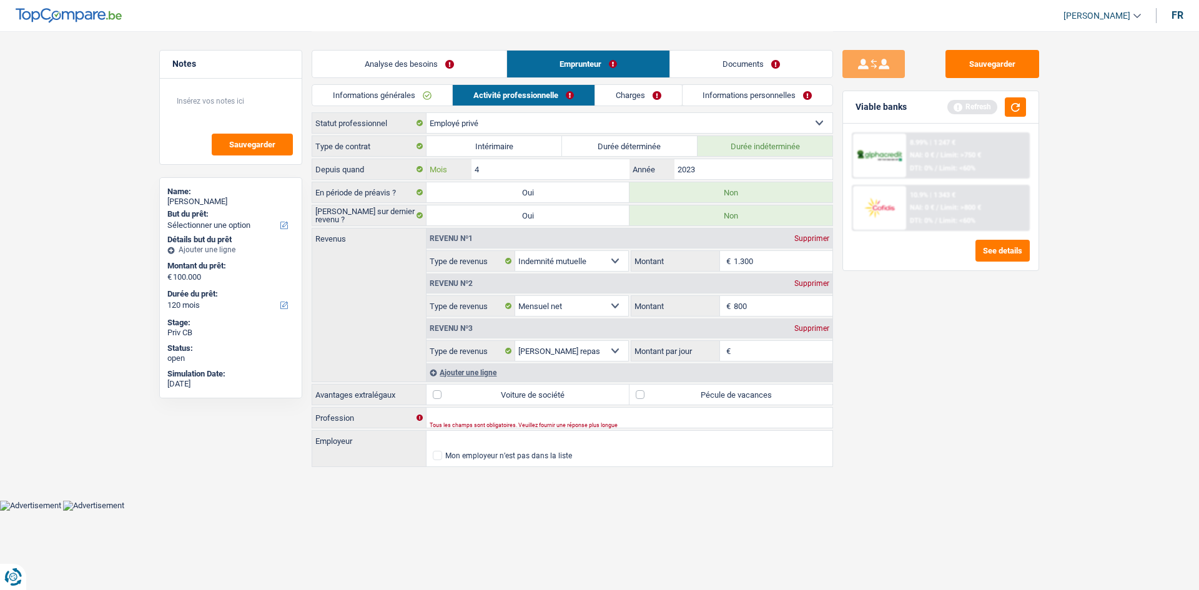
type input "4"
click at [368, 166] on main "Notes Sauvegarder Name: [PERSON_NAME] But du prêt: Confort maison: meubles, tex…" at bounding box center [599, 250] width 1199 height 500
click at [299, 102] on div "Sauvegarder" at bounding box center [231, 122] width 142 height 86
click at [270, 116] on textarea at bounding box center [231, 105] width 124 height 37
type textarea "partenamut"
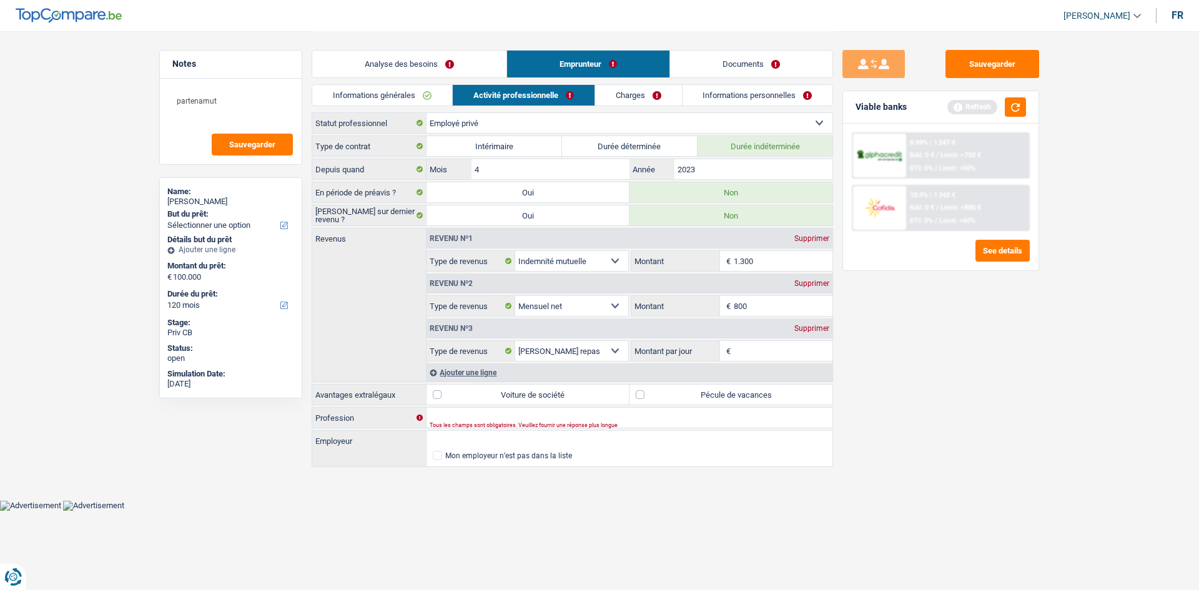
click at [368, 166] on label "Pécule de vacances" at bounding box center [731, 395] width 203 height 20
click at [368, 166] on input "Pécule de vacances" at bounding box center [731, 395] width 203 height 20
checkbox input "true"
drag, startPoint x: 738, startPoint y: 349, endPoint x: 904, endPoint y: 354, distance: 166.2
click at [368, 166] on input "Montant par jour" at bounding box center [783, 351] width 99 height 20
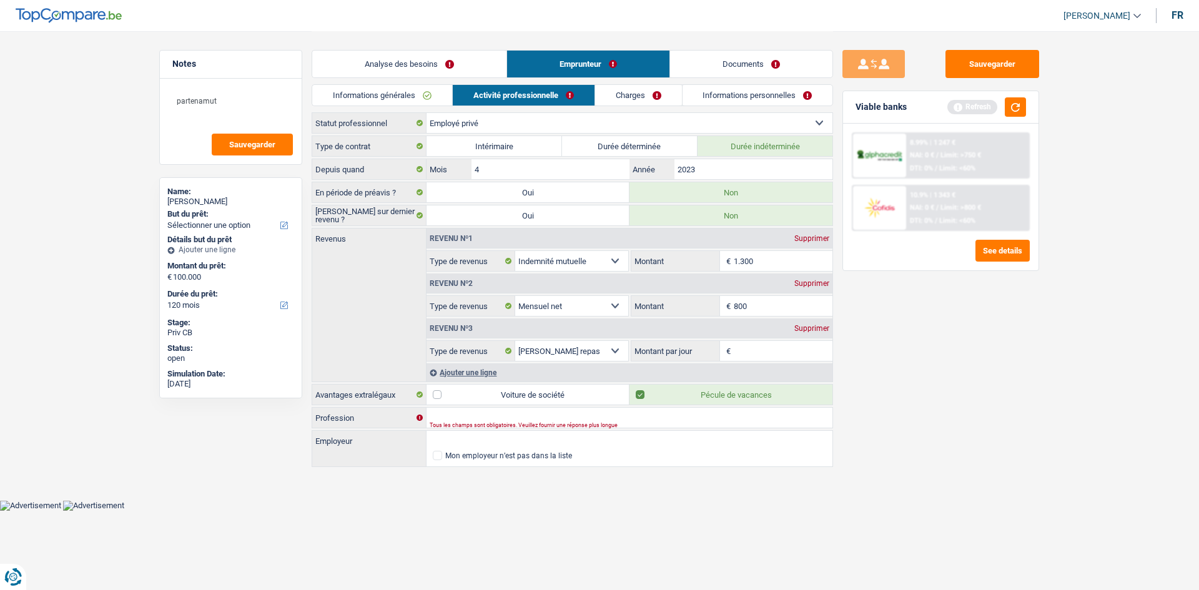
click at [368, 166] on div "Supprimer" at bounding box center [811, 328] width 41 height 7
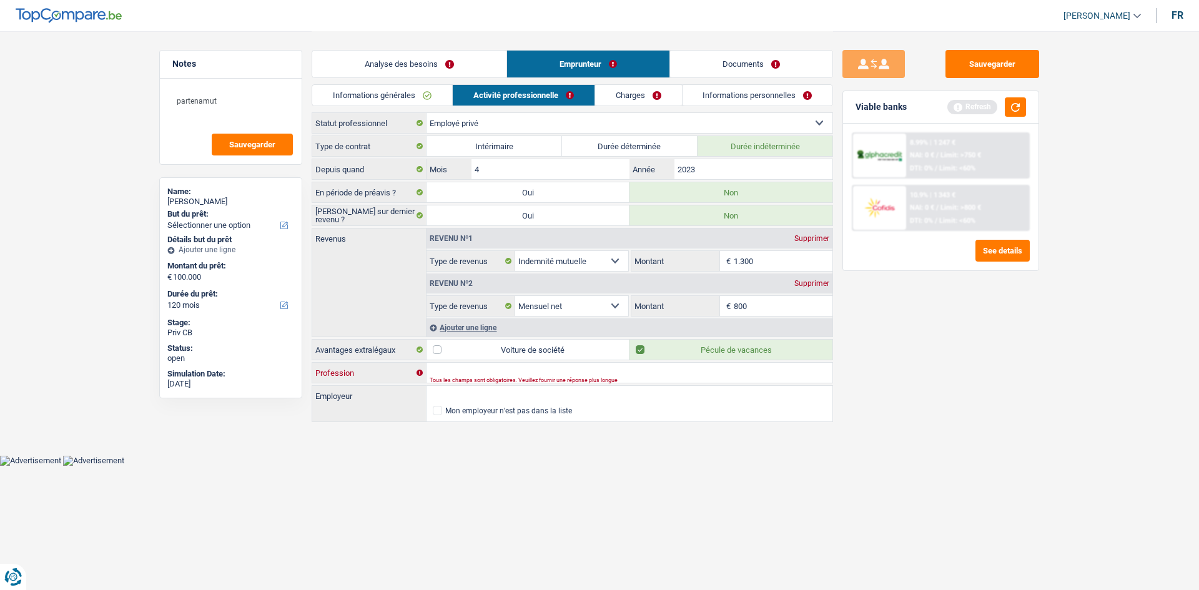
click at [368, 166] on input "Profession" at bounding box center [630, 373] width 406 height 20
type input "agent immobilier"
click at [368, 166] on input "Employeur" at bounding box center [630, 396] width 406 height 20
type input "immo isca"
drag, startPoint x: 1119, startPoint y: 443, endPoint x: 1079, endPoint y: 399, distance: 59.2
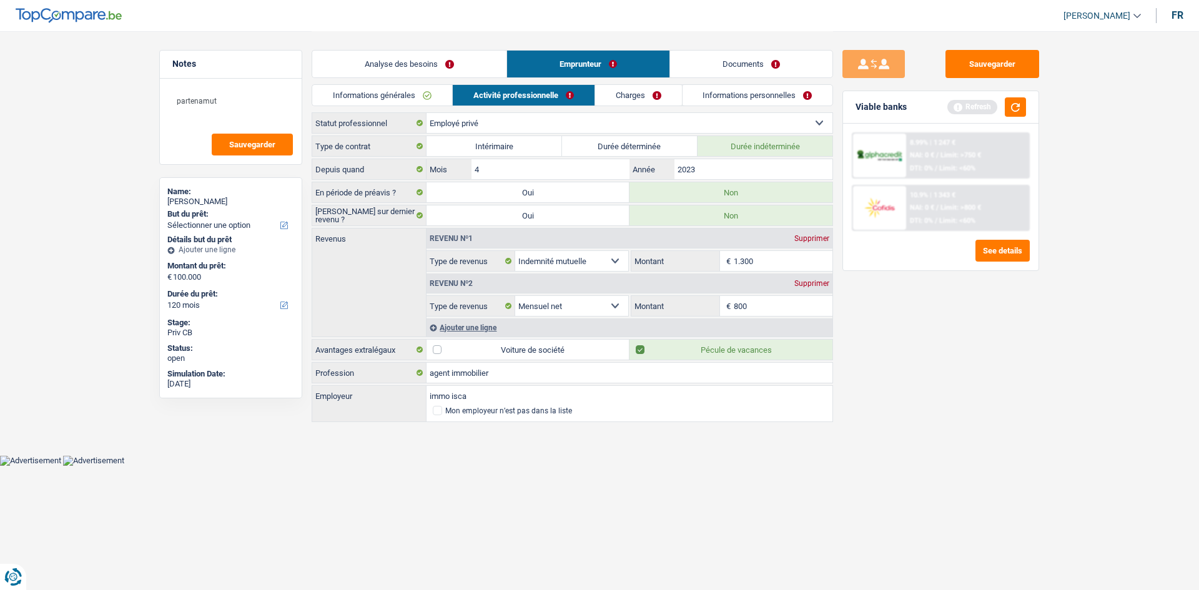
click at [368, 166] on main "Notes partenamut Sauvegarder Name: [PERSON_NAME] But du prêt: Confort maison: m…" at bounding box center [599, 227] width 1199 height 455
click at [368, 111] on div "Informations générales Activité professionnelle Charges Informations personnell…" at bounding box center [573, 98] width 522 height 28
drag, startPoint x: 656, startPoint y: 98, endPoint x: 655, endPoint y: 92, distance: 6.5
click at [368, 98] on link "Charges" at bounding box center [638, 95] width 87 height 21
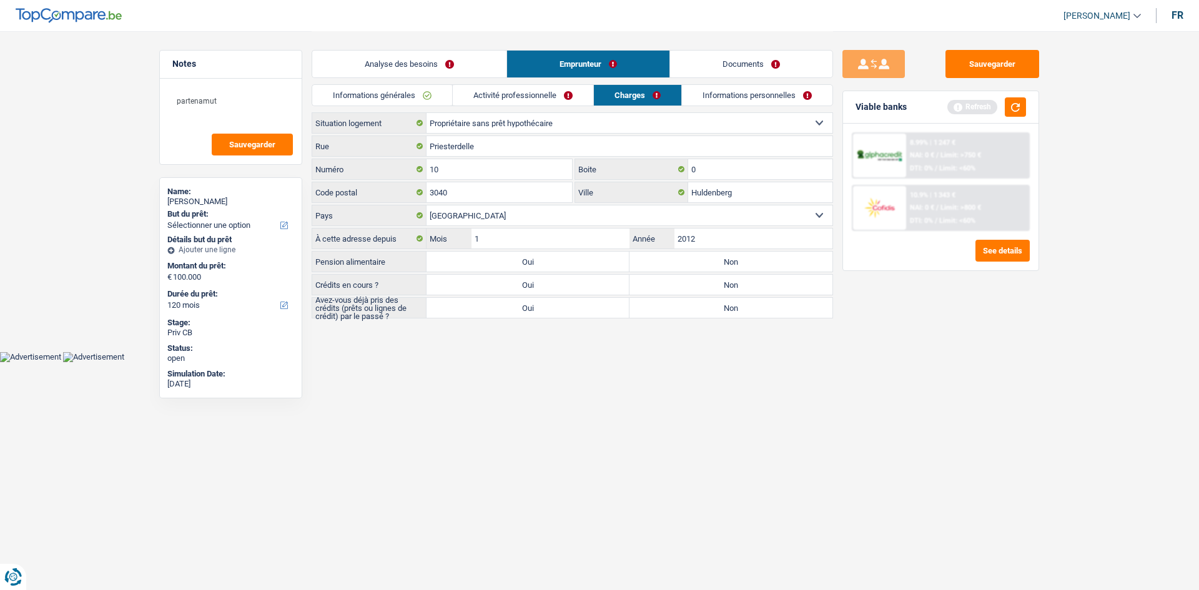
click at [368, 117] on select "Locataire Propriétaire avec prêt hypothécaire Propriétaire sans prêt hypothécai…" at bounding box center [630, 123] width 406 height 20
select select "ownerWithMortgage"
click at [368, 113] on select "Locataire Propriétaire avec prêt hypothécaire Propriétaire sans prêt hypothécai…" at bounding box center [630, 123] width 406 height 20
click at [368, 77] on link "Analyse des besoins" at bounding box center [409, 64] width 194 height 27
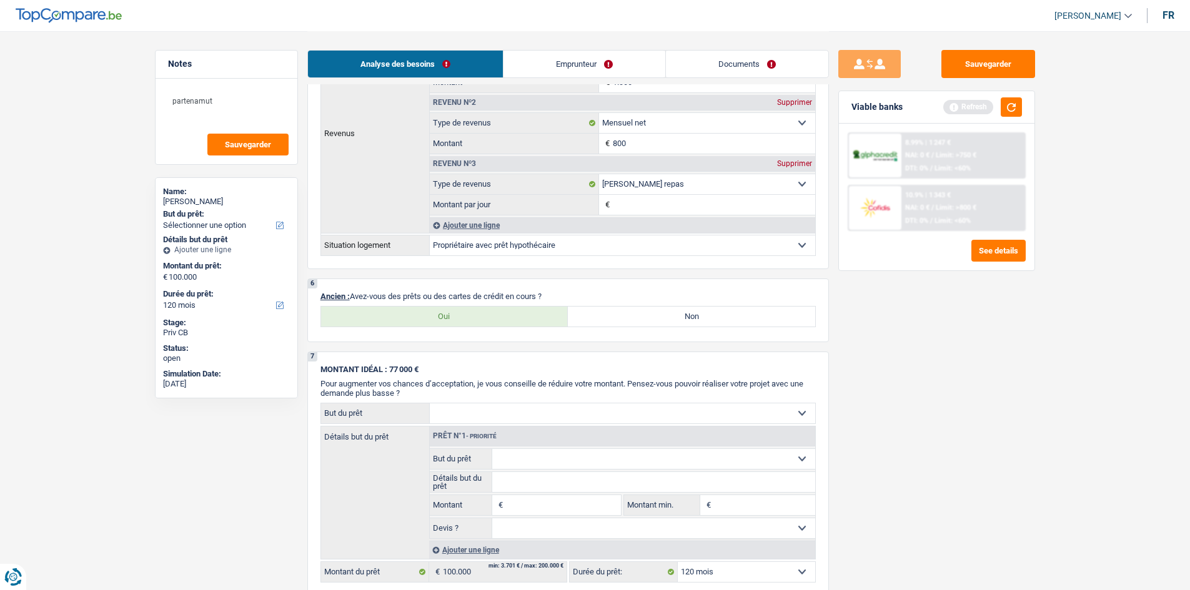
scroll to position [937, 0]
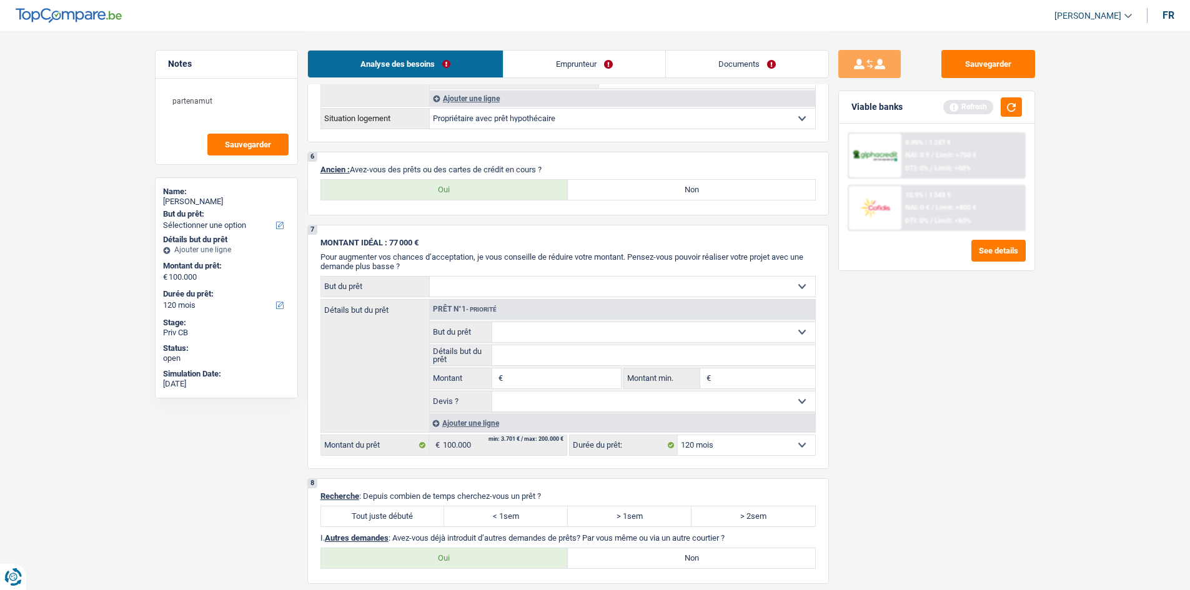
click at [368, 166] on label "Oui" at bounding box center [444, 190] width 247 height 20
click at [368, 166] on input "Oui" at bounding box center [444, 190] width 247 height 20
radio input "true"
select select "mortgage"
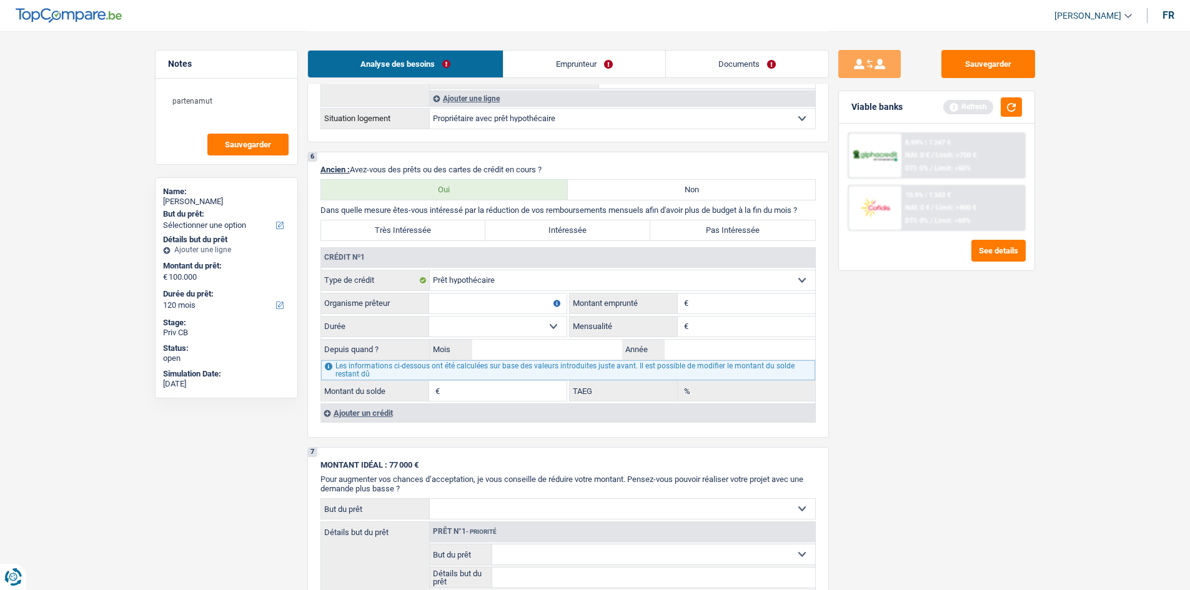
click at [368, 166] on input "Montant" at bounding box center [753, 304] width 124 height 20
click at [366, 166] on div "Ajouter un crédit" at bounding box center [567, 413] width 495 height 19
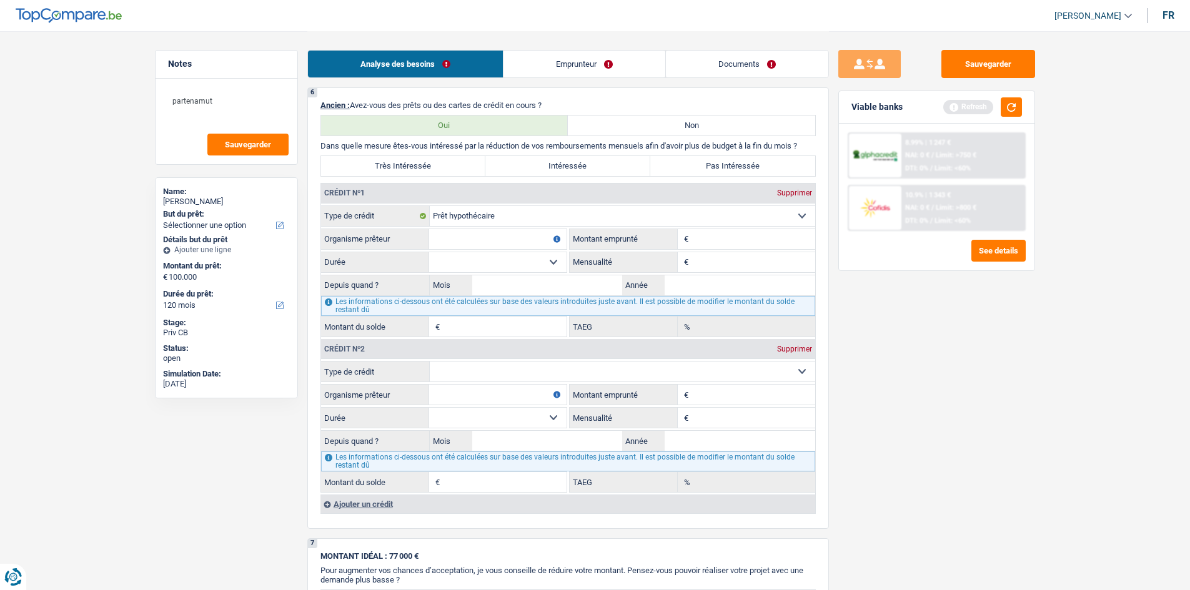
scroll to position [1062, 0]
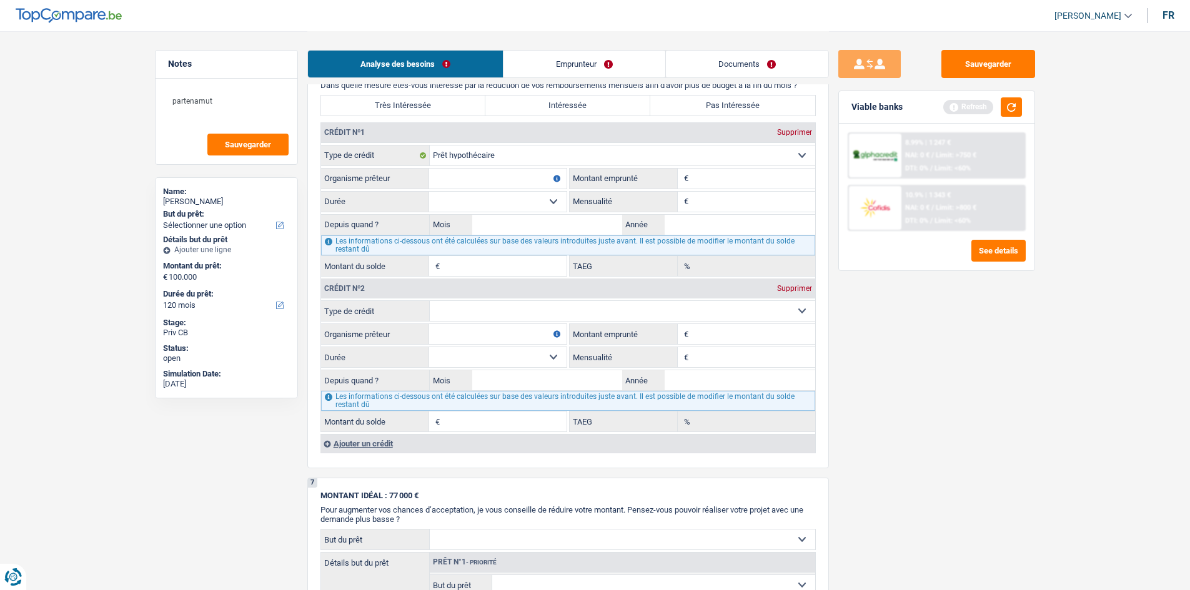
click at [368, 166] on div "Crédit nº2 Supprimer Carte ou ouverture de crédit Prêt hypothécaire Vente à tem…" at bounding box center [567, 355] width 495 height 156
drag, startPoint x: 544, startPoint y: 304, endPoint x: 540, endPoint y: 315, distance: 12.1
click at [368, 166] on select "Carte ou ouverture de crédit Prêt hypothécaire Vente à tempérament Prêt à tempé…" at bounding box center [622, 311] width 385 height 20
select select "mortgage"
click at [368, 166] on select "Carte ou ouverture de crédit Prêt hypothécaire Vente à tempérament Prêt à tempé…" at bounding box center [622, 311] width 385 height 20
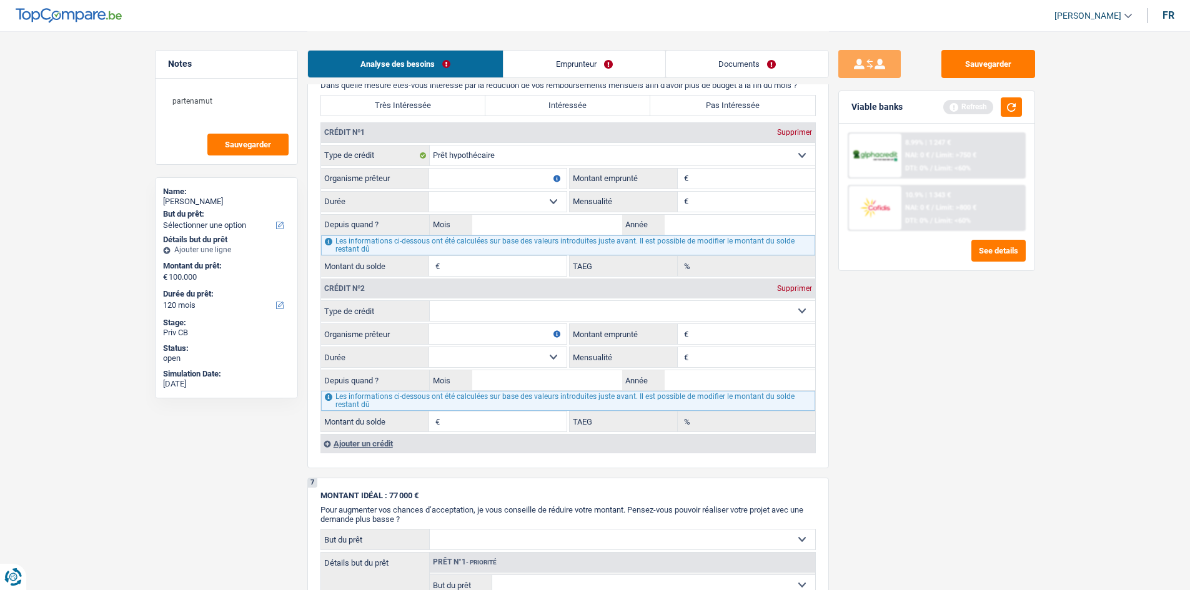
type input "0"
click at [368, 166] on input "Montant" at bounding box center [753, 179] width 124 height 20
type input "525.000"
click at [368, 166] on div "Supprimer" at bounding box center [794, 288] width 41 height 7
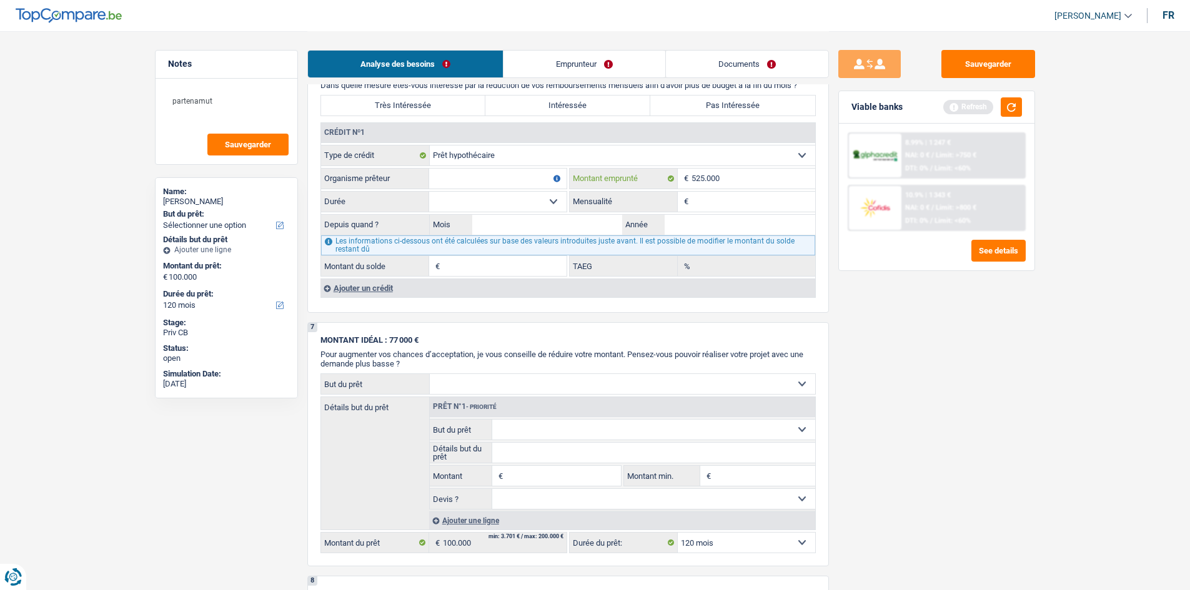
click at [368, 166] on input "525.000" at bounding box center [753, 179] width 124 height 20
click at [368, 166] on input "Mensualité" at bounding box center [753, 202] width 124 height 20
type input "5.000"
click at [368, 166] on div "Sauvegarder Viable banks Refresh 8.99% | 1 247 € NAI: 0 € / Limit: >750 € DTI: …" at bounding box center [937, 310] width 216 height 520
drag, startPoint x: 329, startPoint y: 295, endPoint x: 343, endPoint y: 294, distance: 14.4
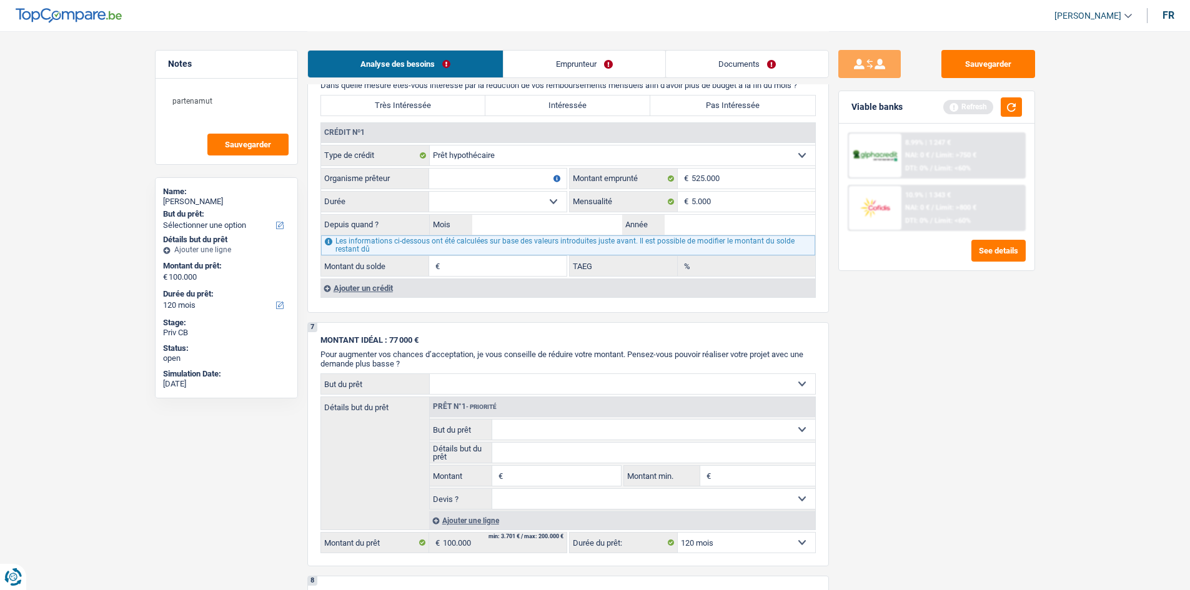
click at [343, 166] on div "Ajouter un crédit" at bounding box center [567, 288] width 495 height 19
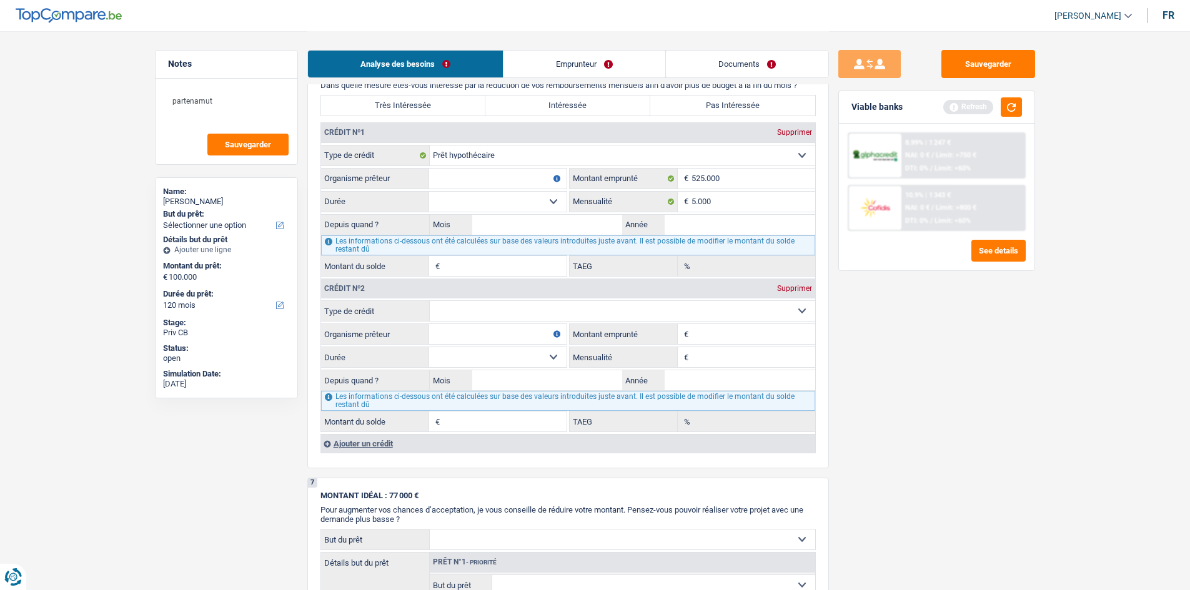
click at [368, 166] on div "Crédit nº2 Supprimer" at bounding box center [568, 289] width 494 height 20
click at [368, 166] on select "Carte ou ouverture de crédit Prêt hypothécaire Vente à tempérament Prêt à tempé…" at bounding box center [622, 311] width 385 height 20
select select "personalSale"
type input "0"
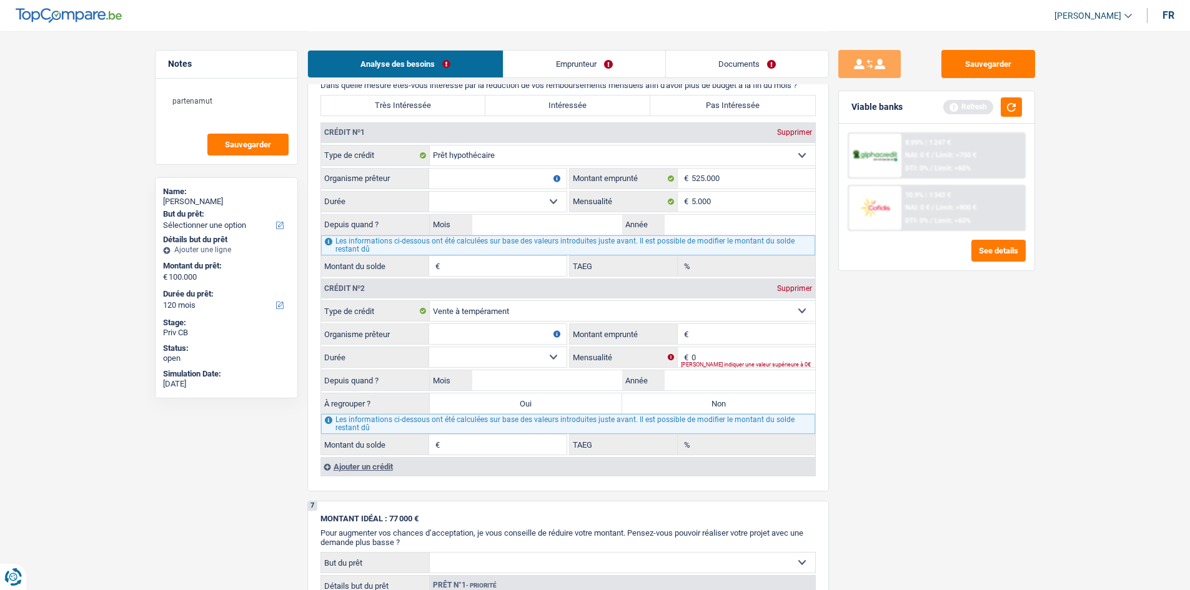
click at [368, 166] on select "Carte ou ouverture de crédit Prêt hypothécaire Vente à tempérament Prêt à tempé…" at bounding box center [622, 311] width 385 height 20
select select "mortgage"
click at [368, 166] on select "Carte ou ouverture de crédit Prêt hypothécaire Vente à tempérament Prêt à tempé…" at bounding box center [622, 311] width 385 height 20
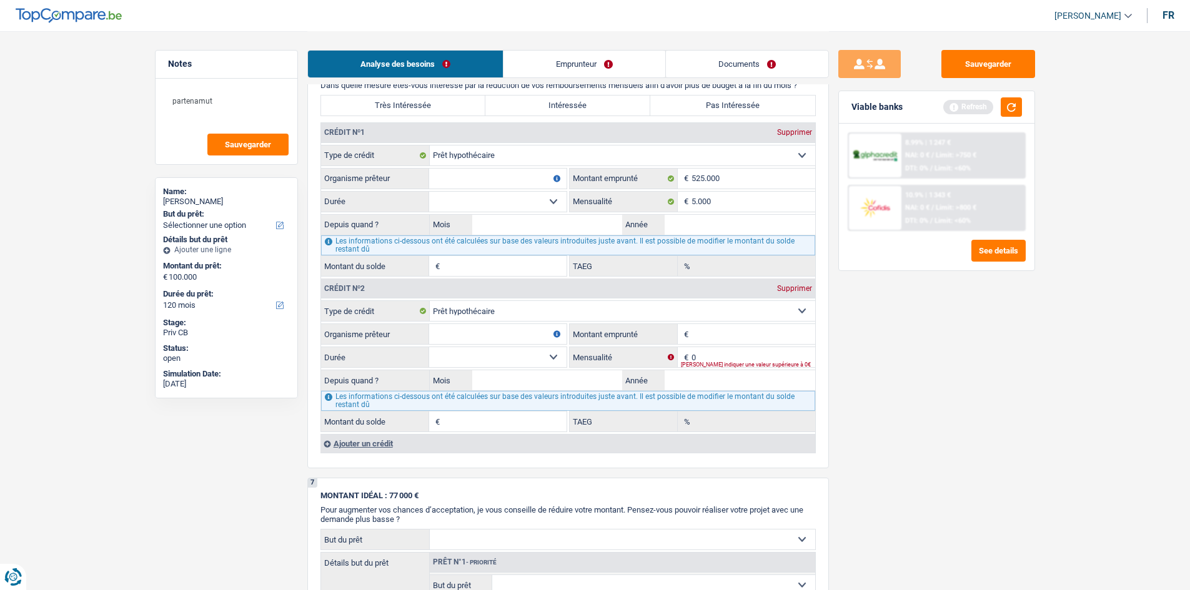
click at [368, 166] on div "[PERSON_NAME] indiquer une valeur supérieure à 0€" at bounding box center [748, 364] width 134 height 5
click at [368, 166] on input "0" at bounding box center [753, 357] width 124 height 20
type input "1.500"
click at [368, 166] on div "Sauvegarder Viable banks Refresh 8.99% | 1 247 € NAI: 0 € / Limit: >750 € DTI: …" at bounding box center [937, 310] width 216 height 520
click at [368, 71] on link "Emprunteur" at bounding box center [584, 64] width 162 height 27
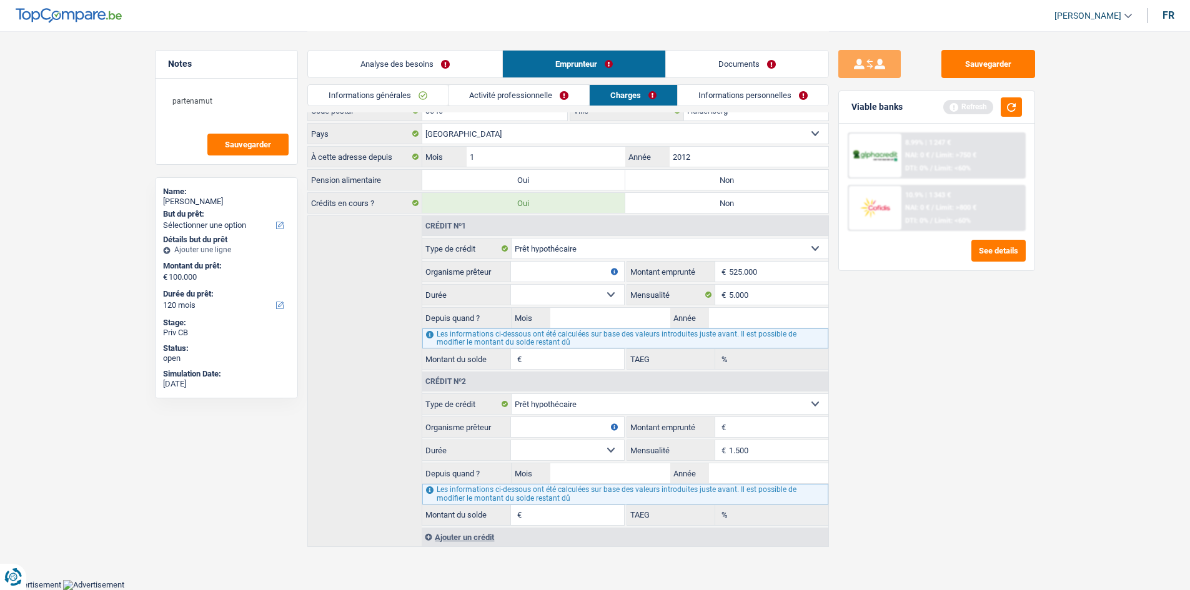
scroll to position [81, 0]
click at [368, 91] on link "Activité professionnelle" at bounding box center [518, 95] width 141 height 21
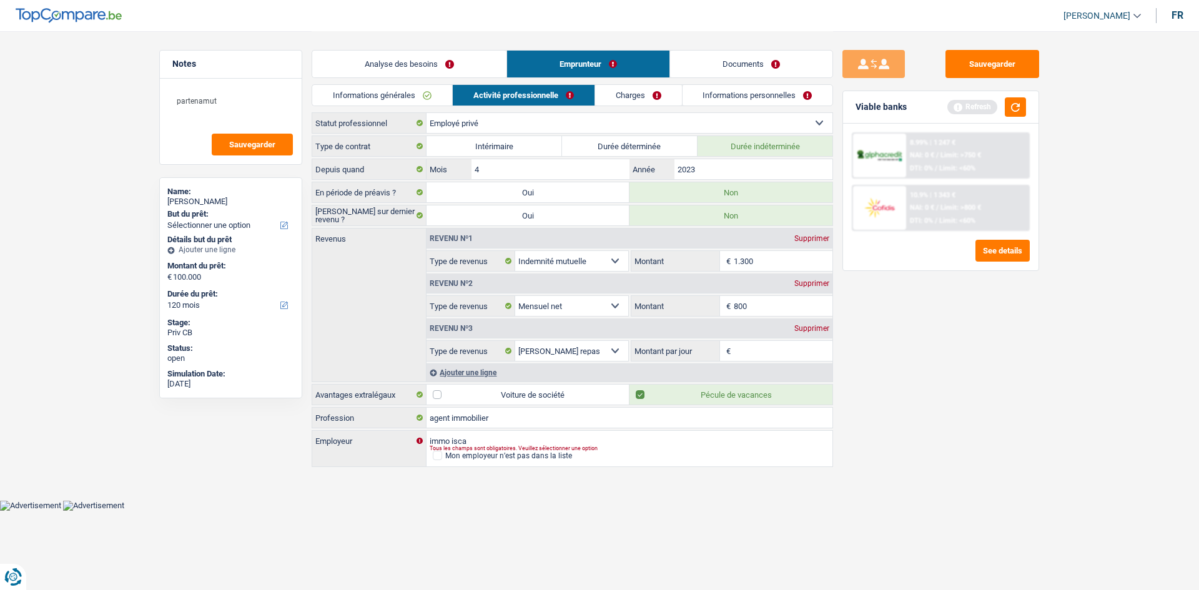
click at [368, 166] on div "Ajouter une ligne" at bounding box center [630, 373] width 406 height 18
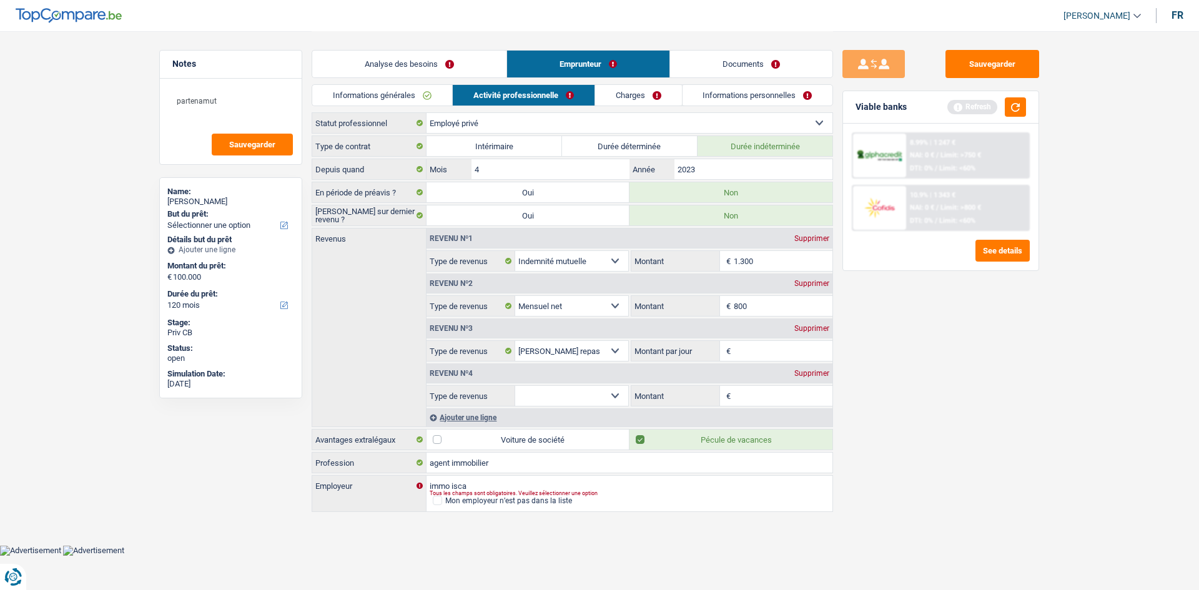
drag, startPoint x: 608, startPoint y: 395, endPoint x: 625, endPoint y: 410, distance: 22.1
click at [368, 166] on select "Allocation d'handicap Allocations chômage Allocations familiales Chèques repas …" at bounding box center [571, 396] width 113 height 20
select select "rentalIncome"
click at [368, 166] on select "Allocation d'handicap Allocations chômage Allocations familiales Chèques repas …" at bounding box center [571, 396] width 113 height 20
click at [368, 166] on input "Montant" at bounding box center [783, 396] width 99 height 20
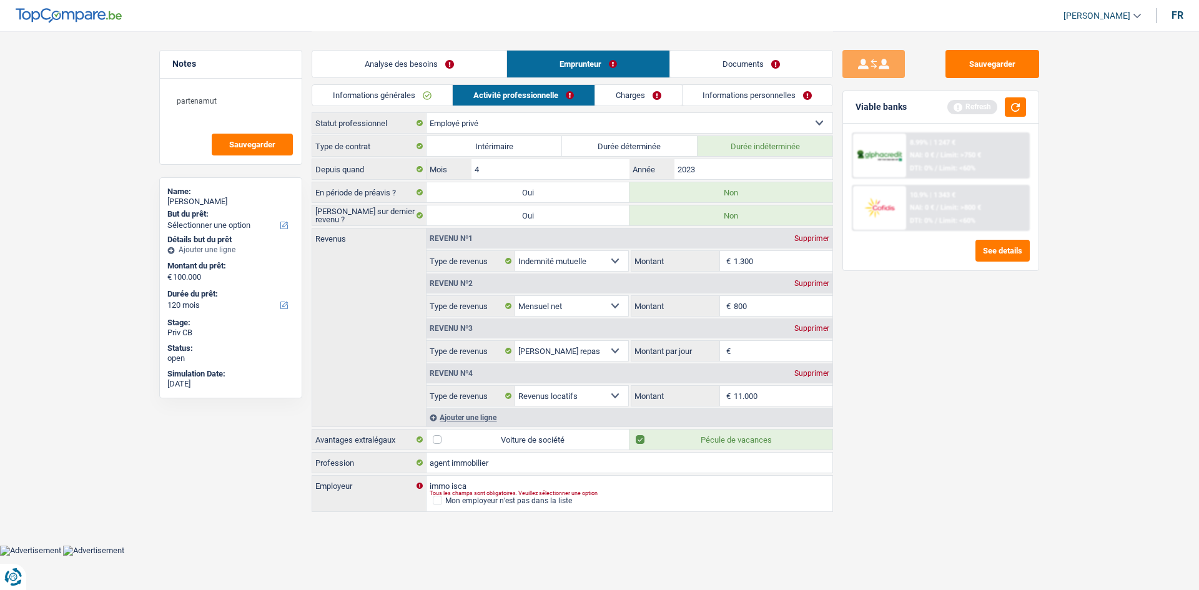
type input "11.000"
click at [368, 166] on div "Sauvegarder Viable banks Refresh 8.99% | 1 247 € NAI: 0 € / Limit: >750 € DTI: …" at bounding box center [941, 310] width 216 height 520
click at [368, 69] on link "Analyse des besoins" at bounding box center [409, 64] width 194 height 27
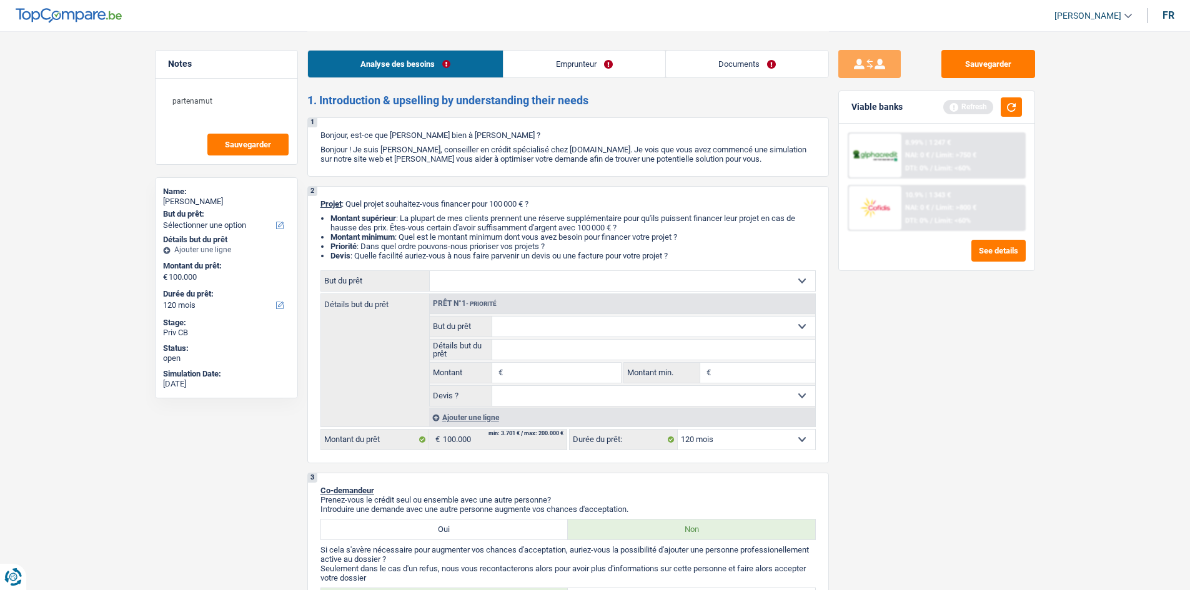
click at [368, 66] on link "Emprunteur" at bounding box center [584, 64] width 162 height 27
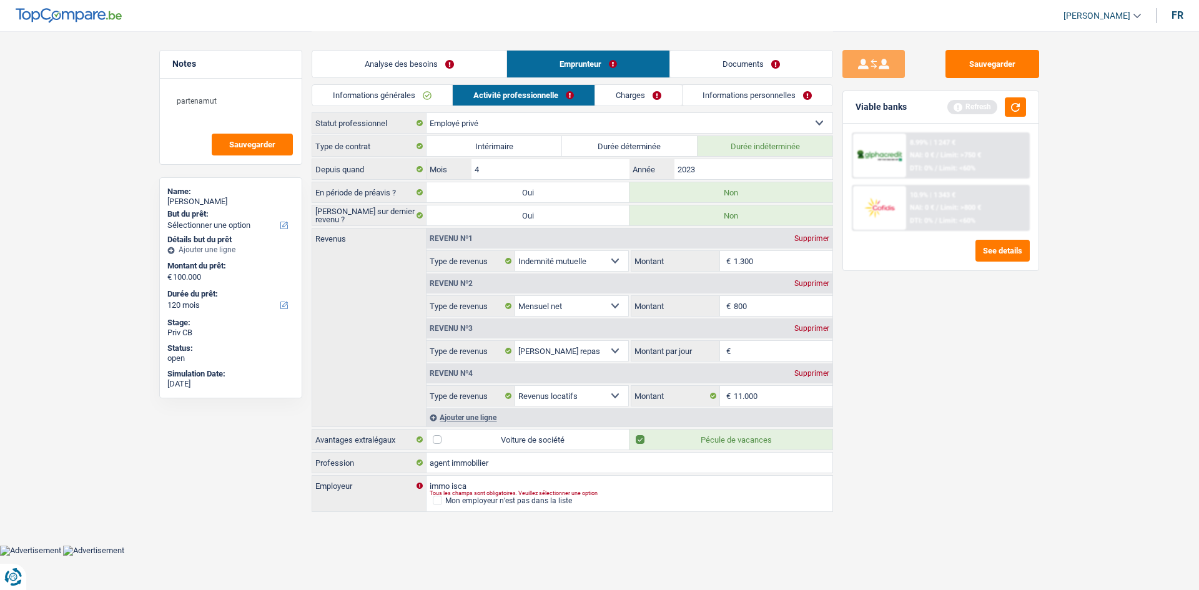
click at [368, 87] on link "Informations générales" at bounding box center [382, 95] width 140 height 21
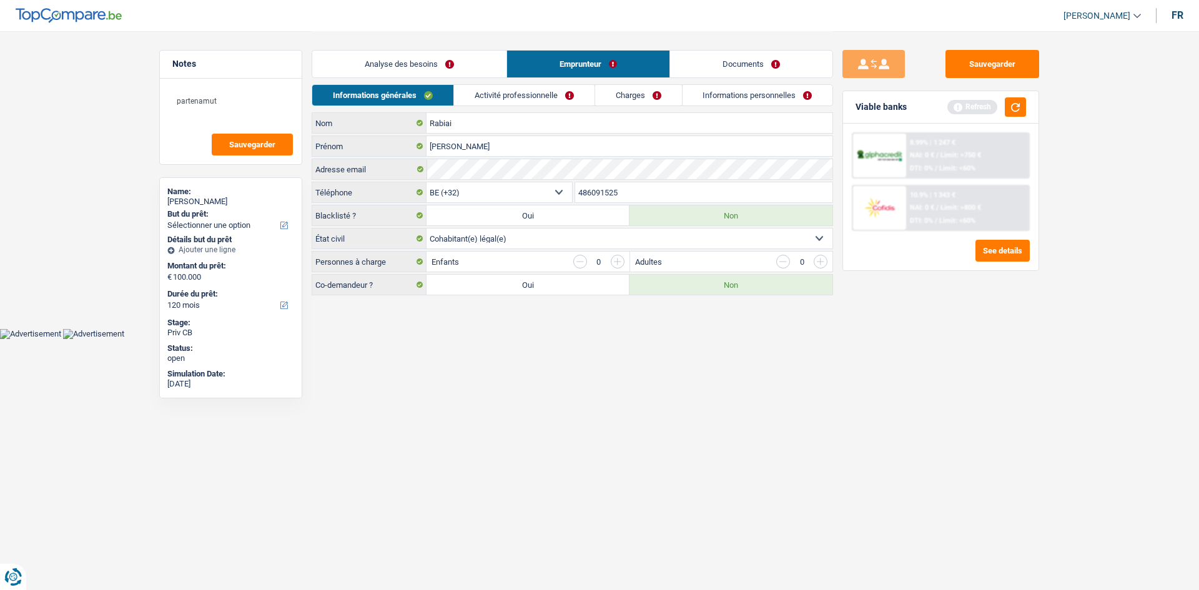
click at [368, 67] on link "Analyse des besoins" at bounding box center [409, 64] width 194 height 27
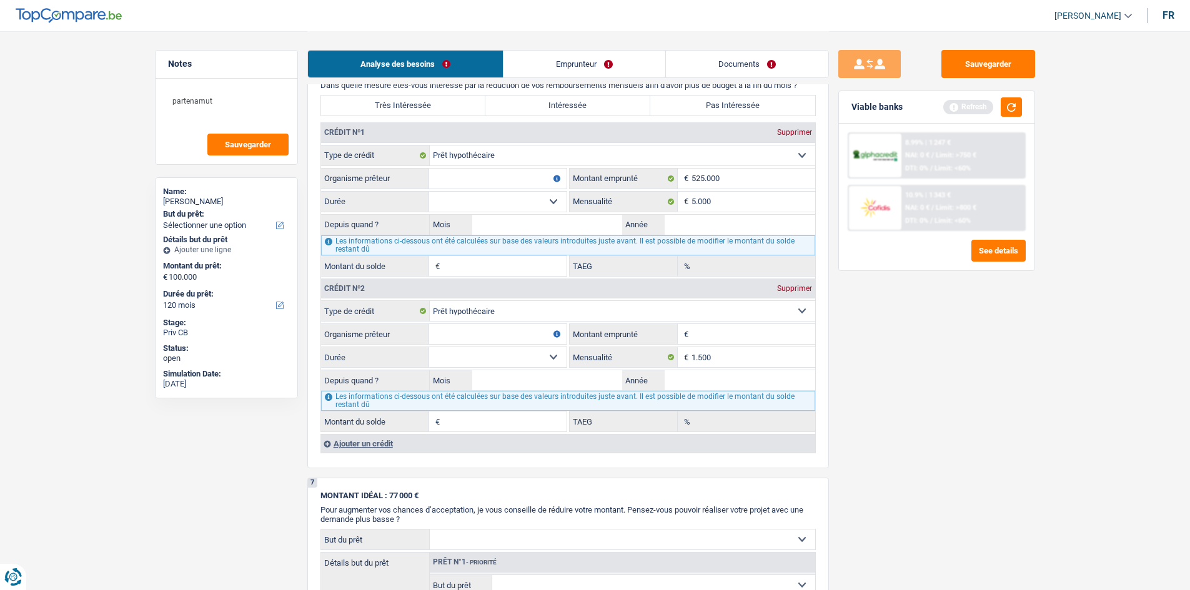
scroll to position [1124, 0]
click at [368, 166] on input "Année" at bounding box center [740, 224] width 151 height 20
type input "2019"
click at [368, 166] on div "Depuis quand ? Mois / 2019 Année" at bounding box center [568, 223] width 494 height 21
click at [368, 166] on input "Mois" at bounding box center [547, 224] width 151 height 20
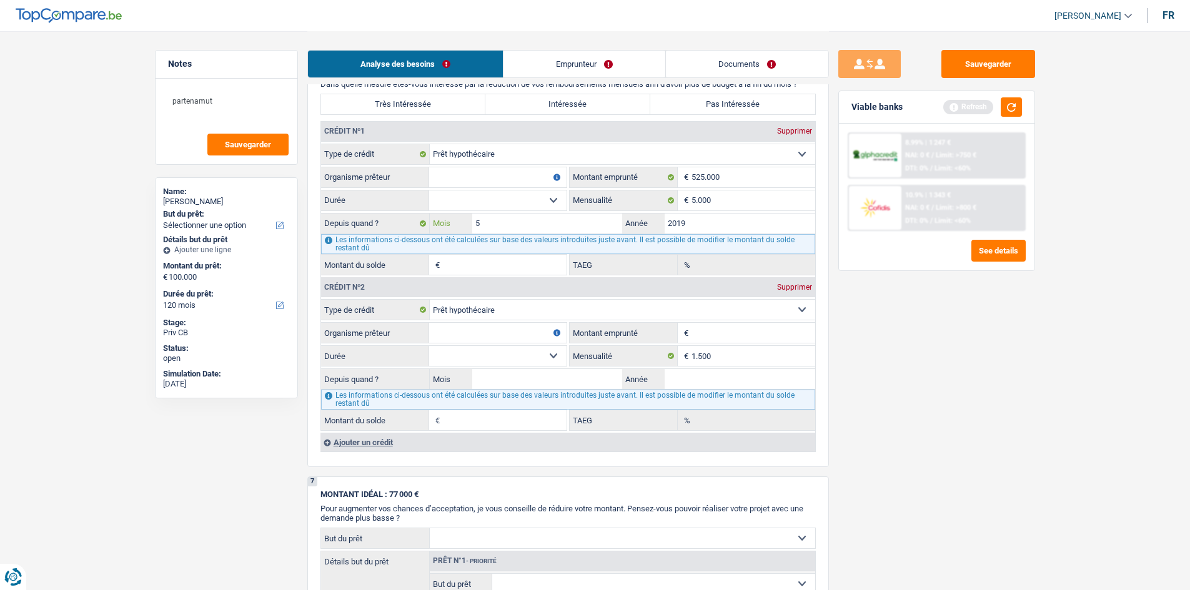
type input "5"
click at [368, 166] on select "120 mois 132 mois 144 mois 180 mois 240 mois 300 mois 360 mois 420 mois Sélecti…" at bounding box center [497, 201] width 137 height 20
select select "240"
click at [368, 166] on select "120 mois 132 mois 144 mois 180 mois 240 mois 300 mois 360 mois 420 mois Sélecti…" at bounding box center [497, 201] width 137 height 20
type input "450.740"
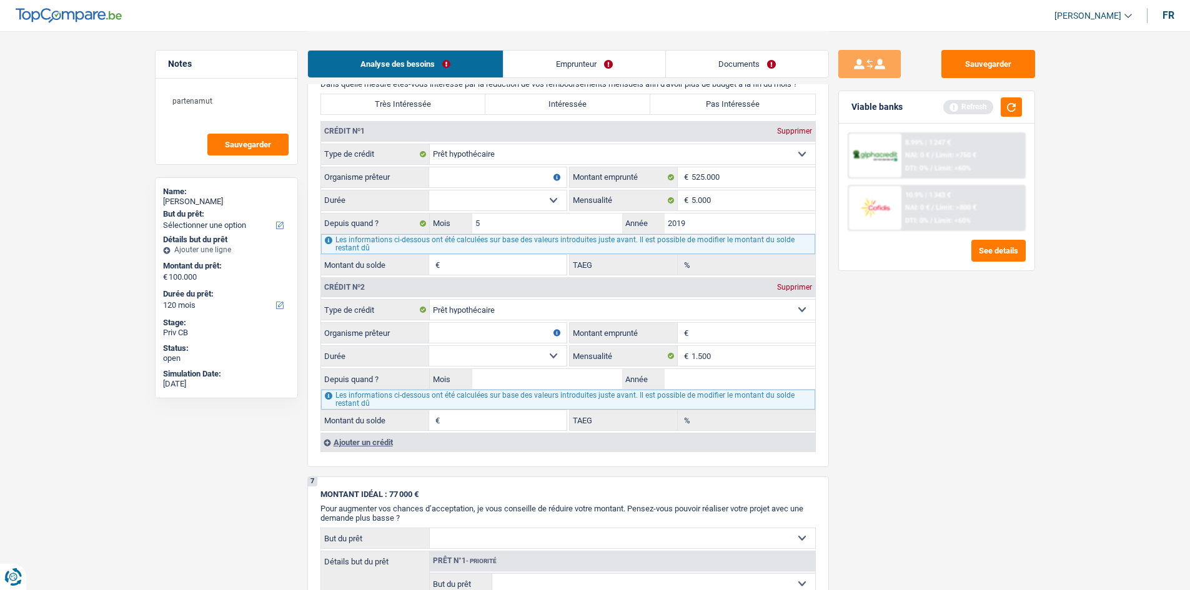
type input "10,26"
click at [368, 166] on select "120 mois 132 mois 144 mois 180 mois 240 mois 300 mois 360 mois 420 mois Sélecti…" at bounding box center [497, 201] width 137 height 20
select select "300"
click at [368, 166] on select "120 mois 132 mois 144 mois 180 mois 240 mois 300 mois 360 mois 420 mois Sélecti…" at bounding box center [497, 201] width 137 height 20
type input "486.640"
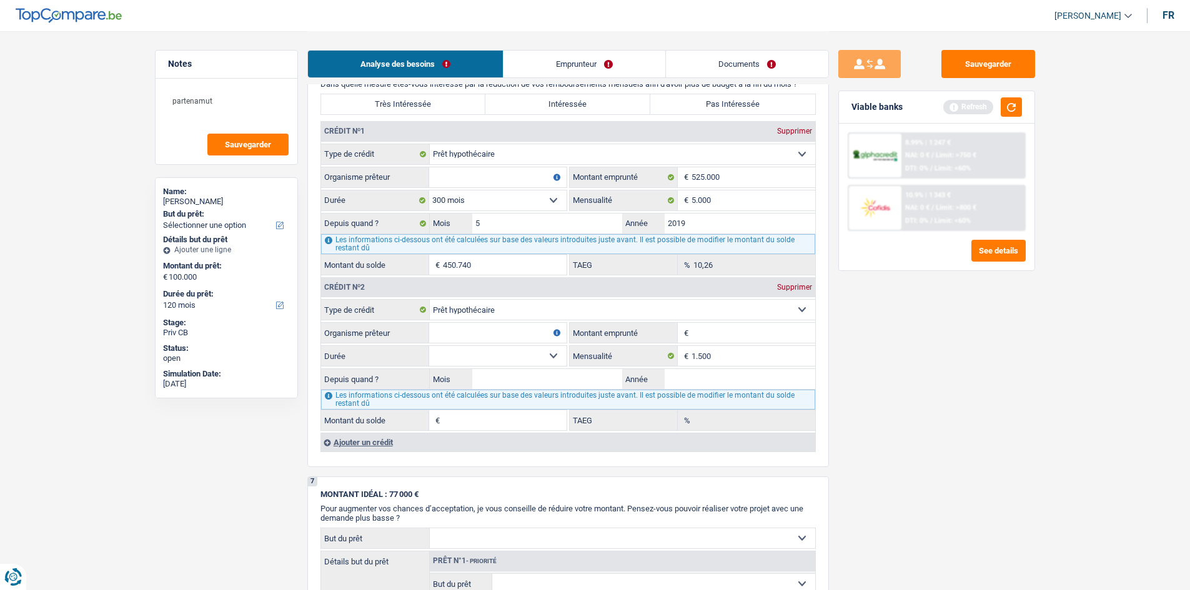
type input "11,15"
click at [368, 166] on select "120 mois 132 mois 144 mois 180 mois 240 mois 300 mois 360 mois 420 mois Sélecti…" at bounding box center [497, 201] width 137 height 20
select select "144"
click at [368, 166] on select "120 mois 132 mois 144 mois 180 mois 240 mois 300 mois 360 mois 420 mois Sélecti…" at bounding box center [497, 201] width 137 height 20
type input "291.206"
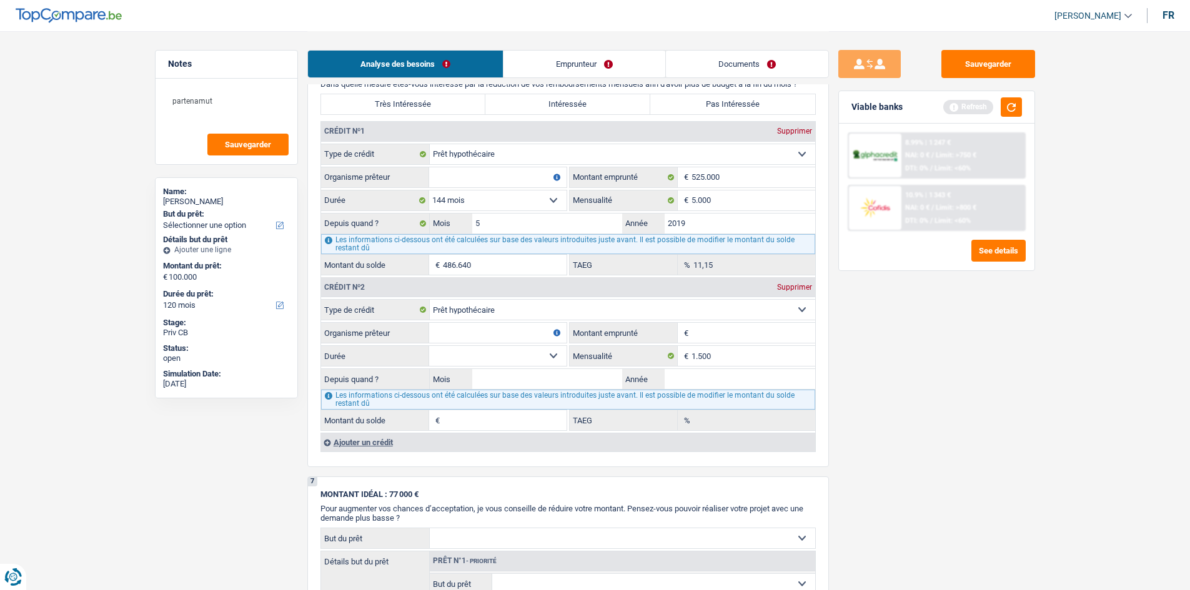
type input "5,69"
drag, startPoint x: 523, startPoint y: 201, endPoint x: 510, endPoint y: 209, distance: 15.1
click at [368, 166] on select "120 mois 132 mois 144 mois 180 mois 240 mois 300 mois 360 mois 420 mois Sélecti…" at bounding box center [497, 201] width 137 height 20
select select "180"
click at [368, 166] on select "120 mois 132 mois 144 mois 180 mois 240 mois 300 mois 360 mois 420 mois Sélecti…" at bounding box center [497, 201] width 137 height 20
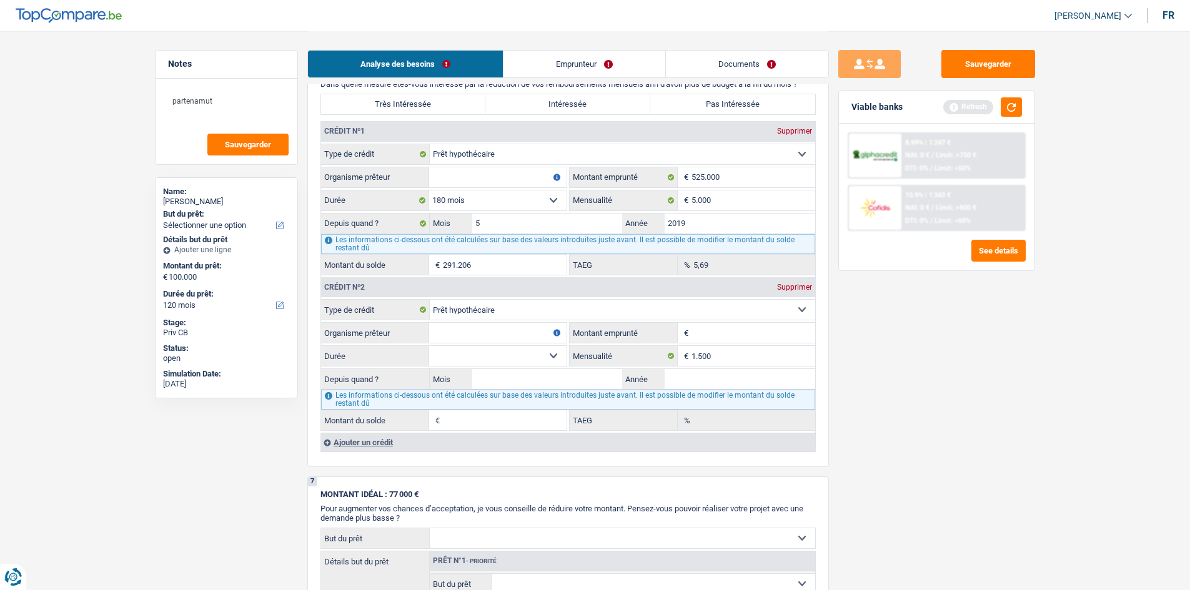
type input "375.026"
type input "8,24"
click at [368, 166] on div "Sauvegarder Viable banks Refresh 8.99% | 1 247 € NAI: 0 € / Limit: >750 € DTI: …" at bounding box center [937, 310] width 216 height 520
click at [368, 166] on input "Organisme prêteur" at bounding box center [497, 177] width 137 height 20
type input "fintro"
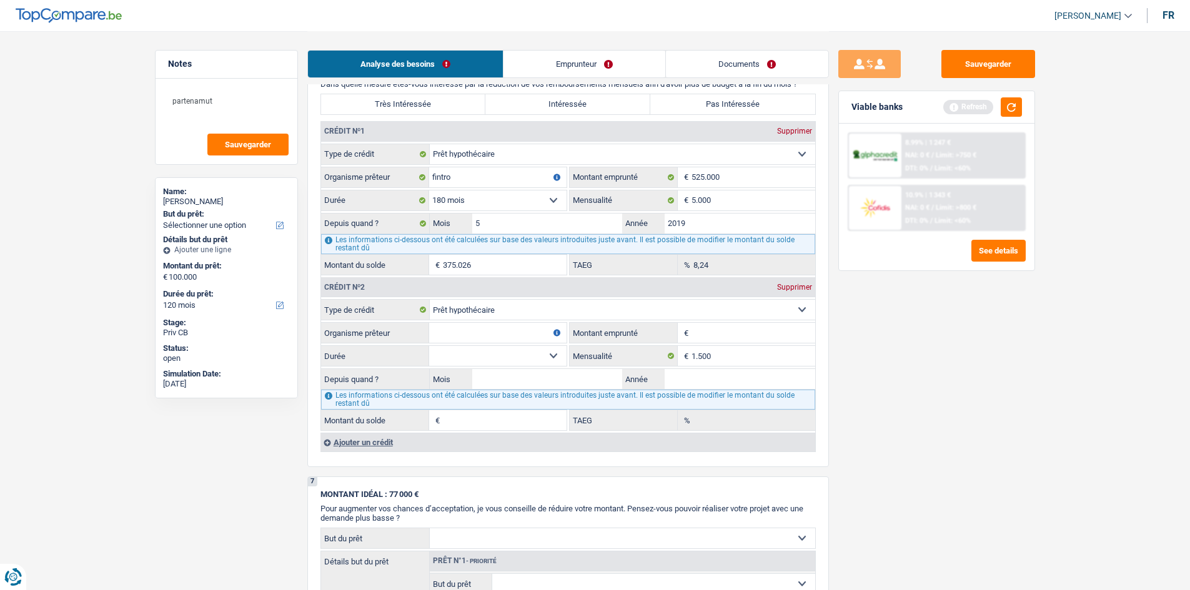
click at [368, 166] on input "Montant emprunté" at bounding box center [753, 333] width 124 height 20
drag, startPoint x: 950, startPoint y: 401, endPoint x: 878, endPoint y: 407, distance: 72.1
click at [368, 166] on div "Sauvegarder Viable banks Refresh 8.99% | 1 247 € NAI: 0 € / Limit: >750 € DTI: …" at bounding box center [937, 310] width 216 height 520
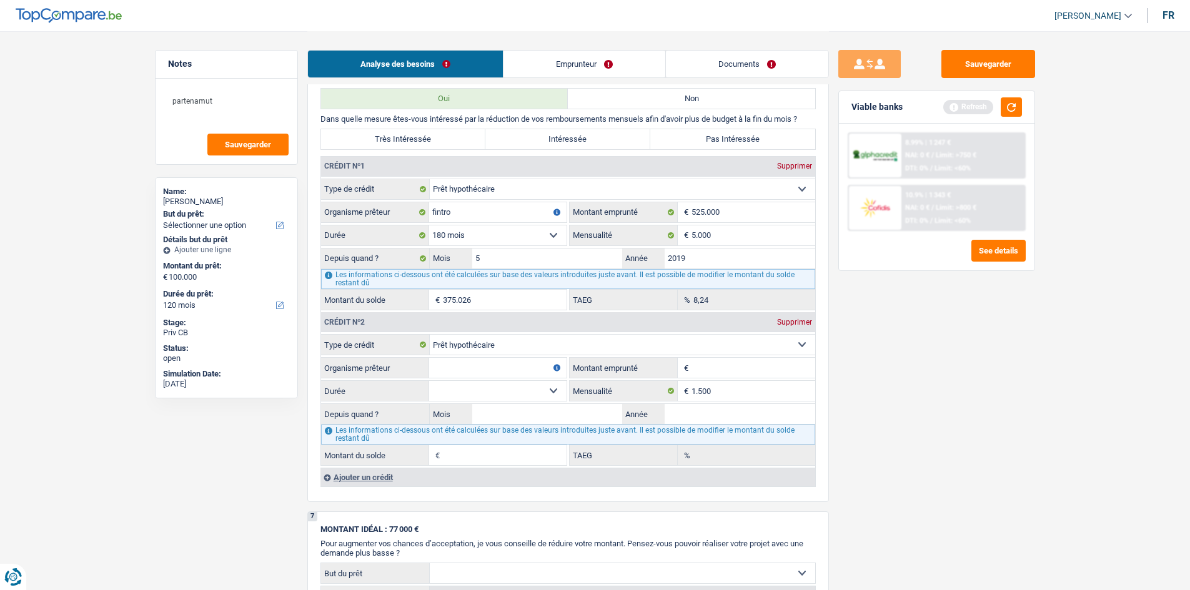
scroll to position [1062, 0]
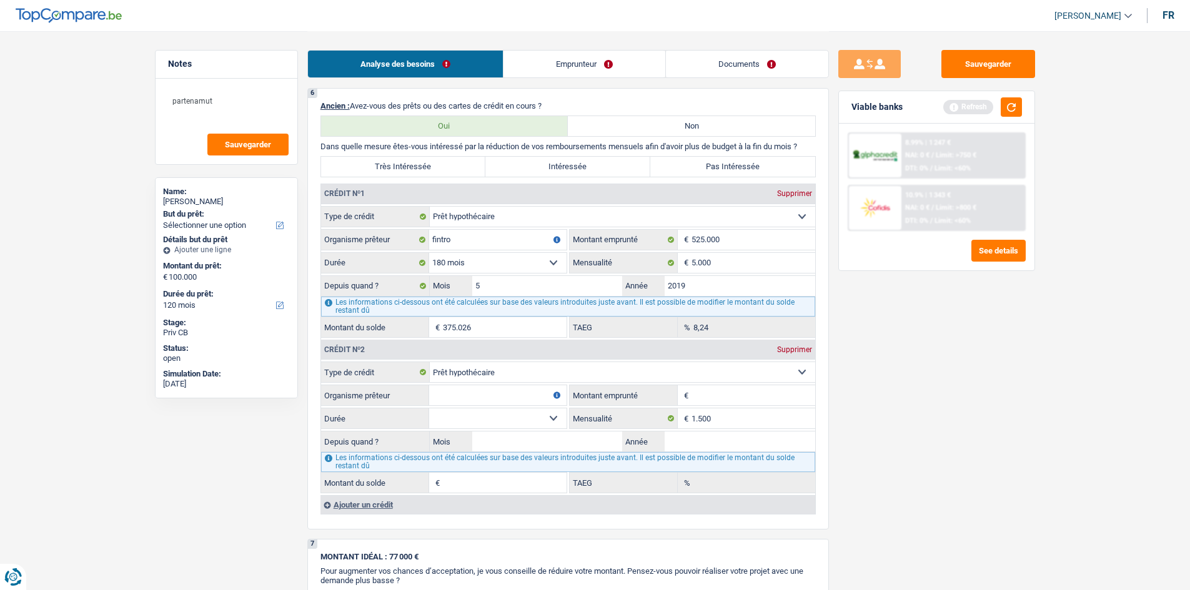
click at [368, 166] on div "6 Ancien : Avez-vous des prêts ou des cartes de crédit en cours ? Oui Non Dans …" at bounding box center [568, 309] width 522 height 442
click at [368, 162] on label "Pas Intéressée" at bounding box center [732, 167] width 165 height 20
click at [368, 162] on input "Pas Intéressée" at bounding box center [732, 167] width 165 height 20
radio input "true"
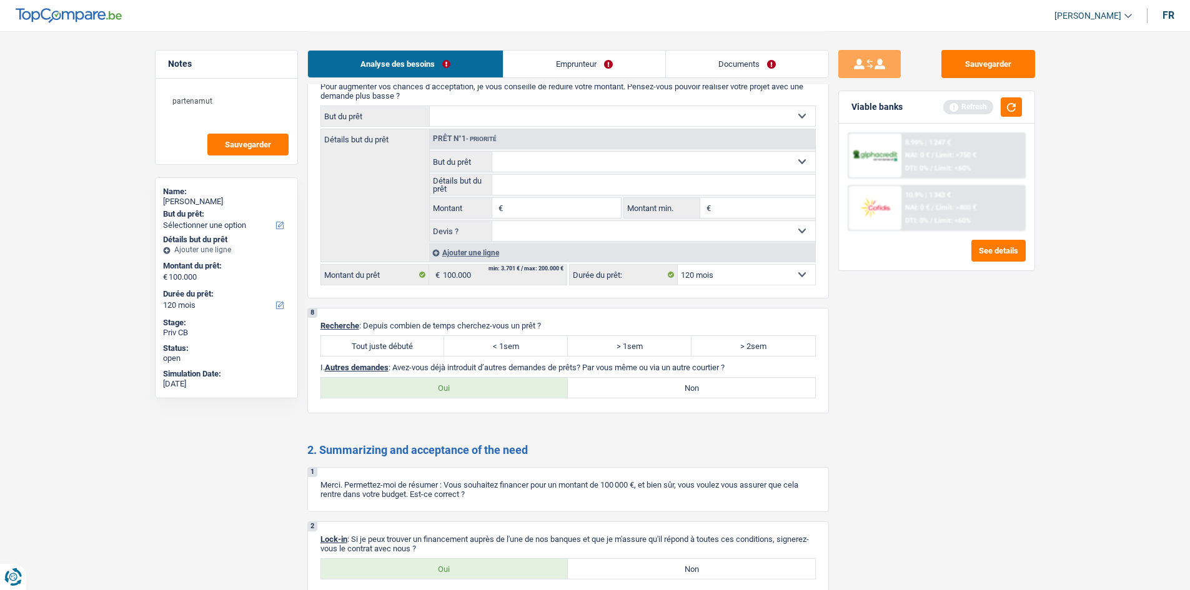
scroll to position [1670, 0]
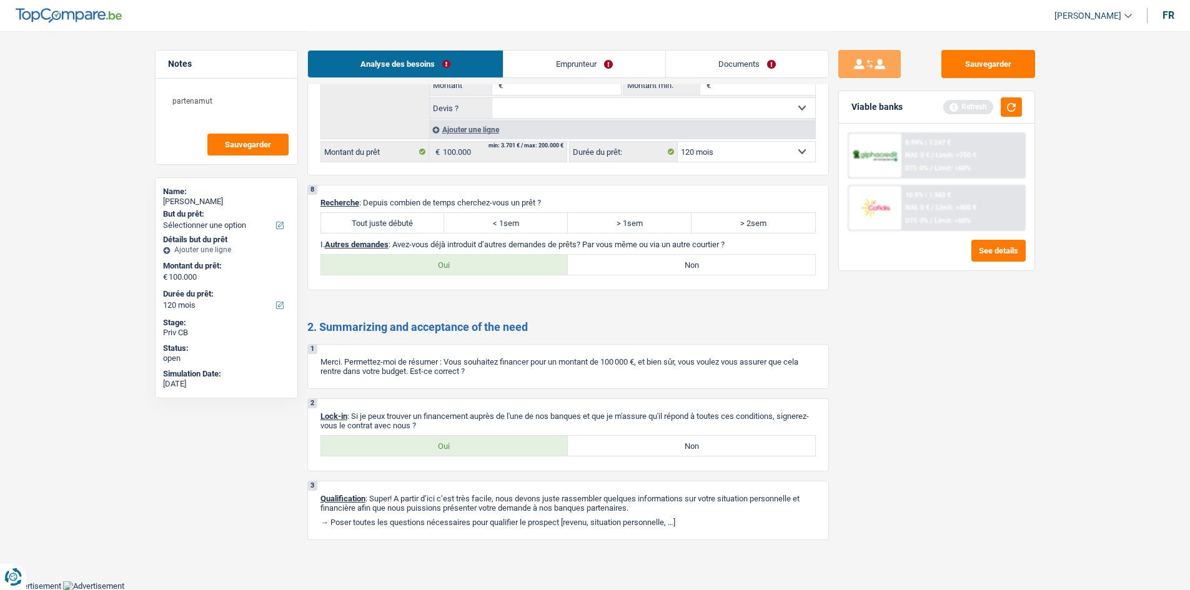
click at [368, 166] on label "Tout juste débuté" at bounding box center [383, 223] width 124 height 20
click at [368, 166] on input "Tout juste débuté" at bounding box center [383, 223] width 124 height 20
radio input "true"
drag, startPoint x: 675, startPoint y: 267, endPoint x: 835, endPoint y: 440, distance: 236.0
click at [368, 166] on label "Non" at bounding box center [691, 265] width 247 height 20
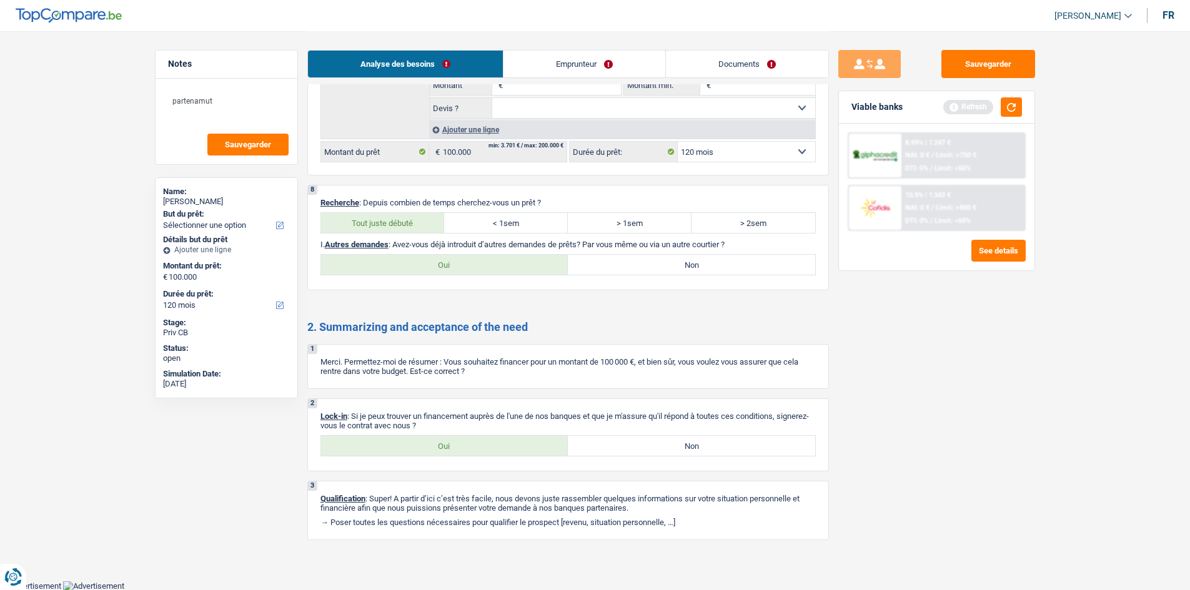
click at [368, 166] on input "Non" at bounding box center [691, 265] width 247 height 20
radio input "true"
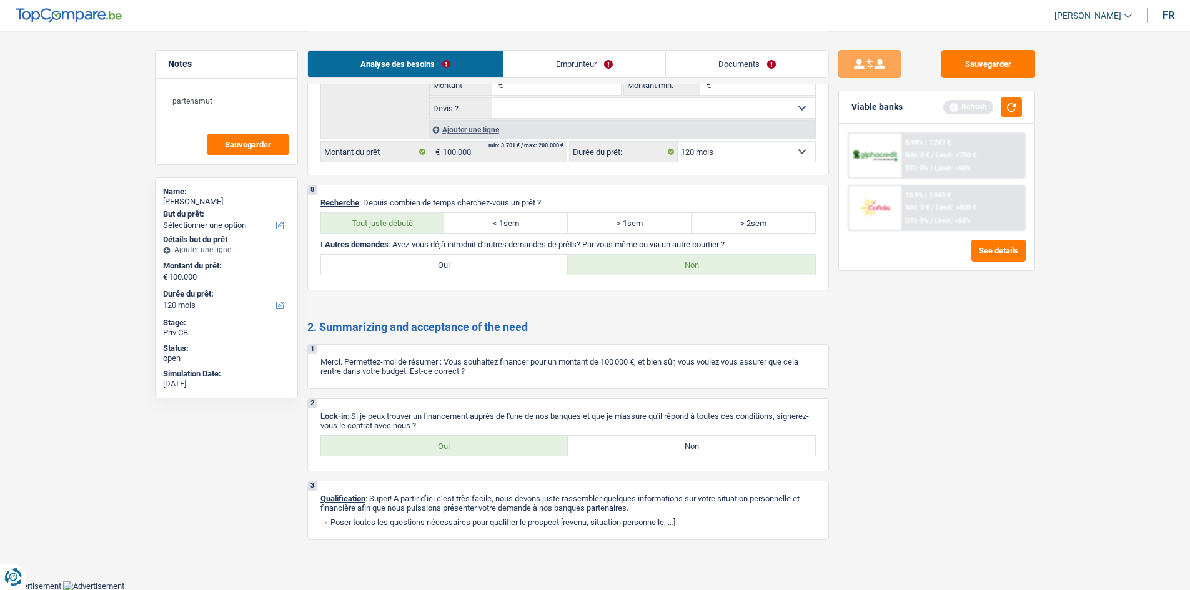
click at [368, 166] on label "Oui" at bounding box center [444, 446] width 247 height 20
click at [368, 166] on input "Oui" at bounding box center [444, 446] width 247 height 20
radio input "true"
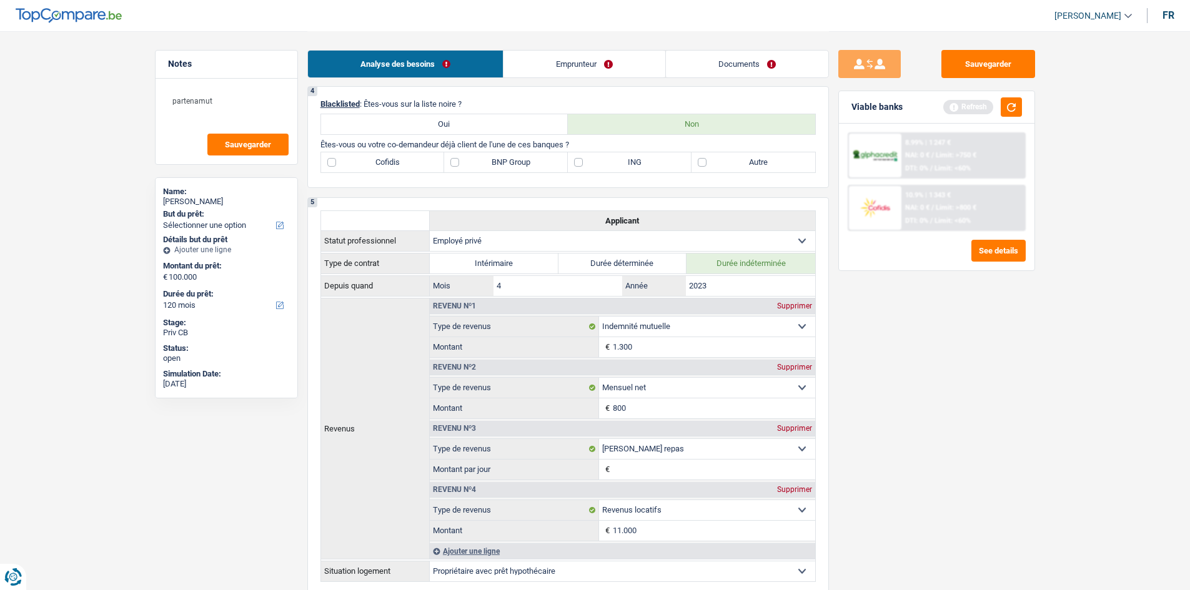
scroll to position [483, 0]
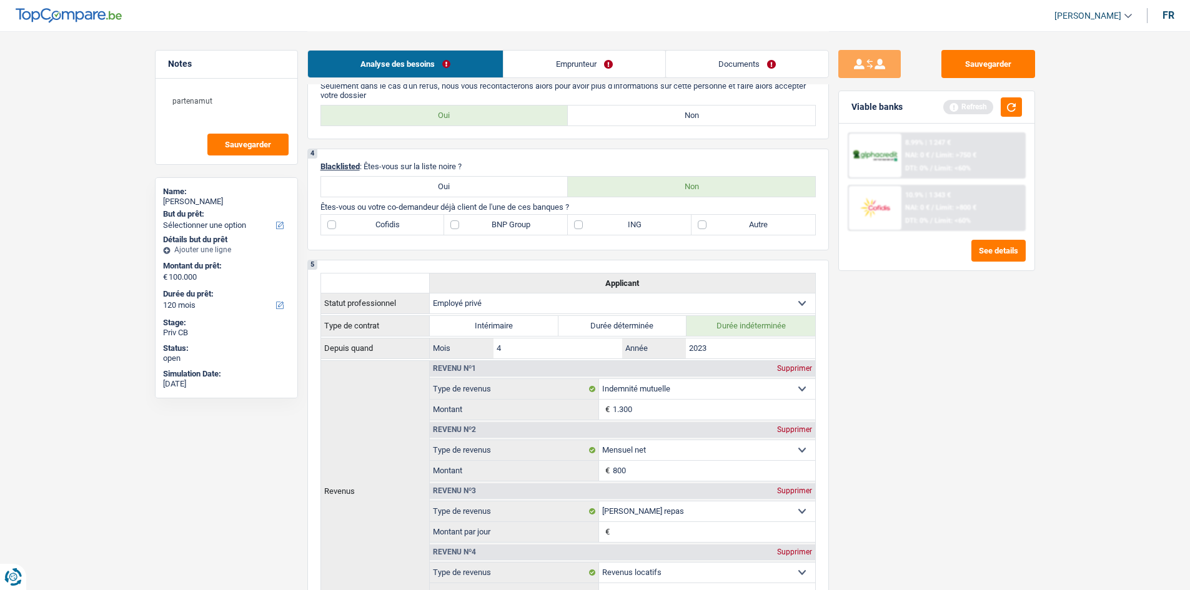
click at [368, 166] on label "BNP Group" at bounding box center [506, 225] width 124 height 20
click at [368, 166] on input "BNP Group" at bounding box center [506, 225] width 124 height 20
checkbox input "true"
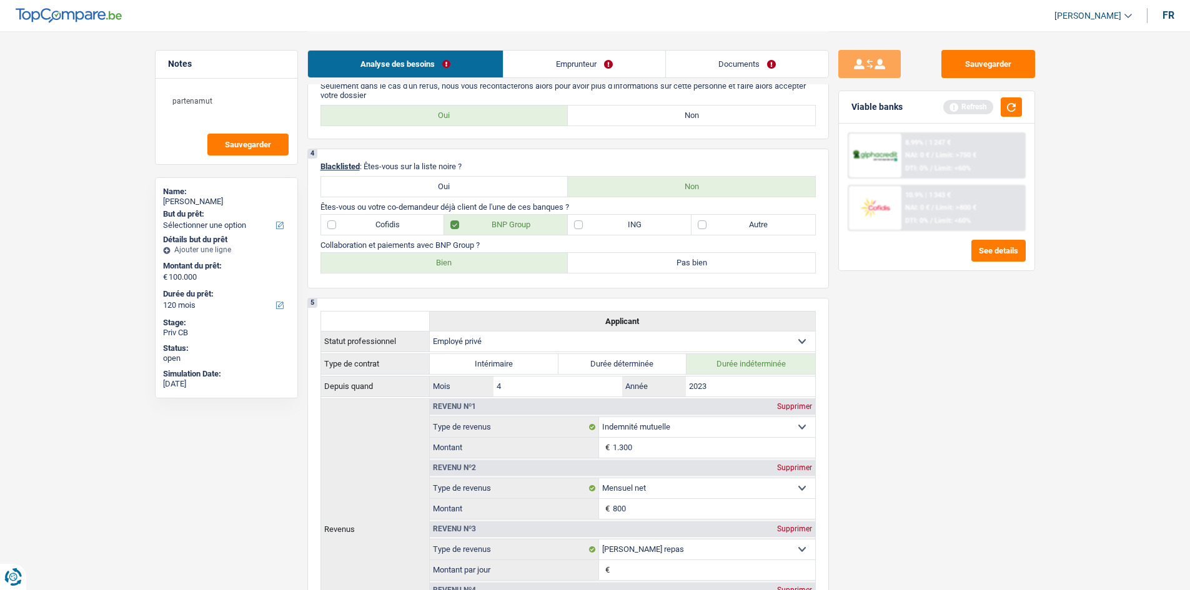
click at [368, 166] on label "Bien" at bounding box center [444, 263] width 247 height 20
click at [368, 166] on input "Bien" at bounding box center [444, 263] width 247 height 20
radio input "true"
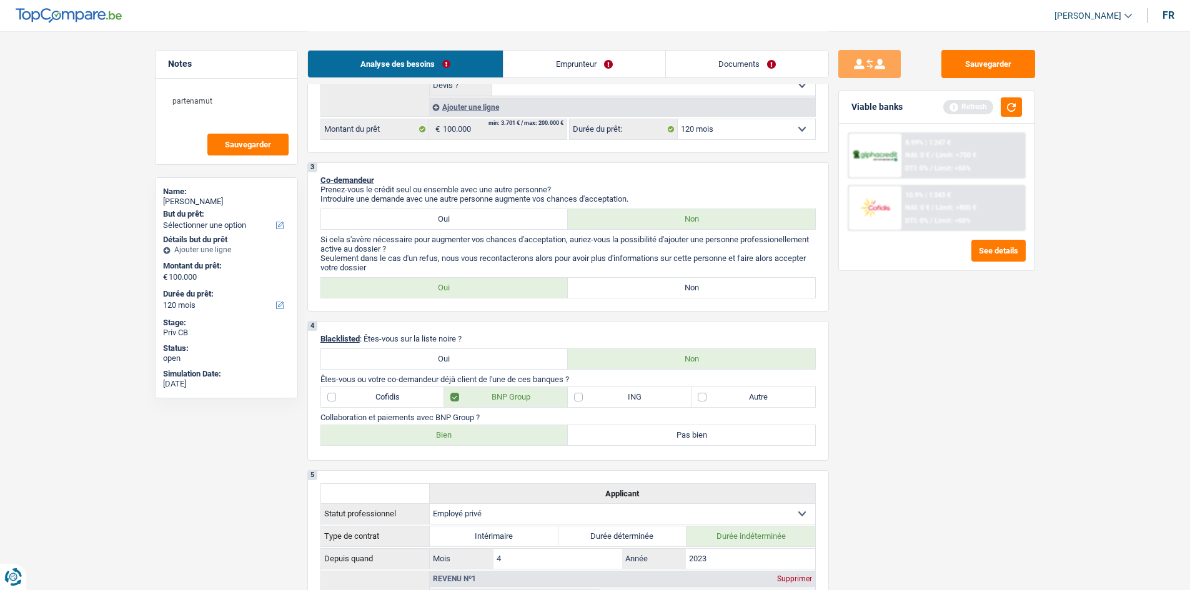
scroll to position [295, 0]
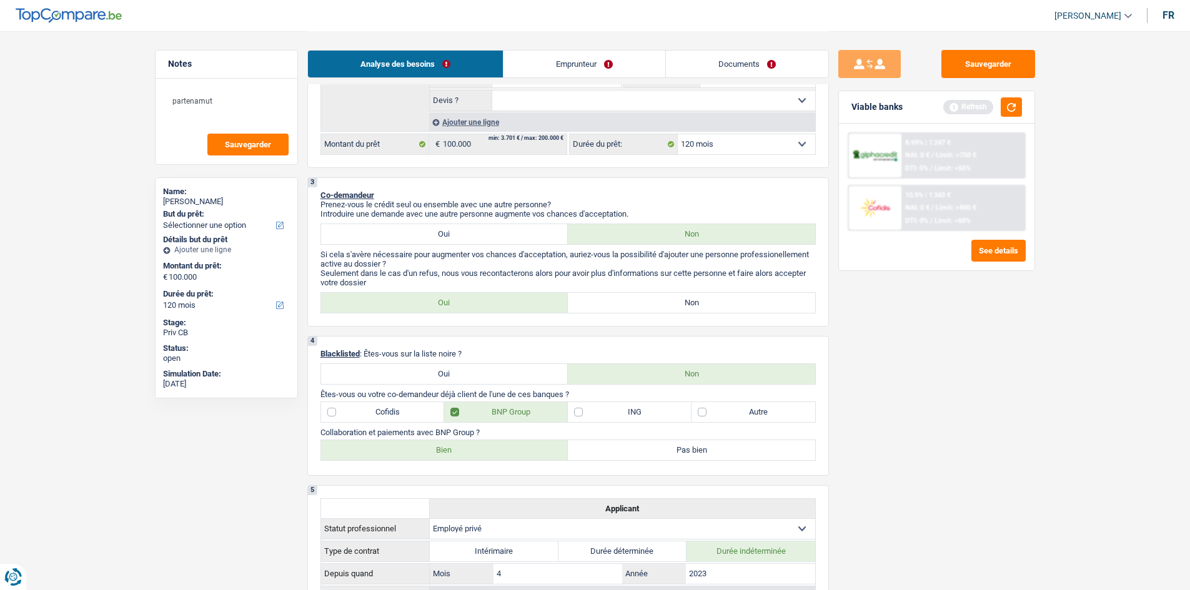
click at [368, 166] on label "Non" at bounding box center [691, 303] width 247 height 20
click at [368, 166] on input "Non" at bounding box center [691, 303] width 247 height 20
radio input "true"
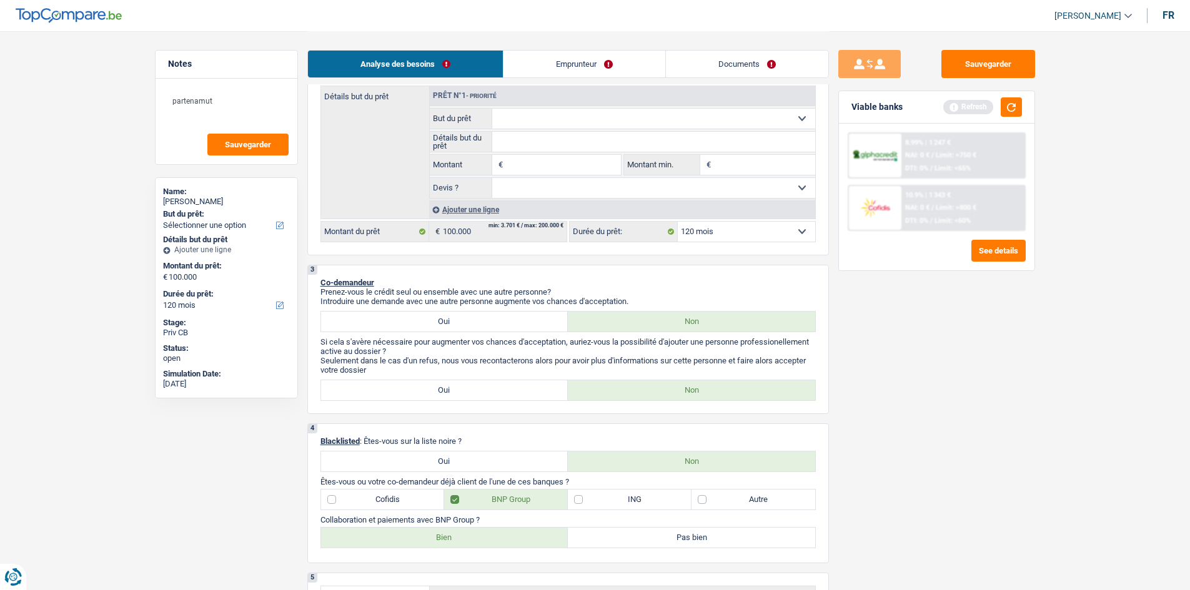
scroll to position [0, 0]
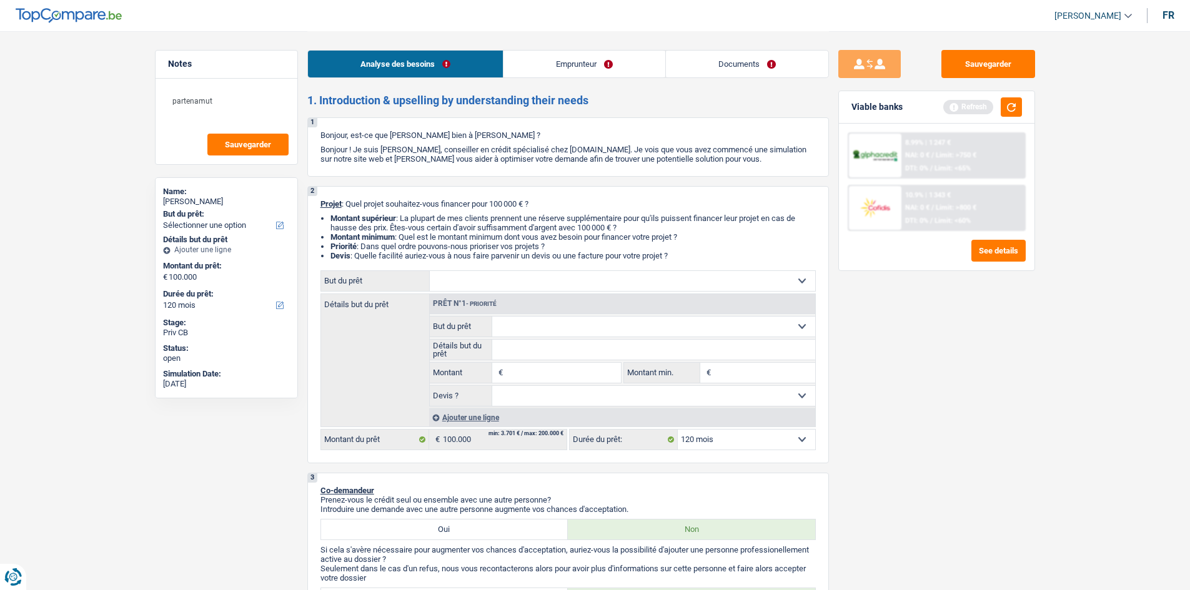
click at [368, 73] on link "Emprunteur" at bounding box center [584, 64] width 162 height 27
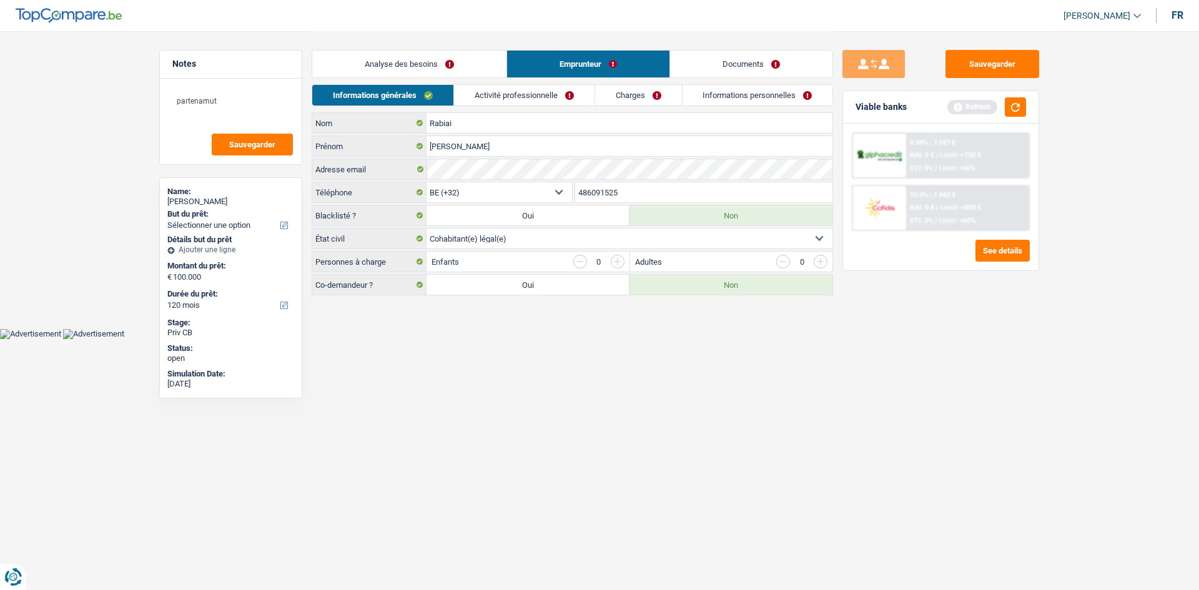
click at [368, 107] on div "Informations générales Activité professionnelle Charges Informations personnell…" at bounding box center [573, 98] width 522 height 28
click at [368, 94] on link "Activité professionnelle" at bounding box center [524, 95] width 141 height 21
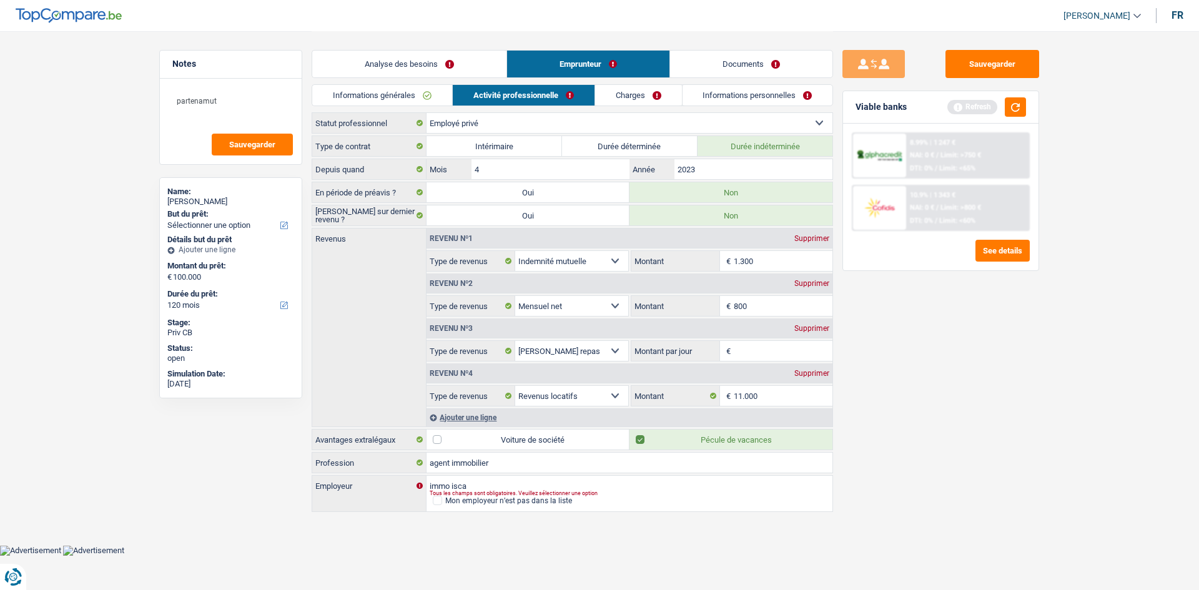
click at [368, 166] on div "Supprimer" at bounding box center [811, 328] width 41 height 7
select select "rentalIncome"
type input "8"
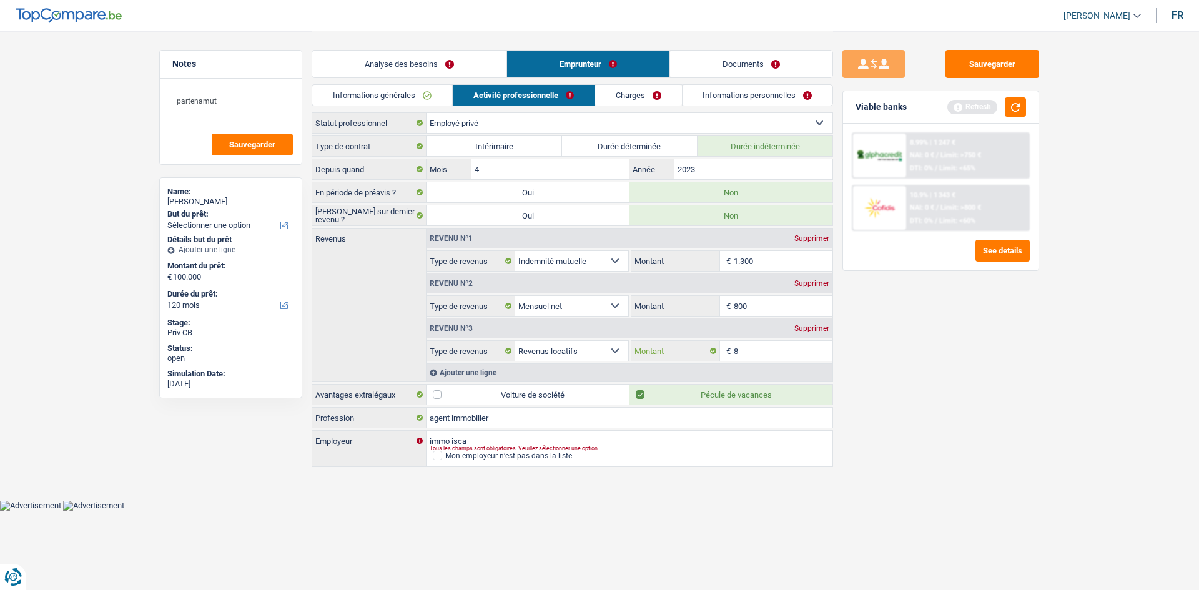
click at [368, 166] on input "8" at bounding box center [783, 351] width 99 height 20
type input "11.000"
click at [368, 166] on div "Sauvegarder Viable banks Refresh 8.99% | 1 247 € NAI: 0 € / Limit: >750 € DTI: …" at bounding box center [941, 310] width 216 height 520
click at [368, 166] on input "800" at bounding box center [783, 306] width 99 height 20
click at [368, 166] on div "Sauvegarder Viable banks Refresh 8.99% | 1 247 € NAI: 0 € / Limit: >750 € DTI: …" at bounding box center [941, 310] width 216 height 520
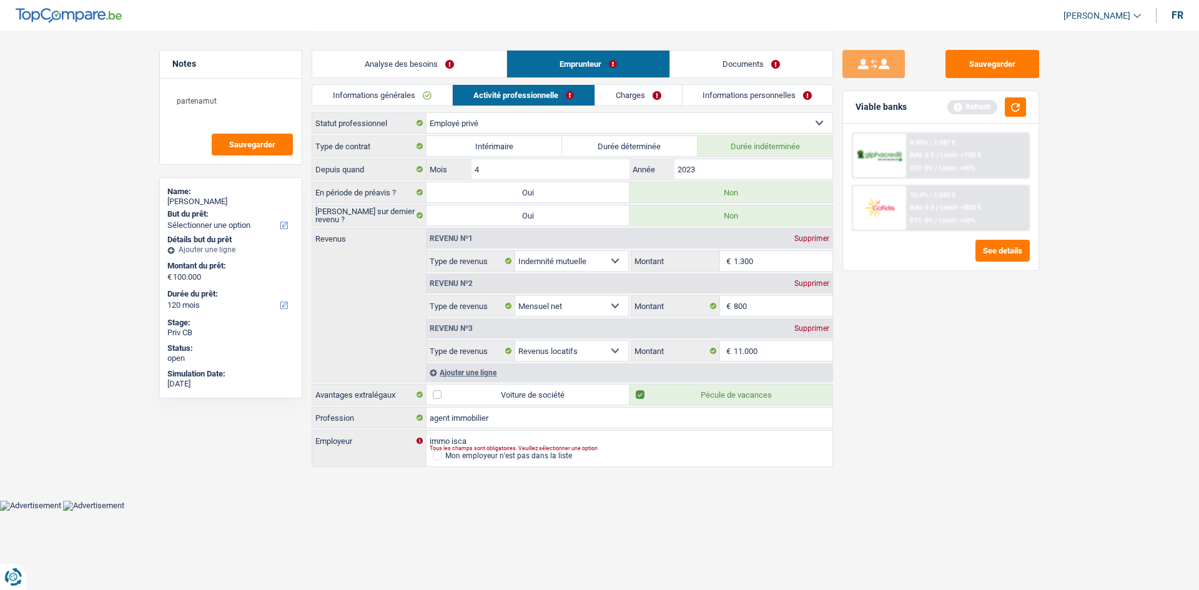
click at [368, 166] on input "1.300" at bounding box center [783, 261] width 99 height 20
click at [368, 166] on div "Sauvegarder Viable banks Refresh 8.99% | 1 247 € NAI: 0 € / Limit: >750 € DTI: …" at bounding box center [941, 310] width 216 height 520
click at [368, 89] on link "Charges" at bounding box center [638, 95] width 87 height 21
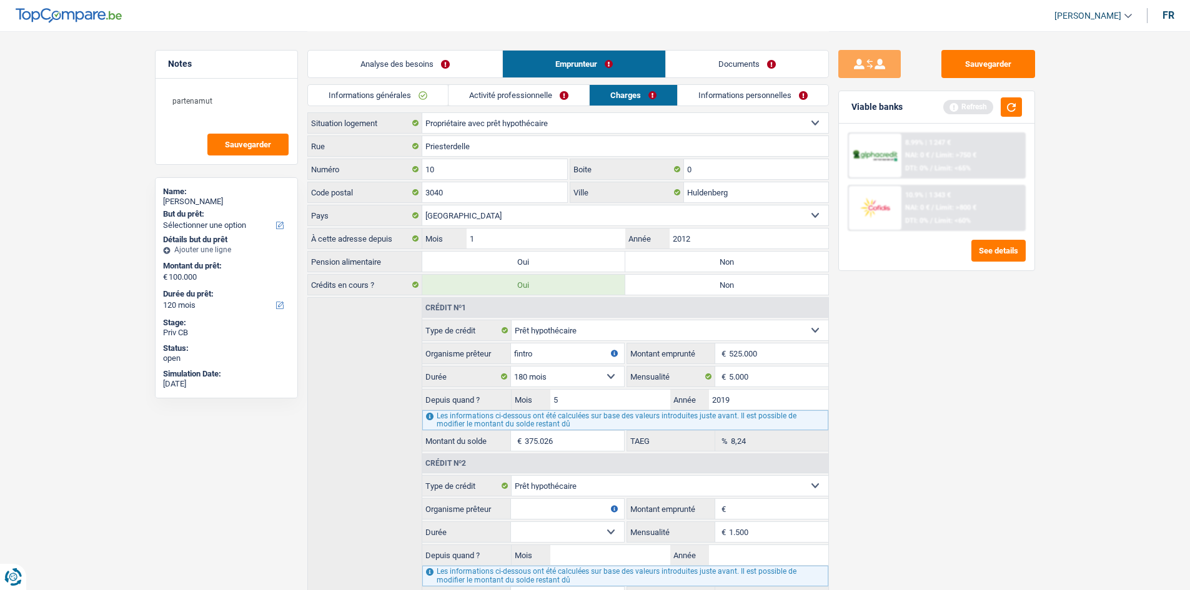
click at [368, 166] on label "Non" at bounding box center [726, 262] width 203 height 20
click at [368, 166] on input "Non" at bounding box center [726, 262] width 203 height 20
radio input "true"
click at [368, 166] on div "Sauvegarder Viable banks Refresh 8.99% | 1 247 € NAI: 0 € / Limit: >750 € DTI: …" at bounding box center [937, 310] width 216 height 520
click at [368, 77] on li "Documents" at bounding box center [747, 64] width 164 height 28
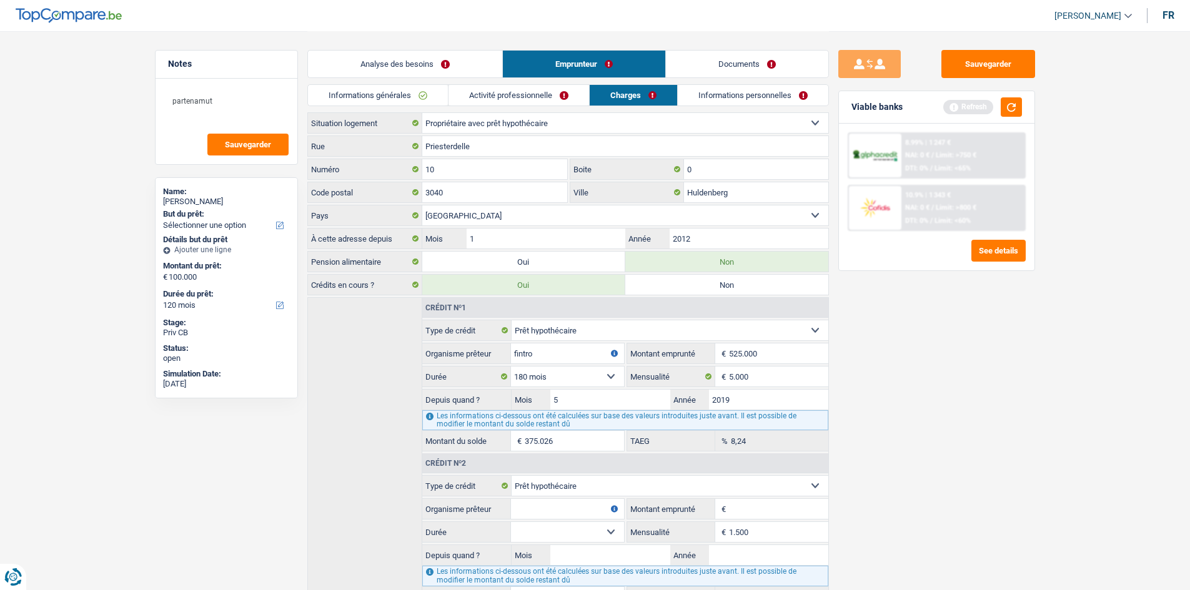
click at [368, 102] on link "Informations personnelles" at bounding box center [753, 95] width 151 height 21
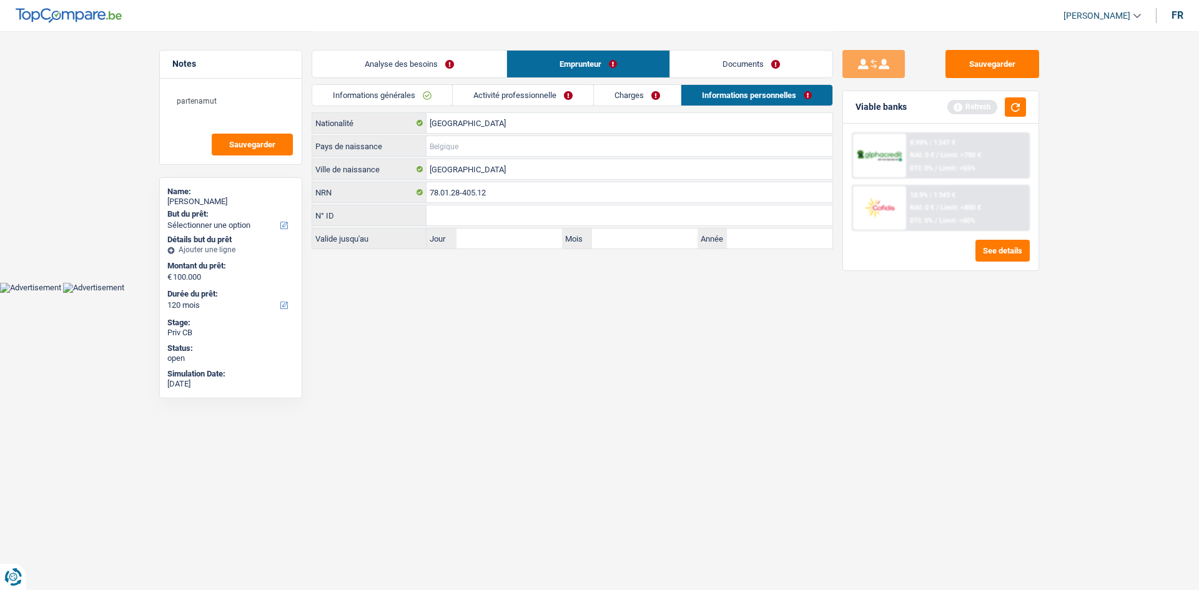
click at [368, 144] on input "Pays de naissance" at bounding box center [630, 146] width 406 height 20
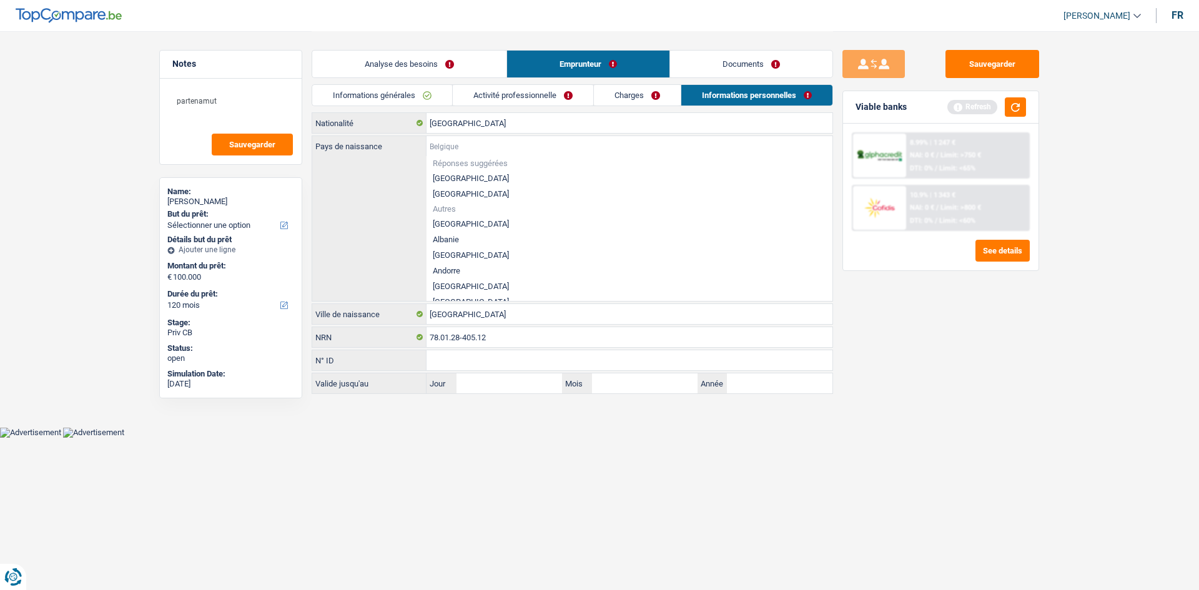
type input "m"
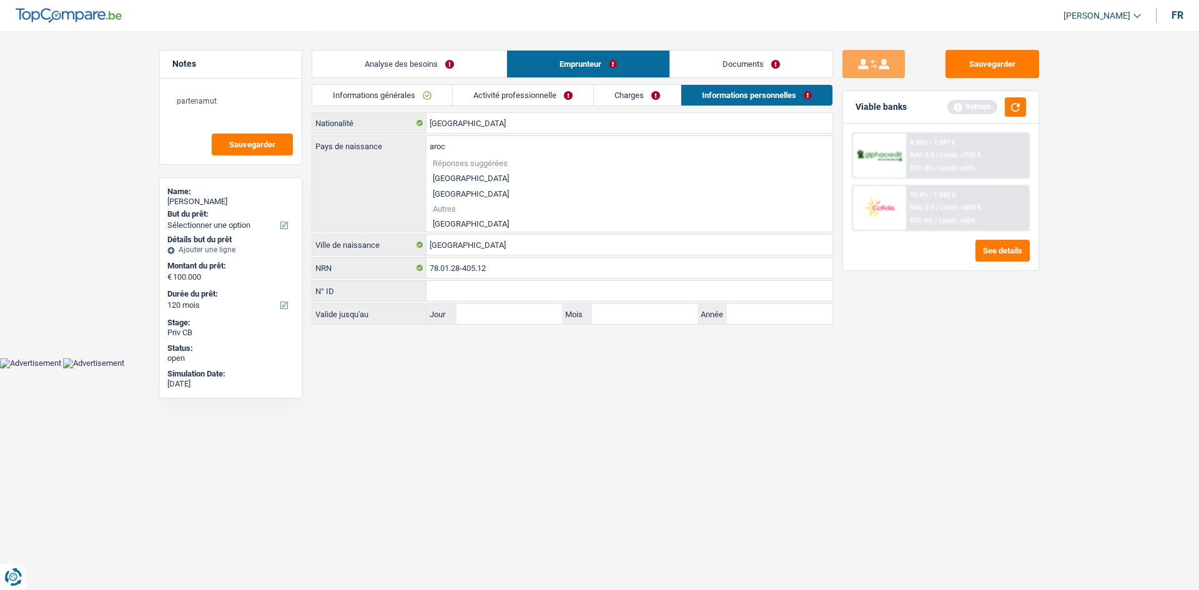
click at [368, 166] on li "[GEOGRAPHIC_DATA]" at bounding box center [630, 224] width 406 height 16
type input "[GEOGRAPHIC_DATA]"
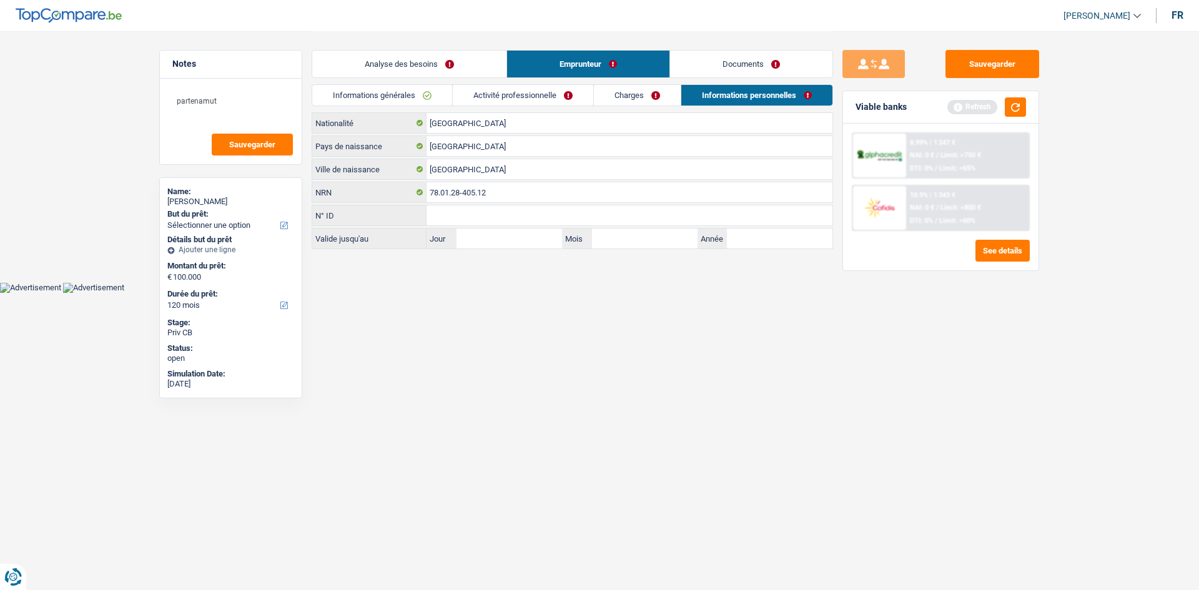
click at [368, 76] on link "Documents" at bounding box center [751, 64] width 162 height 27
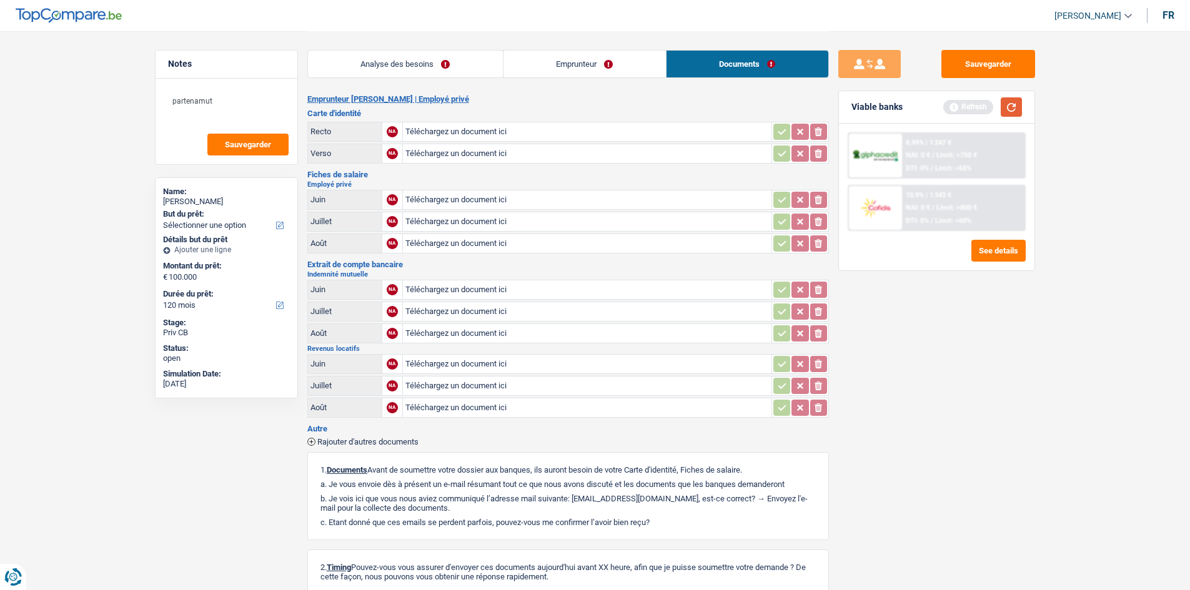
click at [368, 109] on div "Refresh" at bounding box center [982, 106] width 79 height 19
click at [368, 101] on button "button" at bounding box center [1011, 106] width 21 height 19
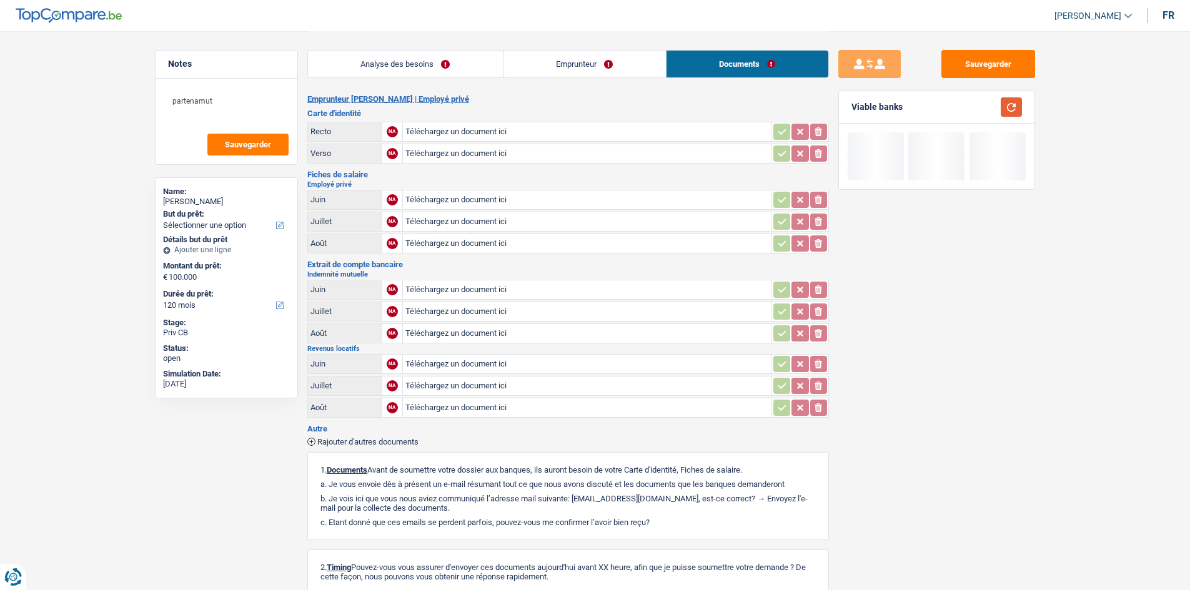
click at [368, 101] on button "button" at bounding box center [1011, 106] width 21 height 19
click at [368, 58] on link "Analyse des besoins" at bounding box center [405, 64] width 195 height 27
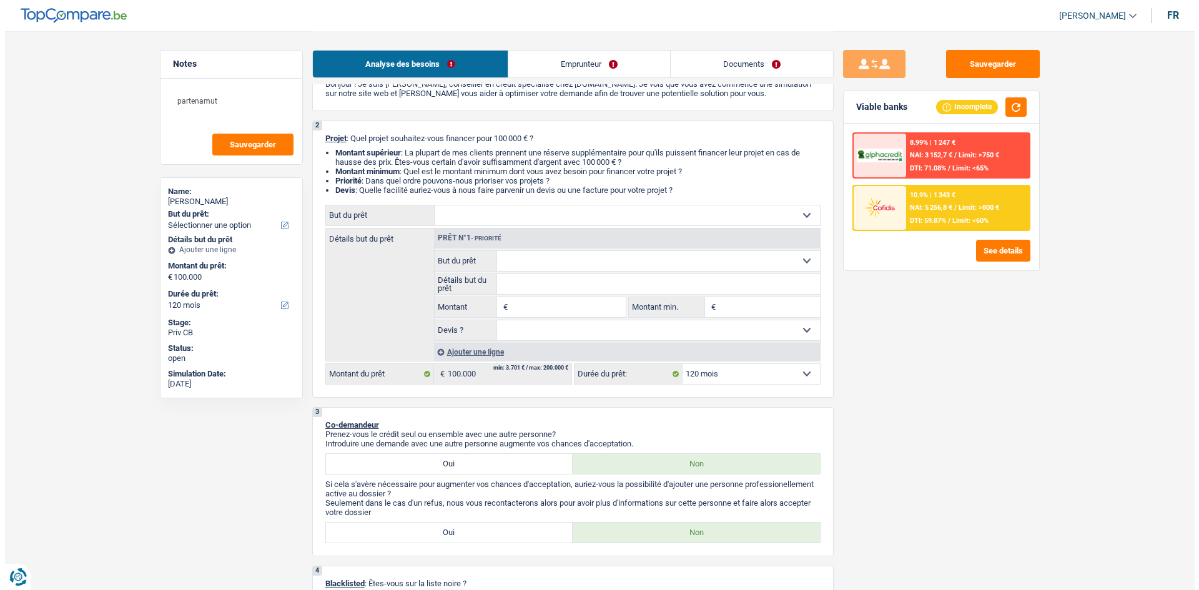
scroll to position [62, 0]
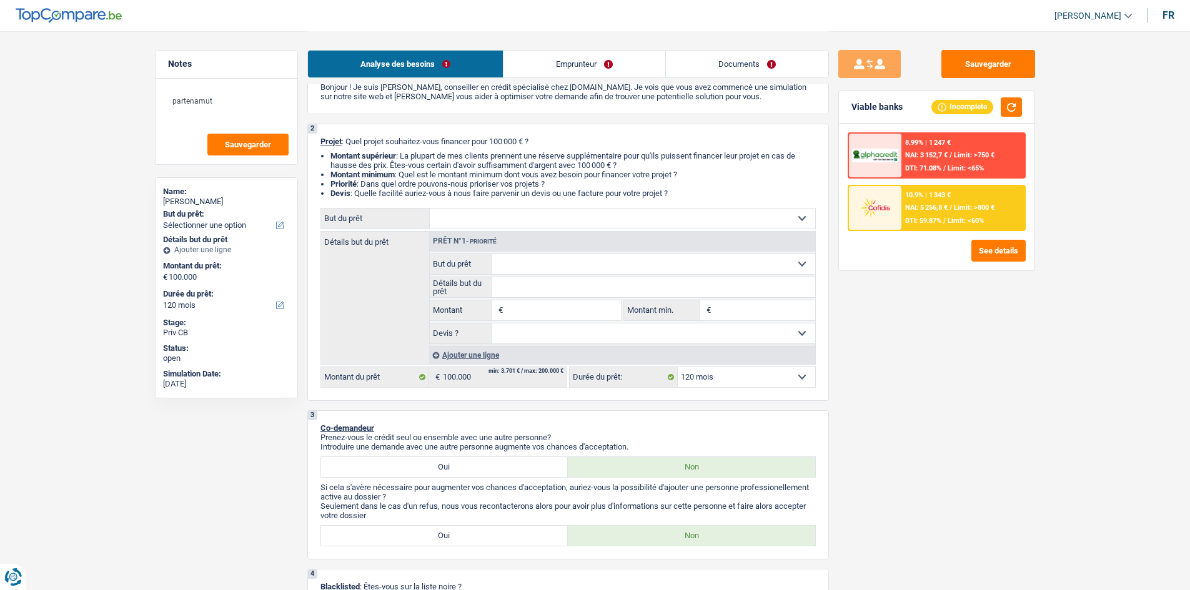
click at [368, 166] on span "Limit: >800 €" at bounding box center [974, 208] width 41 height 8
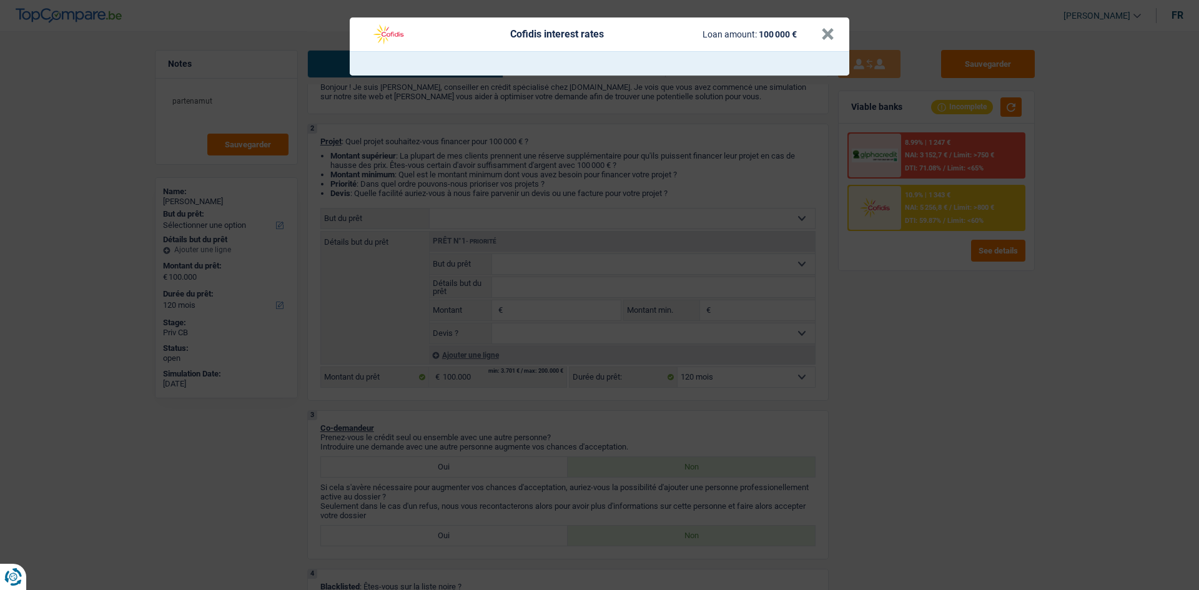
click at [368, 166] on div "Cofidis interest rates Loan amount: 100 000 € ×" at bounding box center [599, 295] width 1199 height 590
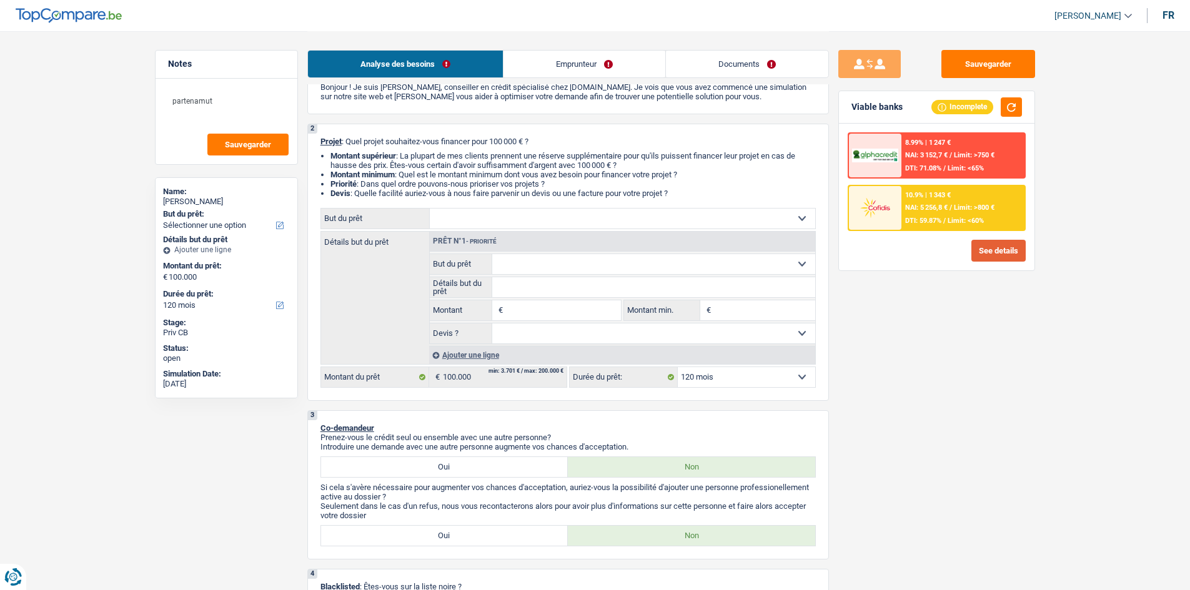
click at [368, 166] on button "See details" at bounding box center [998, 251] width 54 height 22
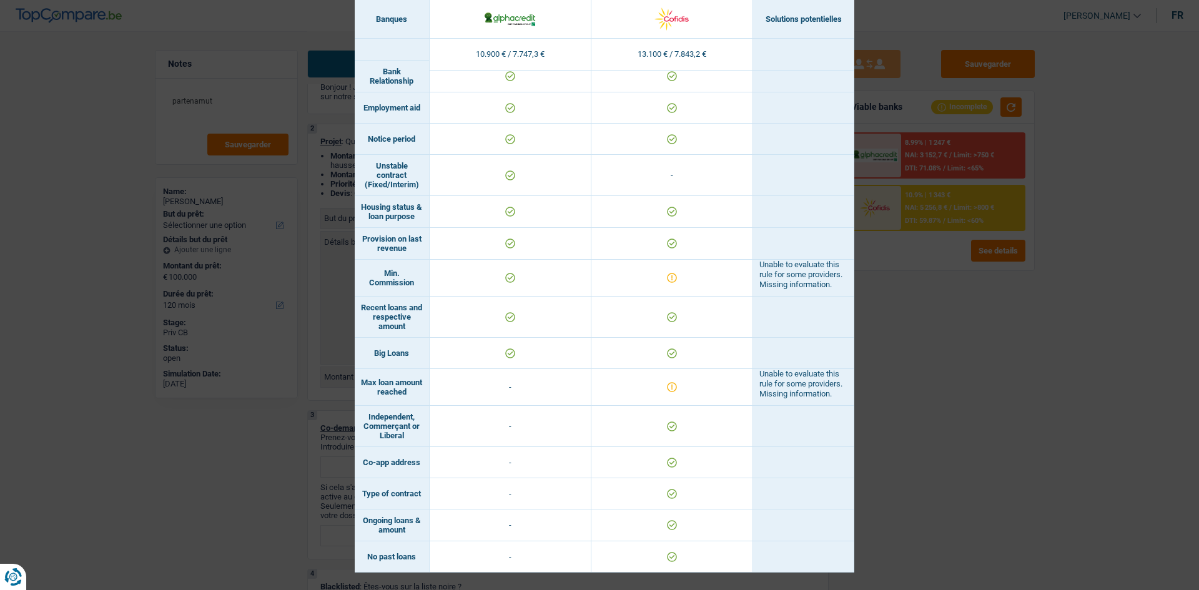
scroll to position [756, 0]
click at [368, 166] on div "Banks conditions × Banques Solutions potentielles Revenus / Charges 10.900 € / …" at bounding box center [599, 295] width 1199 height 590
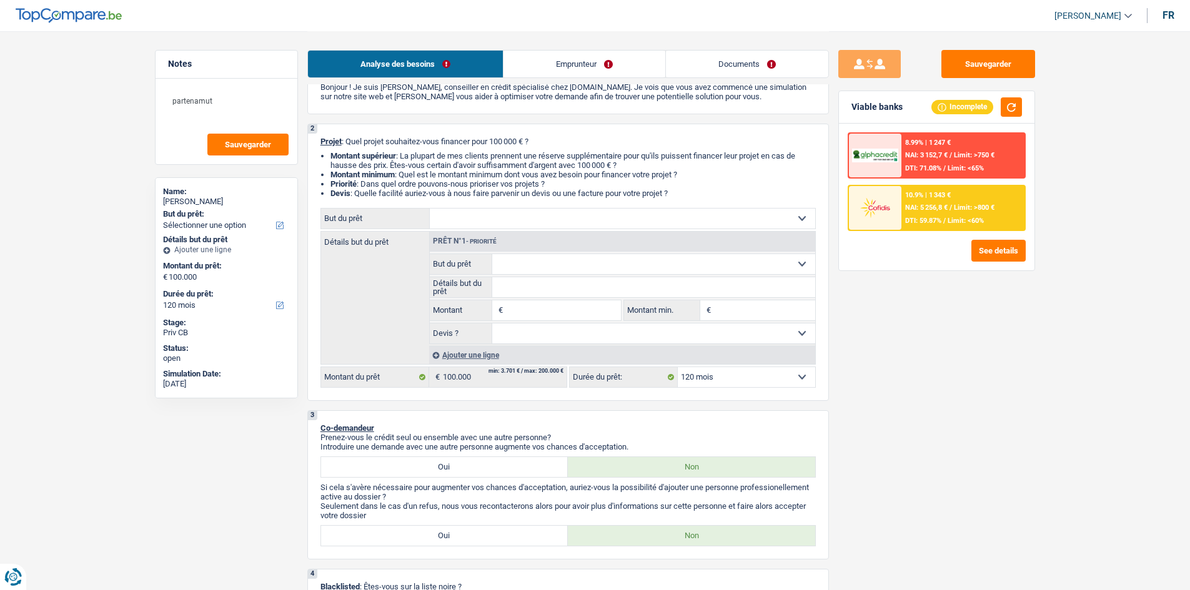
click at [368, 166] on input "Montant" at bounding box center [563, 310] width 114 height 20
click at [368, 166] on select "Confort maison: meubles, textile, peinture, électroménager, outillage non-profe…" at bounding box center [622, 219] width 385 height 20
select select "other"
click at [368, 166] on select "Confort maison: meubles, textile, peinture, électroménager, outillage non-profe…" at bounding box center [622, 219] width 385 height 20
select select "other"
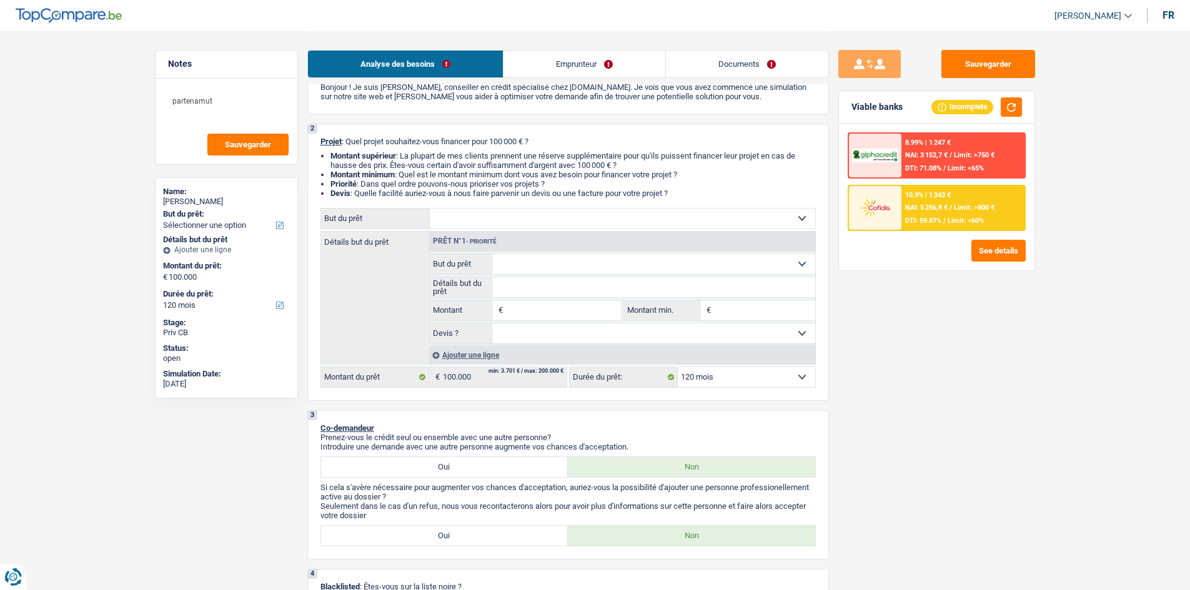
select select "other"
type input "100.000"
select select "other"
type input "100.000"
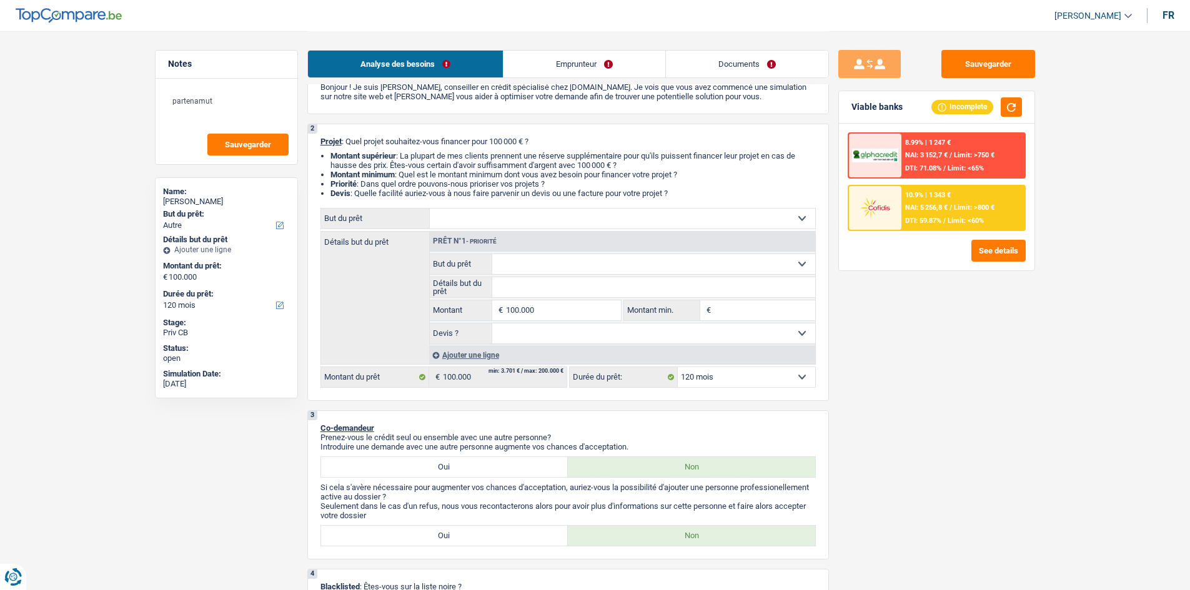
select select "other"
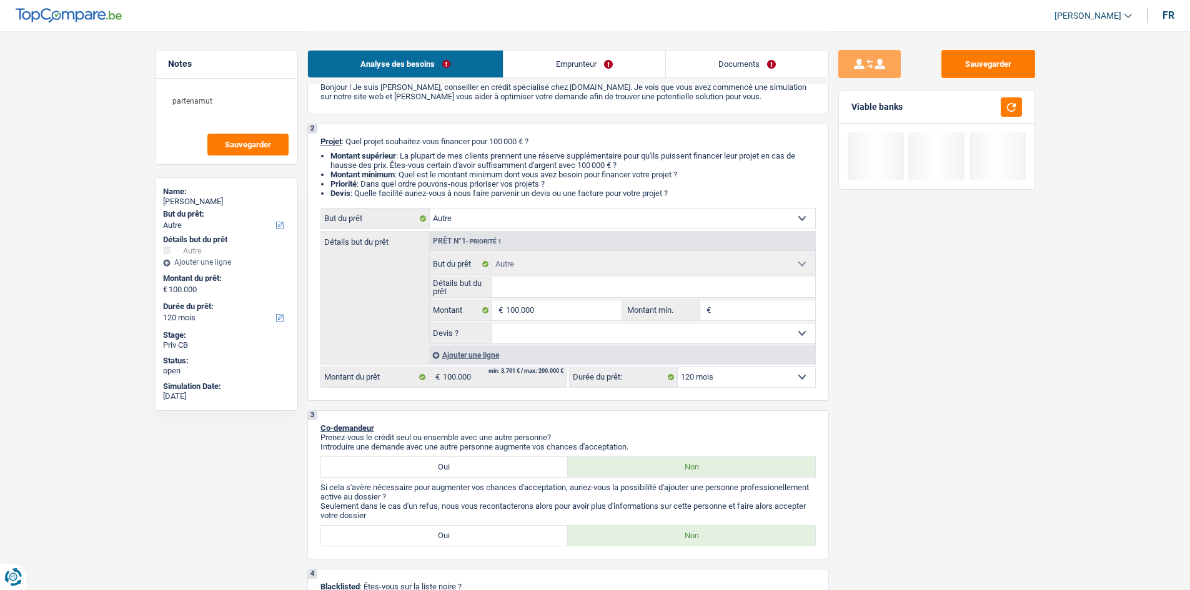
click at [368, 166] on input "Détails but du prêt" at bounding box center [653, 287] width 323 height 20
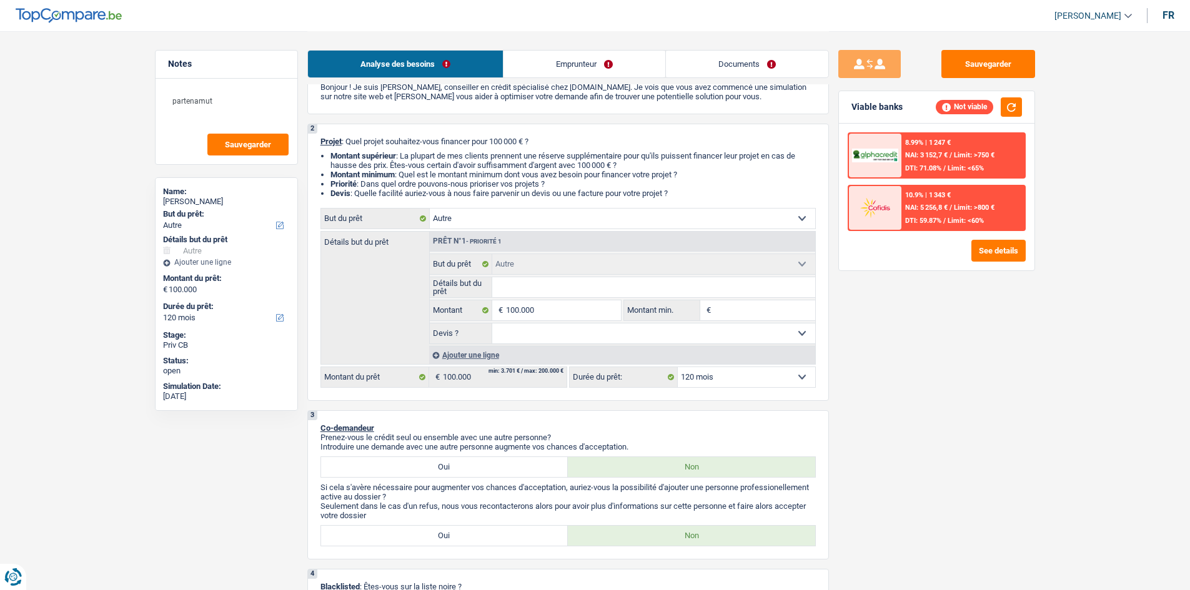
type input "v"
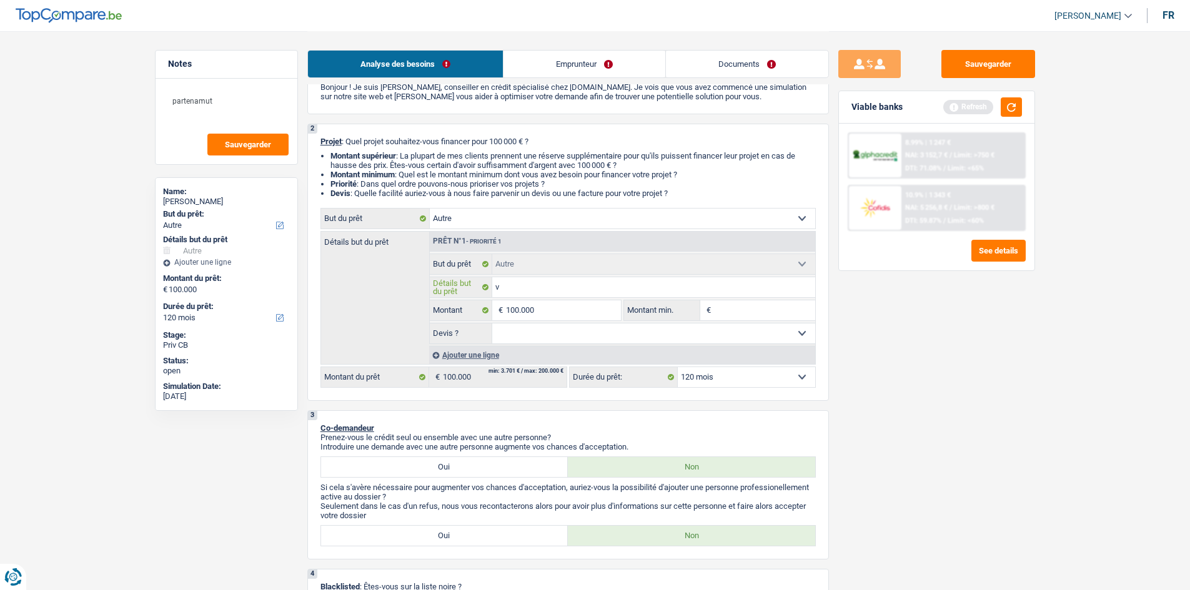
type input "vo"
type input "voi"
type input "voit"
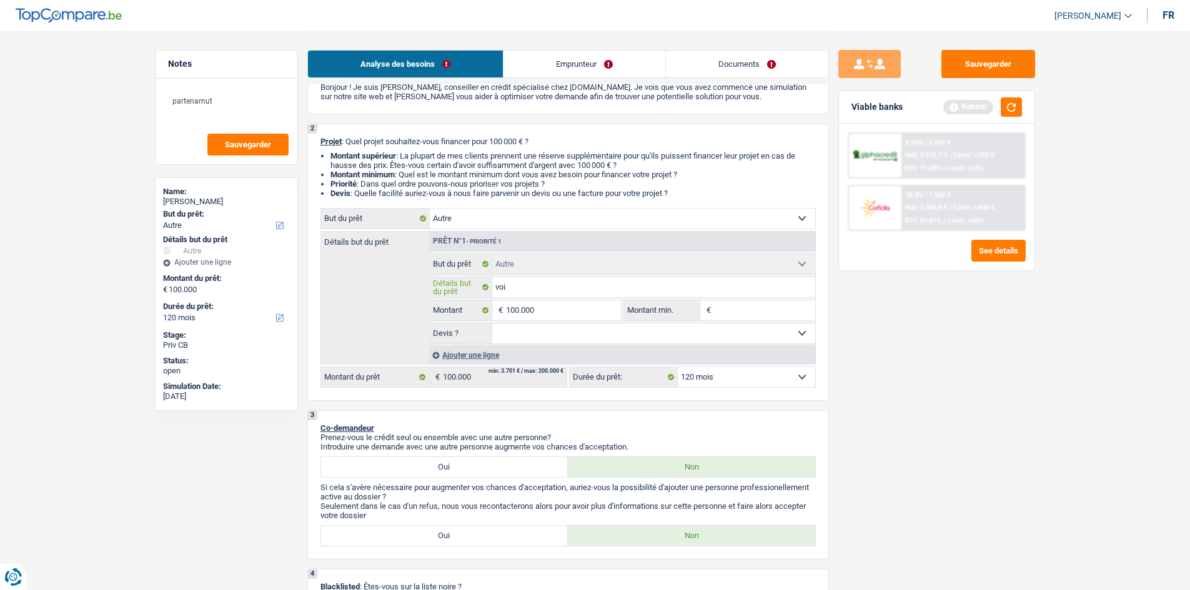
type input "voit"
type input "voitu"
type input "voitur"
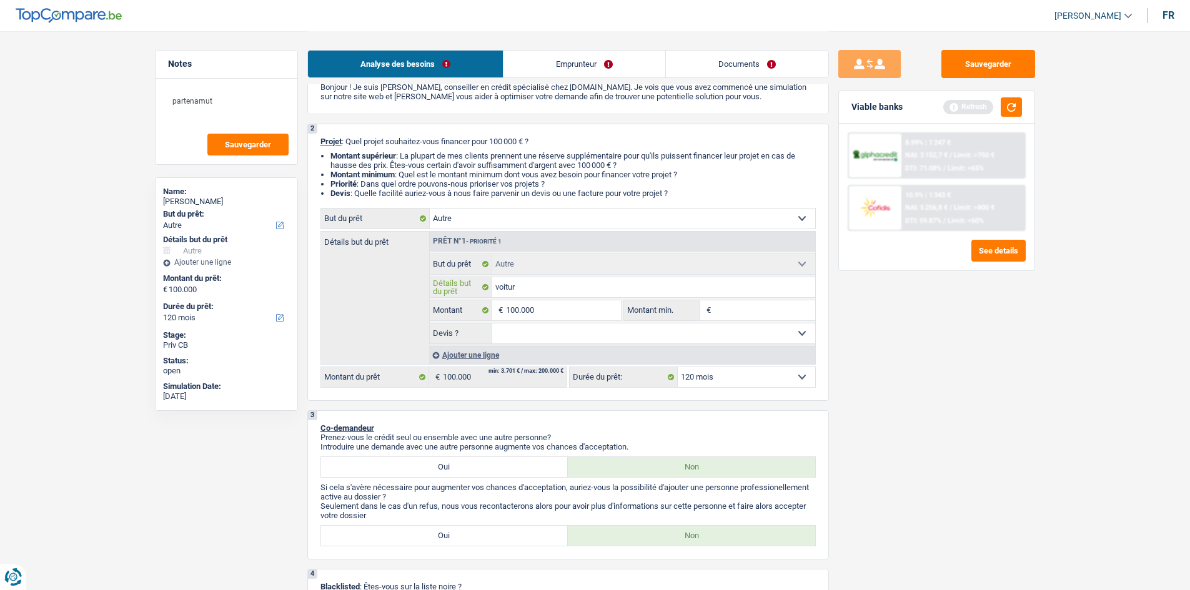
type input "voiture"
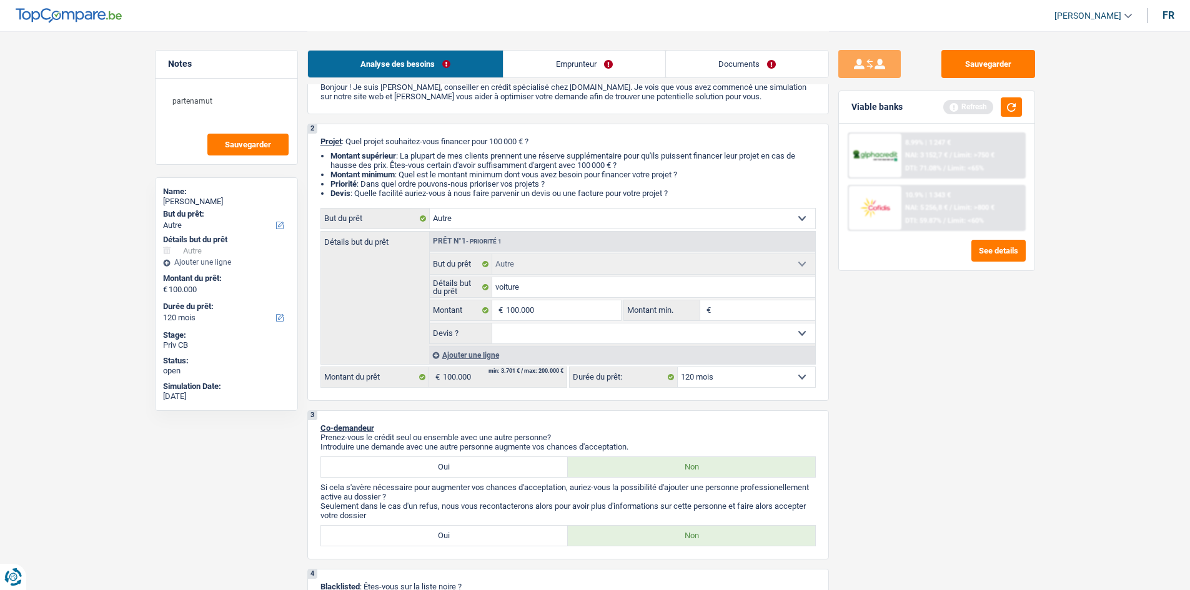
click at [368, 166] on div "Sauvegarder Viable banks Refresh 8.99% | 1 247 € NAI: 3 152,7 € / Limit: >750 €…" at bounding box center [937, 310] width 216 height 520
click at [368, 166] on button "See details" at bounding box center [998, 251] width 54 height 22
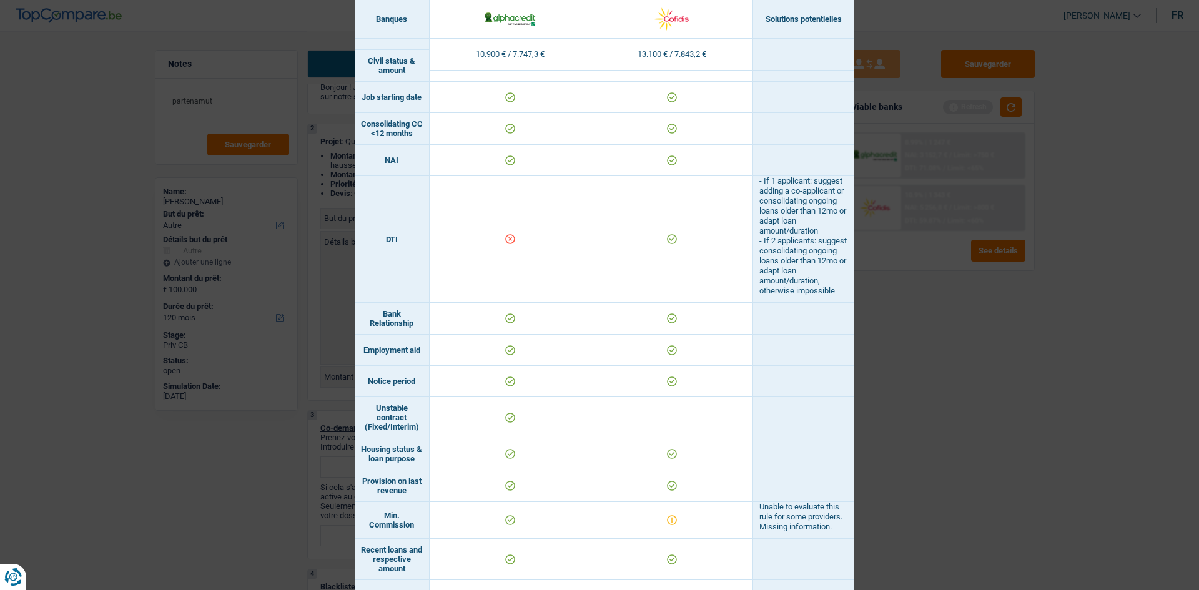
scroll to position [562, 0]
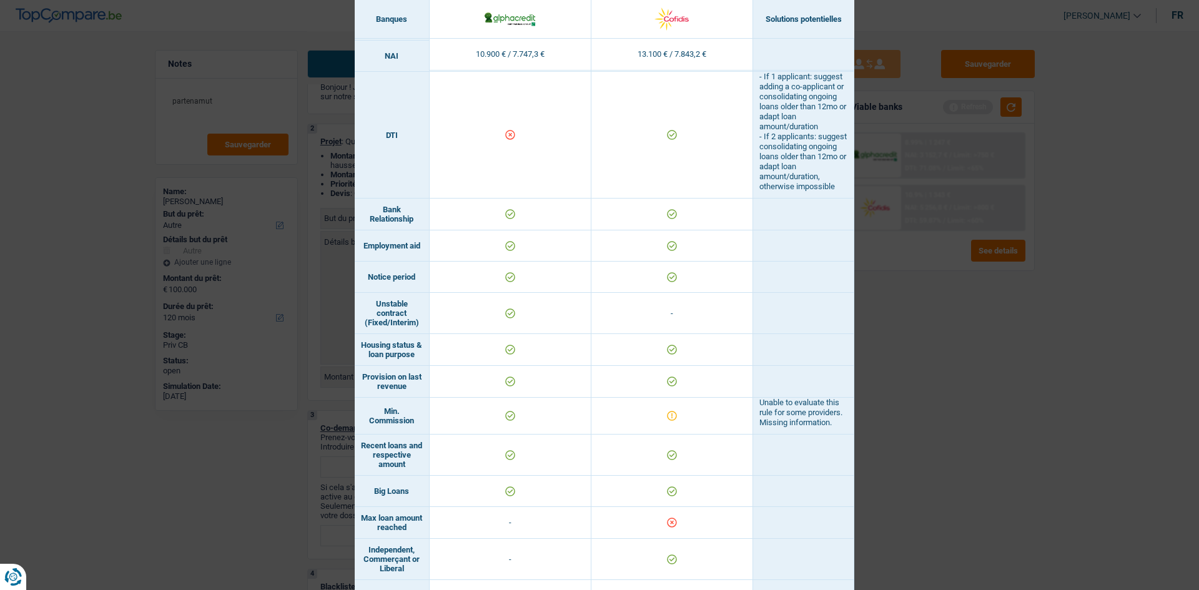
drag, startPoint x: 969, startPoint y: 378, endPoint x: 977, endPoint y: 373, distance: 9.0
click at [368, 166] on div "Banks conditions × Banques Solutions potentielles Revenus / Charges 10.900 € / …" at bounding box center [599, 295] width 1199 height 590
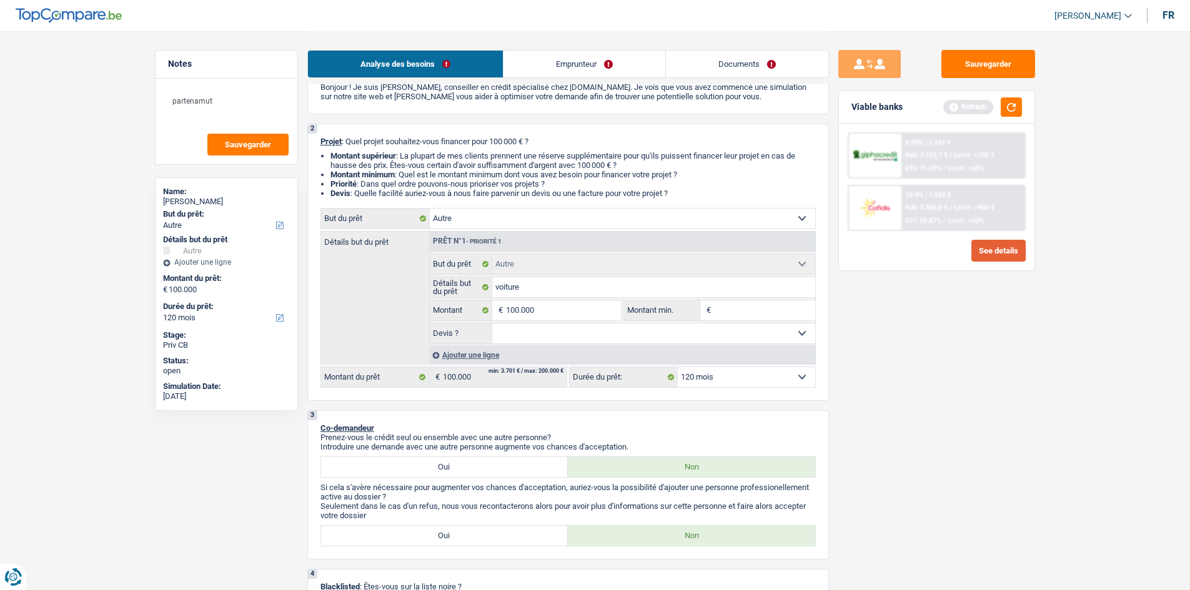
click at [368, 166] on button "See details" at bounding box center [998, 251] width 54 height 22
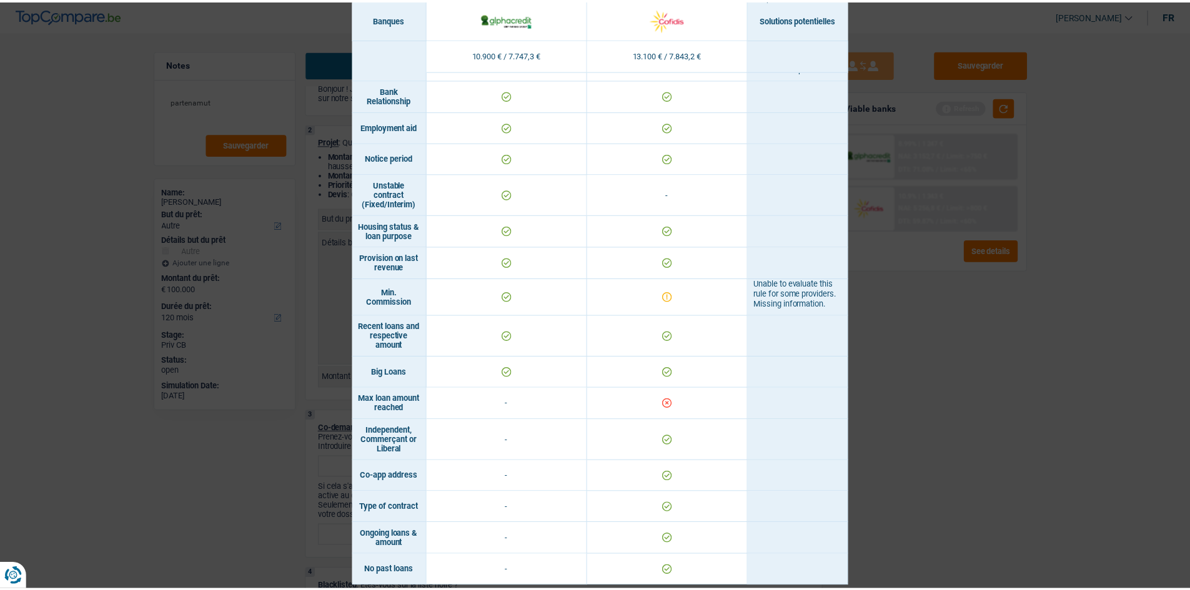
scroll to position [726, 0]
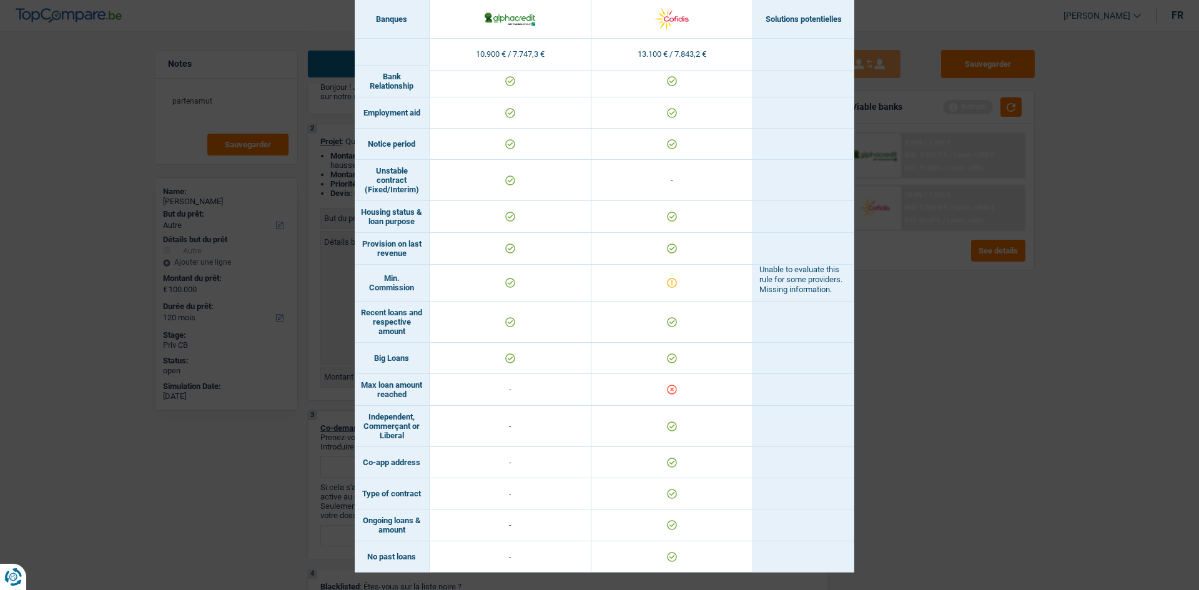
click at [368, 166] on div "Banks conditions × Banques Solutions potentielles Revenus / Charges 10.900 € / …" at bounding box center [599, 295] width 1199 height 590
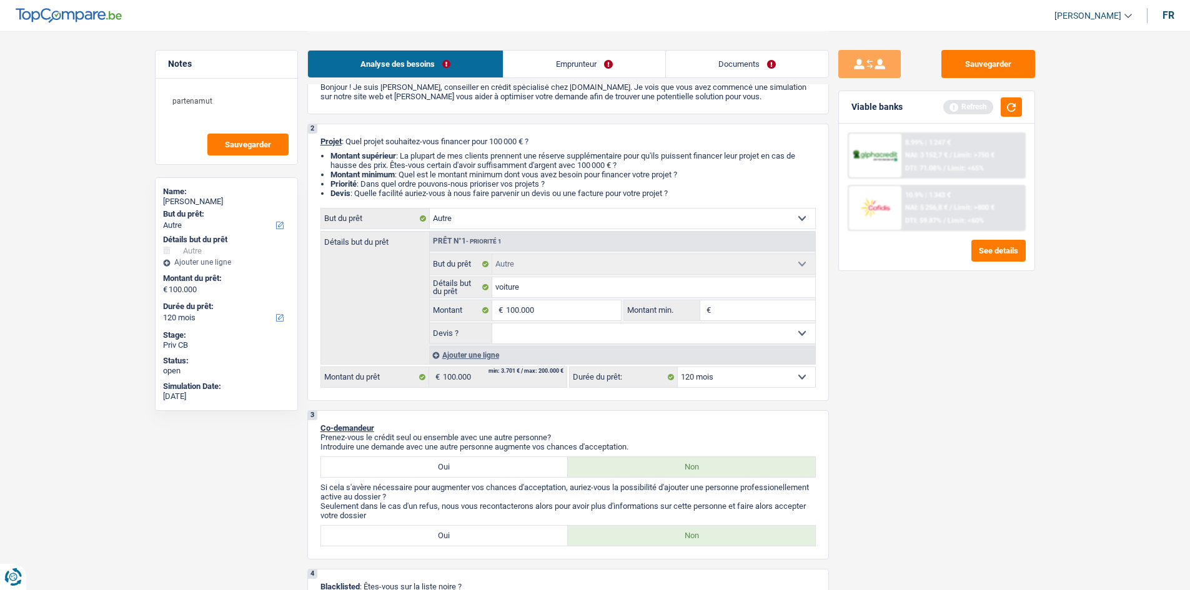
click at [368, 166] on span "Limit: <60%" at bounding box center [966, 221] width 36 height 8
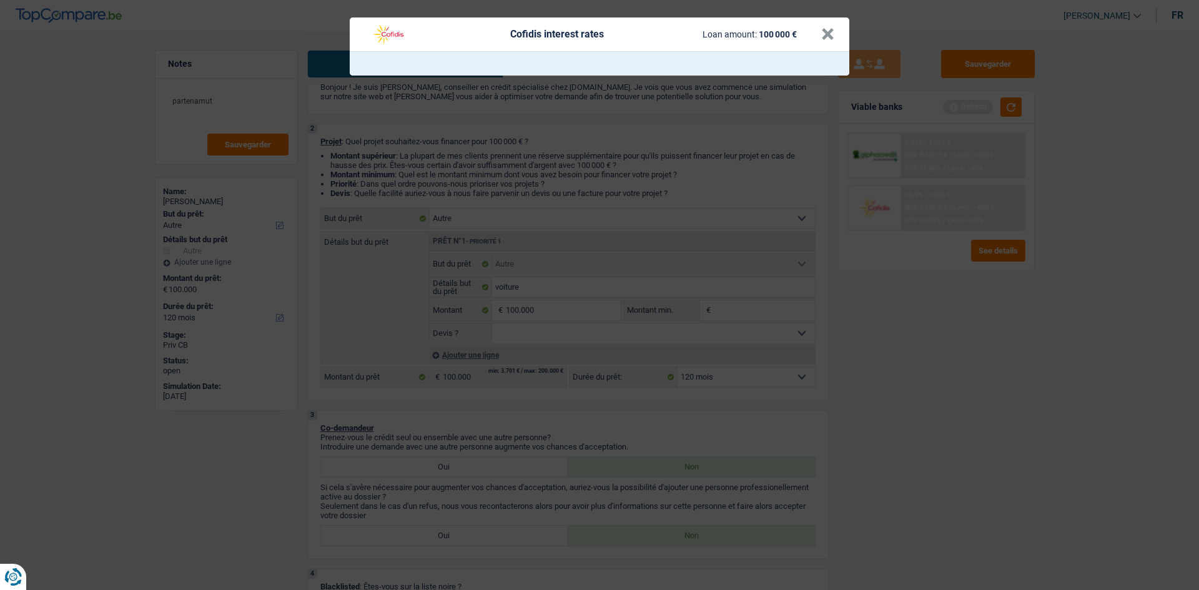
click at [368, 166] on div "Cofidis interest rates Loan amount: 100 000 € ×" at bounding box center [599, 295] width 1199 height 590
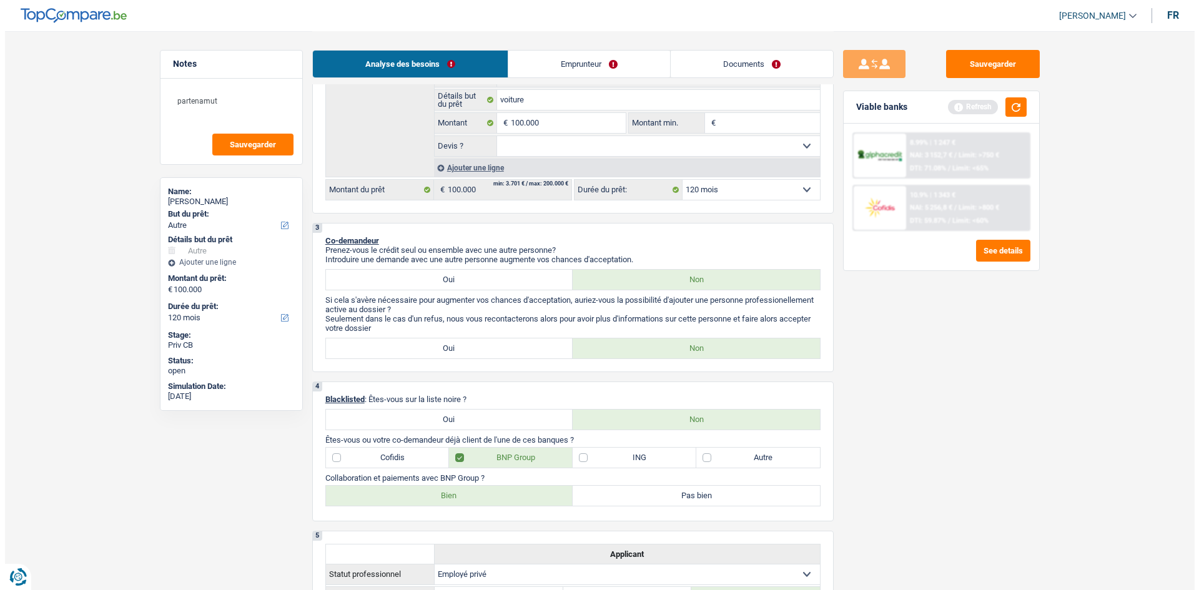
scroll to position [62, 0]
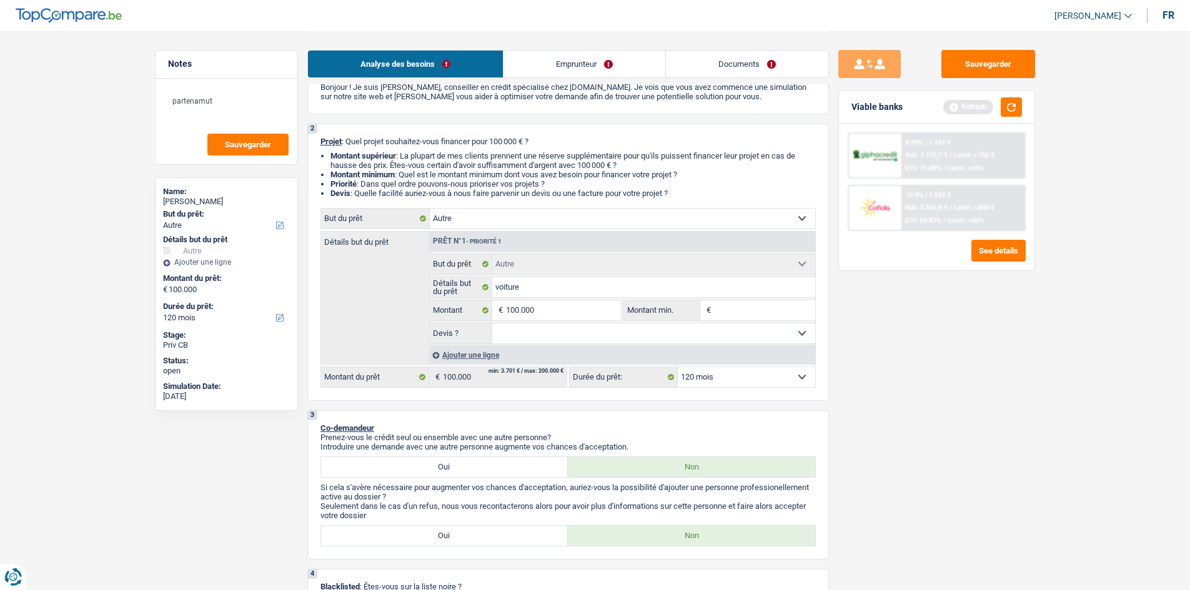
click at [368, 166] on select "Oui Non Non répondu Sélectionner une option" at bounding box center [653, 334] width 323 height 20
click at [368, 166] on input "100.000" at bounding box center [563, 310] width 114 height 20
type input "10.000"
type input "1.000"
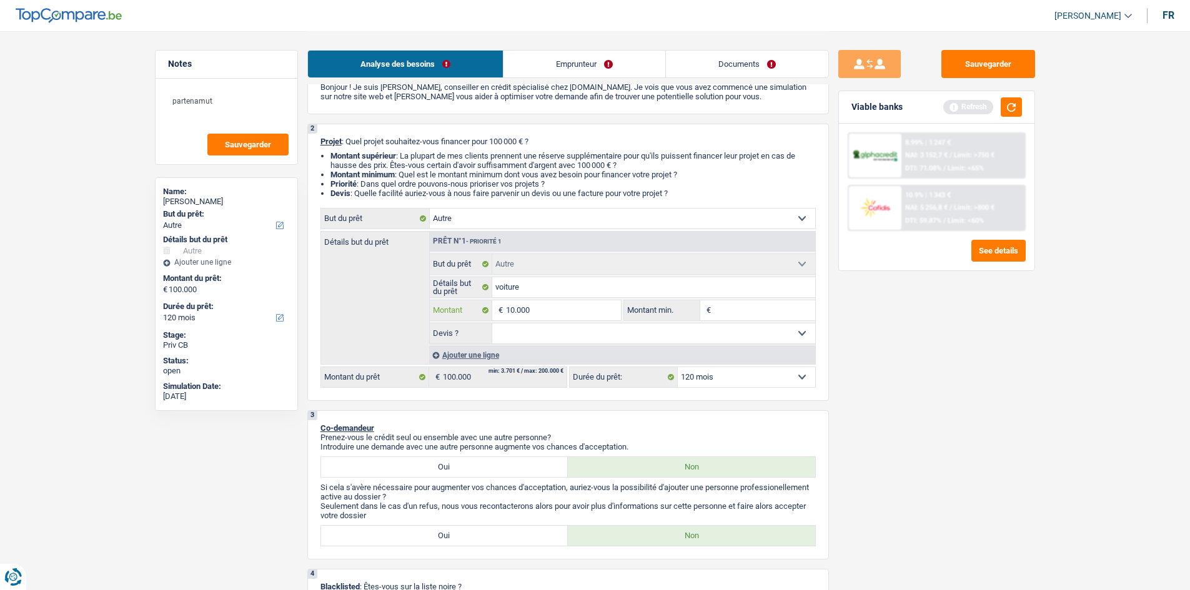
type input "1.000"
type input "100"
type input "10"
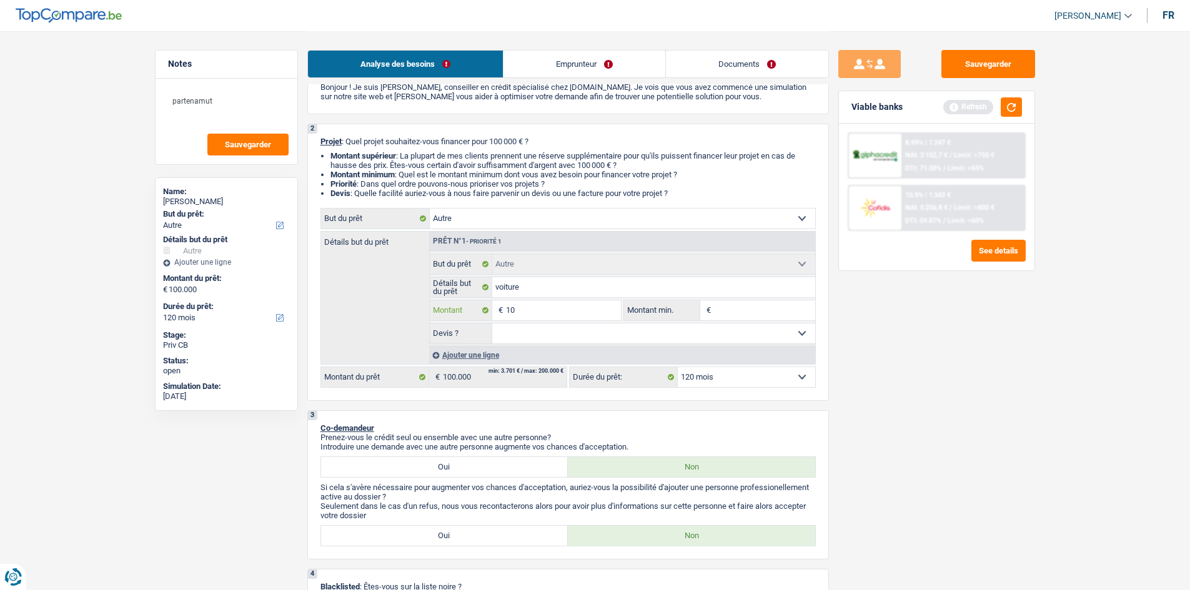
type input "1"
type input "5"
type input "50"
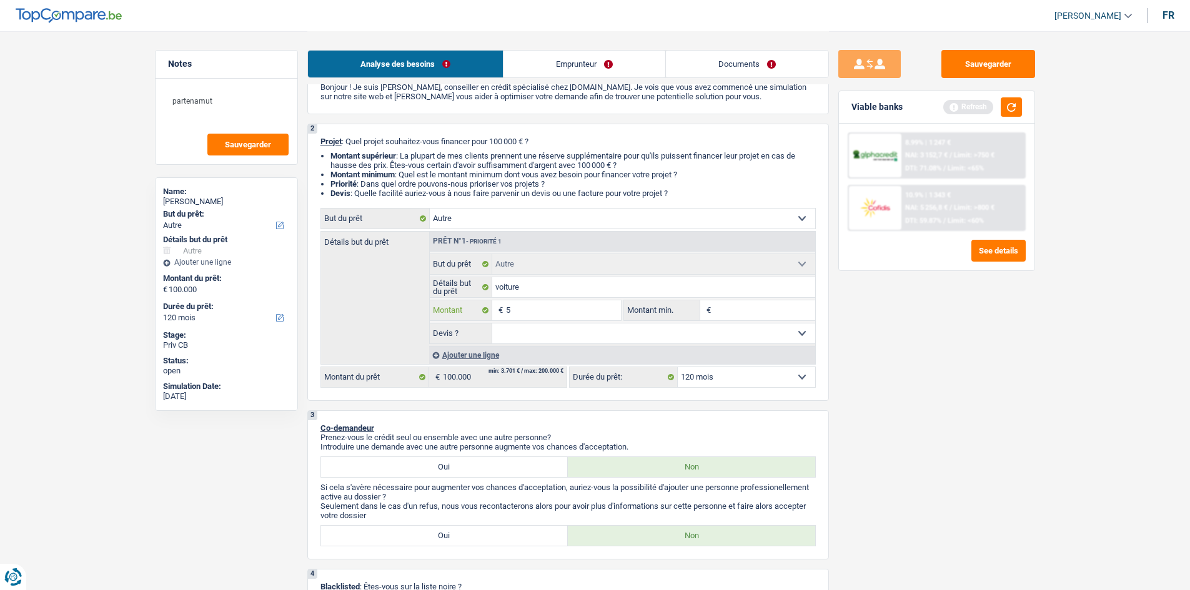
type input "50"
type input "500"
type input "5.000"
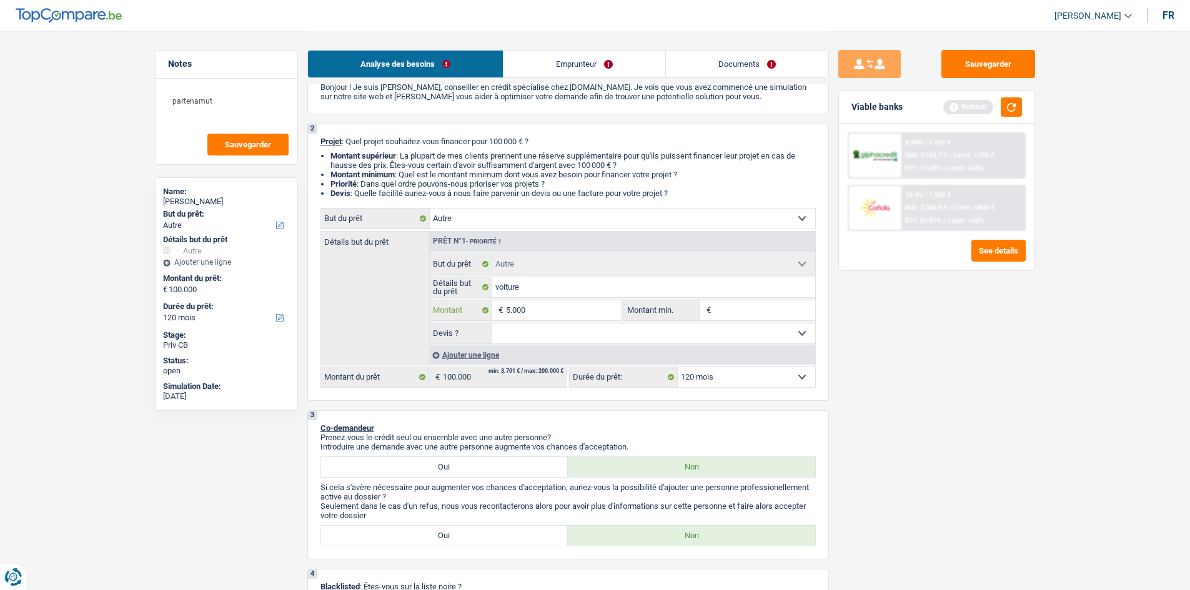
type input "50.000"
select select "144"
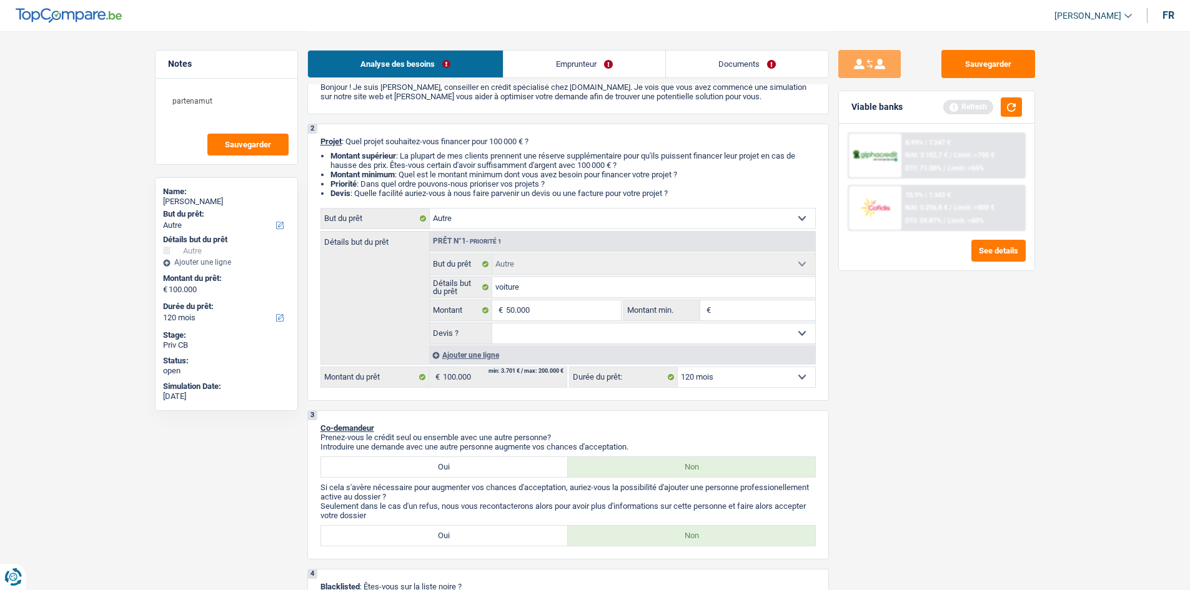
type input "50.000"
select select "144"
type input "50.000"
select select "144"
click at [368, 166] on div "Sauvegarder Viable banks Refresh 8.99% | 1 247 € NAI: 3 152,7 € / Limit: >750 €…" at bounding box center [937, 310] width 216 height 520
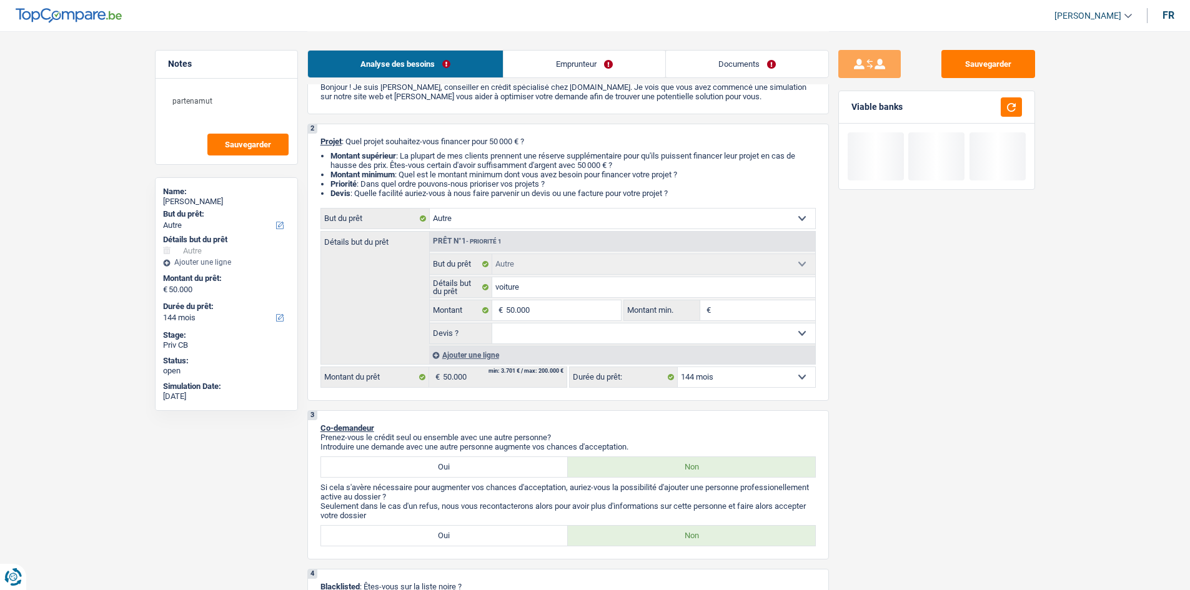
click at [368, 166] on select "12 mois 18 mois 24 mois 30 mois 36 mois 42 mois 48 mois 60 mois 72 mois 84 mois…" at bounding box center [746, 377] width 137 height 20
select select "120"
click at [368, 166] on select "12 mois 18 mois 24 mois 30 mois 36 mois 42 mois 48 mois 60 mois 72 mois 84 mois…" at bounding box center [746, 377] width 137 height 20
select select "120"
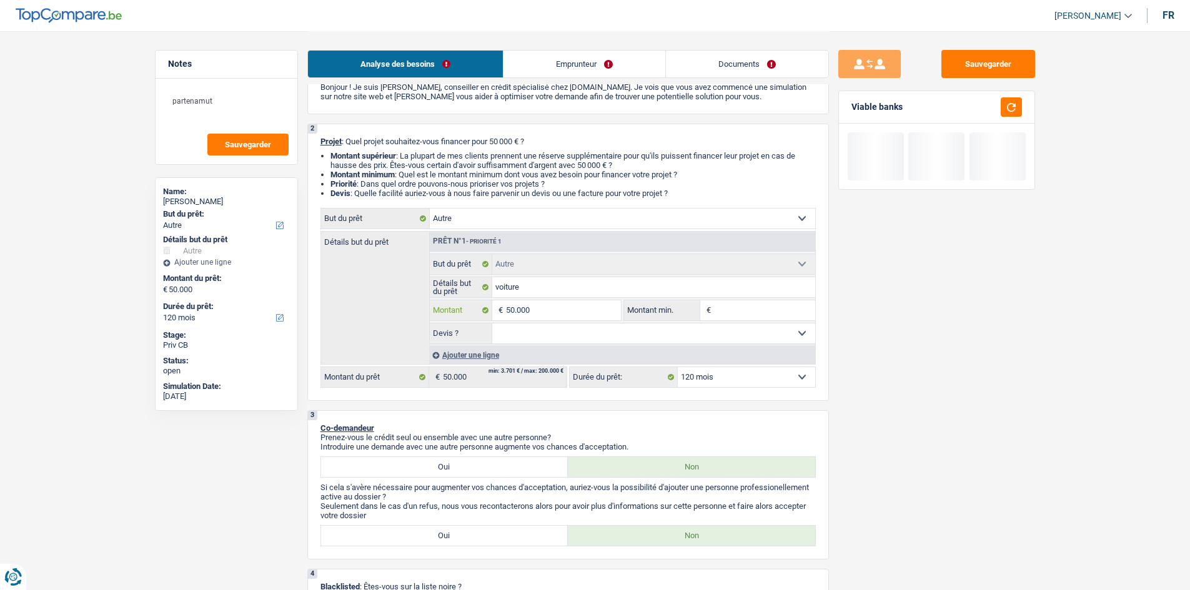
click at [368, 166] on input "50.000" at bounding box center [563, 310] width 114 height 20
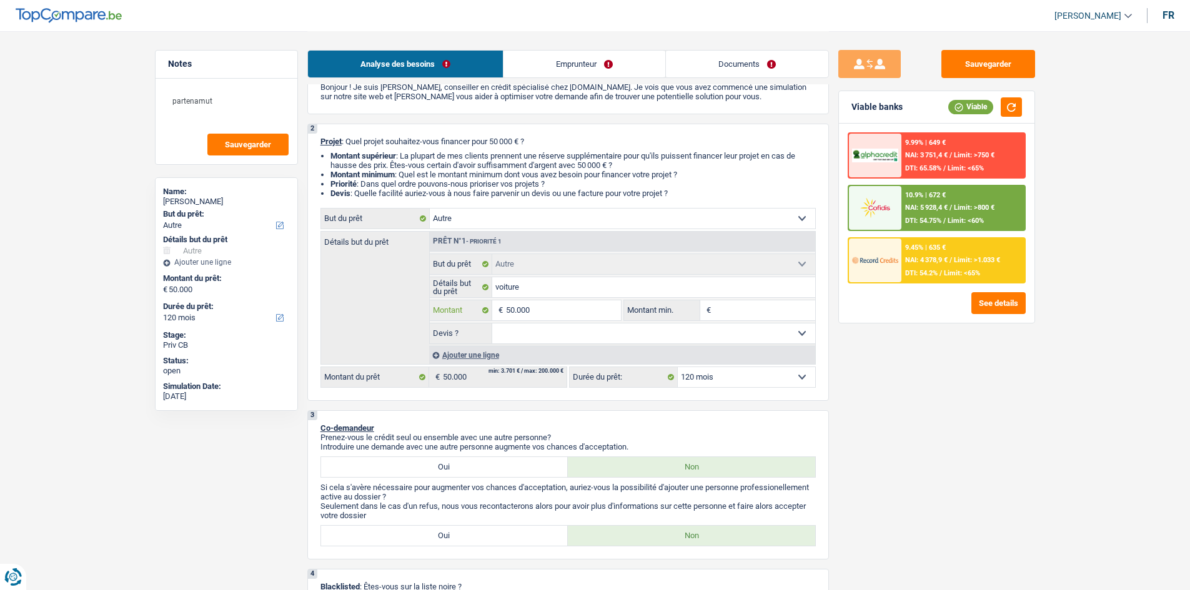
type input "5.000"
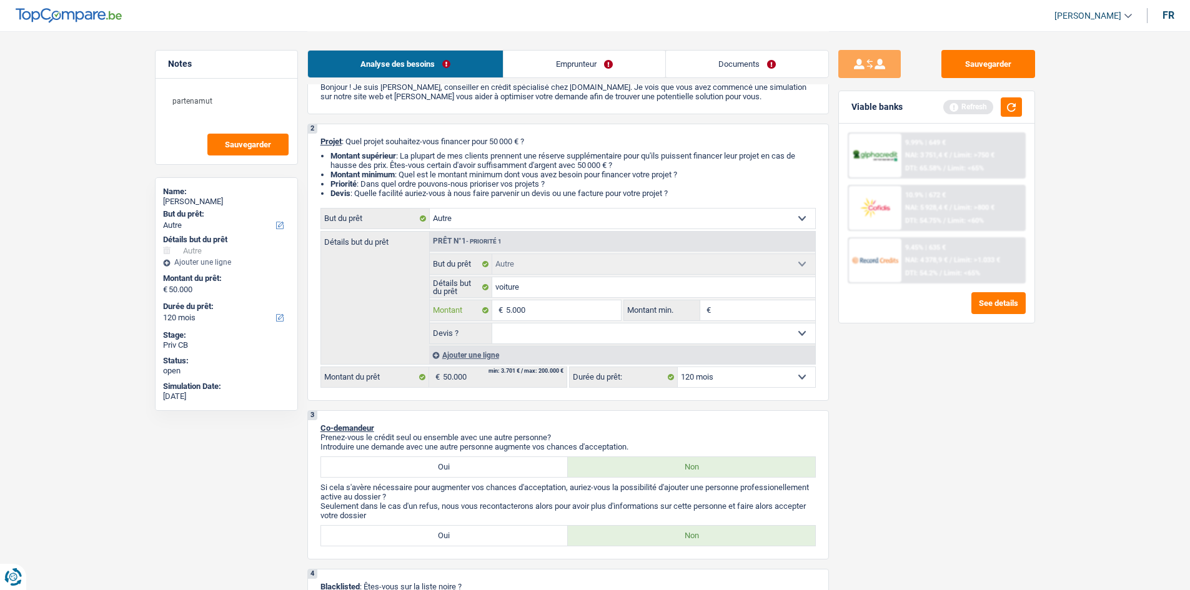
type input "500"
type input "50"
type input "5"
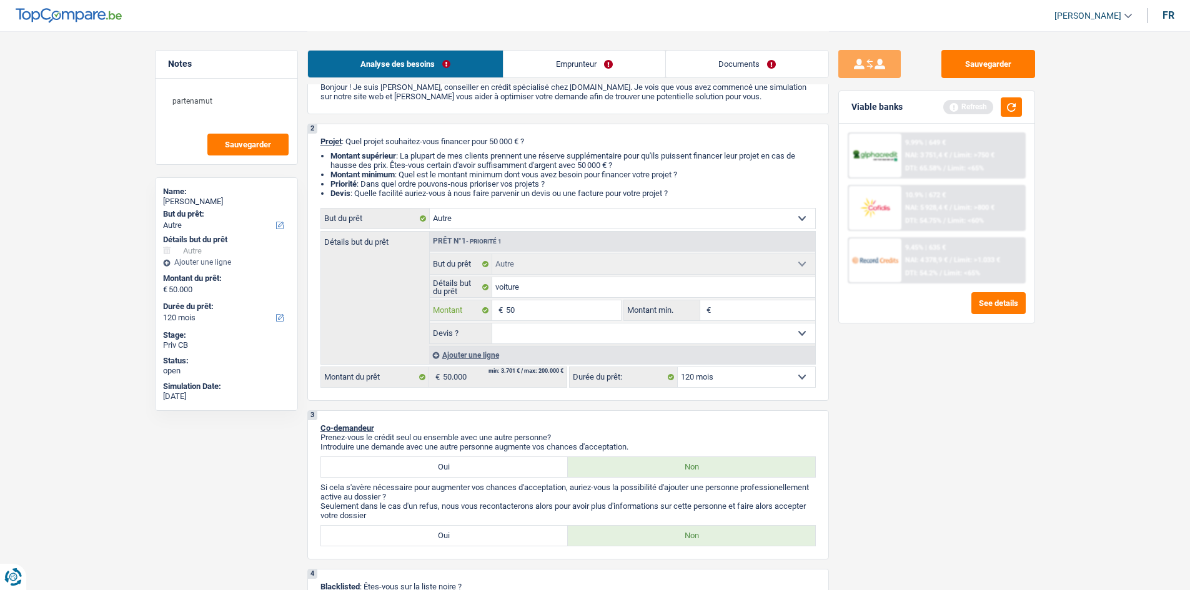
type input "5"
type input "6"
type input "60"
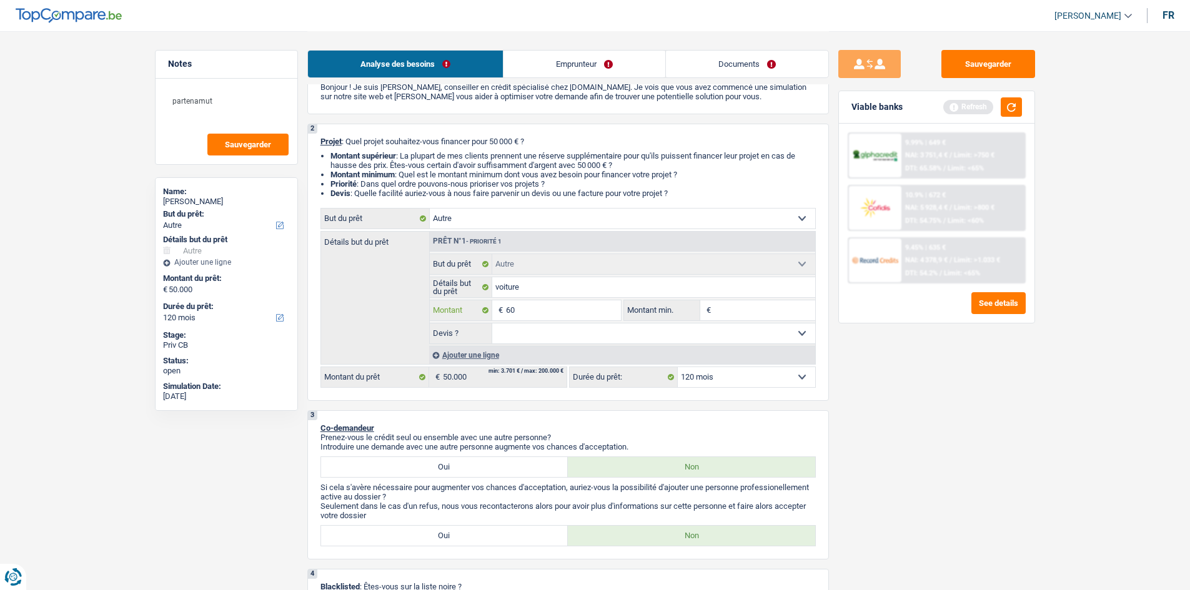
type input "600"
type input "6.000"
type input "60.000"
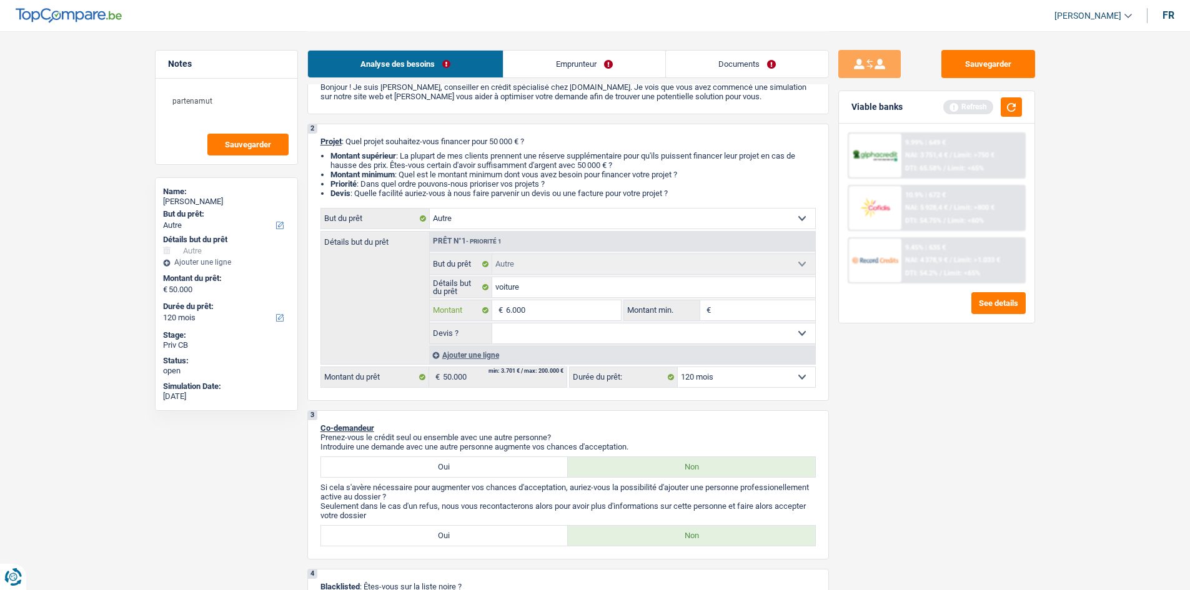
type input "60.000"
select select "144"
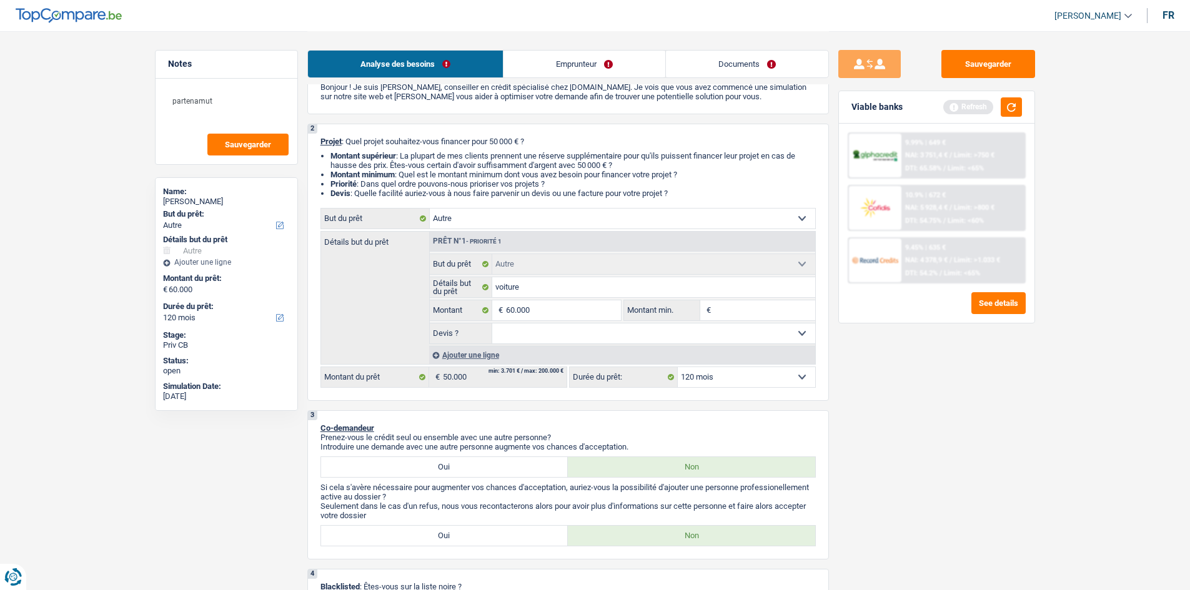
type input "60.000"
select select "144"
type input "60.000"
select select "144"
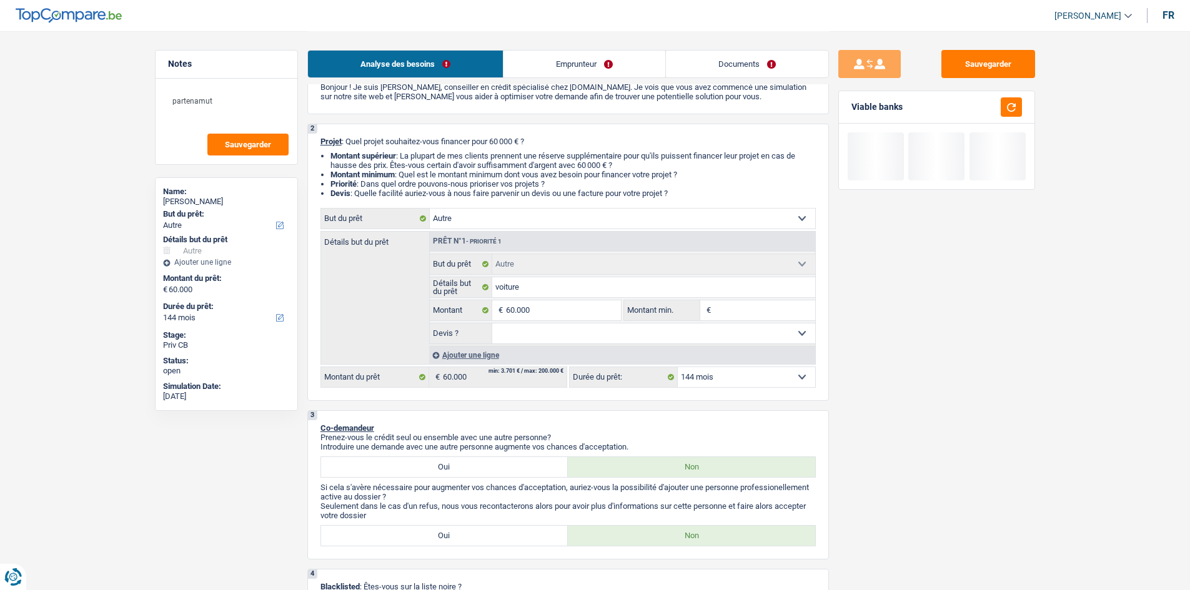
click at [368, 166] on select "12 mois 18 mois 24 mois 30 mois 36 mois 42 mois 48 mois 60 mois 72 mois 84 mois…" at bounding box center [746, 377] width 137 height 20
select select "120"
click at [368, 166] on select "12 mois 18 mois 24 mois 30 mois 36 mois 42 mois 48 mois 60 mois 72 mois 84 mois…" at bounding box center [746, 377] width 137 height 20
select select "120"
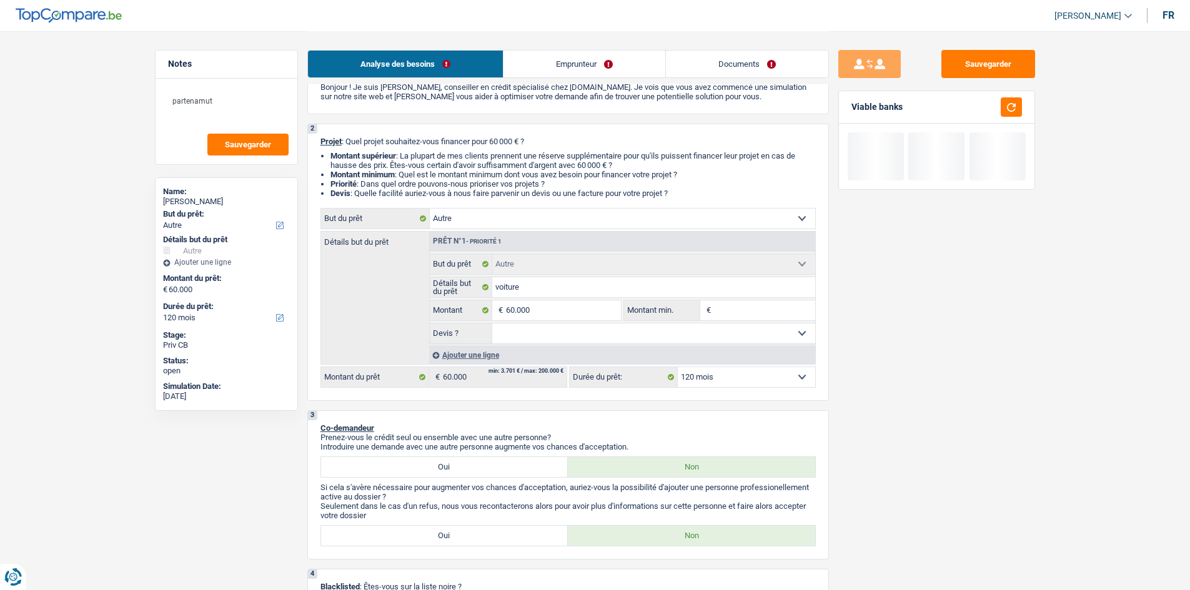
click at [368, 166] on div "Sauvegarder Viable banks" at bounding box center [937, 310] width 216 height 520
drag, startPoint x: 605, startPoint y: 313, endPoint x: 927, endPoint y: 362, distance: 326.1
click at [368, 166] on input "60.000" at bounding box center [563, 310] width 114 height 20
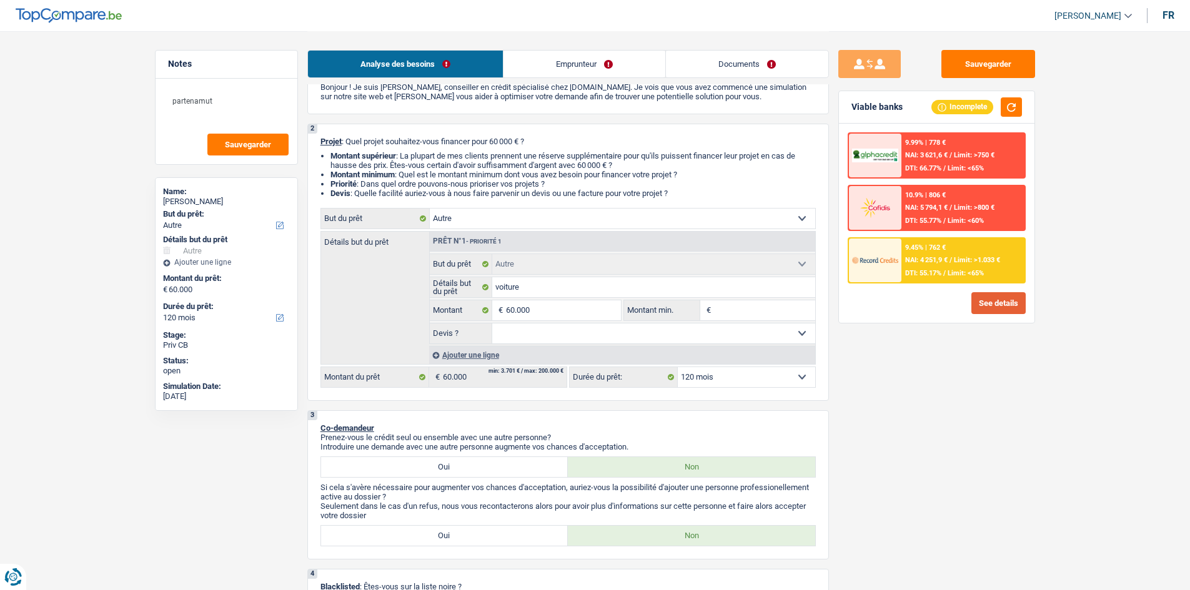
click at [368, 166] on button "See details" at bounding box center [998, 303] width 54 height 22
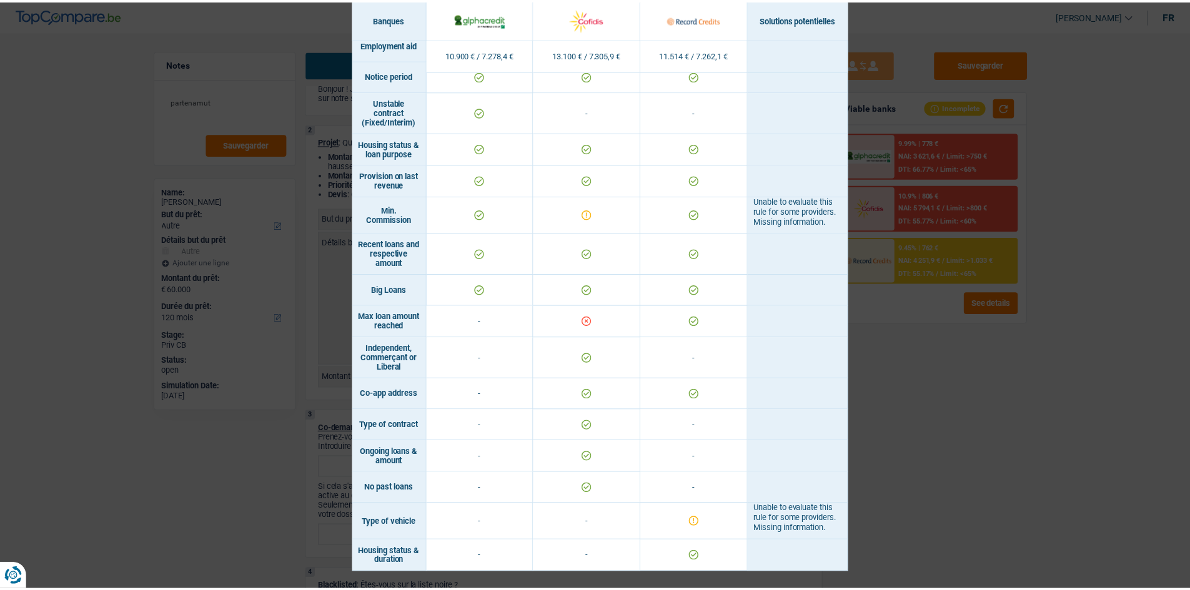
scroll to position [805, 0]
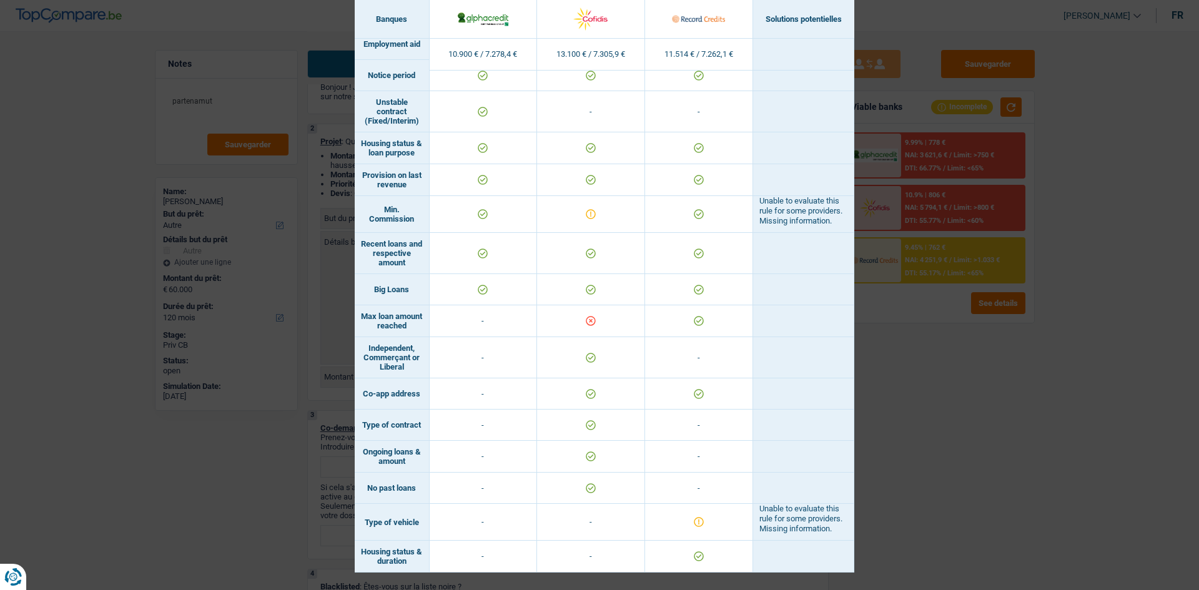
click at [368, 166] on div "Banks conditions × Banques Solutions potentielles Revenus / Charges 10.900 € / …" at bounding box center [599, 295] width 1199 height 590
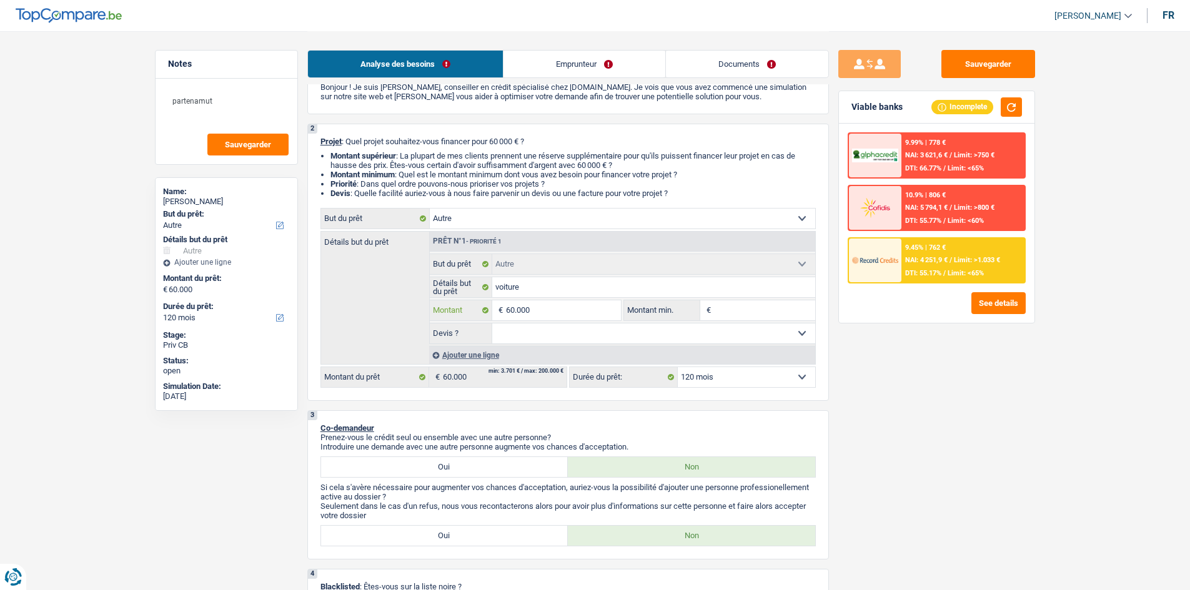
click at [368, 166] on input "60.000" at bounding box center [563, 310] width 114 height 20
type input "6.000"
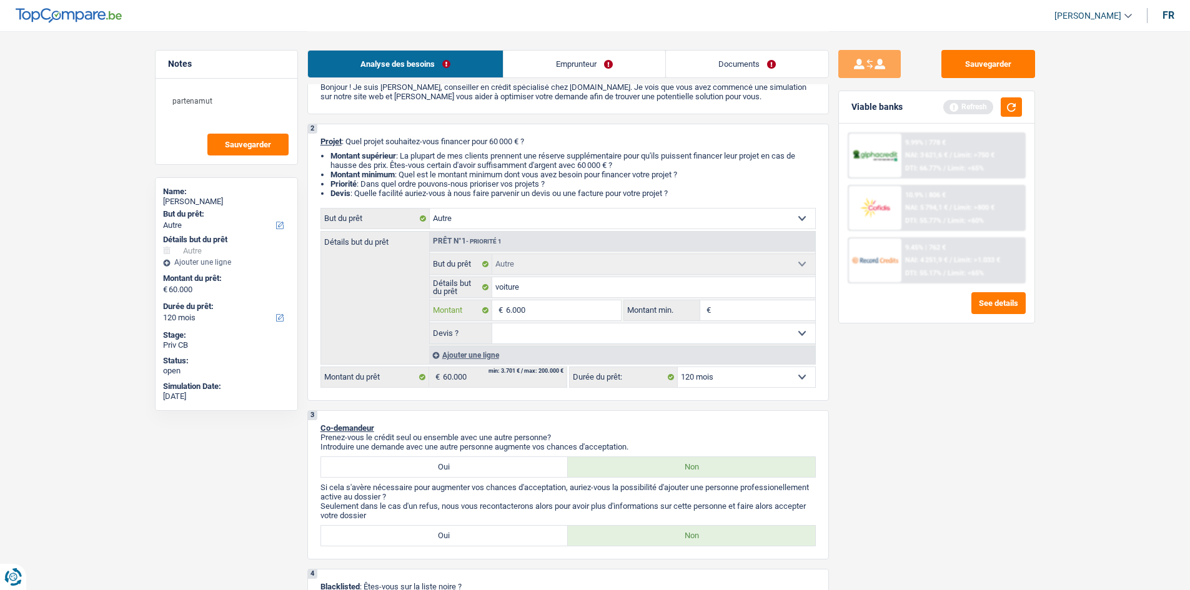
type input "600"
type input "60"
type input "6"
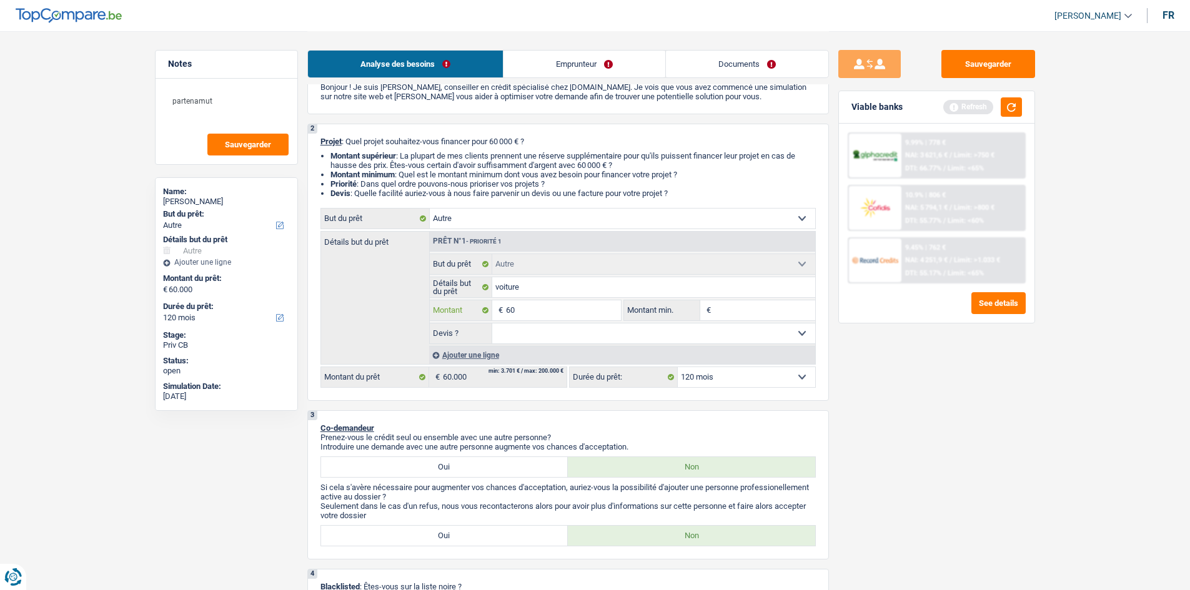
type input "6"
type input "7"
type input "70"
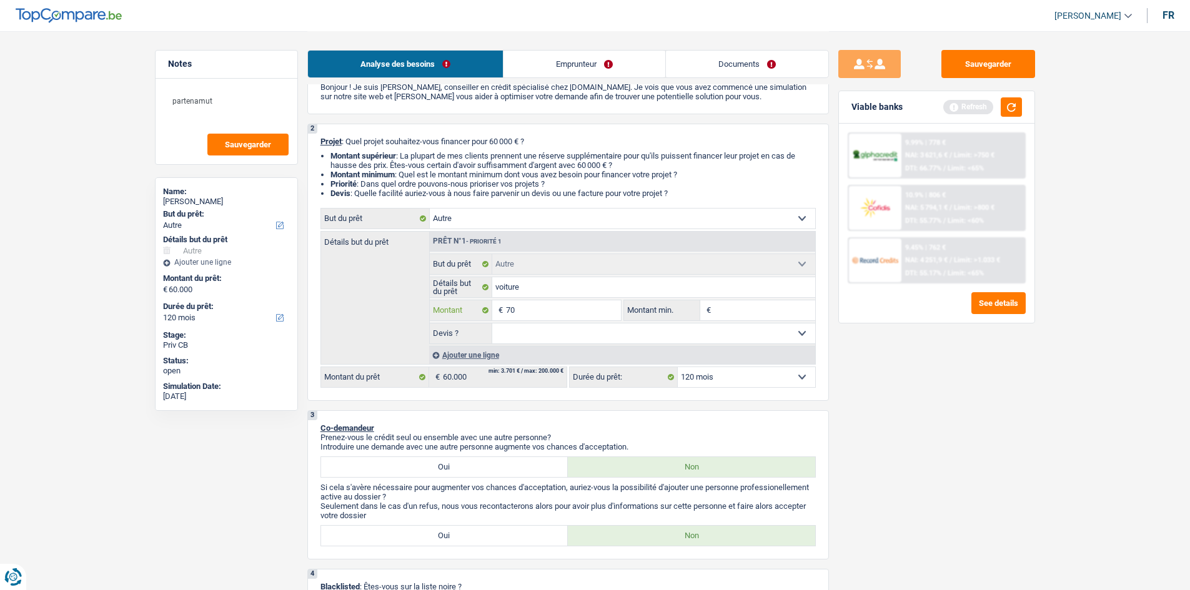
type input "700"
type input "7.000"
type input "70.000"
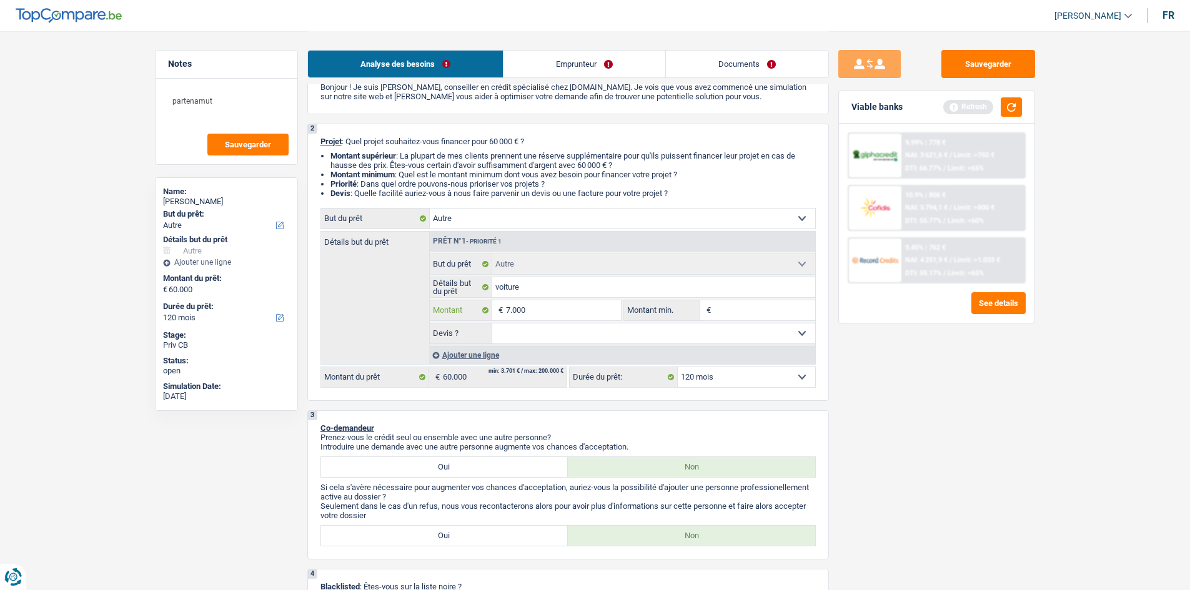
type input "70.000"
select select "144"
type input "70.000"
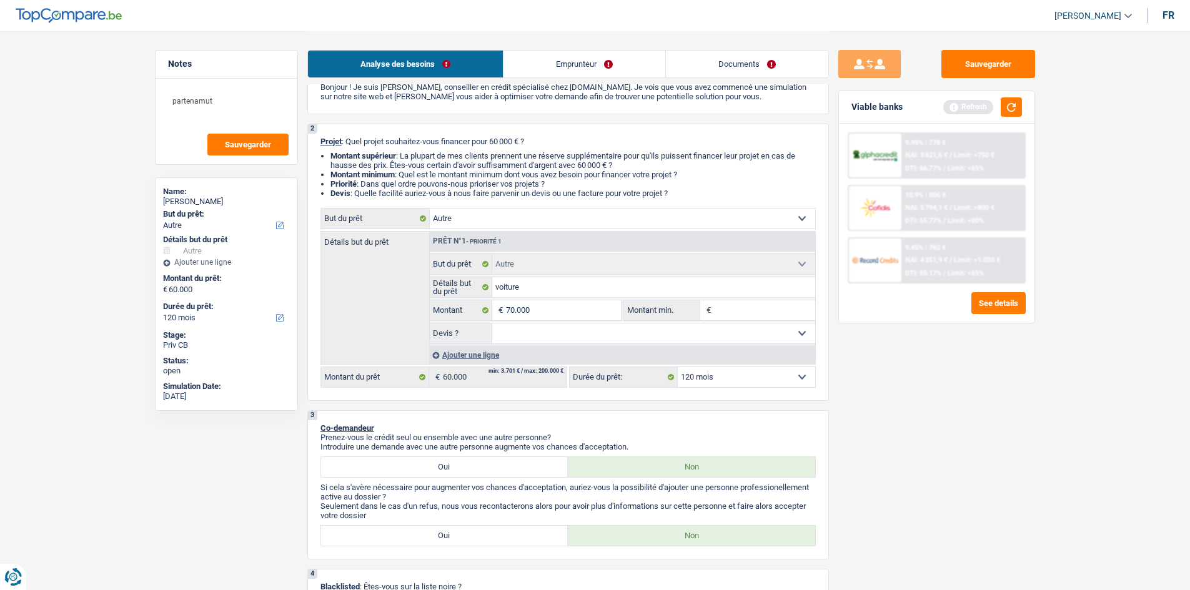
select select "144"
type input "70.000"
select select "144"
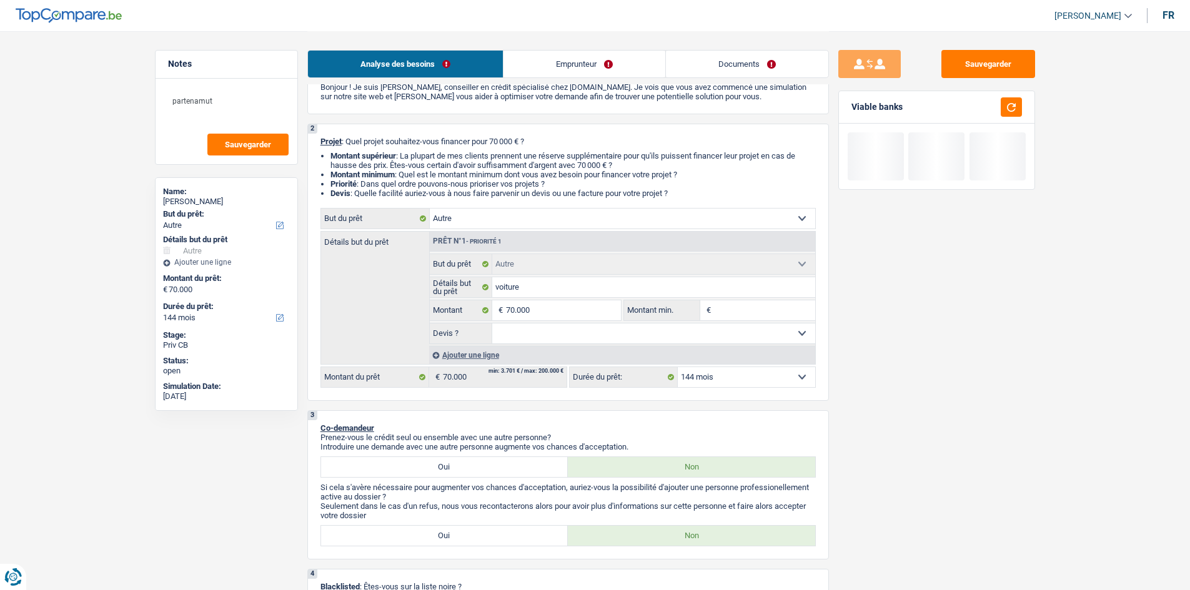
drag, startPoint x: 905, startPoint y: 374, endPoint x: 794, endPoint y: 382, distance: 111.5
click at [368, 166] on div "Sauvegarder Viable banks" at bounding box center [937, 310] width 216 height 520
click at [368, 166] on select "12 mois 18 mois 24 mois 30 mois 36 mois 42 mois 48 mois 60 mois 72 mois 84 mois…" at bounding box center [746, 377] width 137 height 20
select select "120"
click at [368, 166] on select "12 mois 18 mois 24 mois 30 mois 36 mois 42 mois 48 mois 60 mois 72 mois 84 mois…" at bounding box center [746, 377] width 137 height 20
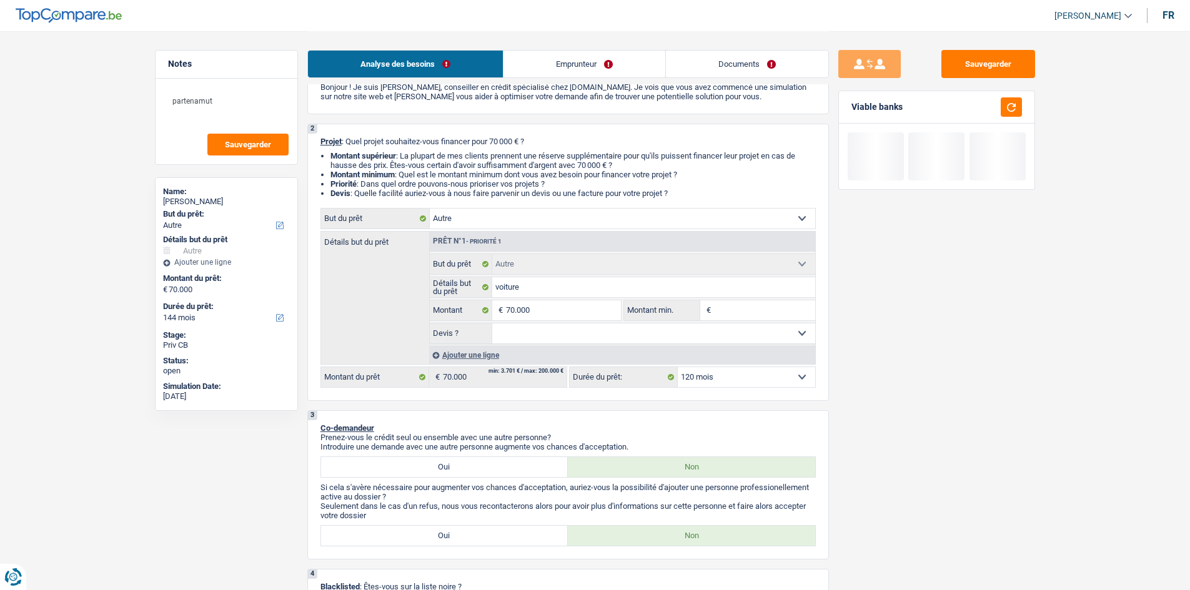
select select "120"
click at [368, 115] on button "button" at bounding box center [1011, 106] width 21 height 19
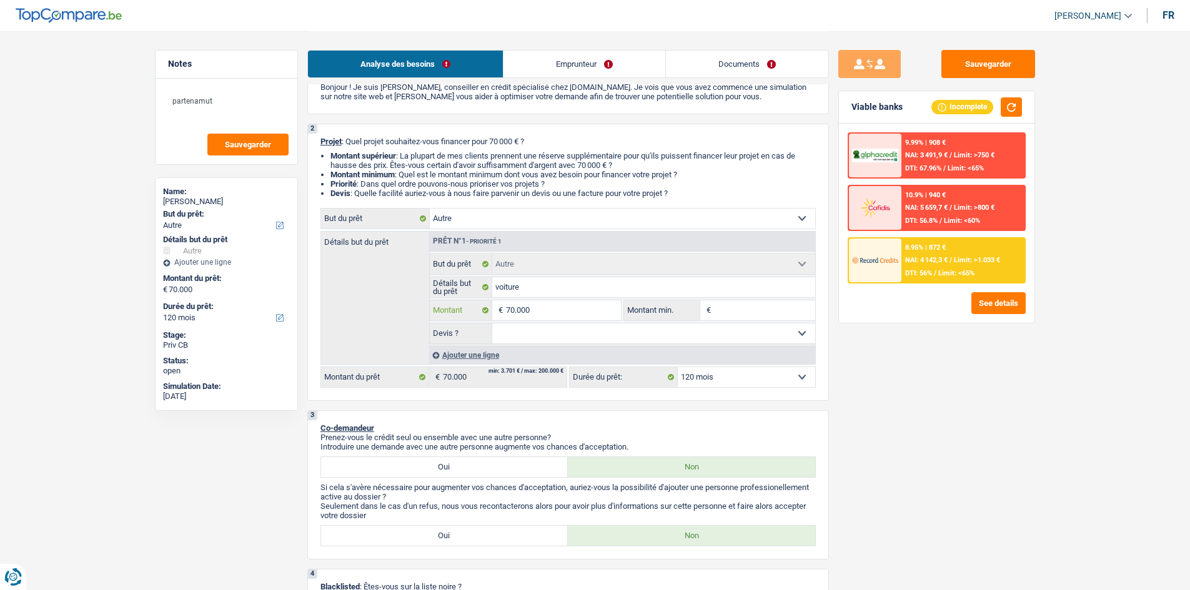
drag, startPoint x: 556, startPoint y: 302, endPoint x: 578, endPoint y: 300, distance: 21.9
click at [368, 166] on input "70.000" at bounding box center [563, 310] width 114 height 20
type input "7.000"
type input "700"
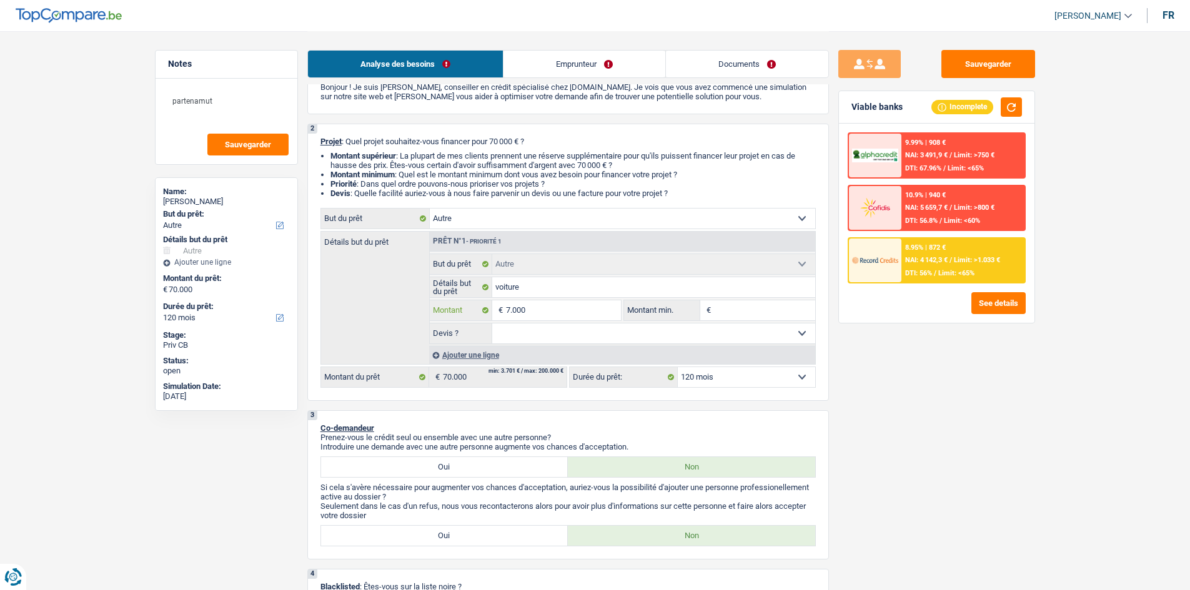
type input "700"
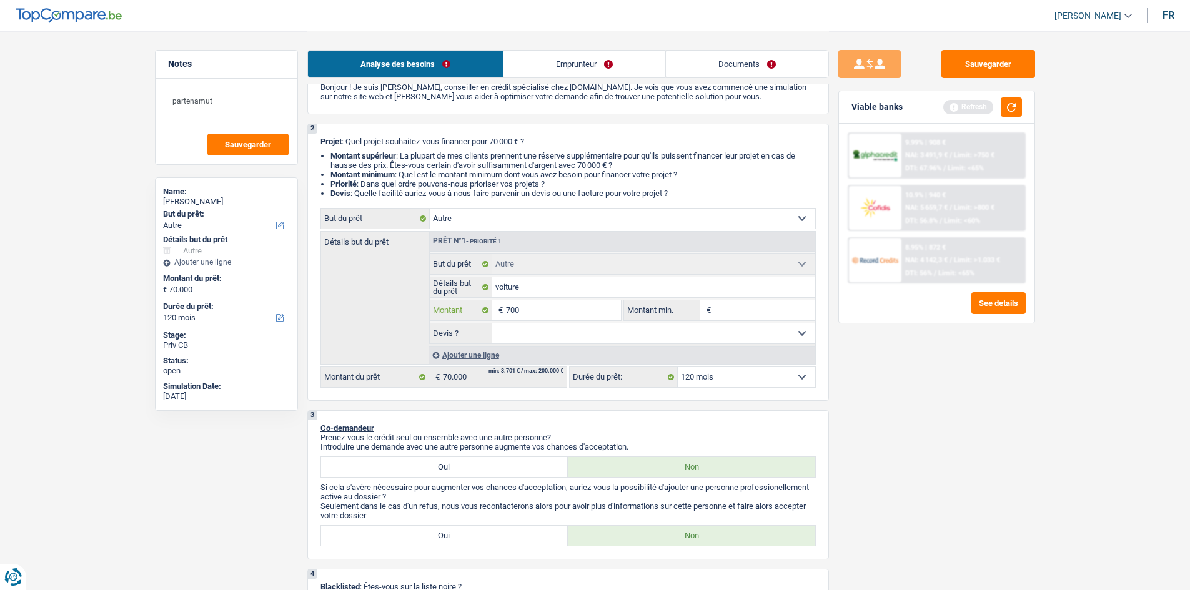
type input "70"
type input "7"
type input "8"
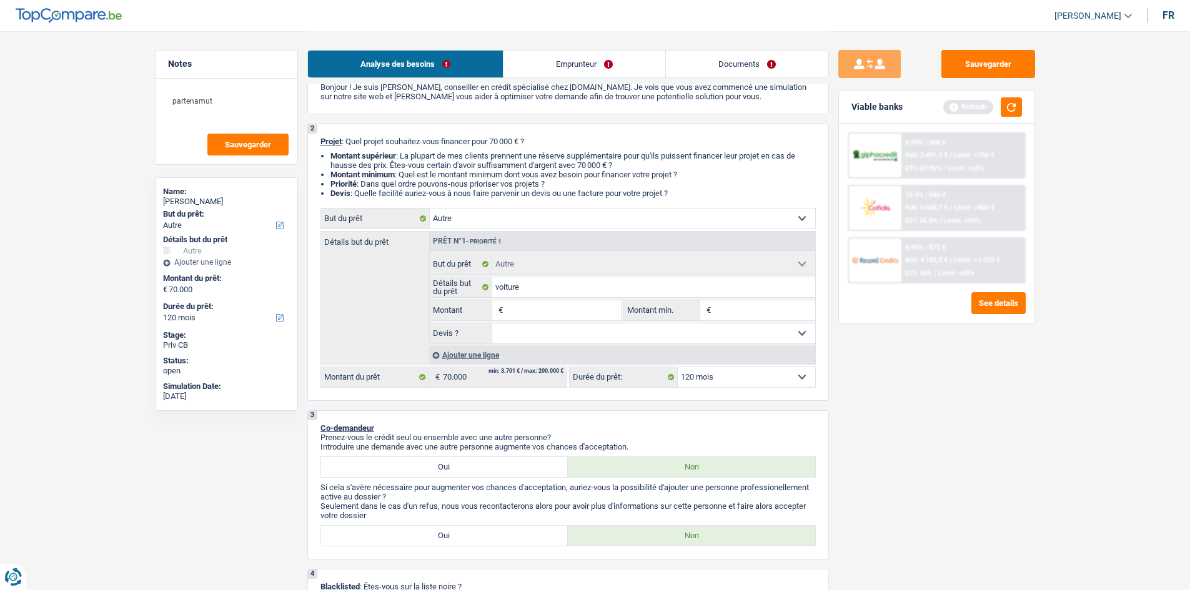
type input "8"
click at [368, 166] on div "Sauvegarder Viable banks Refresh 9.99% | 908 € NAI: 3 491,9 € / Limit: >750 € D…" at bounding box center [937, 310] width 216 height 520
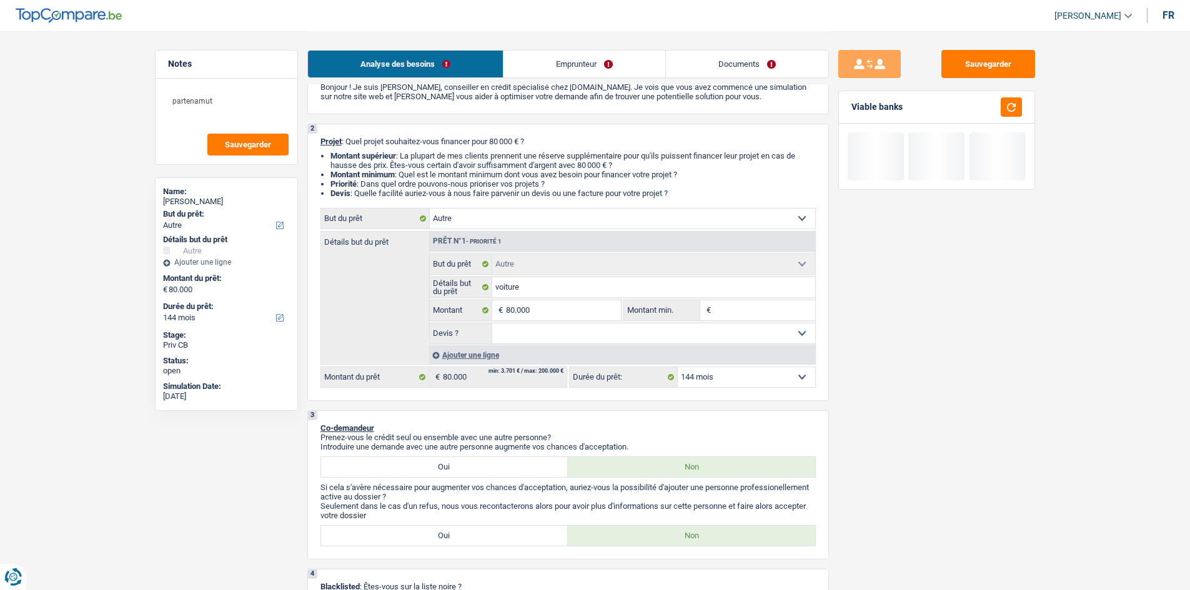
drag, startPoint x: 713, startPoint y: 373, endPoint x: 756, endPoint y: 371, distance: 43.8
click at [368, 166] on select "12 mois 18 mois 24 mois 30 mois 36 mois 42 mois 48 mois 60 mois 72 mois 84 mois…" at bounding box center [746, 377] width 137 height 20
click at [368, 105] on button "button" at bounding box center [1011, 106] width 21 height 19
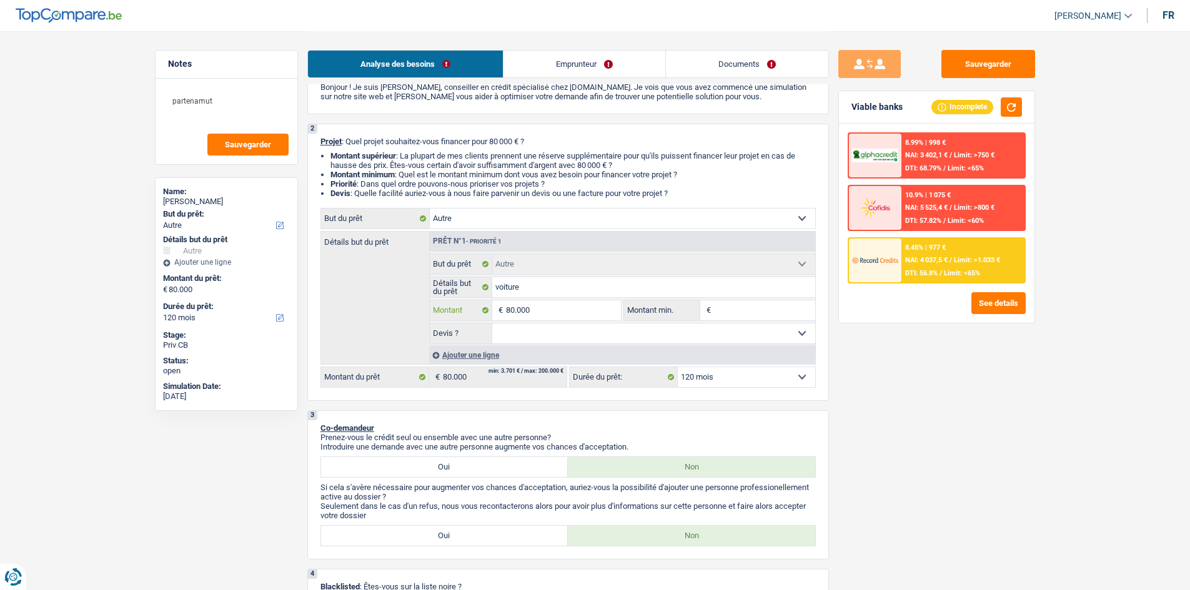
drag, startPoint x: 538, startPoint y: 305, endPoint x: 603, endPoint y: 307, distance: 64.4
click at [368, 166] on input "80.000" at bounding box center [563, 310] width 114 height 20
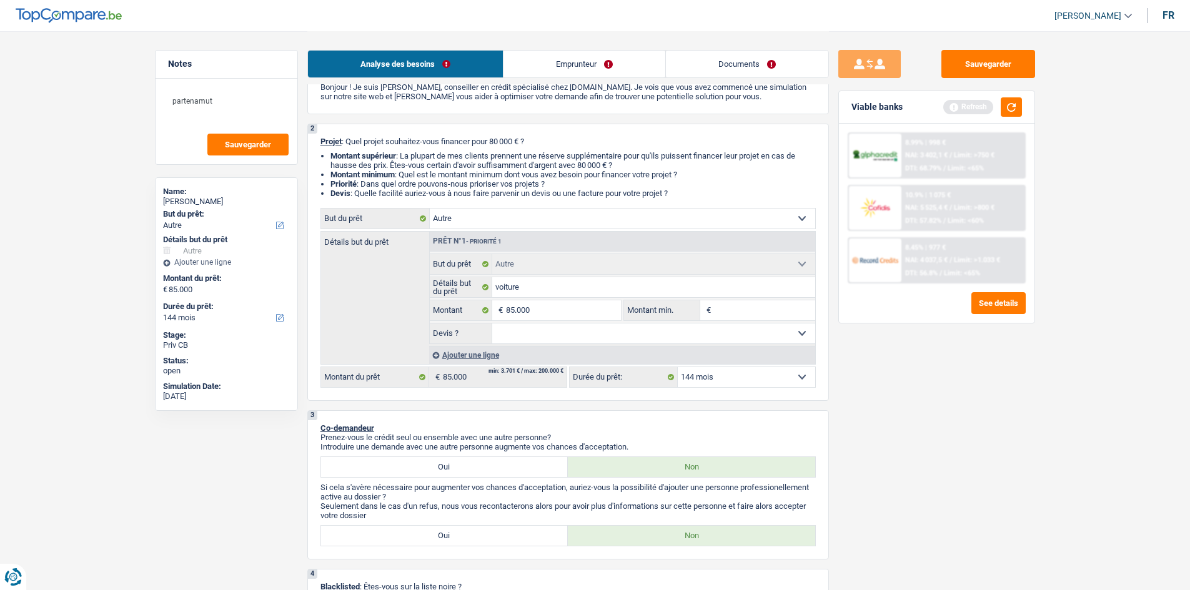
click at [368, 166] on div "Sauvegarder Viable banks Refresh 8.99% | 998 € NAI: 3 402,1 € / Limit: >750 € D…" at bounding box center [937, 310] width 216 height 520
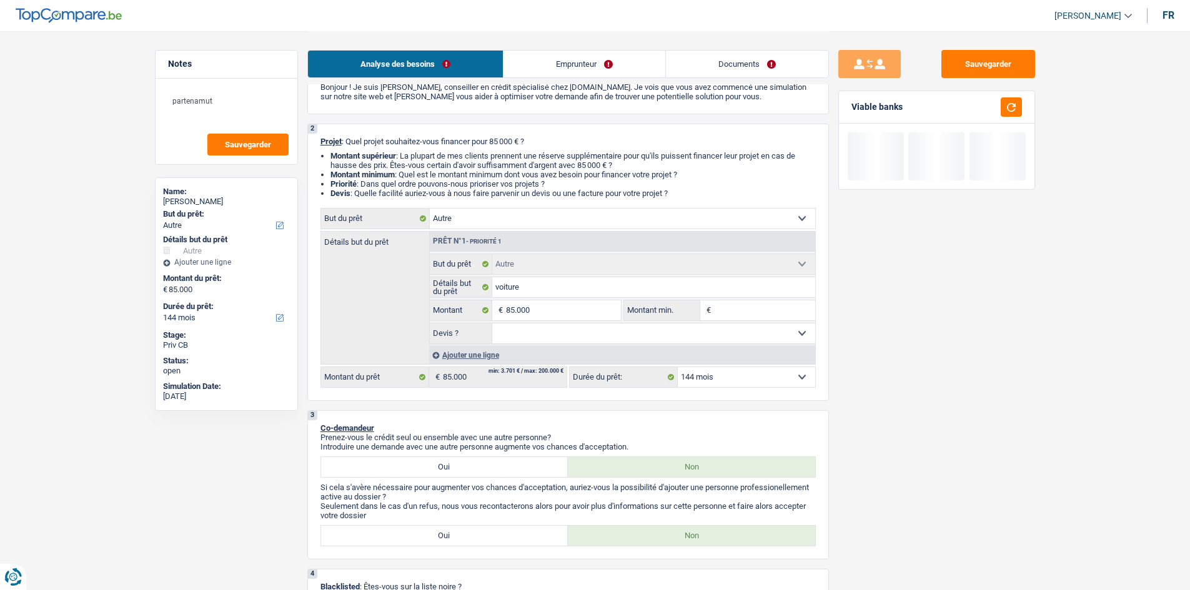
click at [368, 166] on select "12 mois 18 mois 24 mois 30 mois 36 mois 42 mois 48 mois 60 mois 72 mois 84 mois…" at bounding box center [746, 377] width 137 height 20
click at [368, 166] on input "voiture" at bounding box center [653, 287] width 323 height 20
click at [368, 166] on select "Oui Non Non répondu Sélectionner une option" at bounding box center [653, 334] width 323 height 20
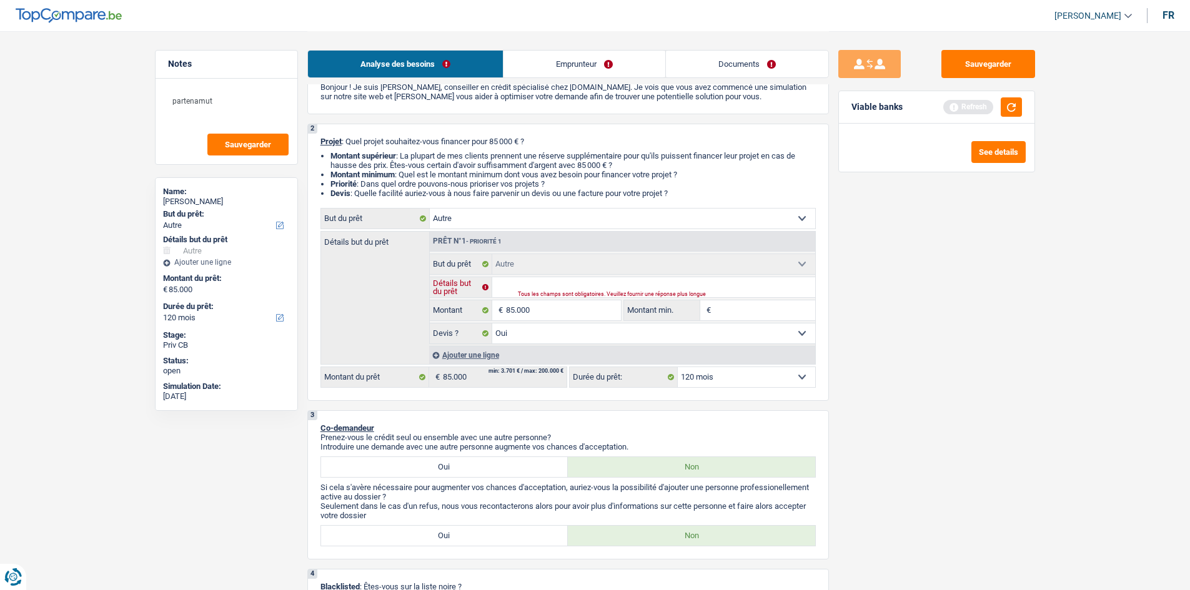
click at [368, 166] on input "Détails but du prêt" at bounding box center [653, 287] width 323 height 20
click at [368, 166] on select "Confort maison: meubles, textile, peinture, électroménager, outillage non-profe…" at bounding box center [622, 219] width 385 height 20
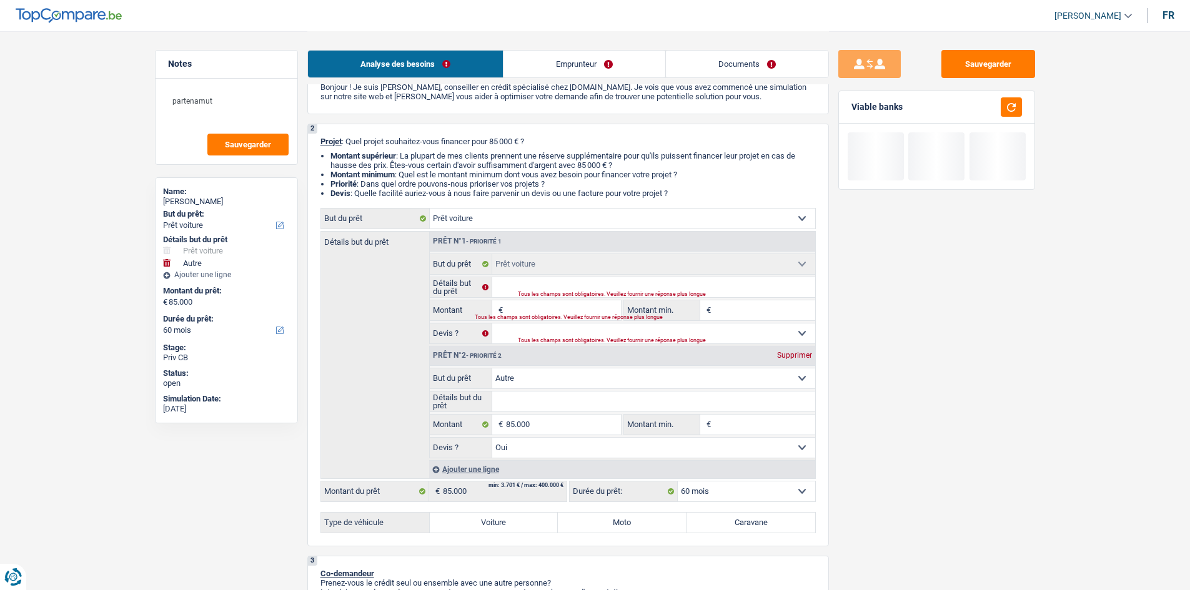
click at [368, 166] on div "Supprimer" at bounding box center [794, 355] width 41 height 7
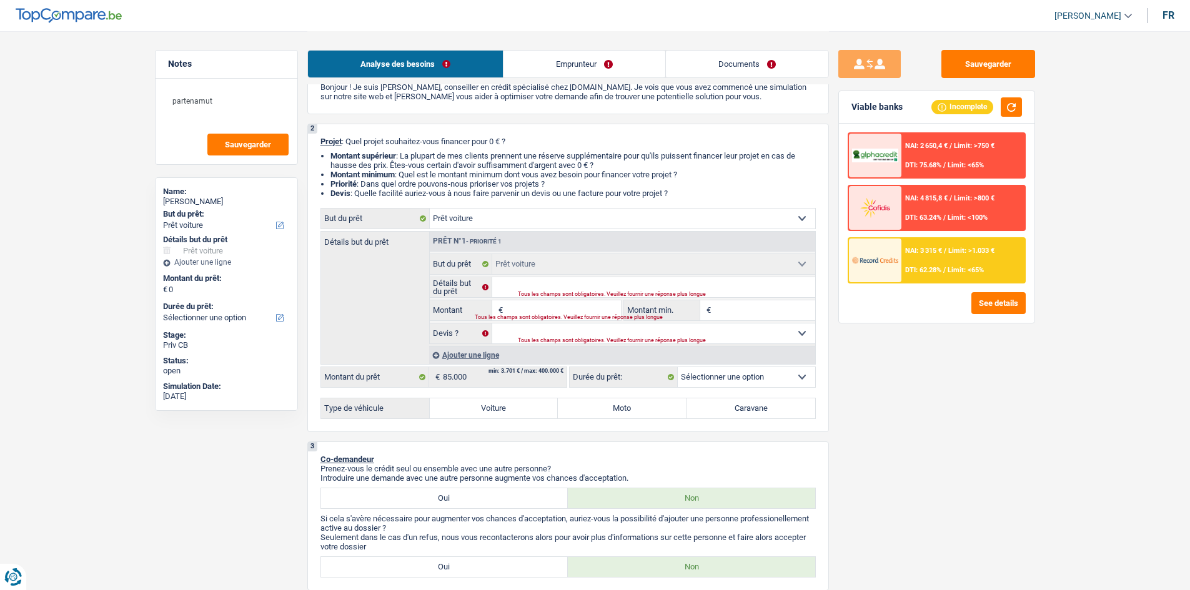
click at [368, 166] on input "Montant" at bounding box center [563, 310] width 114 height 20
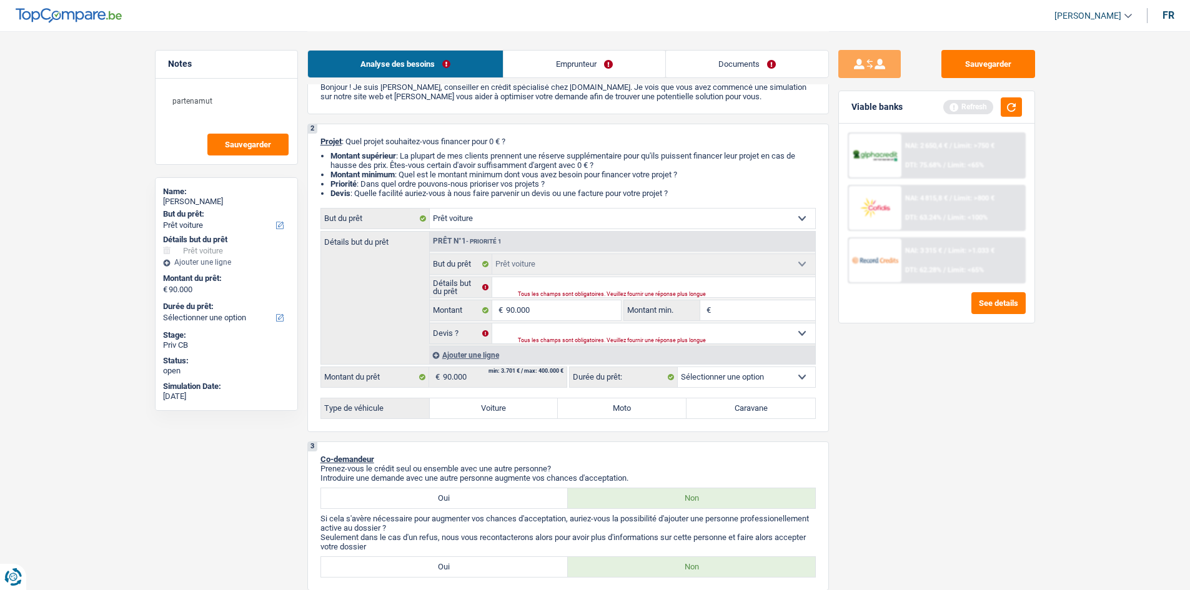
click at [368, 166] on div "Tous les champs sont obligatoires. Veuillez fournir une réponse plus longue" at bounding box center [651, 341] width 267 height 5
click at [368, 166] on select "Oui Non Non répondu Sélectionner une option" at bounding box center [653, 334] width 323 height 20
click at [368, 166] on div "Tous les champs sont obligatoires. Veuillez fournir une réponse plus longue" at bounding box center [651, 341] width 267 height 5
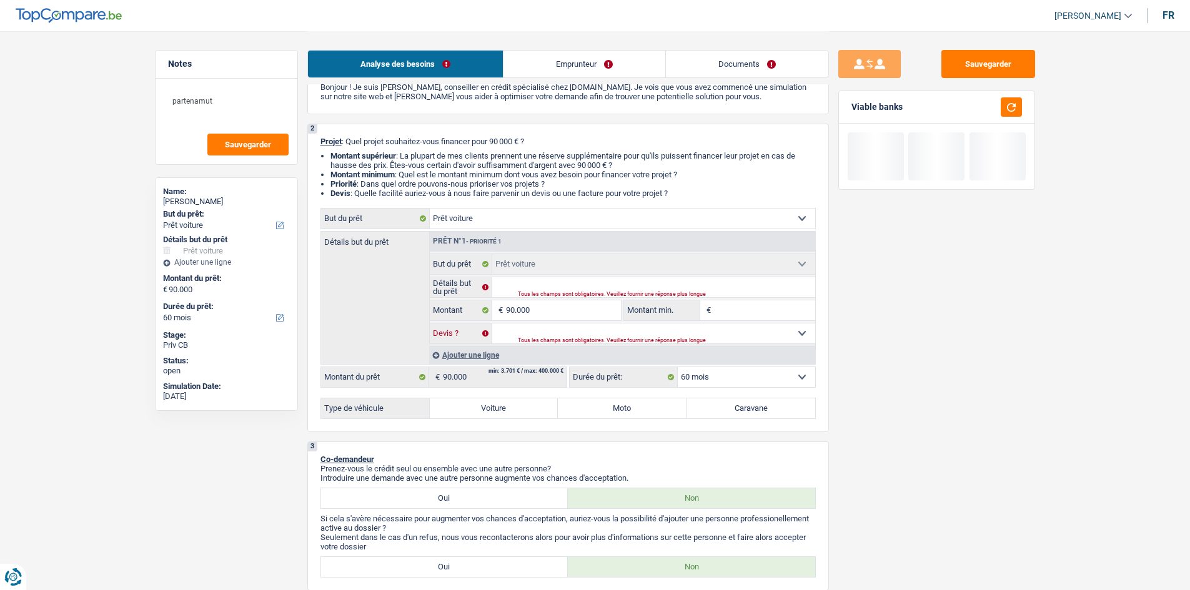
click at [368, 166] on select "Oui Non Non répondu Sélectionner une option" at bounding box center [653, 334] width 323 height 20
drag, startPoint x: 517, startPoint y: 397, endPoint x: 655, endPoint y: 372, distance: 140.2
click at [368, 166] on div "Confort maison: meubles, textile, peinture, électroménager, outillage non-profe…" at bounding box center [567, 313] width 495 height 211
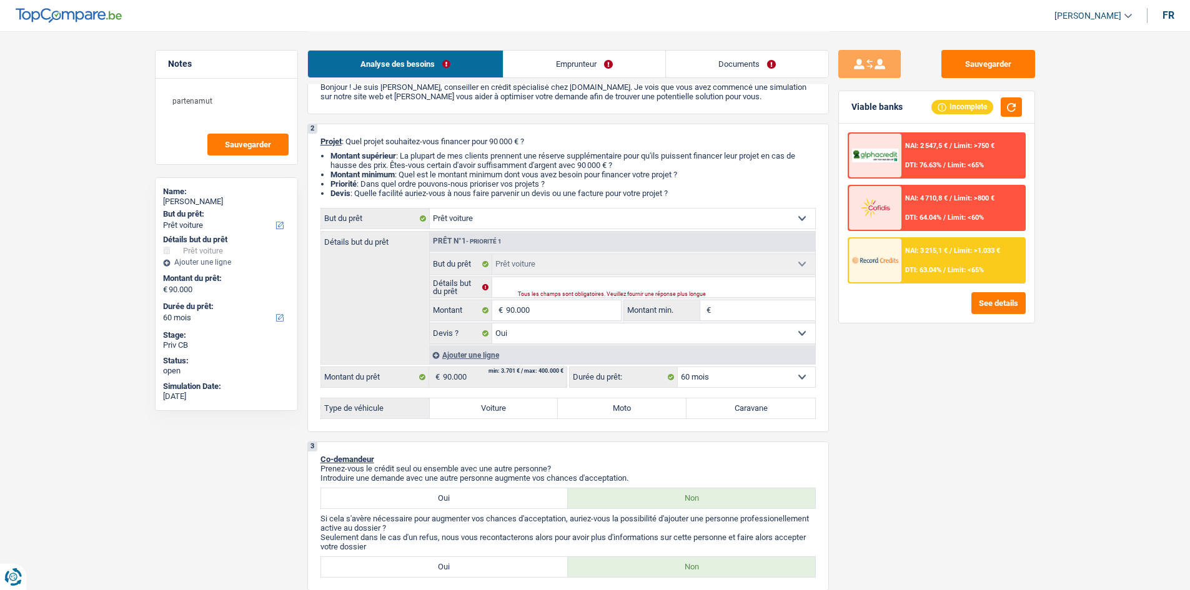
click at [368, 166] on label "Voiture" at bounding box center [494, 409] width 129 height 20
click at [368, 166] on input "Voiture" at bounding box center [494, 409] width 129 height 20
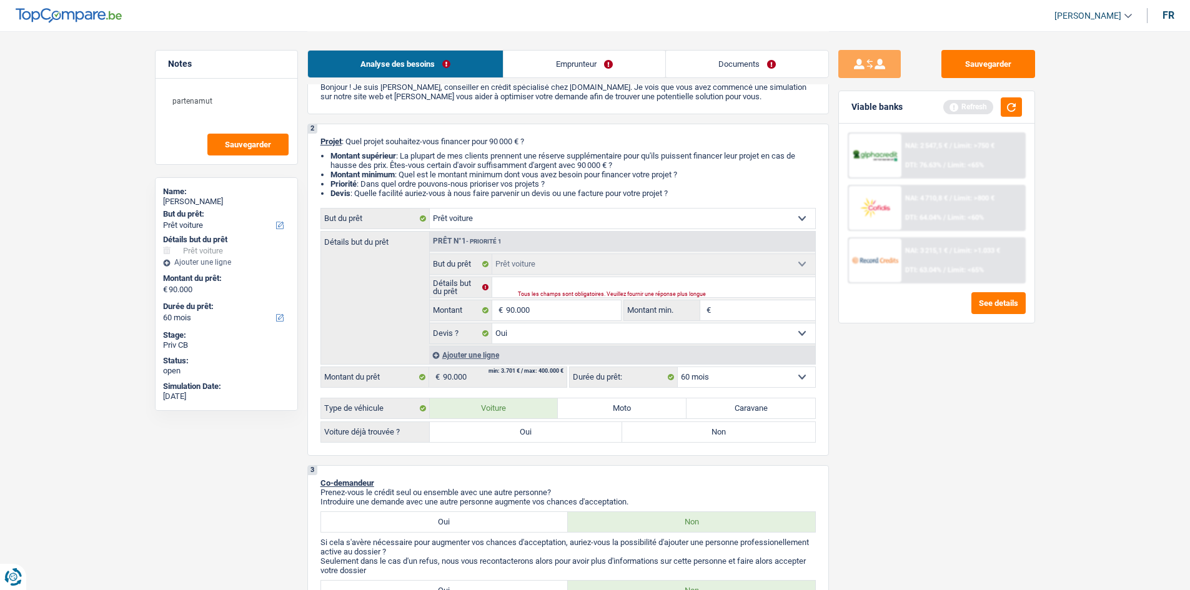
click at [368, 166] on label "Oui" at bounding box center [526, 432] width 193 height 20
click at [368, 166] on input "Oui" at bounding box center [526, 432] width 193 height 20
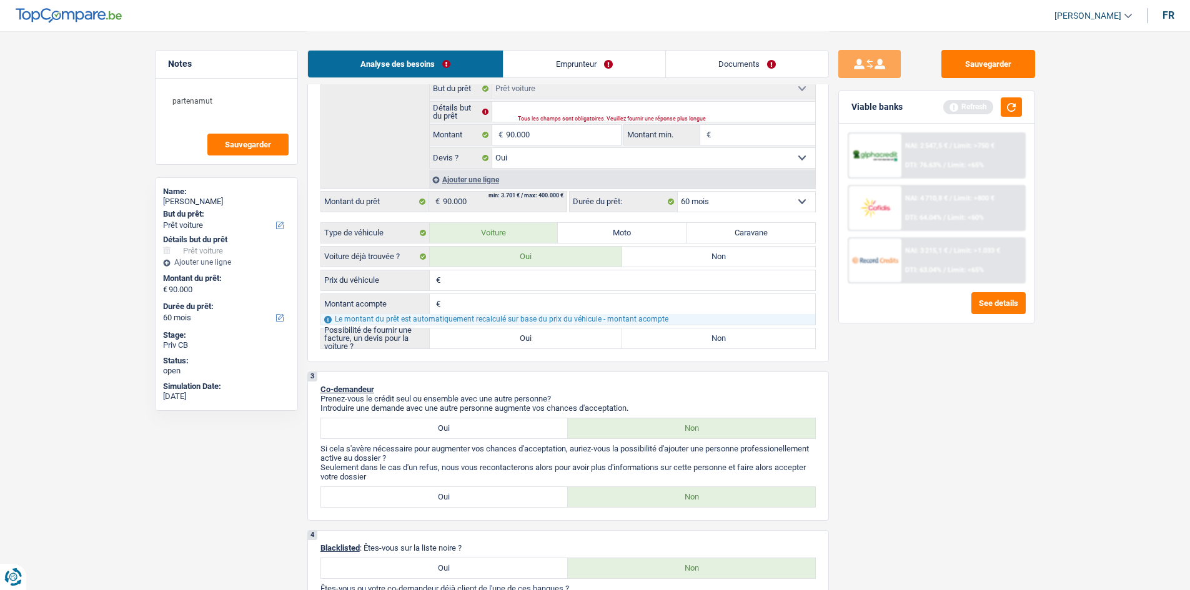
scroll to position [250, 0]
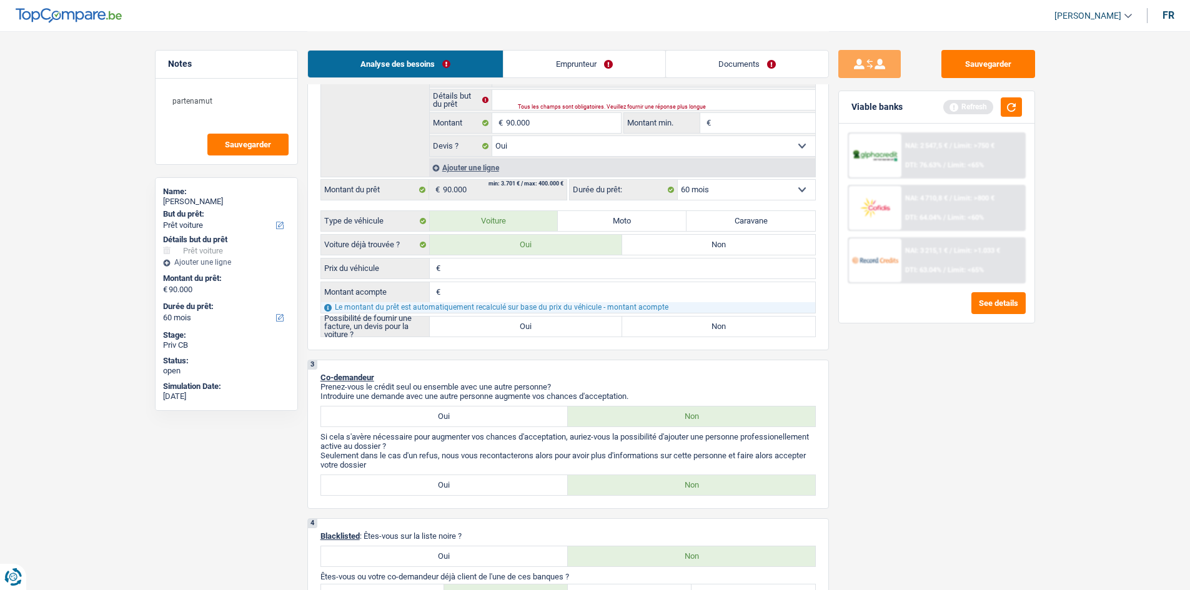
click at [368, 166] on label "Oui" at bounding box center [526, 327] width 193 height 20
click at [368, 166] on input "Oui" at bounding box center [526, 327] width 193 height 20
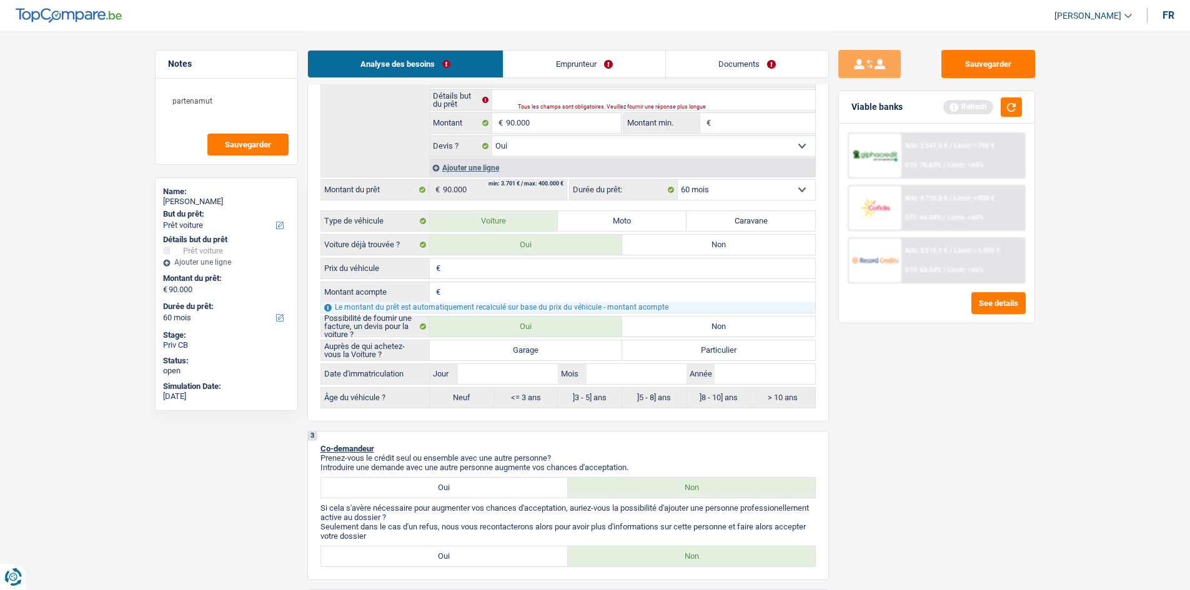
click at [368, 166] on label "Particulier" at bounding box center [718, 350] width 193 height 20
click at [368, 166] on input "Particulier" at bounding box center [718, 350] width 193 height 20
click at [368, 166] on label "Garage" at bounding box center [526, 350] width 193 height 20
click at [368, 166] on input "Garage" at bounding box center [526, 350] width 193 height 20
click at [368, 166] on input "Année" at bounding box center [765, 374] width 100 height 20
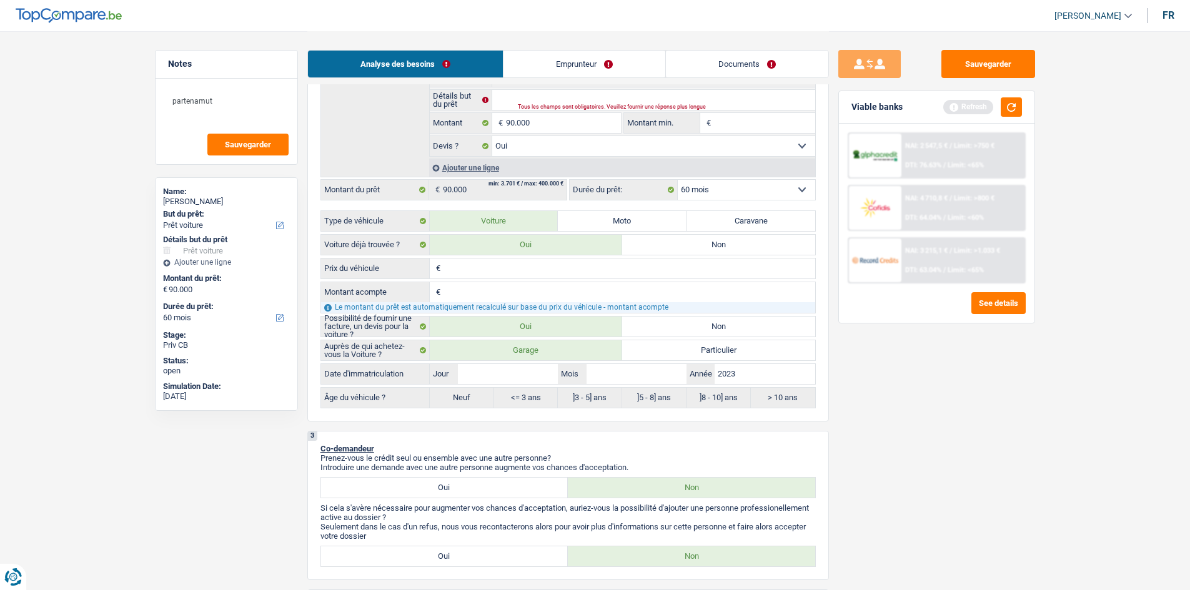
click at [368, 166] on div "Auprès de qui achetez-vous la Voiture ? Garage Particulier Date d'immatriculati…" at bounding box center [567, 374] width 495 height 69
click at [368, 166] on input "Mois" at bounding box center [637, 374] width 100 height 20
click at [368, 166] on div "Sauvegarder Viable banks Refresh NAI: 2 547,5 € / Limit: >750 € DTI: 76.63% / L…" at bounding box center [937, 310] width 216 height 520
click at [368, 166] on input "Jour" at bounding box center [508, 374] width 100 height 20
click at [368, 166] on div "Sauvegarder Viable banks Refresh NAI: 2 547,5 € / Limit: >750 € DTI: 76.63% / L…" at bounding box center [937, 310] width 216 height 520
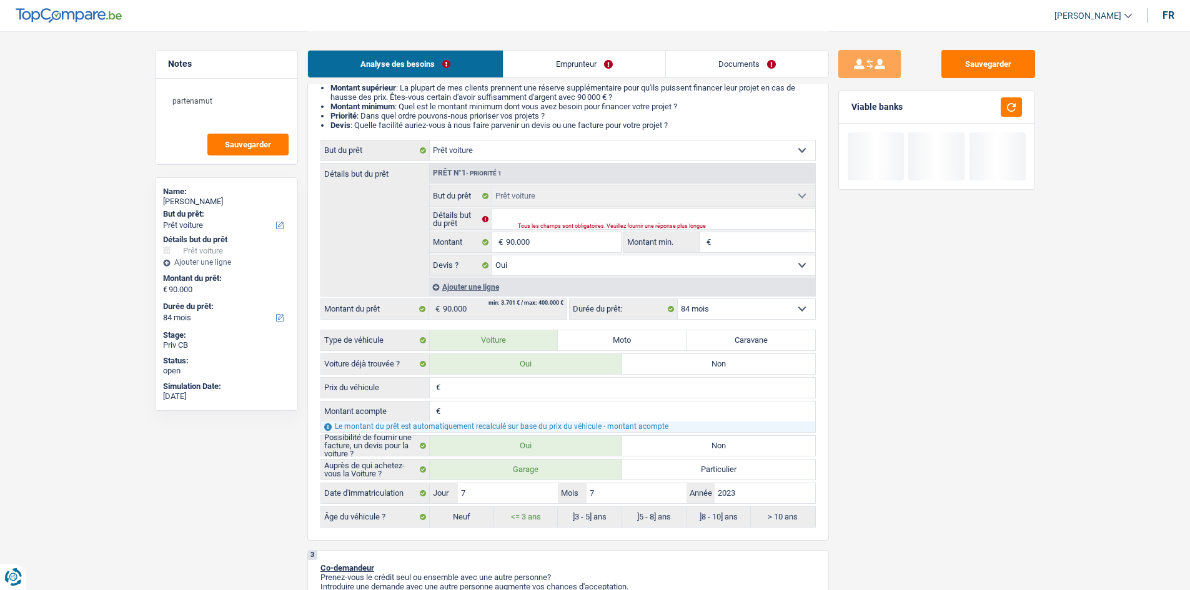
scroll to position [0, 0]
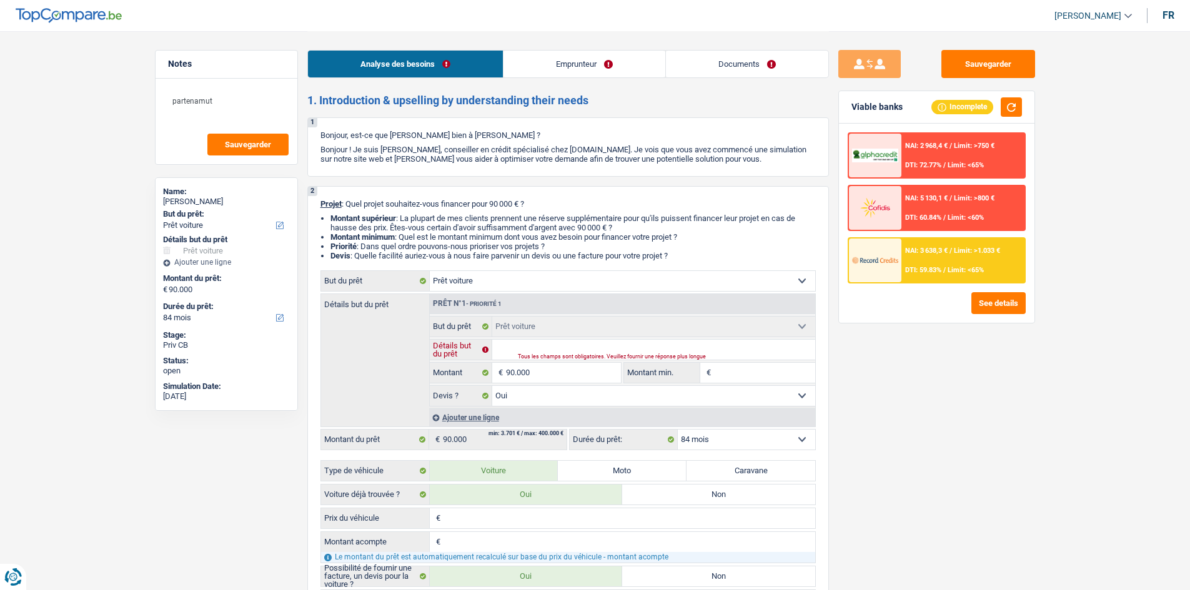
click at [368, 166] on input "Détails but du prêt" at bounding box center [653, 350] width 323 height 20
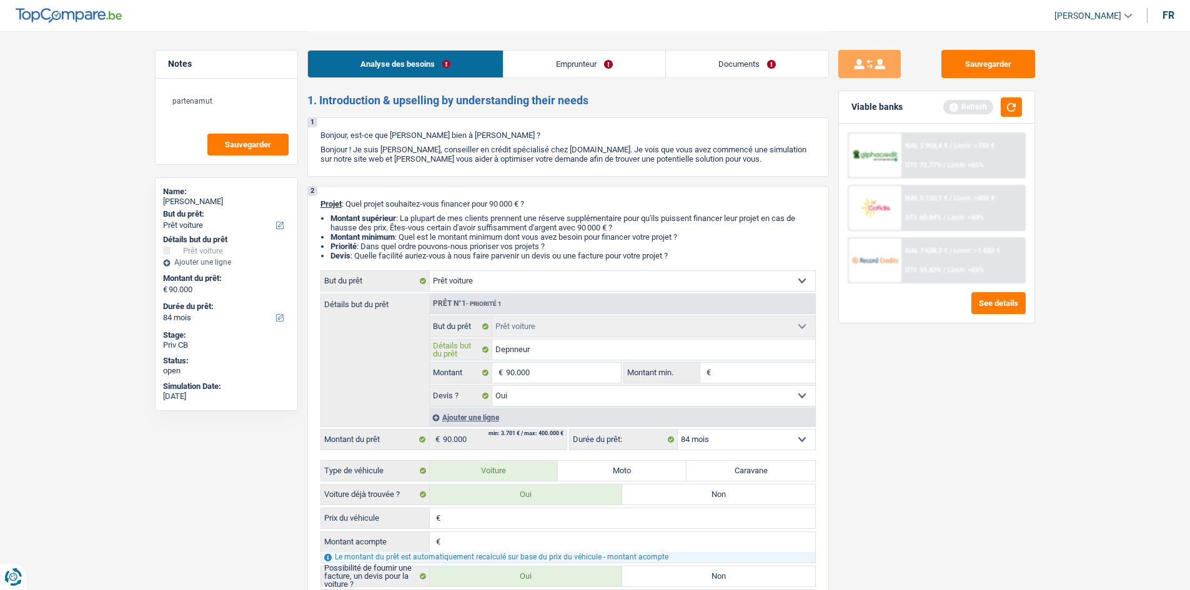
click at [368, 166] on input "Depnneur" at bounding box center [653, 350] width 323 height 20
click at [368, 166] on div "Sauvegarder Viable banks Refresh NAI: 2 968,4 € / Limit: >750 € DTI: 72.77% / L…" at bounding box center [937, 310] width 216 height 520
click at [368, 166] on span "DTI: 59.83%" at bounding box center [923, 270] width 36 height 8
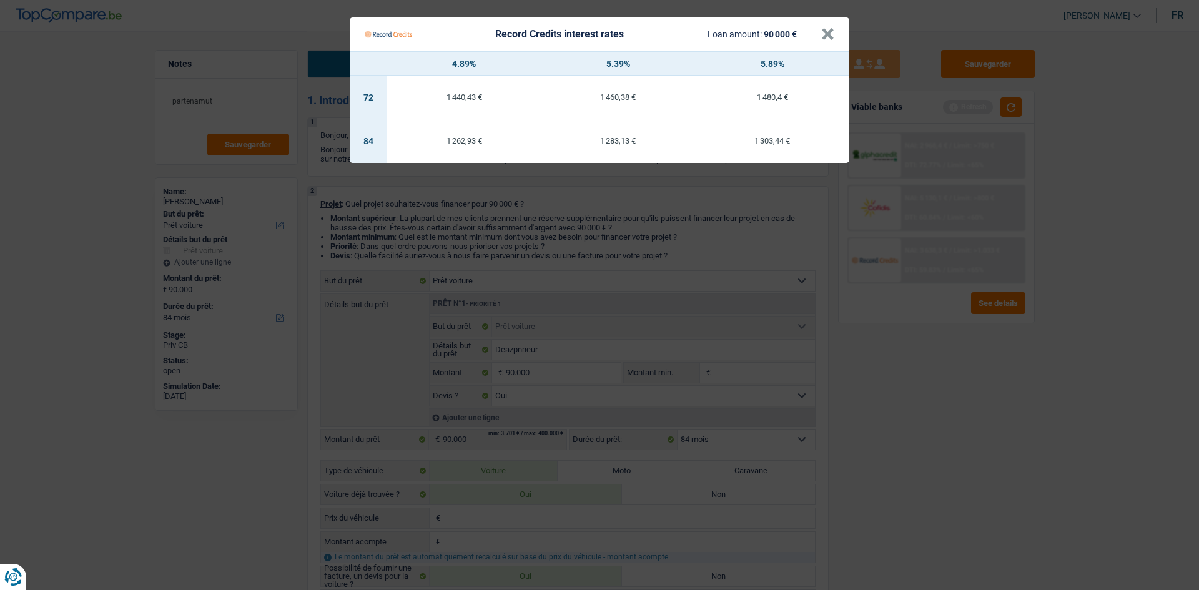
click at [368, 166] on Credits "Record Credits interest rates Loan amount: 90 000 € × 4.89% 5.39% 5.89% 72 1 44…" at bounding box center [599, 295] width 1199 height 590
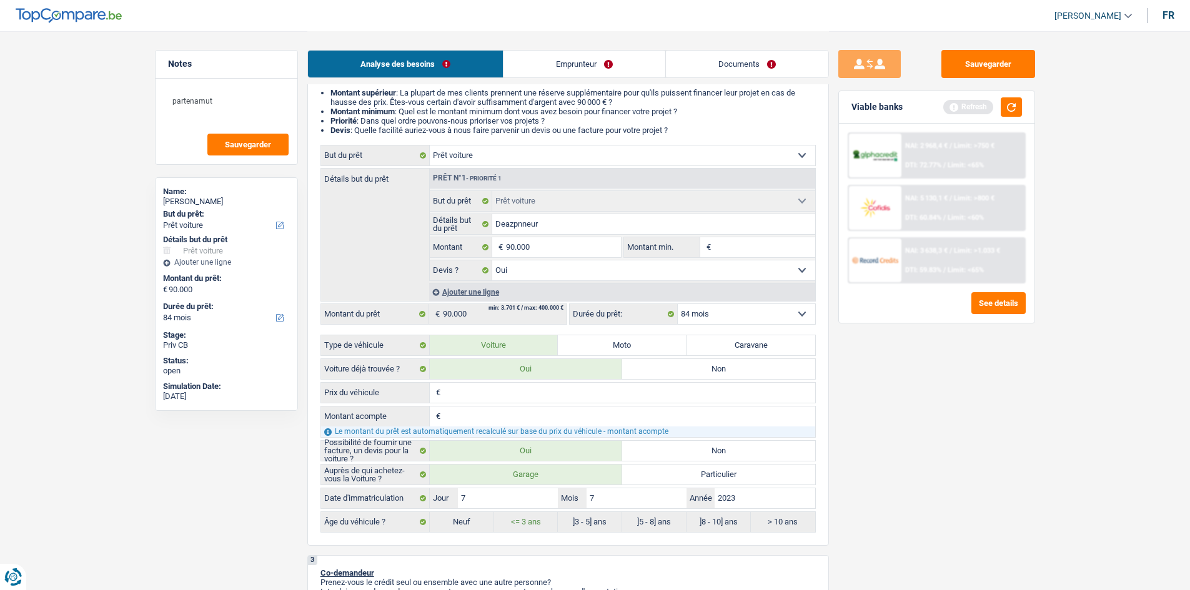
scroll to position [125, 0]
click at [368, 166] on fieldset "Confort maison: meubles, textile, peinture, électroménager, outillage non-profe…" at bounding box center [622, 236] width 385 height 91
click at [368, 166] on input "Deazpnneur" at bounding box center [653, 225] width 323 height 20
click at [368, 166] on input "Depnneur" at bounding box center [653, 225] width 323 height 20
click at [368, 166] on div "Sauvegarder Viable banks Refresh NAI: 2 968,4 € / Limit: >750 € DTI: 72.77% / L…" at bounding box center [937, 310] width 216 height 520
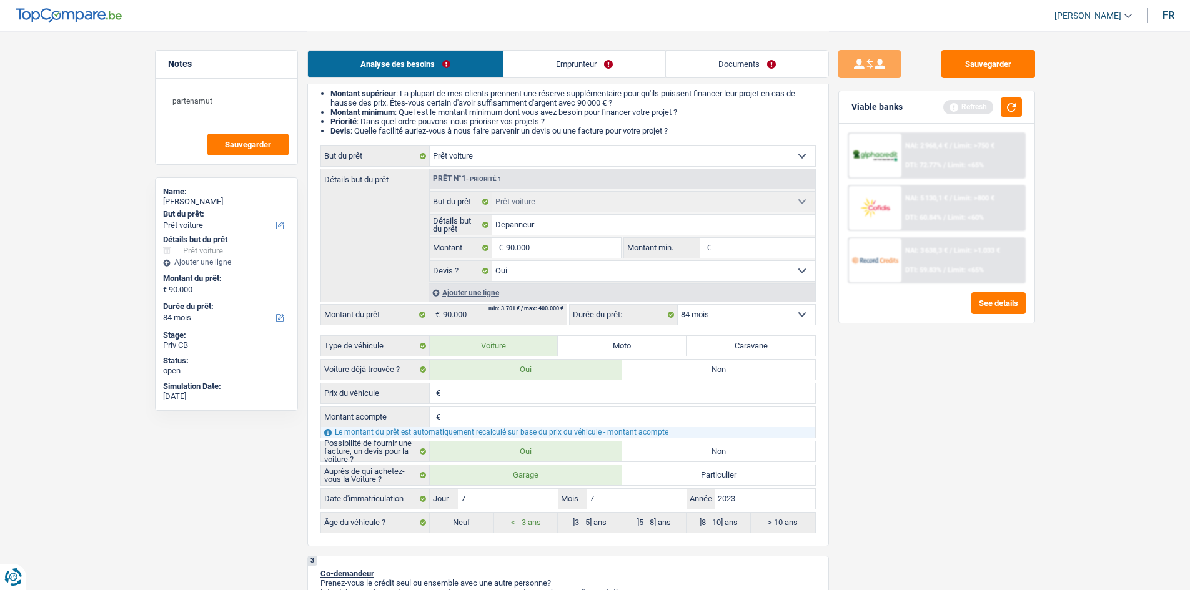
click at [368, 166] on input "Prix du véhicule" at bounding box center [629, 394] width 372 height 20
click at [368, 166] on div "Sauvegarder Viable banks Refresh NAI: 2 968,4 € / Limit: >750 € DTI: 72.77% / L…" at bounding box center [937, 310] width 216 height 520
click at [368, 166] on input "Montant min." at bounding box center [764, 248] width 101 height 20
click at [368, 166] on div "Sauvegarder Viable banks Refresh NAI: 2 968,4 € / Limit: >750 € DTI: 72.77% / L…" at bounding box center [937, 310] width 216 height 520
click at [368, 166] on input "80.000" at bounding box center [629, 394] width 372 height 20
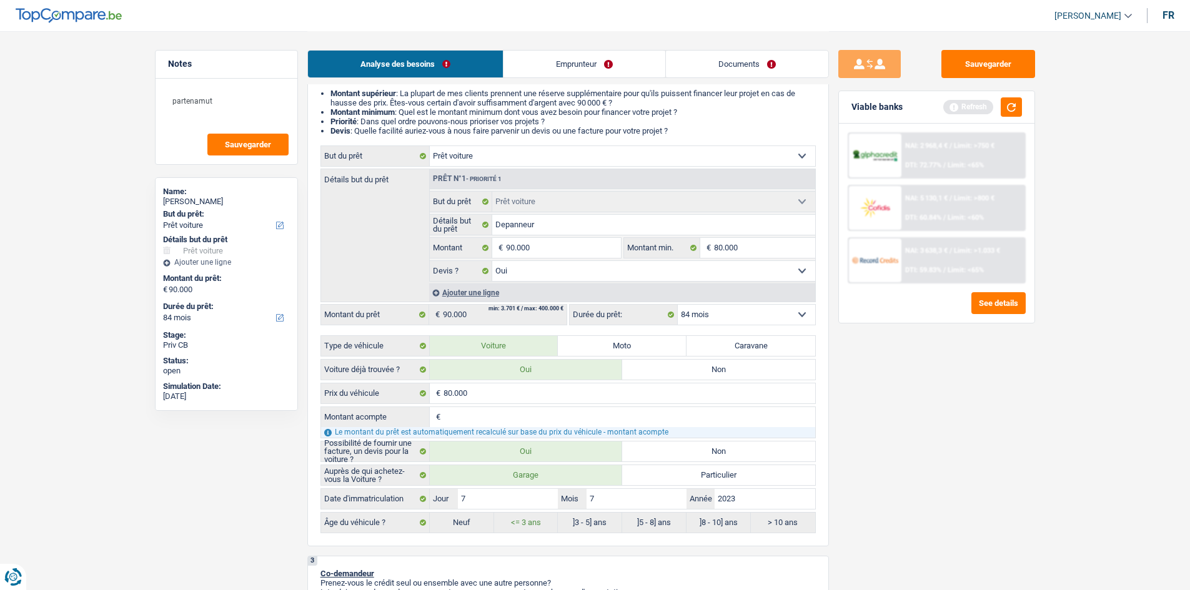
click at [368, 166] on div "Sauvegarder Viable banks Refresh NAI: 2 968,4 € / Limit: >750 € DTI: 72.77% / L…" at bounding box center [937, 310] width 216 height 520
click at [368, 62] on link "Emprunteur" at bounding box center [584, 64] width 162 height 27
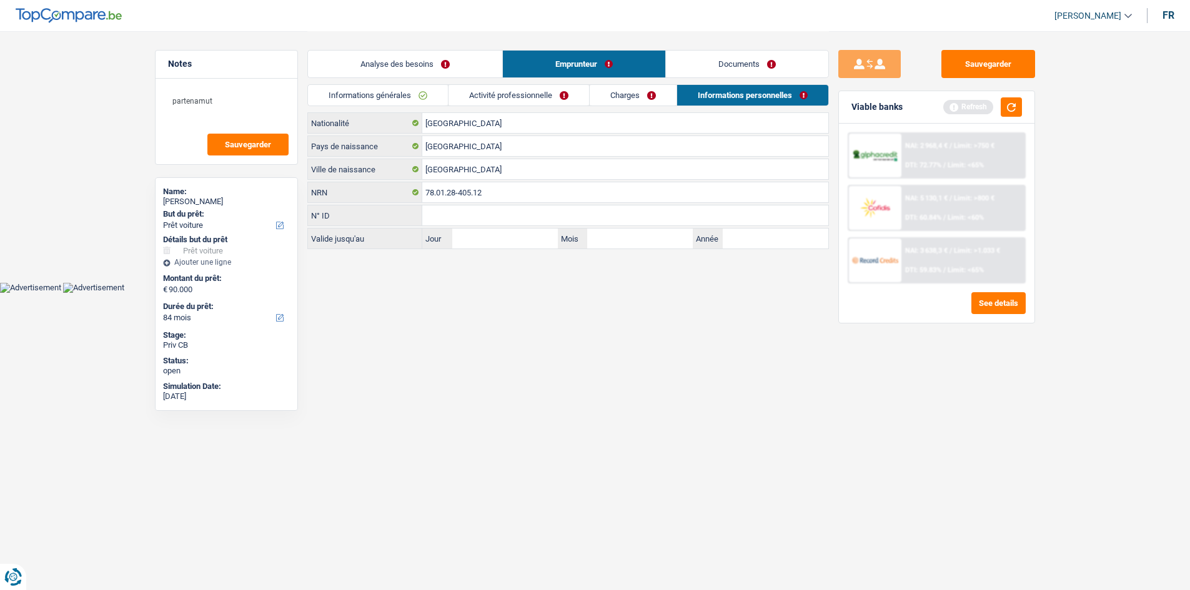
scroll to position [0, 0]
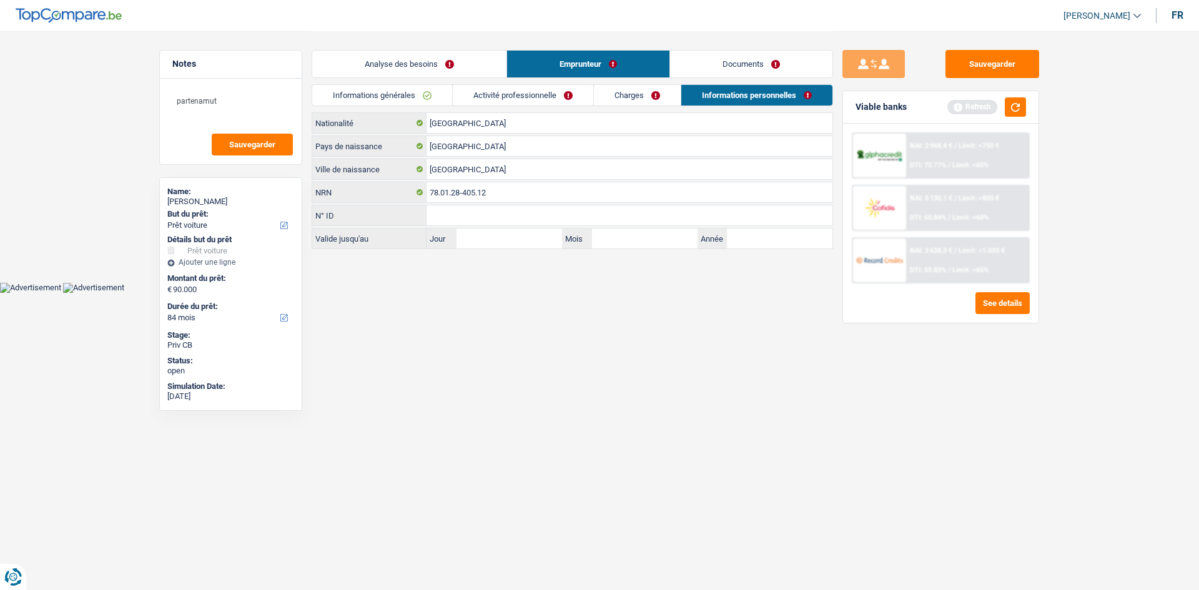
click at [368, 101] on link "Activité professionnelle" at bounding box center [523, 95] width 141 height 21
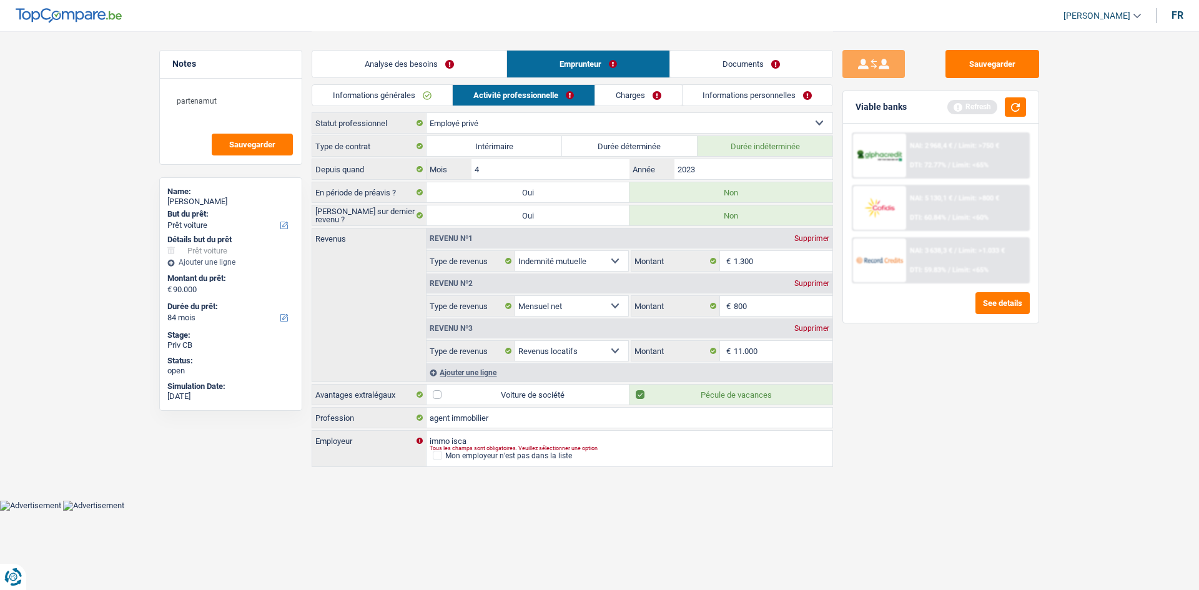
click at [368, 89] on link "Charges" at bounding box center [638, 95] width 87 height 21
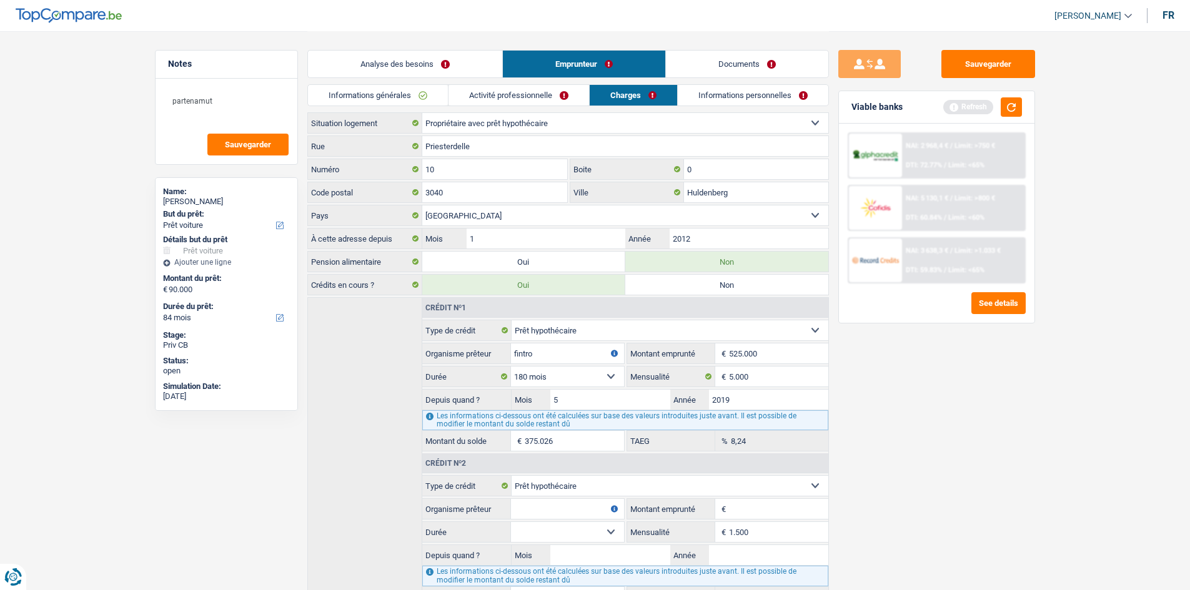
click at [368, 101] on link "Informations générales" at bounding box center [378, 95] width 140 height 21
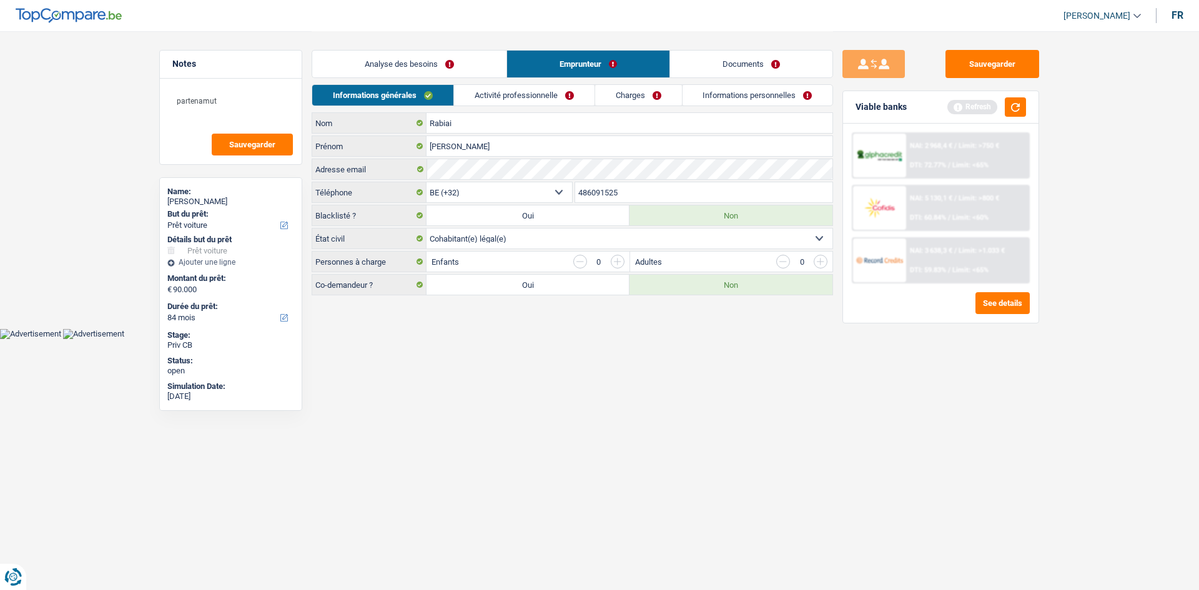
click at [368, 105] on link "Informations personnelles" at bounding box center [758, 95] width 151 height 21
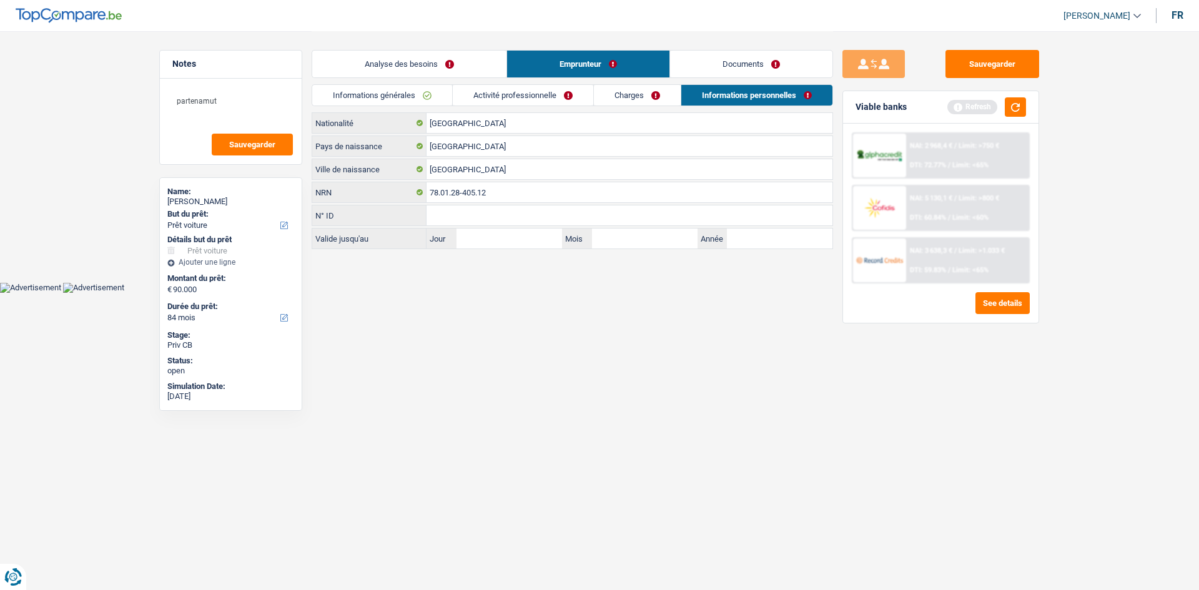
click at [368, 47] on div "Analyse des besoins Emprunteur Documents" at bounding box center [573, 57] width 522 height 53
drag, startPoint x: 718, startPoint y: 49, endPoint x: 752, endPoint y: 52, distance: 34.5
click at [368, 49] on div "Analyse des besoins Emprunteur Documents" at bounding box center [573, 57] width 522 height 53
click at [368, 106] on div "Viable banks Refresh" at bounding box center [941, 107] width 196 height 32
click at [368, 102] on button "button" at bounding box center [1015, 106] width 21 height 19
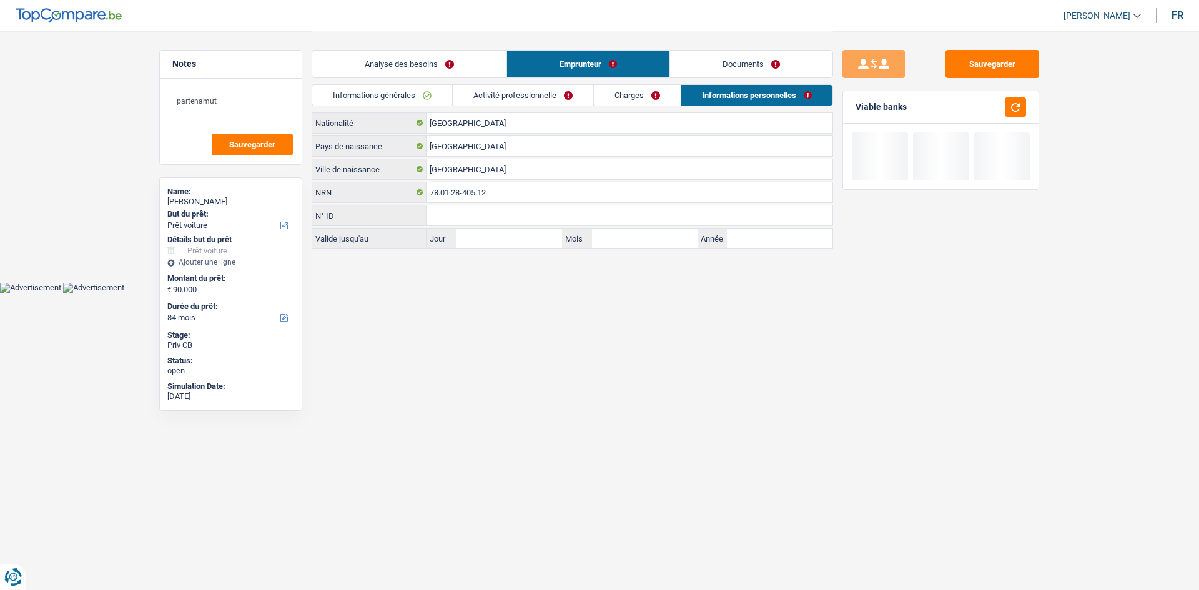
click at [368, 55] on link "Documents" at bounding box center [751, 64] width 162 height 27
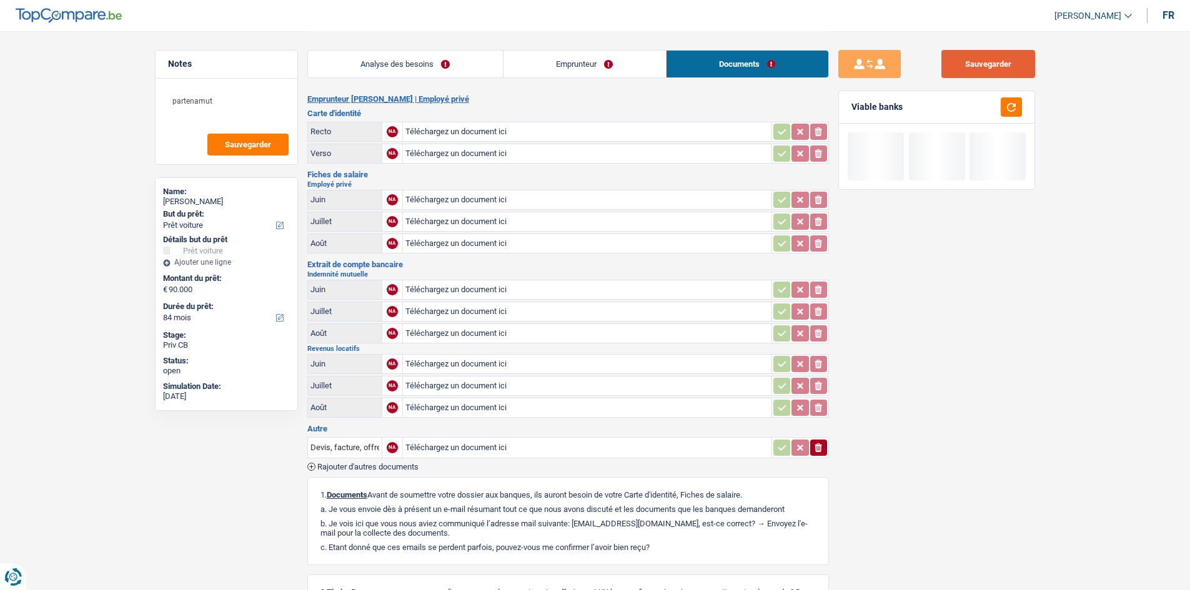
click at [368, 76] on div "Sauvegarder Viable banks" at bounding box center [937, 310] width 216 height 520
click at [368, 61] on button "Sauvegarder" at bounding box center [988, 64] width 94 height 28
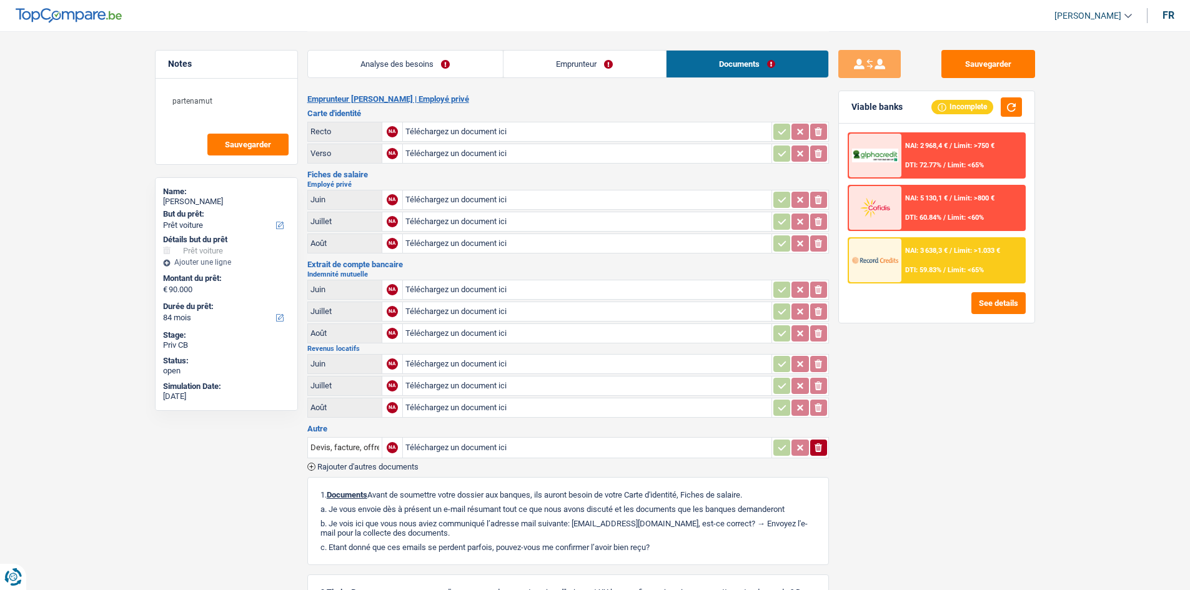
click at [368, 166] on span "DTI: 59.83%" at bounding box center [923, 270] width 36 height 8
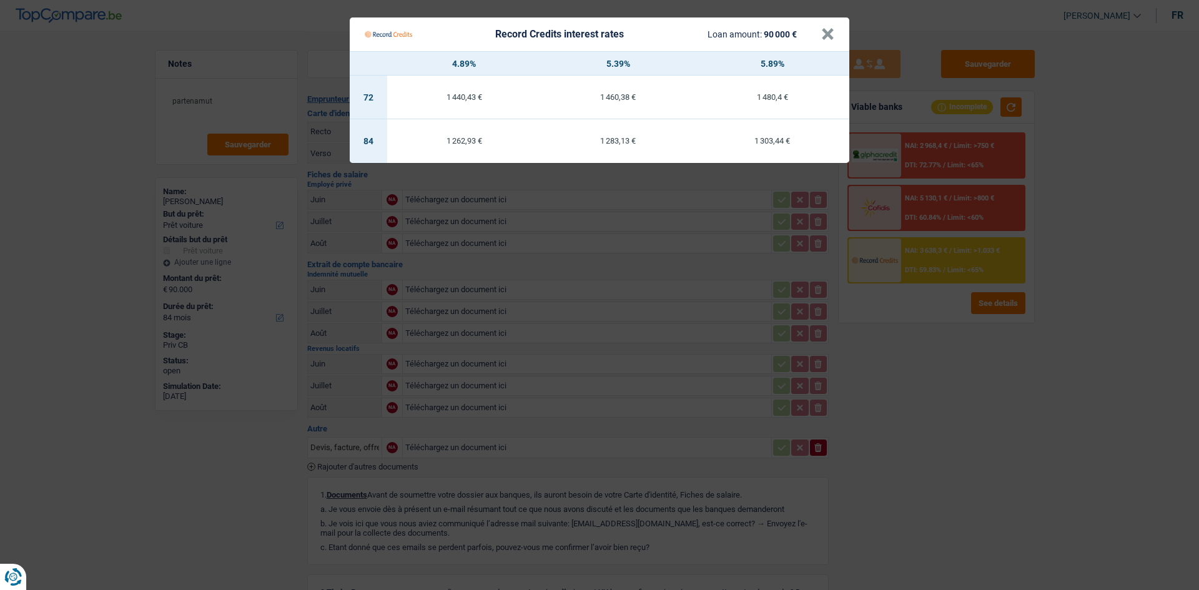
drag, startPoint x: 886, startPoint y: 426, endPoint x: 798, endPoint y: 345, distance: 119.3
click at [368, 166] on Credits "Record Credits interest rates Loan amount: 90 000 € × 4.89% 5.39% 5.89% 72 1 44…" at bounding box center [599, 295] width 1199 height 590
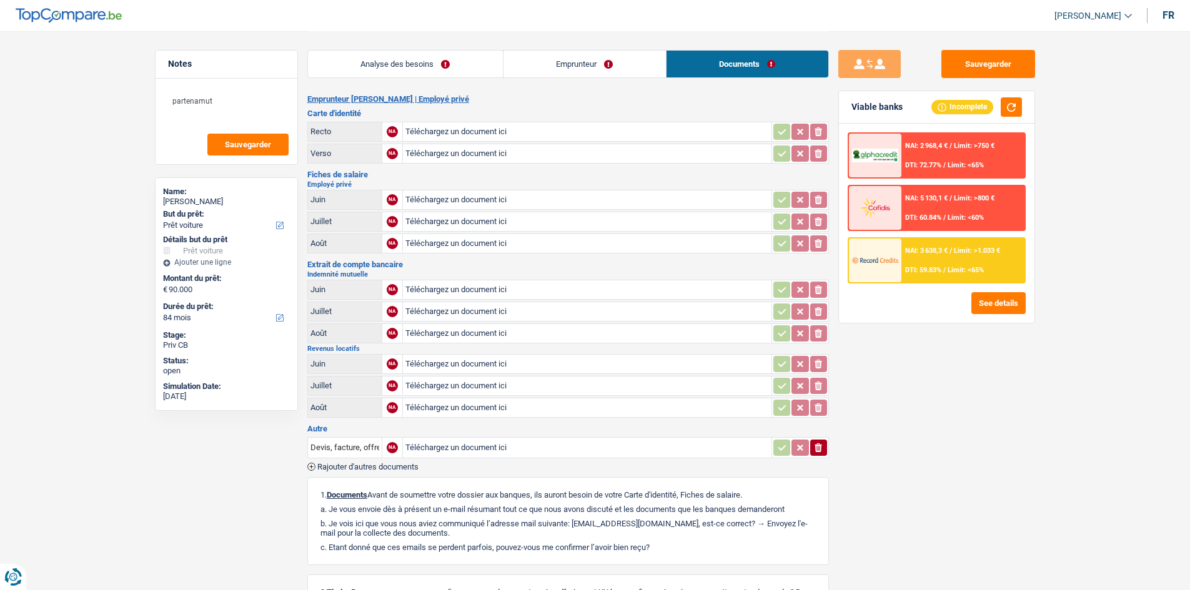
click at [368, 69] on link "Emprunteur" at bounding box center [584, 64] width 162 height 27
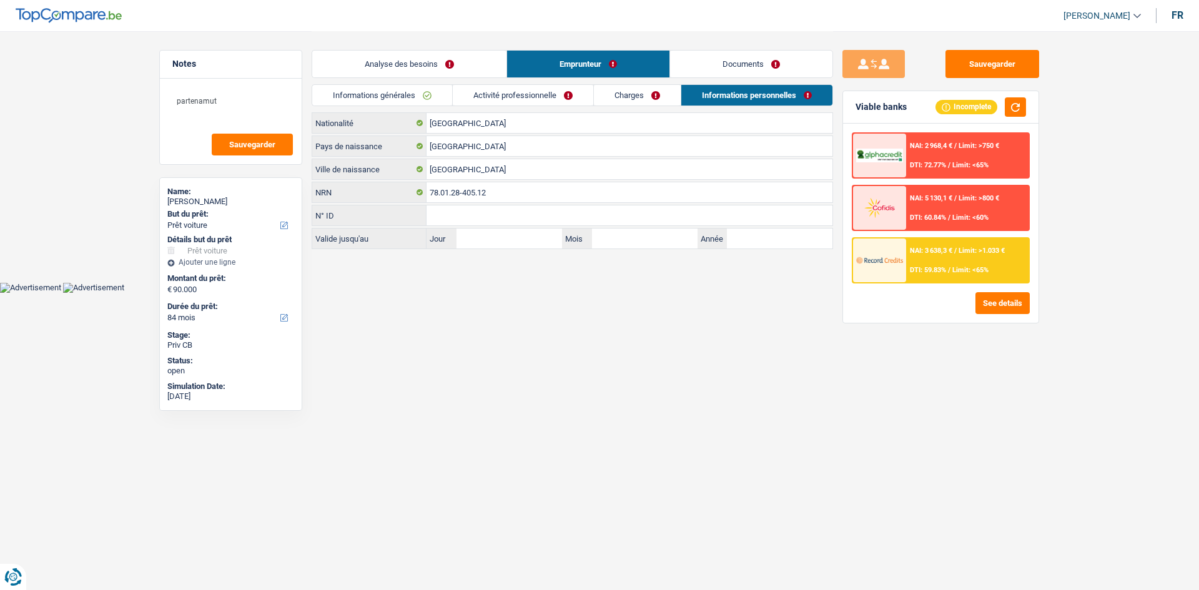
click at [368, 68] on link "Analyse des besoins" at bounding box center [409, 64] width 194 height 27
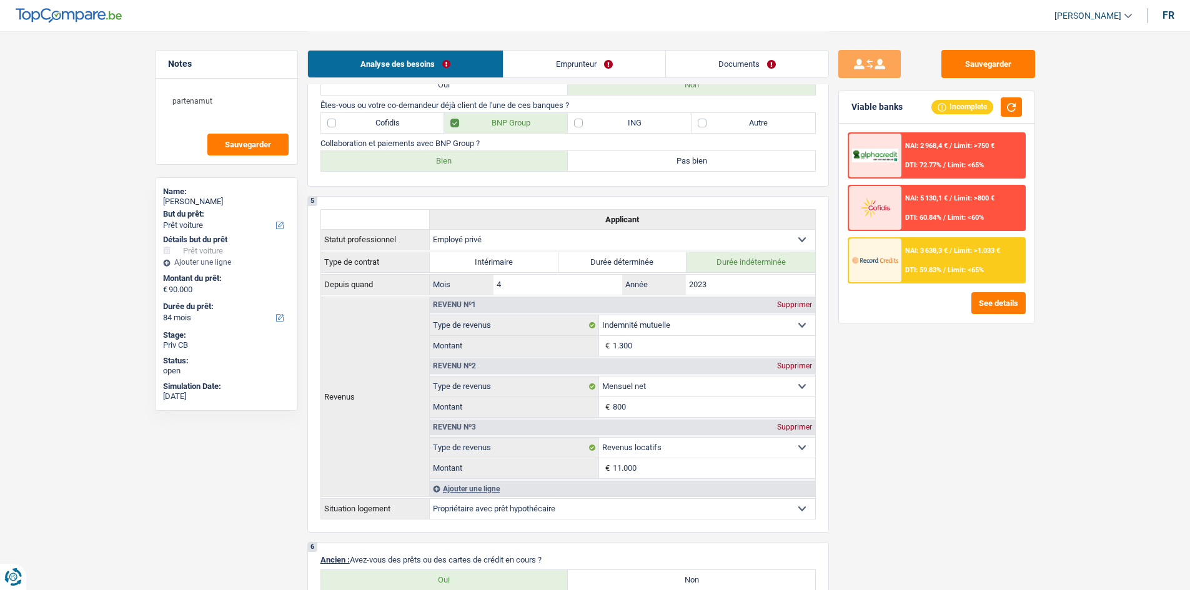
scroll to position [999, 0]
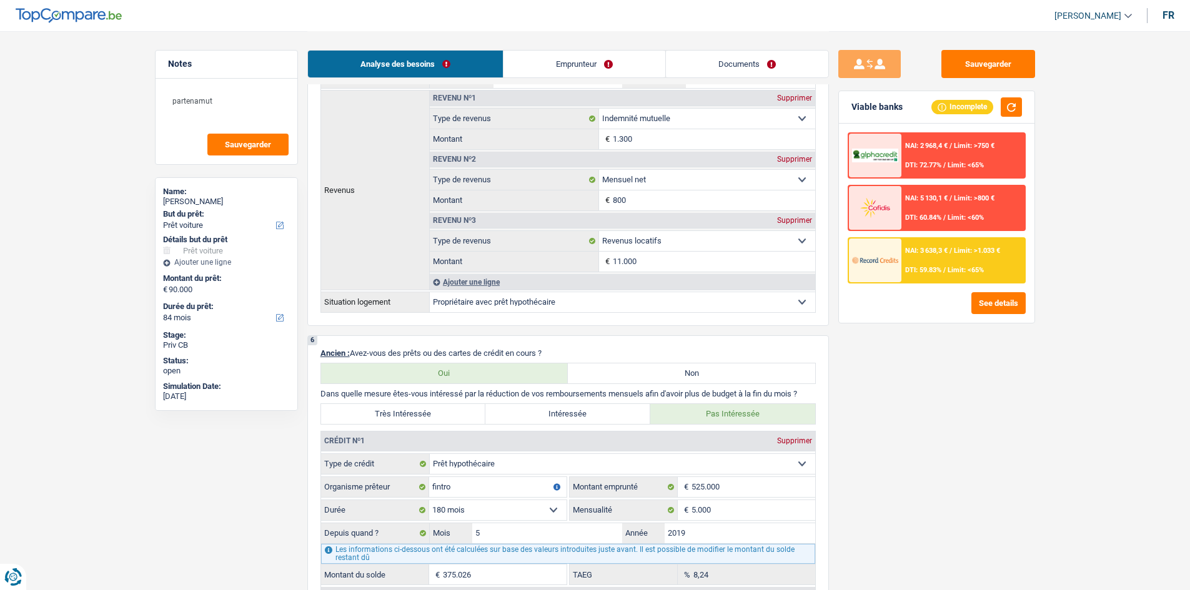
click at [368, 166] on div "NAI: 3 638,3 € / Limit: >1.033 € DTI: 59.83% / Limit: <65%" at bounding box center [962, 261] width 123 height 44
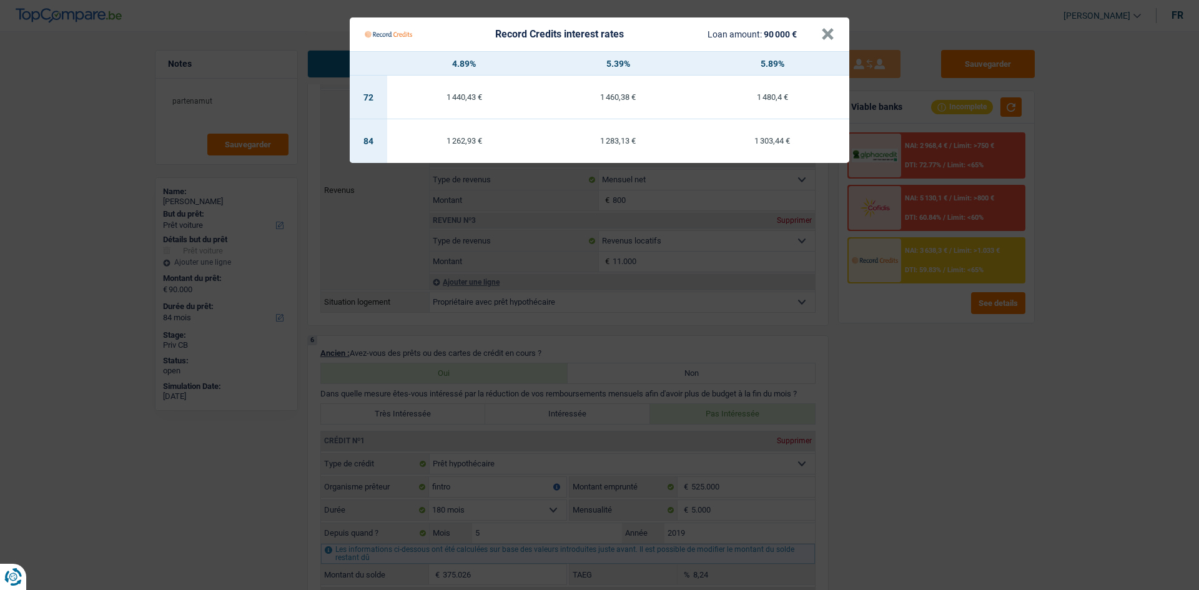
click at [368, 166] on Credits "Record Credits interest rates Loan amount: 90 000 € × 4.89% 5.39% 5.89% 72 1 44…" at bounding box center [599, 295] width 1199 height 590
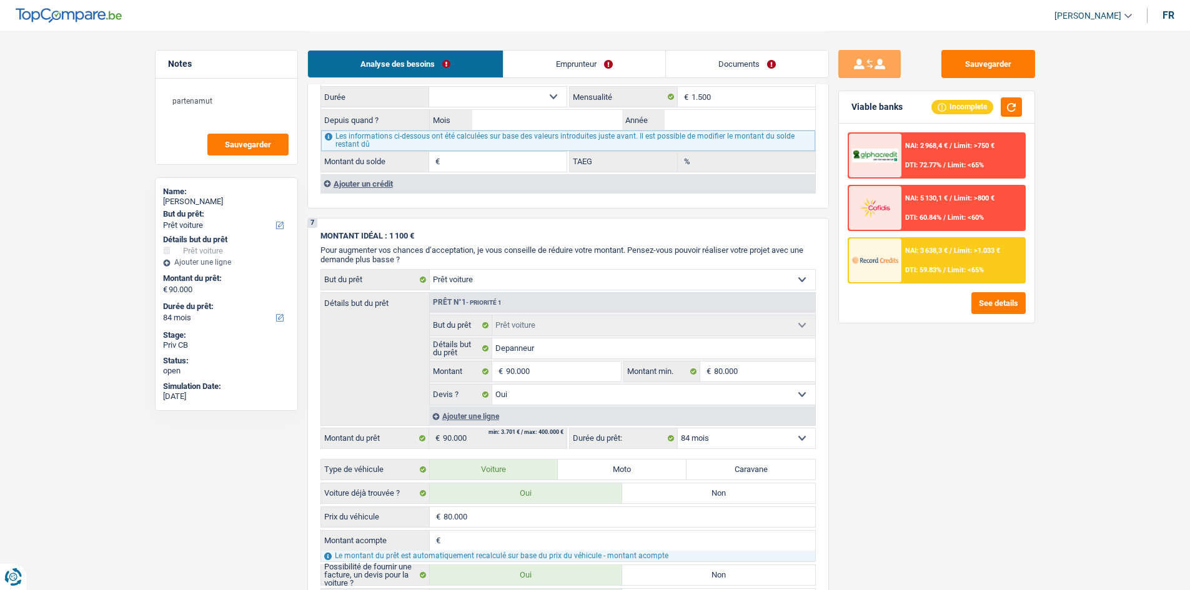
scroll to position [1874, 0]
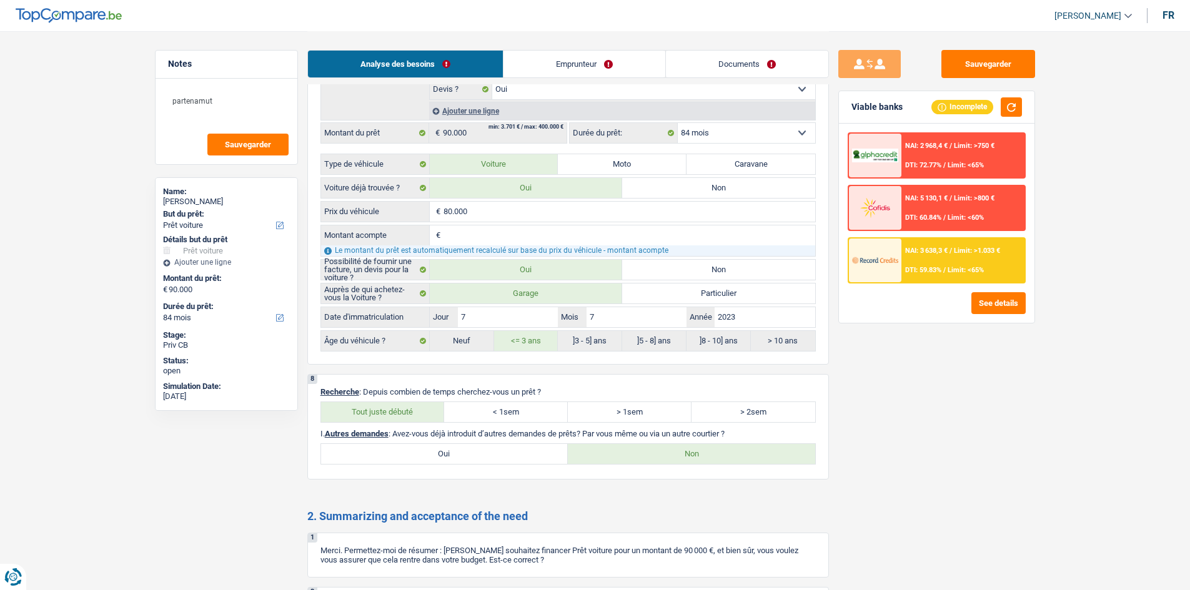
click at [368, 166] on input "2023" at bounding box center [765, 317] width 100 height 20
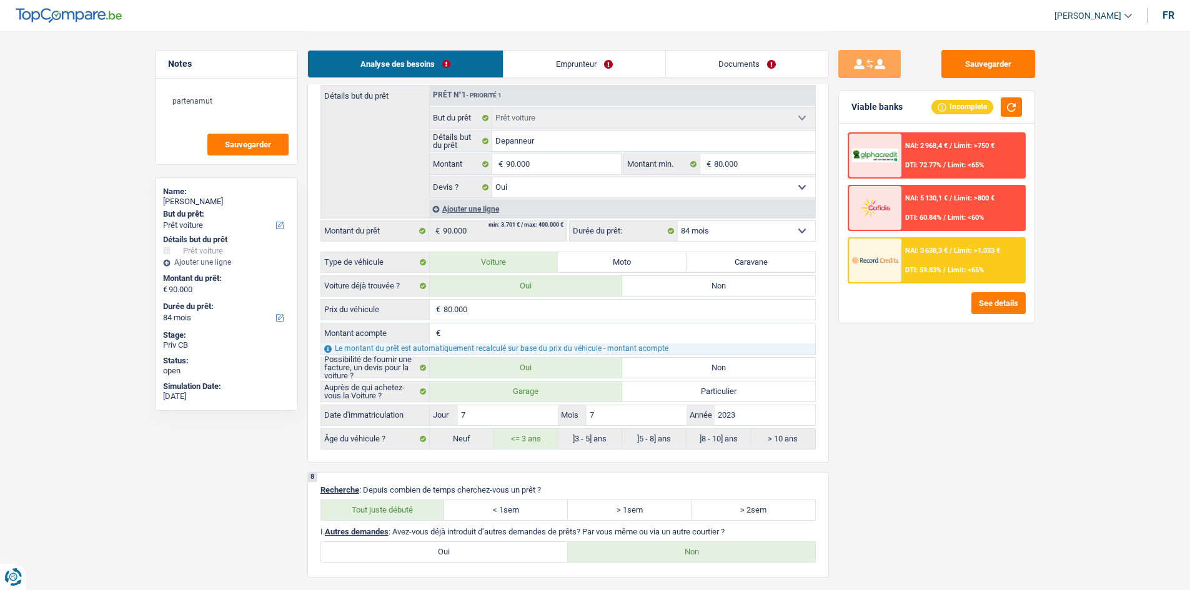
scroll to position [1687, 0]
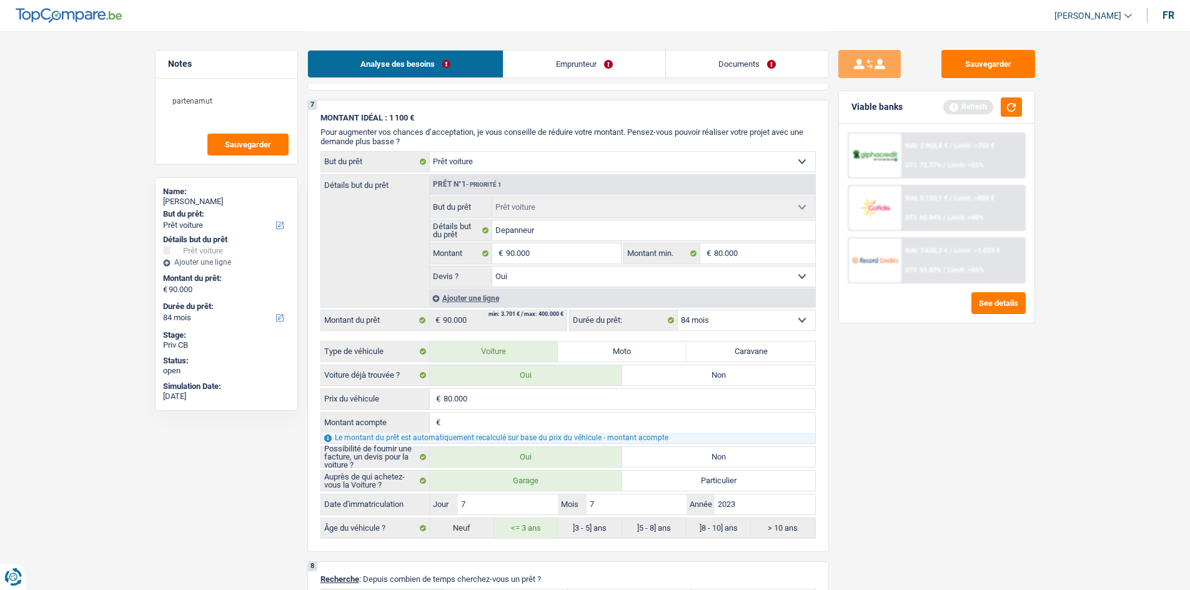
click at [368, 166] on div "Sauvegarder Viable banks Refresh NAI: 2 968,4 € / Limit: >750 € DTI: 72.77% / L…" at bounding box center [937, 310] width 216 height 520
click at [368, 166] on input "Depanneur" at bounding box center [653, 230] width 323 height 20
click at [368, 61] on link "Documents" at bounding box center [747, 64] width 162 height 27
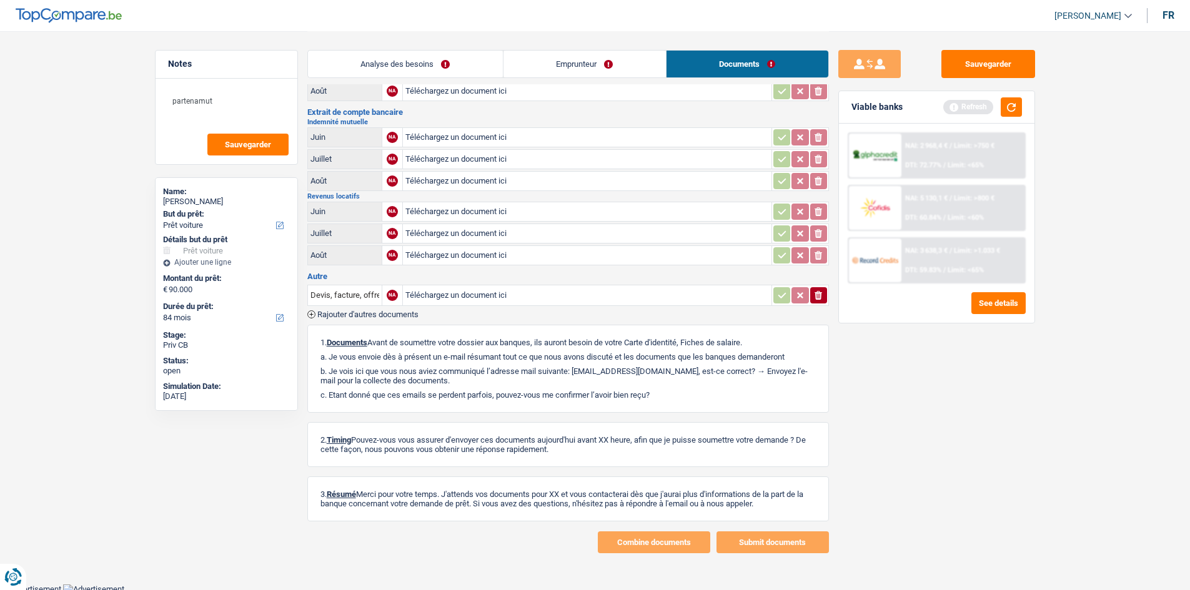
scroll to position [0, 0]
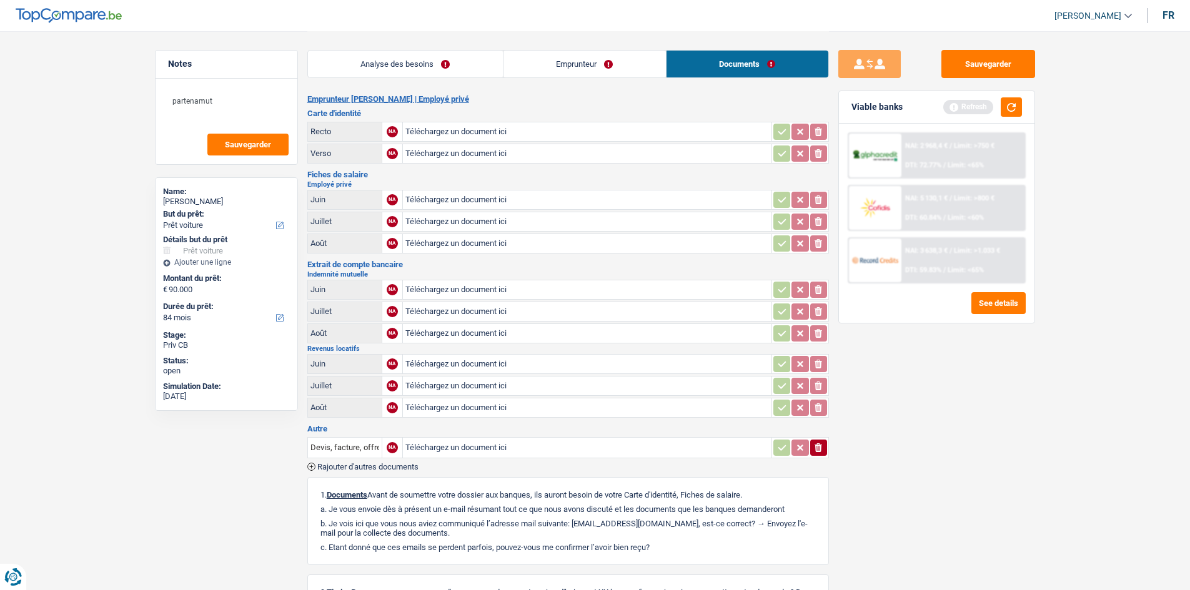
click at [368, 42] on div "Analyse des besoins Emprunteur Documents" at bounding box center [568, 57] width 522 height 53
click at [368, 51] on link "Analyse des besoins" at bounding box center [405, 64] width 195 height 27
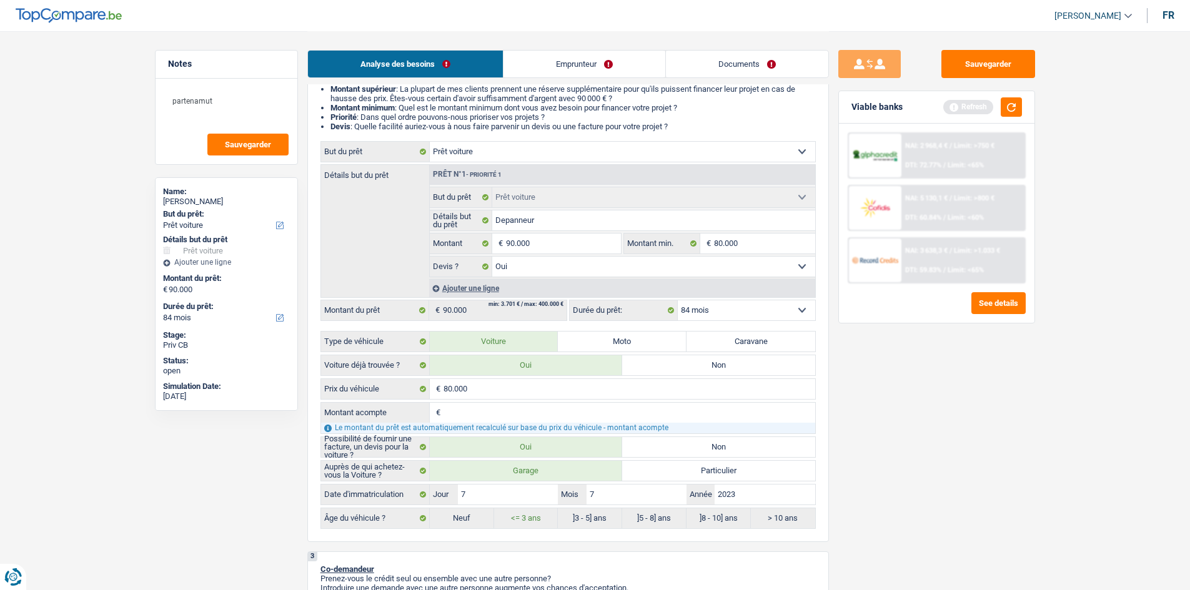
scroll to position [250, 0]
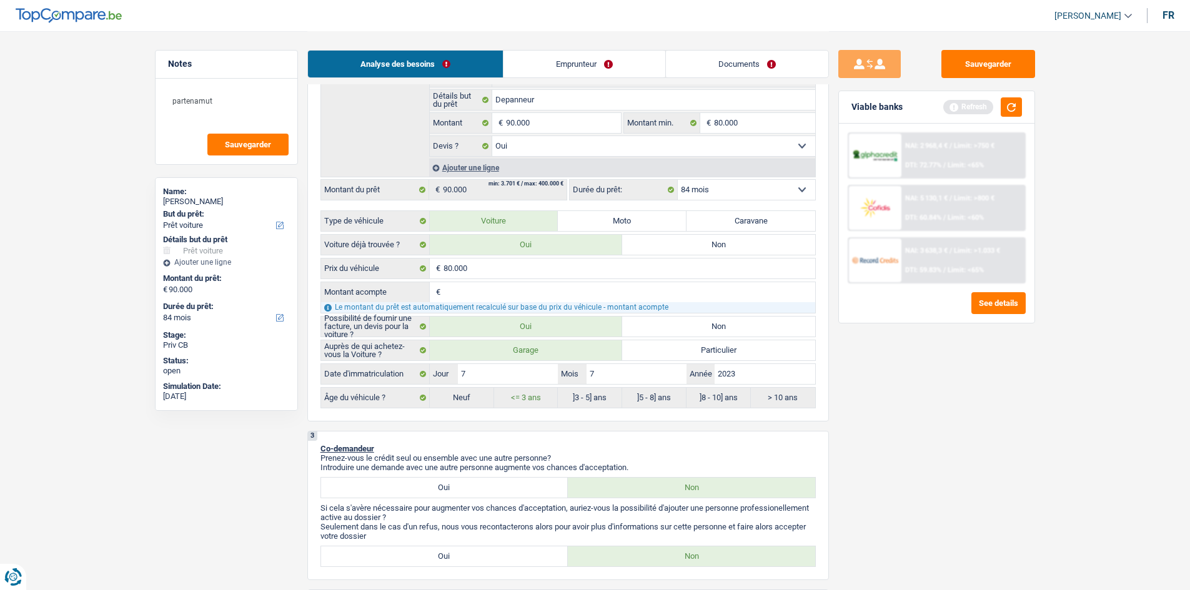
drag, startPoint x: 770, startPoint y: 57, endPoint x: 793, endPoint y: 91, distance: 40.4
click at [368, 57] on link "Documents" at bounding box center [747, 64] width 162 height 27
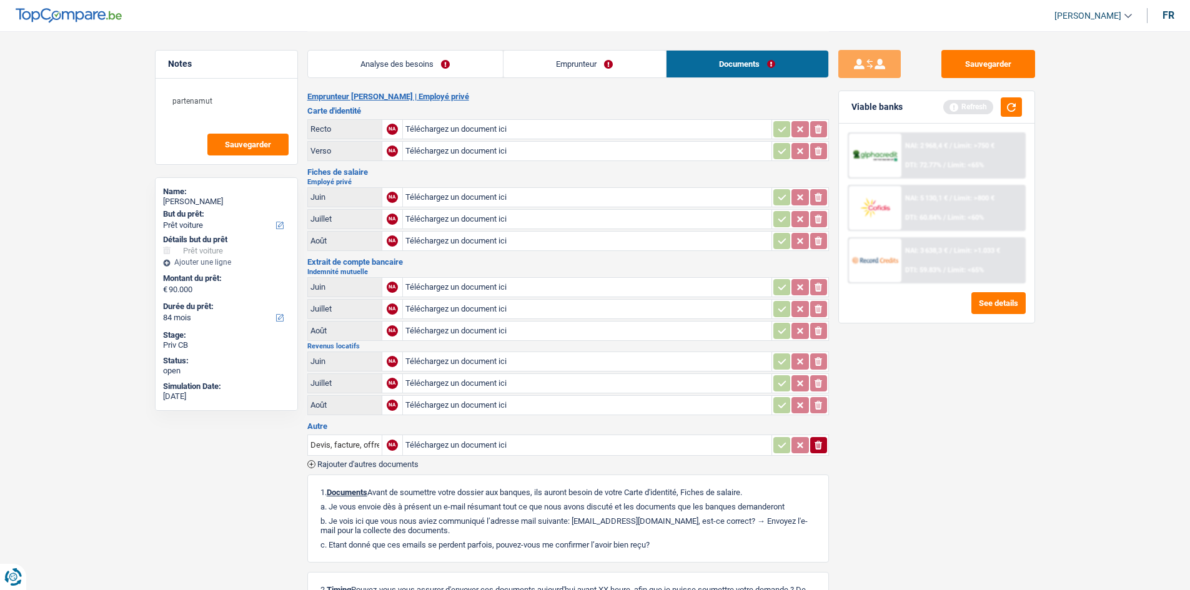
scroll to position [0, 0]
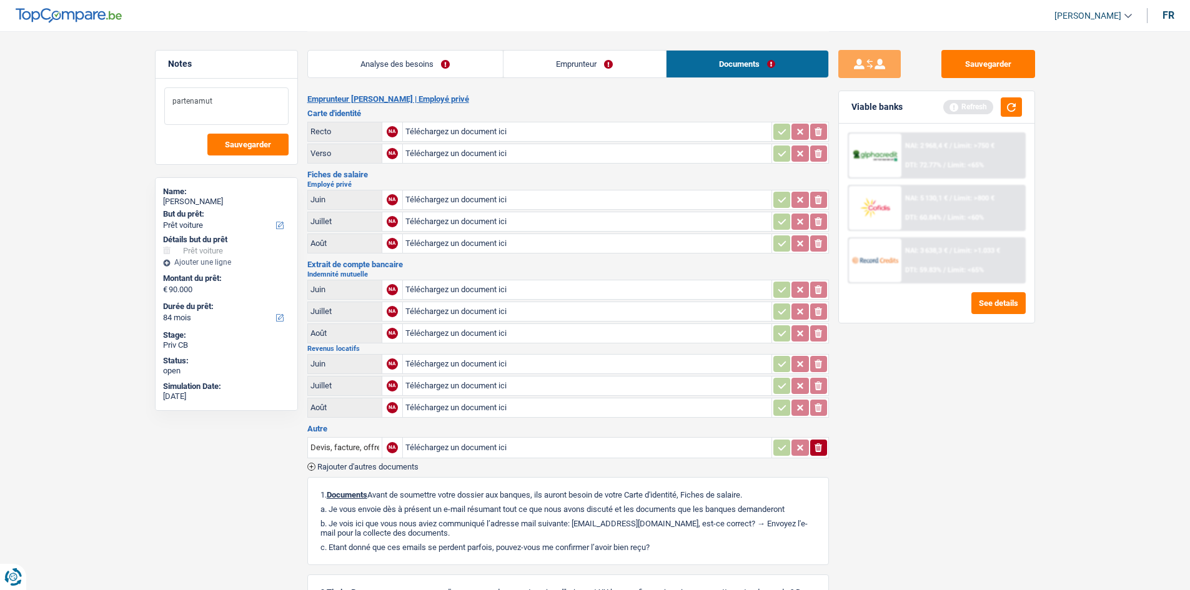
drag, startPoint x: 221, startPoint y: 104, endPoint x: 302, endPoint y: 110, distance: 80.8
click at [224, 104] on textarea "partenamut" at bounding box center [226, 105] width 124 height 37
click at [269, 96] on textarea "partenamut, contrat de b" at bounding box center [226, 105] width 124 height 37
click at [236, 150] on button "Sauvegarder" at bounding box center [247, 145] width 81 height 22
click at [368, 71] on button "Sauvegarder" at bounding box center [988, 64] width 94 height 28
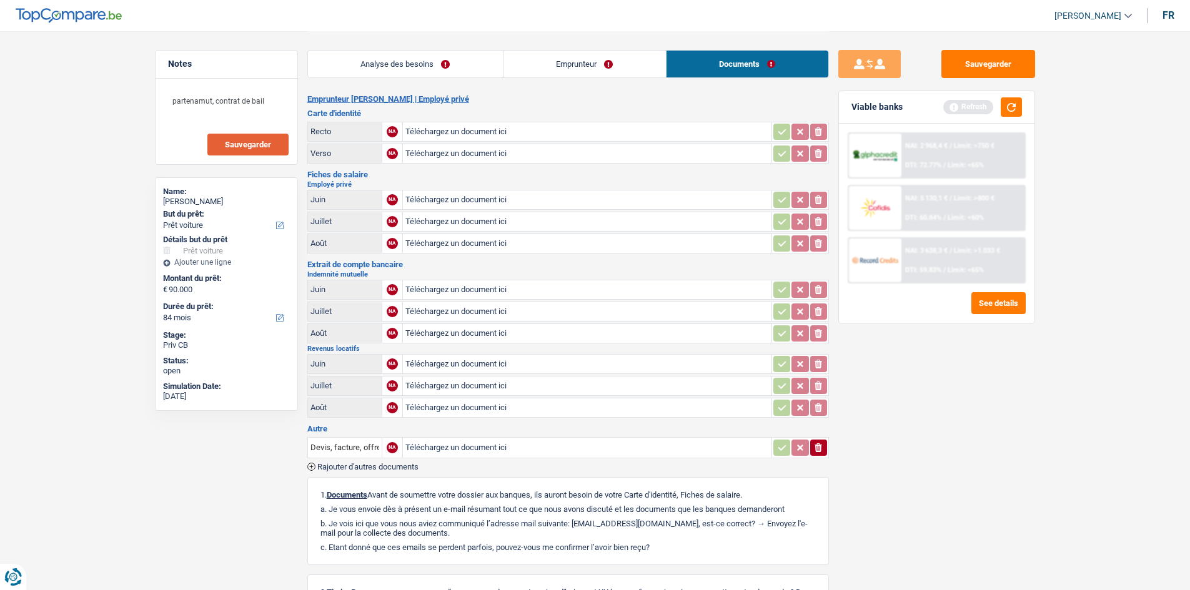
drag, startPoint x: 287, startPoint y: 144, endPoint x: 312, endPoint y: 151, distance: 25.8
click at [287, 144] on button "Sauvegarder" at bounding box center [247, 145] width 81 height 22
click at [368, 64] on link "Emprunteur" at bounding box center [584, 64] width 162 height 27
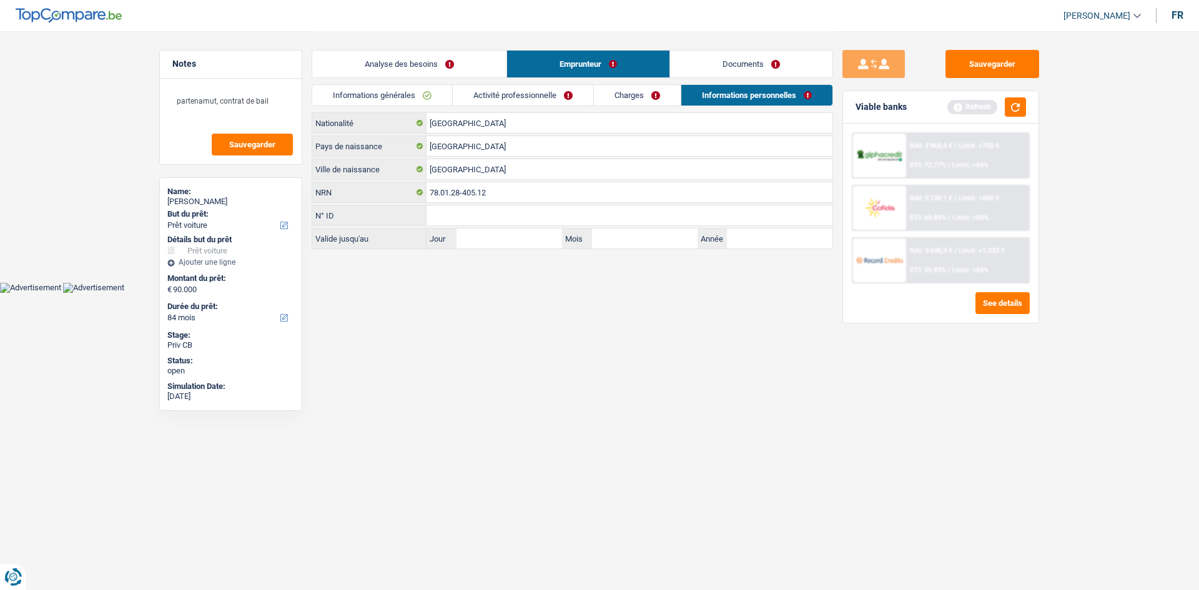
click at [368, 87] on link "Charges" at bounding box center [637, 95] width 87 height 21
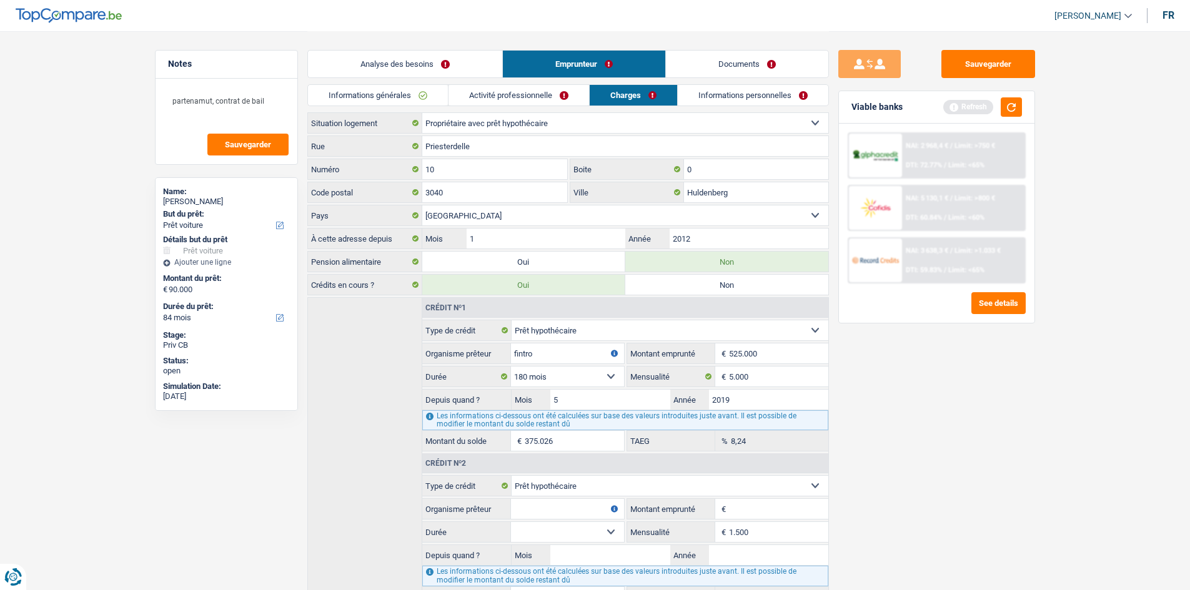
click at [368, 84] on div "Analyse des besoins Emprunteur Documents" at bounding box center [568, 57] width 522 height 53
click at [368, 96] on link "Activité professionnelle" at bounding box center [518, 95] width 141 height 21
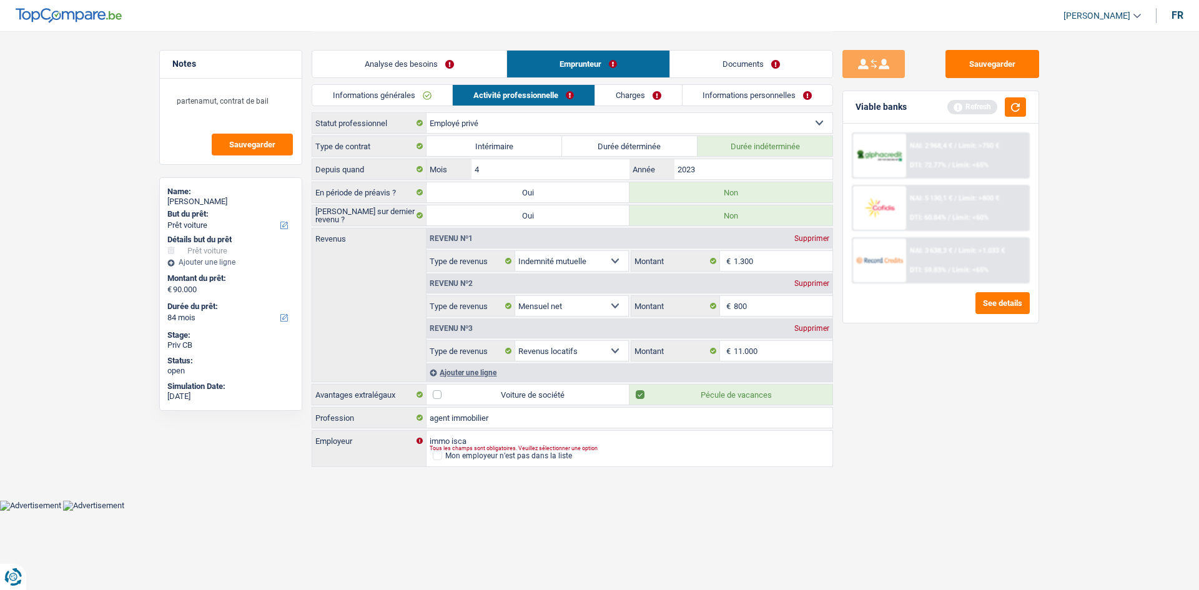
click at [368, 107] on div "Informations générales Activité professionnelle Charges Informations personnell…" at bounding box center [573, 98] width 522 height 28
click at [368, 102] on link "Informations générales" at bounding box center [382, 95] width 140 height 21
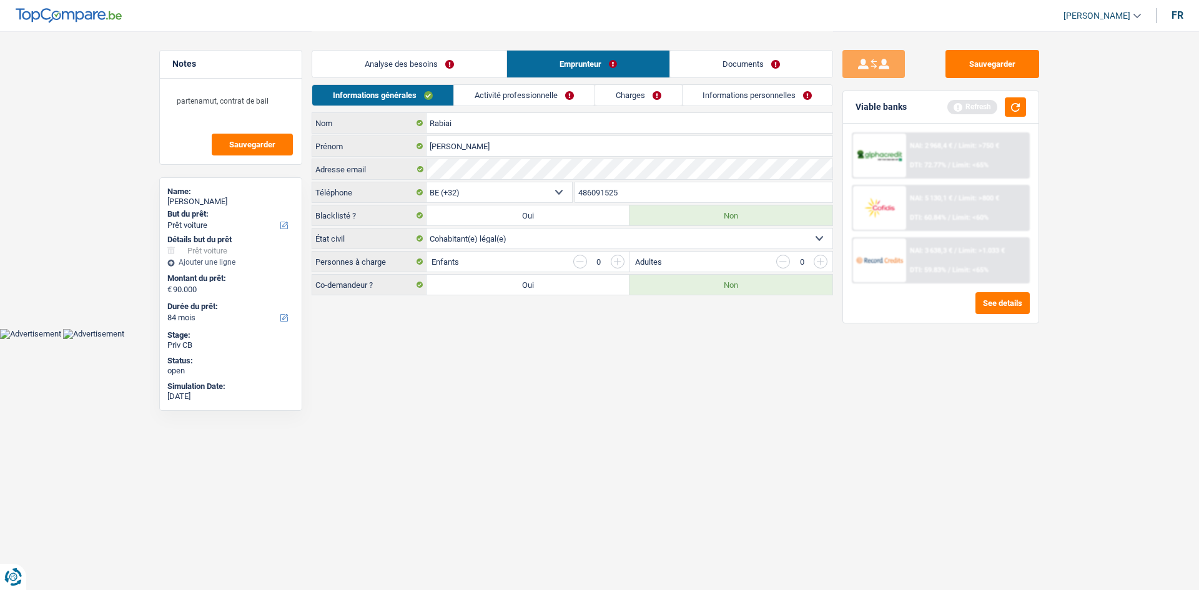
click at [368, 82] on div "Analyse des besoins Emprunteur Documents" at bounding box center [573, 57] width 522 height 53
click at [368, 74] on link "Analyse des besoins" at bounding box center [409, 64] width 194 height 27
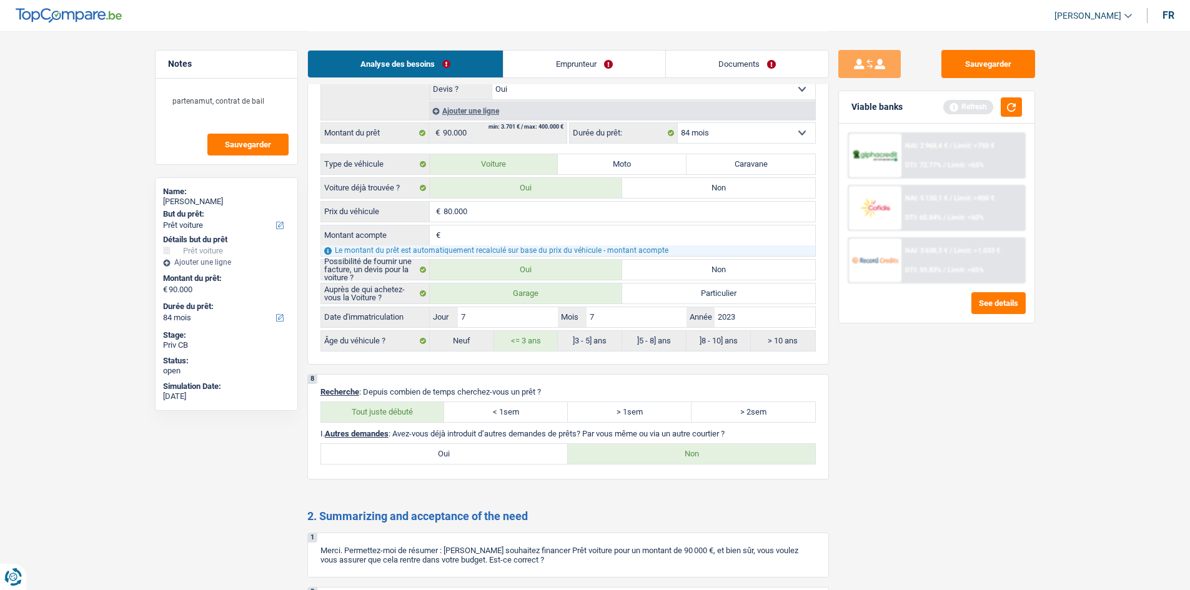
scroll to position [2063, 0]
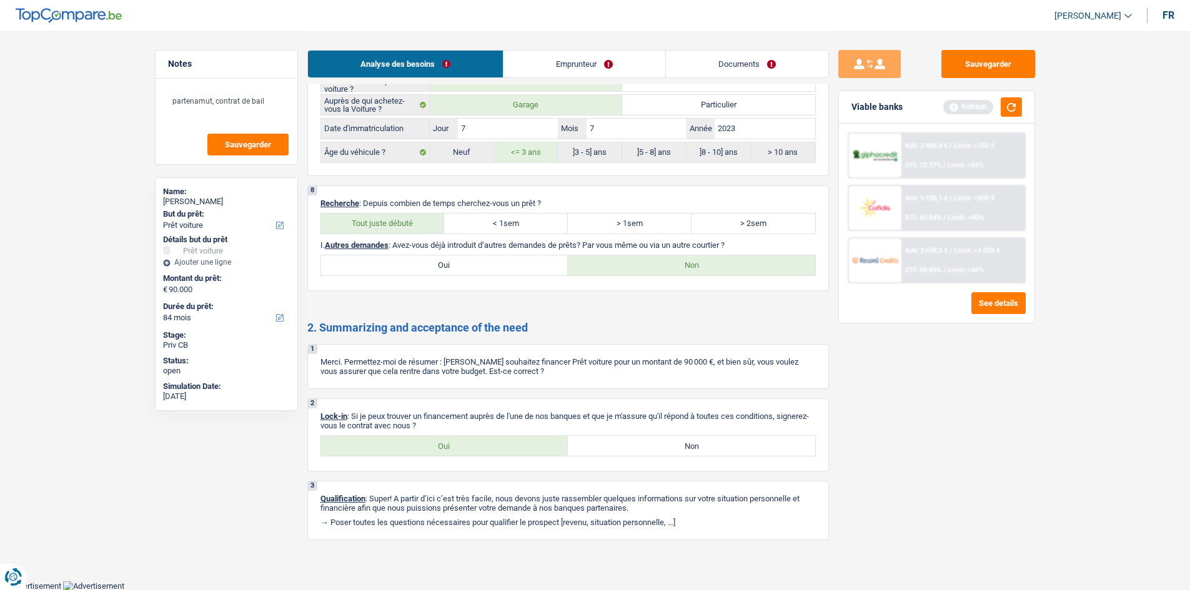
click at [368, 60] on link "Emprunteur" at bounding box center [584, 64] width 162 height 27
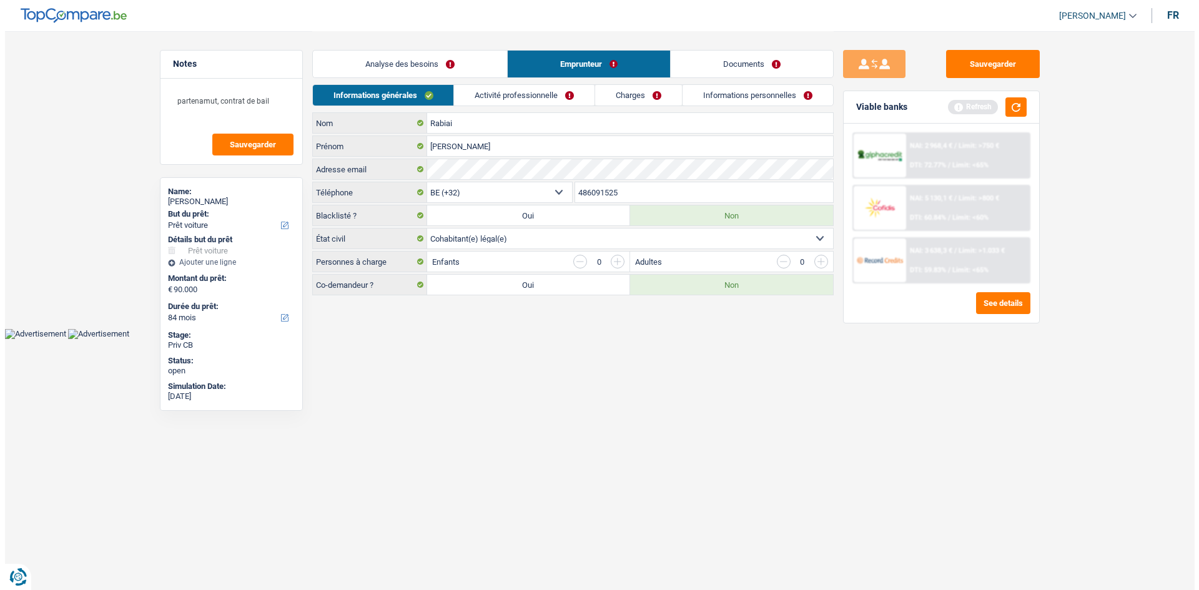
scroll to position [0, 0]
click at [368, 93] on link "Activité professionnelle" at bounding box center [524, 95] width 141 height 21
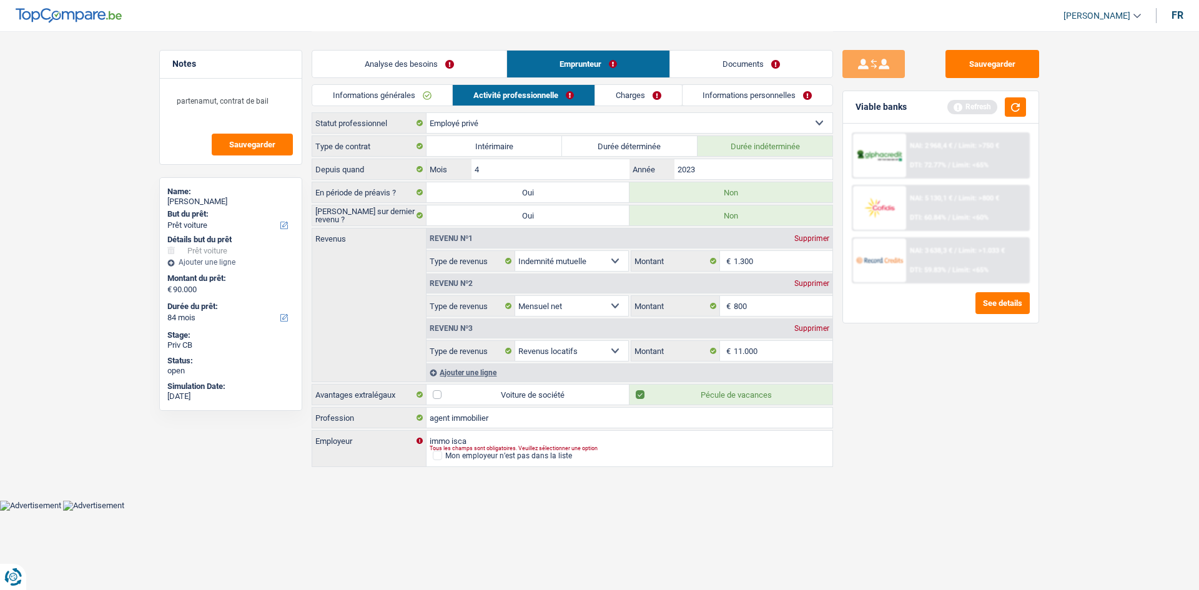
click at [368, 92] on link "Informations générales" at bounding box center [382, 95] width 140 height 21
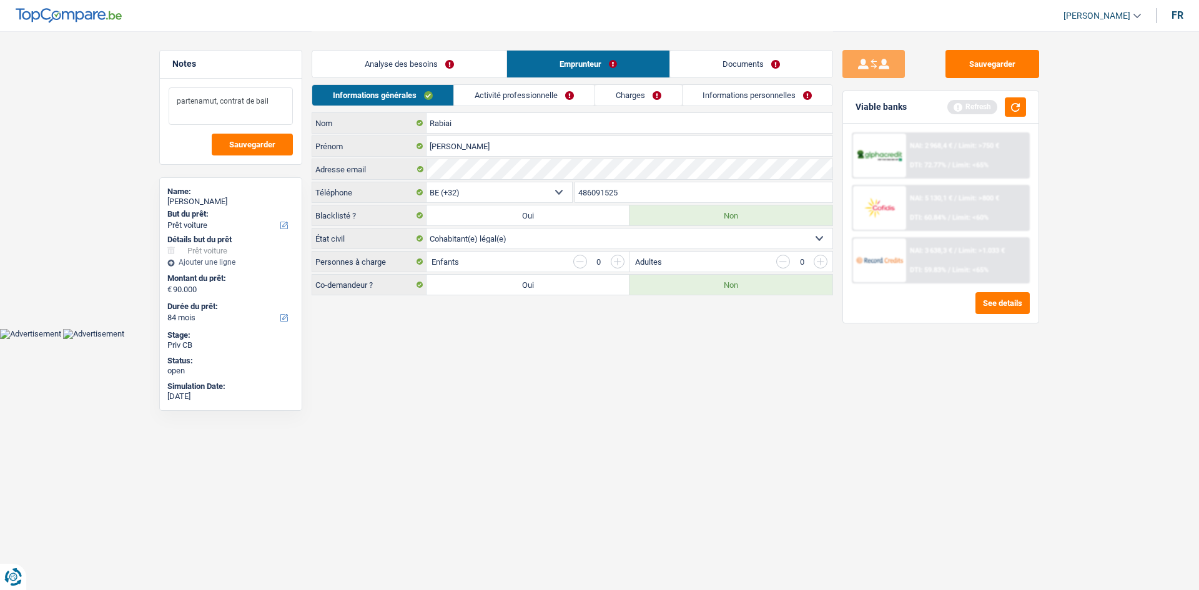
click at [277, 102] on textarea "partenamut, contrat de bail" at bounding box center [231, 105] width 124 height 37
click at [272, 149] on span "Sauvegarder" at bounding box center [252, 145] width 46 height 8
click at [368, 44] on div "Analyse des besoins Emprunteur Documents" at bounding box center [573, 57] width 522 height 53
drag, startPoint x: 448, startPoint y: 64, endPoint x: 450, endPoint y: 77, distance: 13.2
click at [368, 66] on link "Analyse des besoins" at bounding box center [409, 64] width 194 height 27
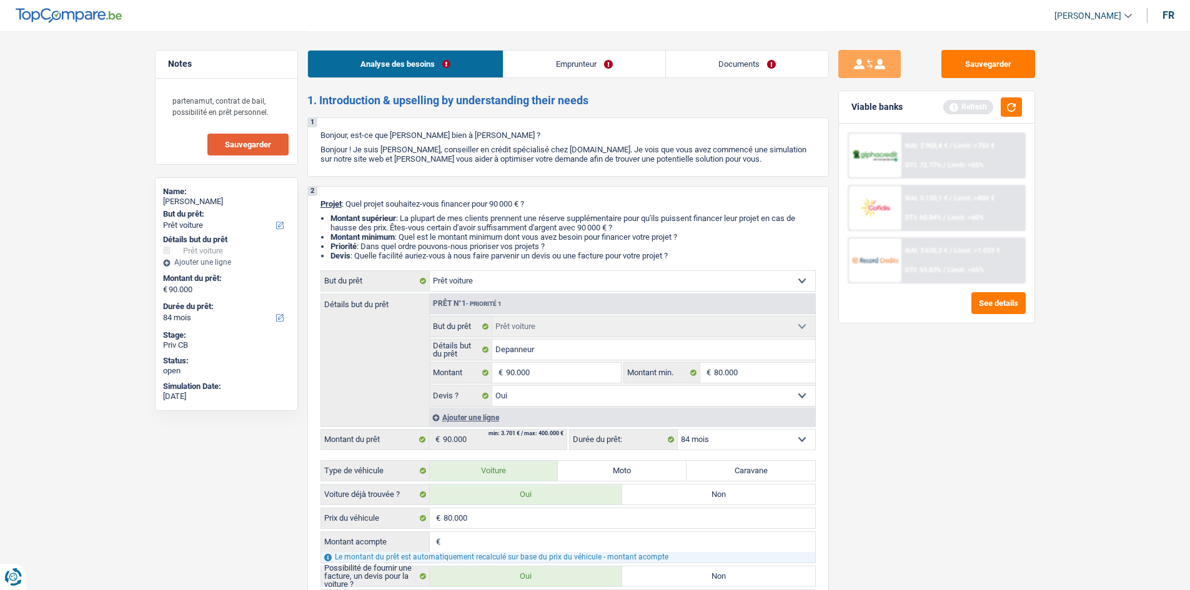
click at [368, 69] on link "Emprunteur" at bounding box center [584, 64] width 162 height 27
